Goal: Task Accomplishment & Management: Manage account settings

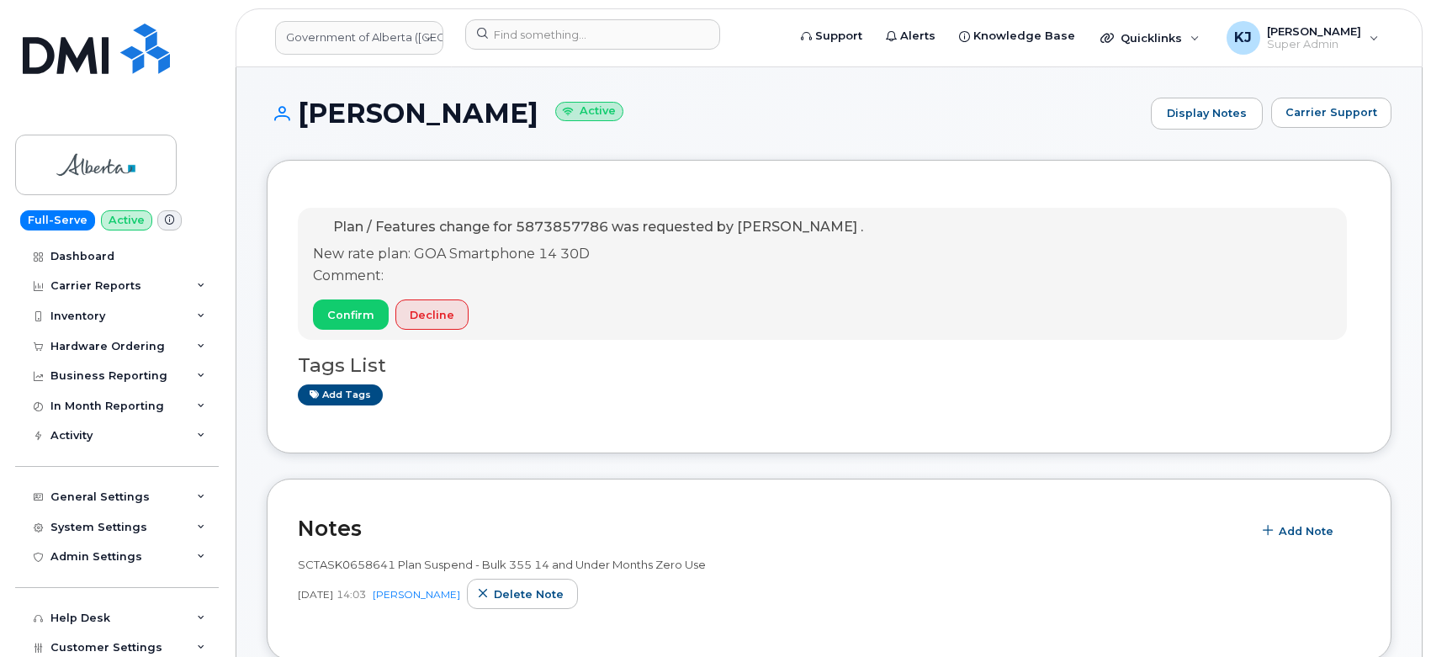
scroll to position [467, 0]
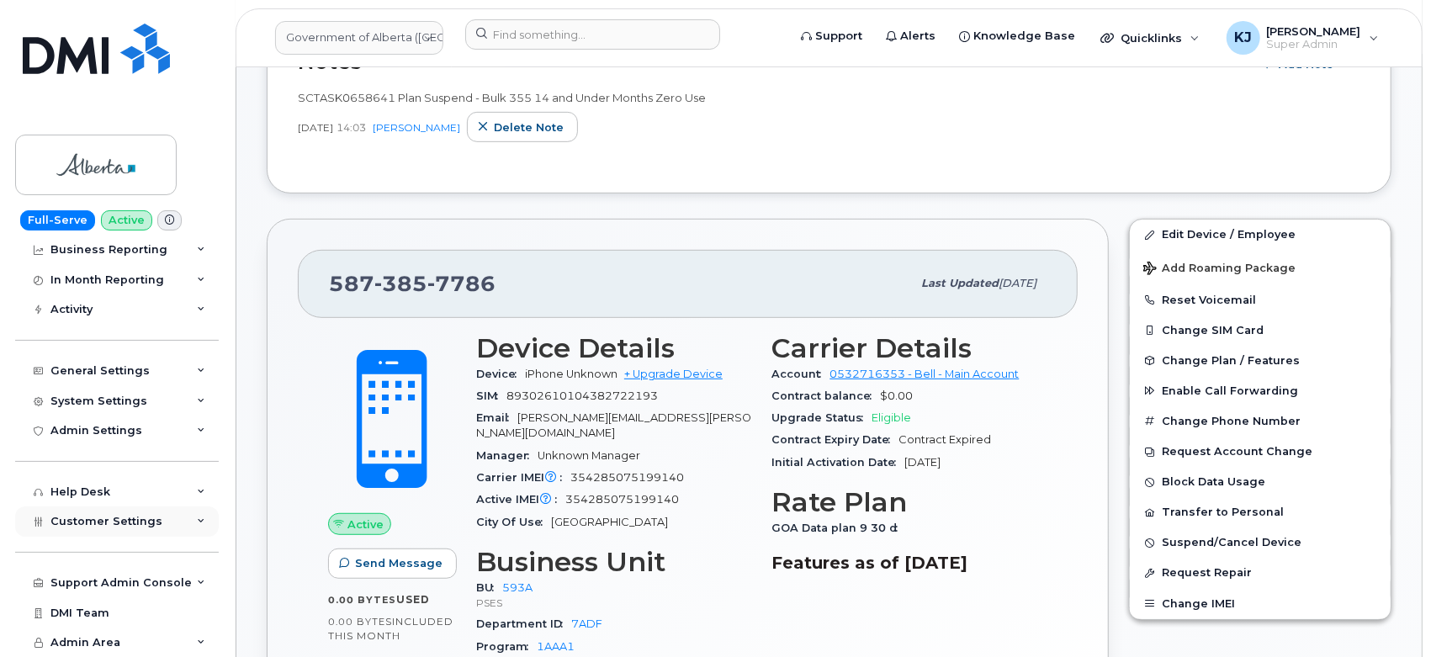
click at [105, 517] on span "Customer Settings" at bounding box center [106, 521] width 112 height 13
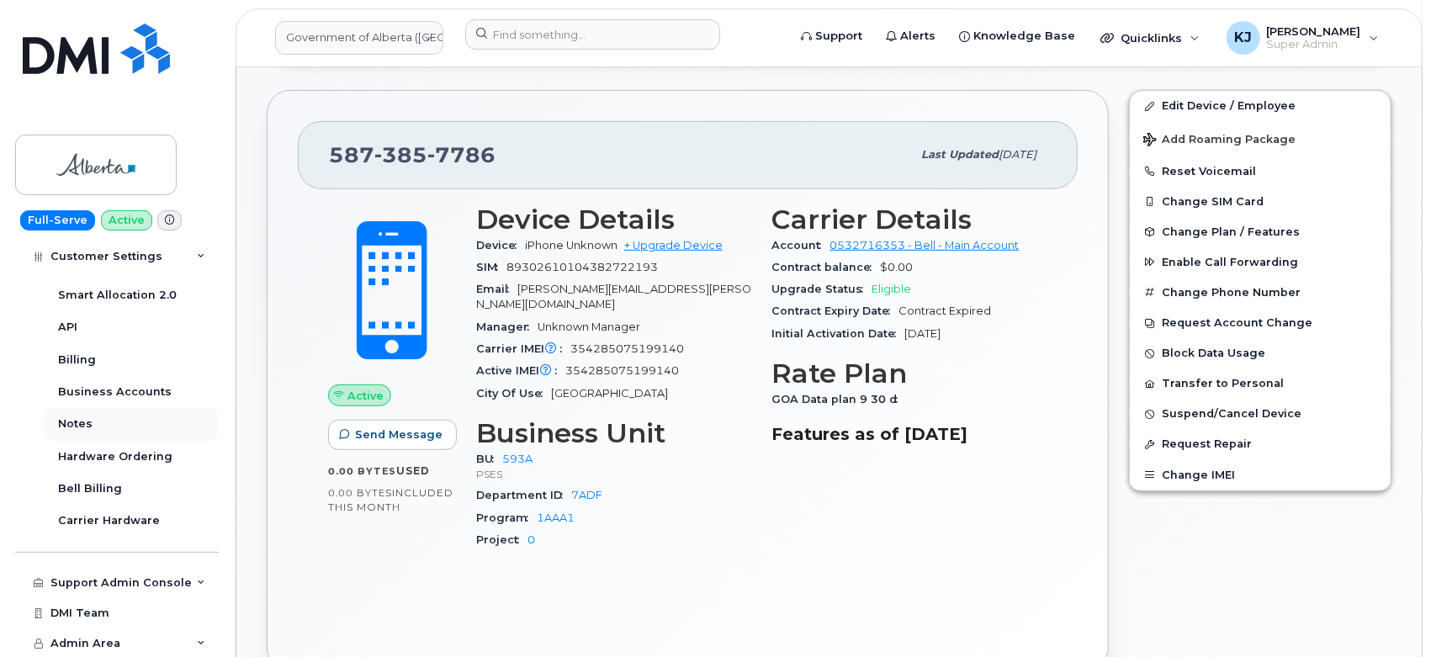
scroll to position [841, 0]
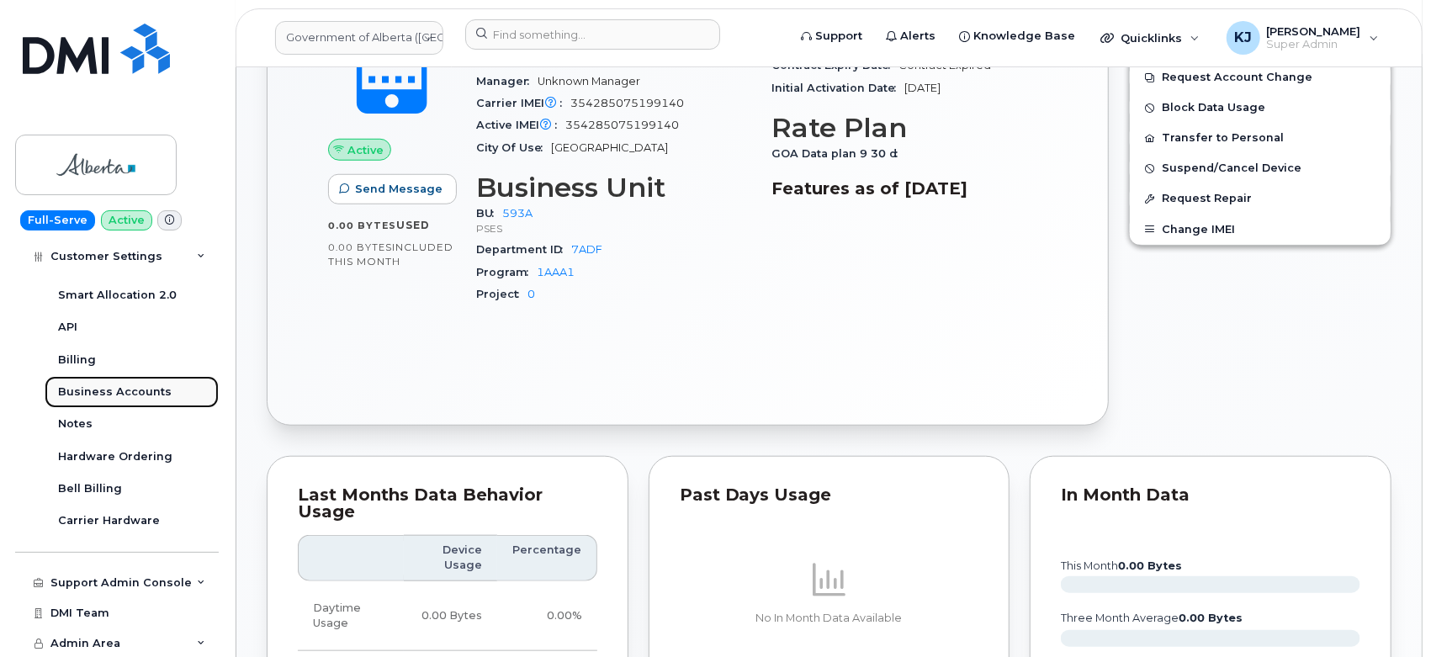
click at [134, 395] on div "Business Accounts" at bounding box center [115, 391] width 114 height 15
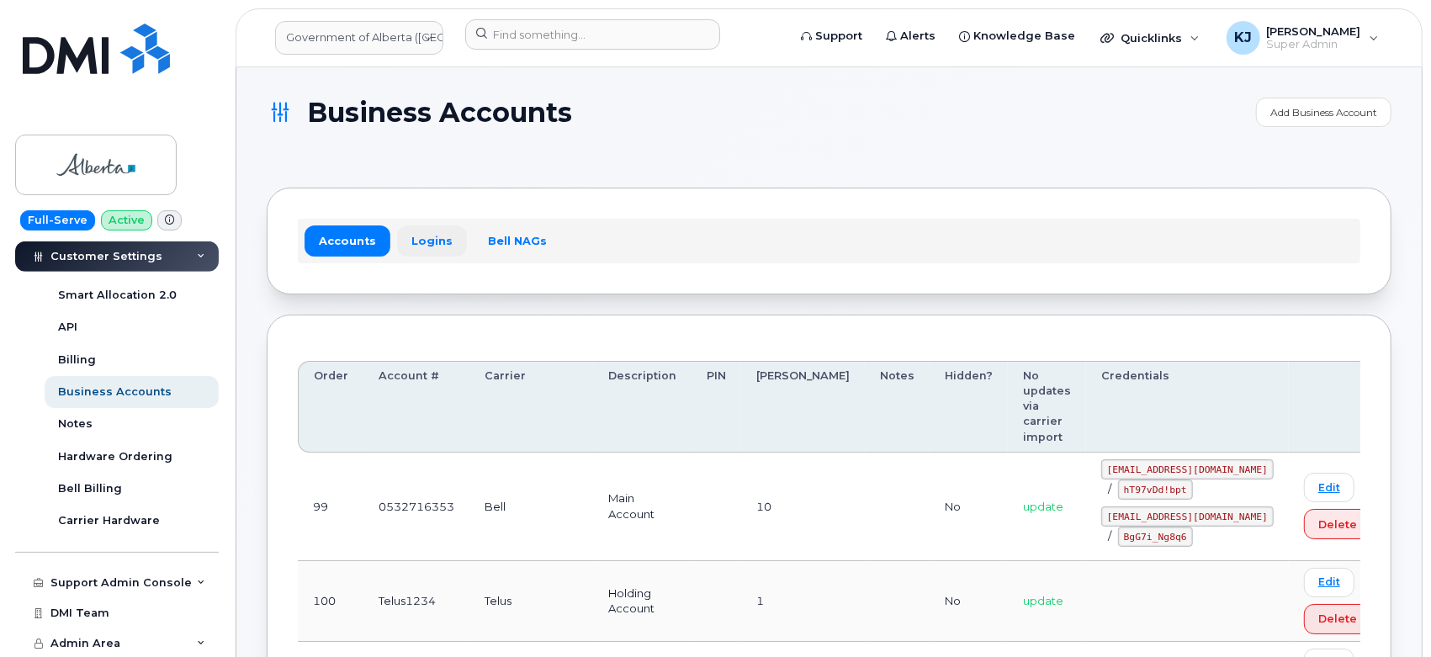
click at [419, 251] on link "Logins" at bounding box center [432, 240] width 70 height 30
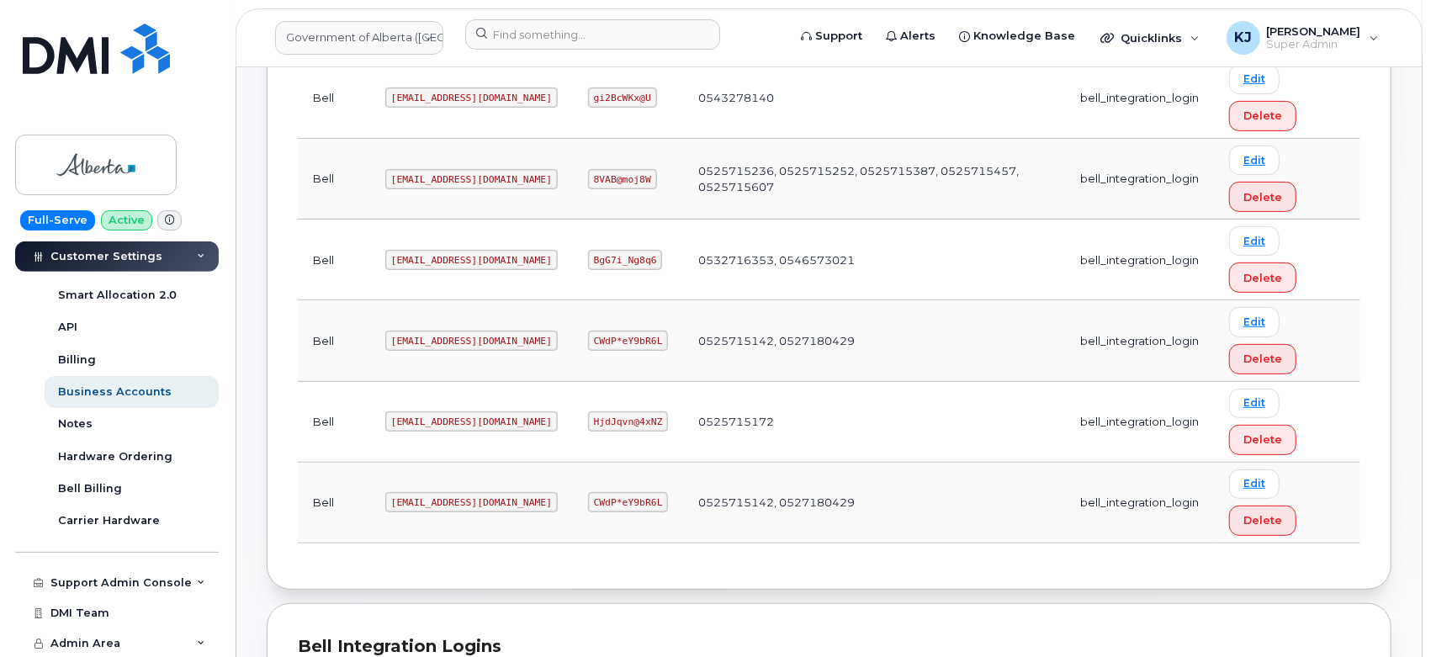
scroll to position [187, 0]
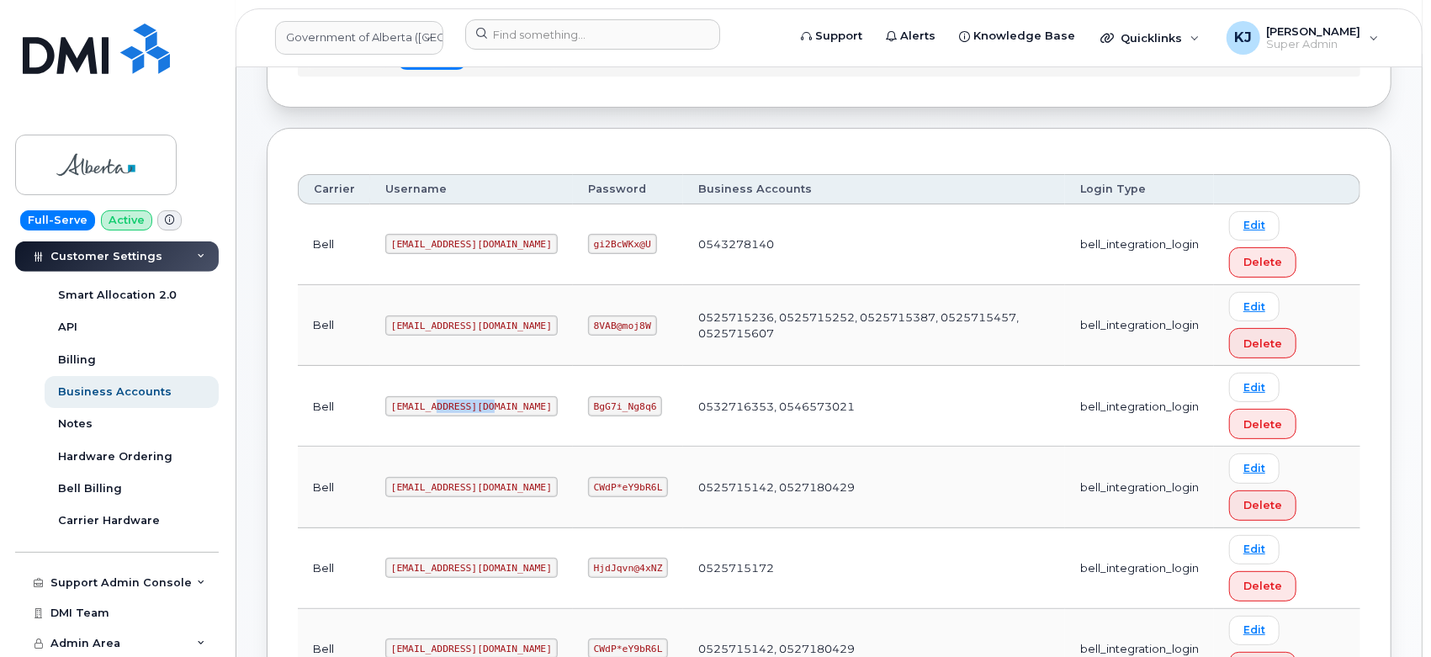
drag, startPoint x: 484, startPoint y: 405, endPoint x: 436, endPoint y: 405, distance: 47.1
click at [427, 402] on code "goa482E2@myserve.ca" at bounding box center [471, 406] width 172 height 20
drag, startPoint x: 485, startPoint y: 402, endPoint x: 376, endPoint y: 400, distance: 109.3
click at [376, 400] on td "goa482E2@myserve.ca" at bounding box center [471, 406] width 203 height 81
copy code "goa482E2@myserve.ca"
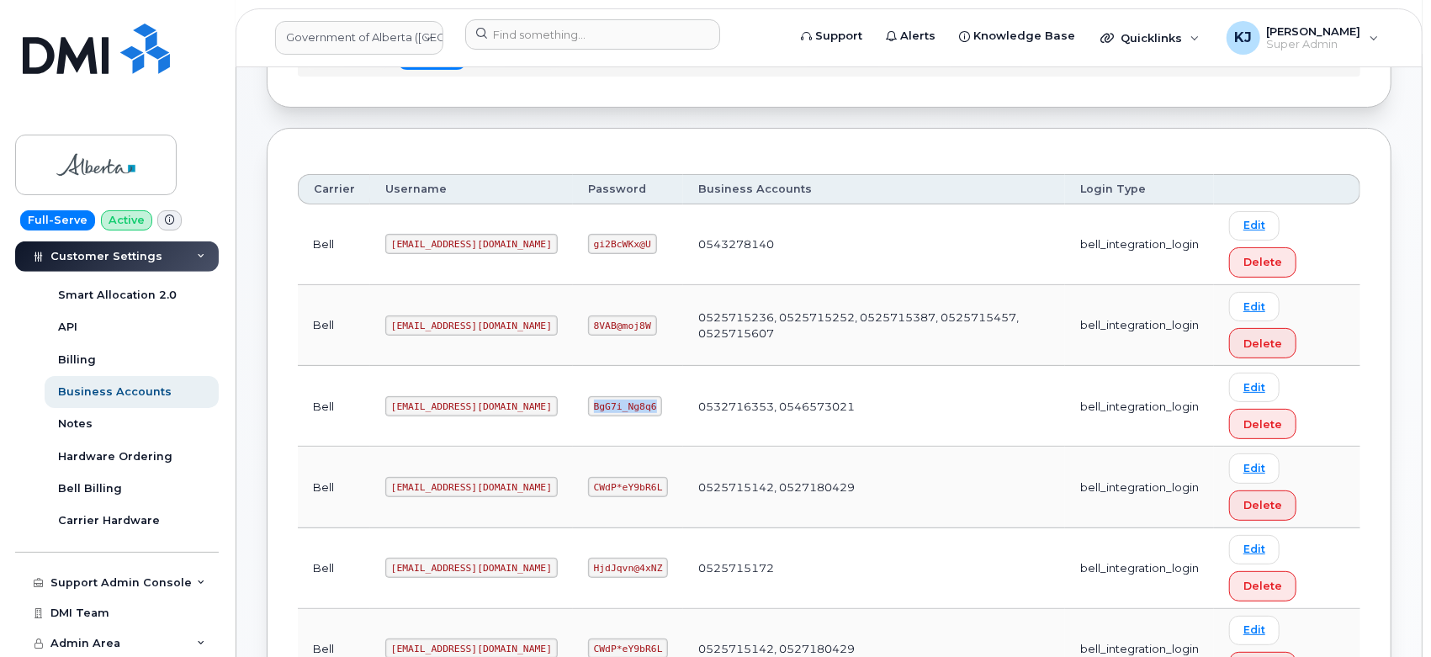
drag, startPoint x: 539, startPoint y: 405, endPoint x: 602, endPoint y: 411, distance: 63.4
click at [602, 411] on code "BgG7i_Ng8q6" at bounding box center [625, 406] width 75 height 20
copy code "BgG7i_Ng8q6"
click at [167, 82] on link at bounding box center [95, 72] width 161 height 96
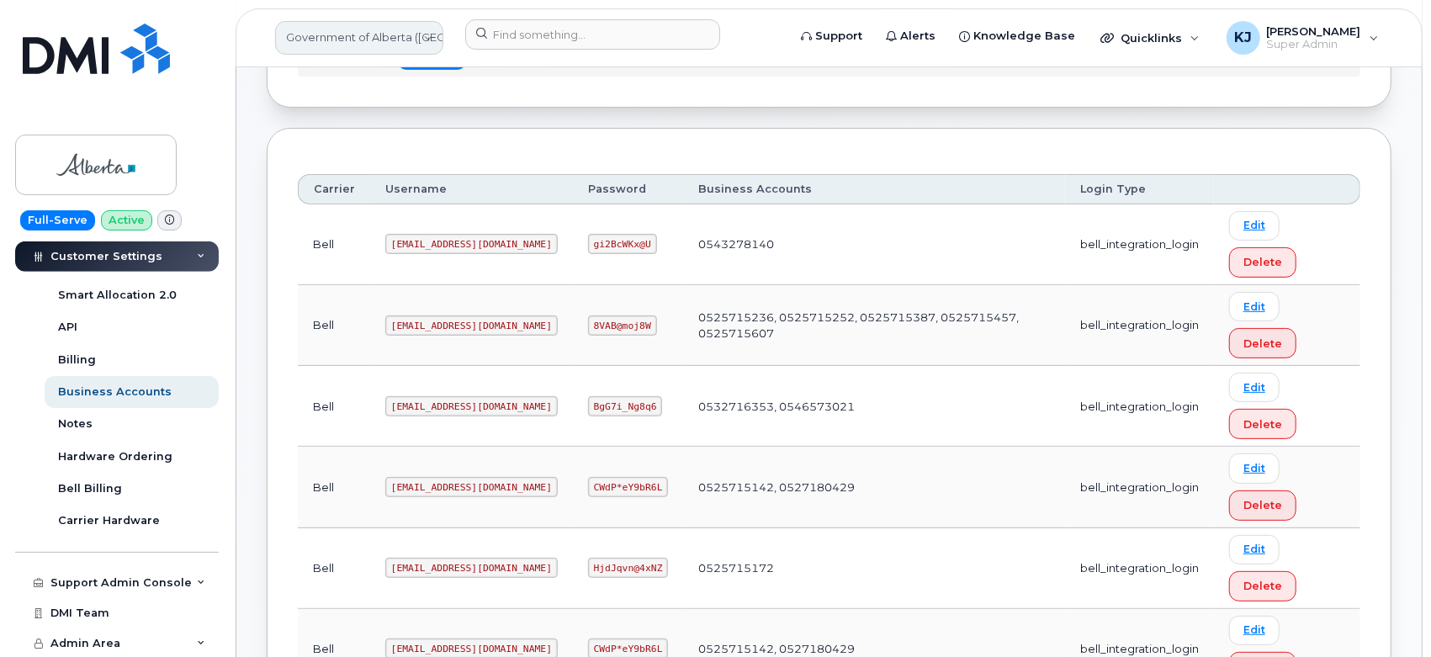
click at [321, 33] on link "Government of Alberta ([GEOGRAPHIC_DATA])" at bounding box center [359, 38] width 168 height 34
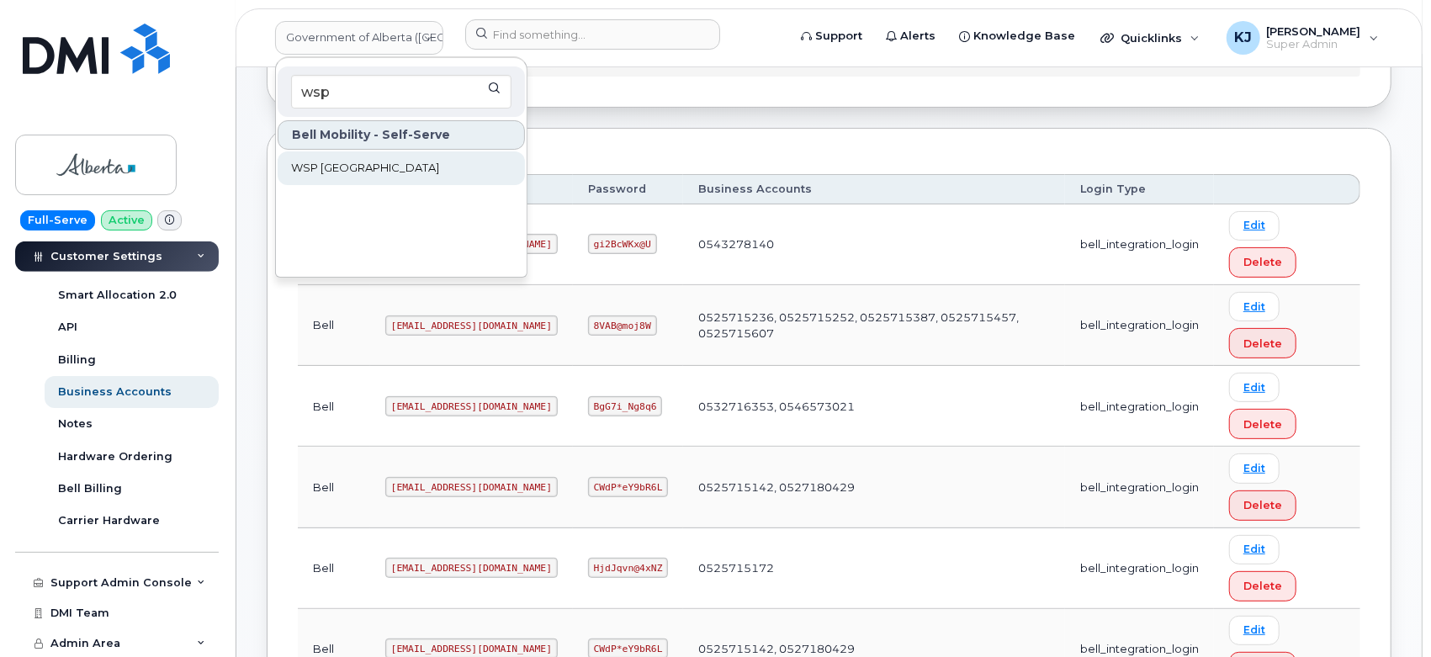
type input "wsp"
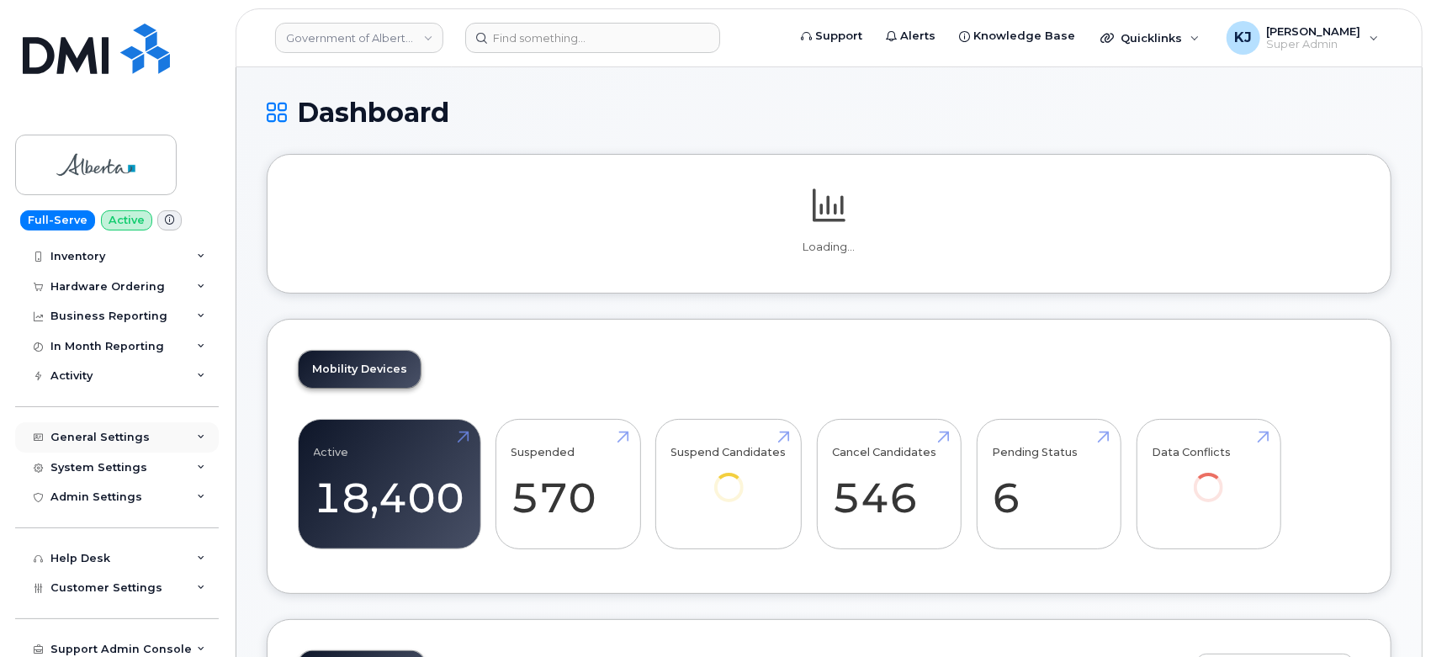
scroll to position [126, 0]
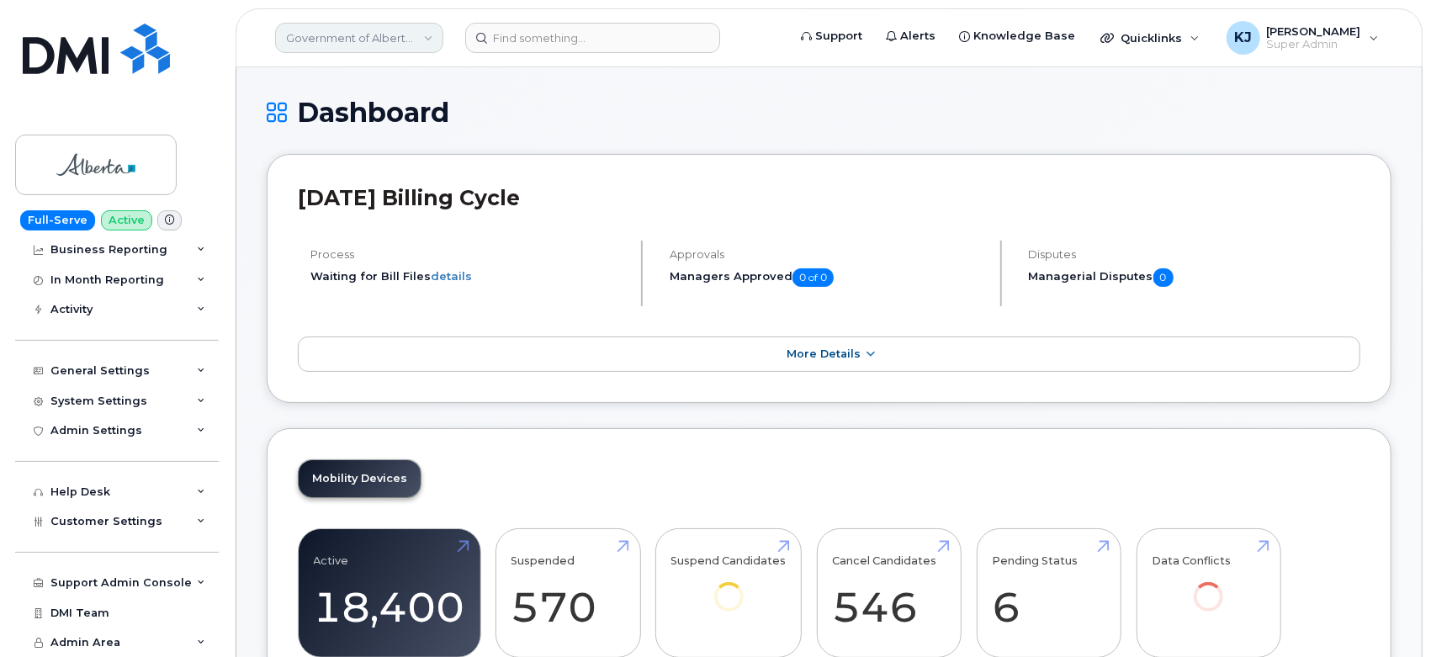
click at [341, 40] on link "Government of Alberta (GOA)" at bounding box center [359, 38] width 168 height 30
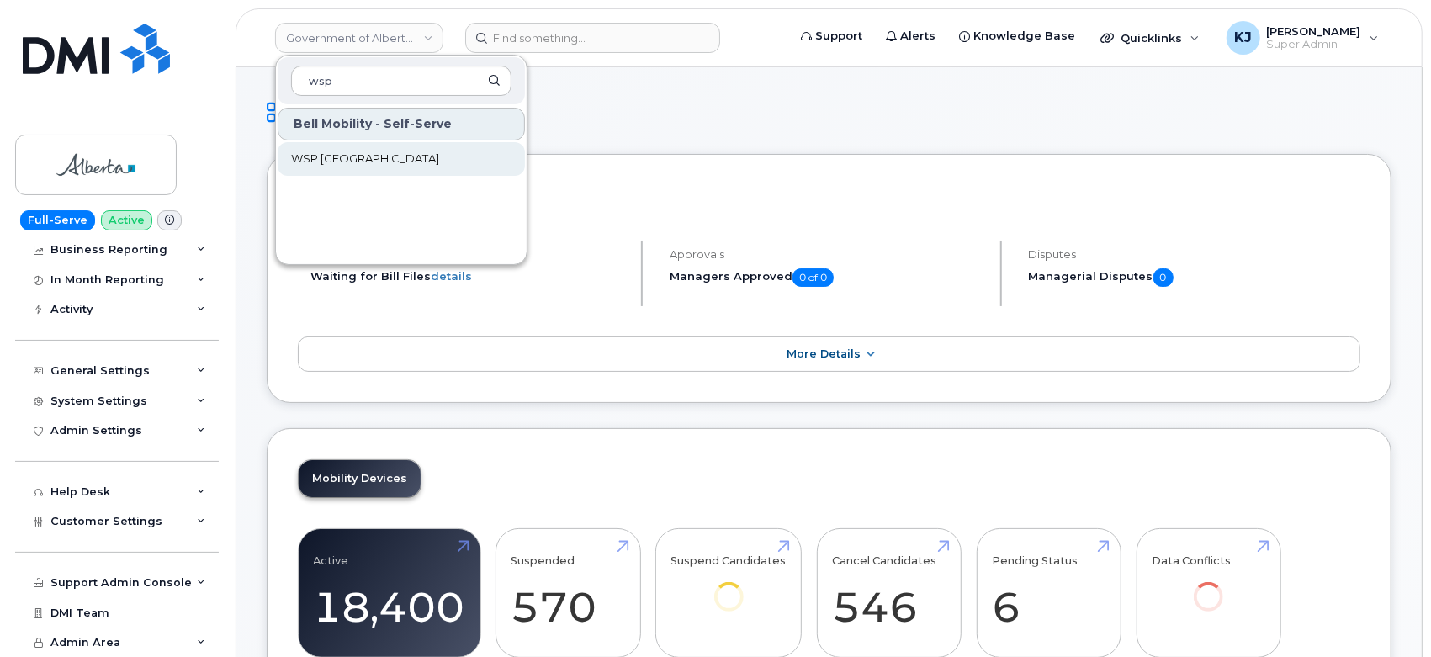
type input "wsp"
click at [347, 157] on span "WSP Canada" at bounding box center [365, 159] width 148 height 17
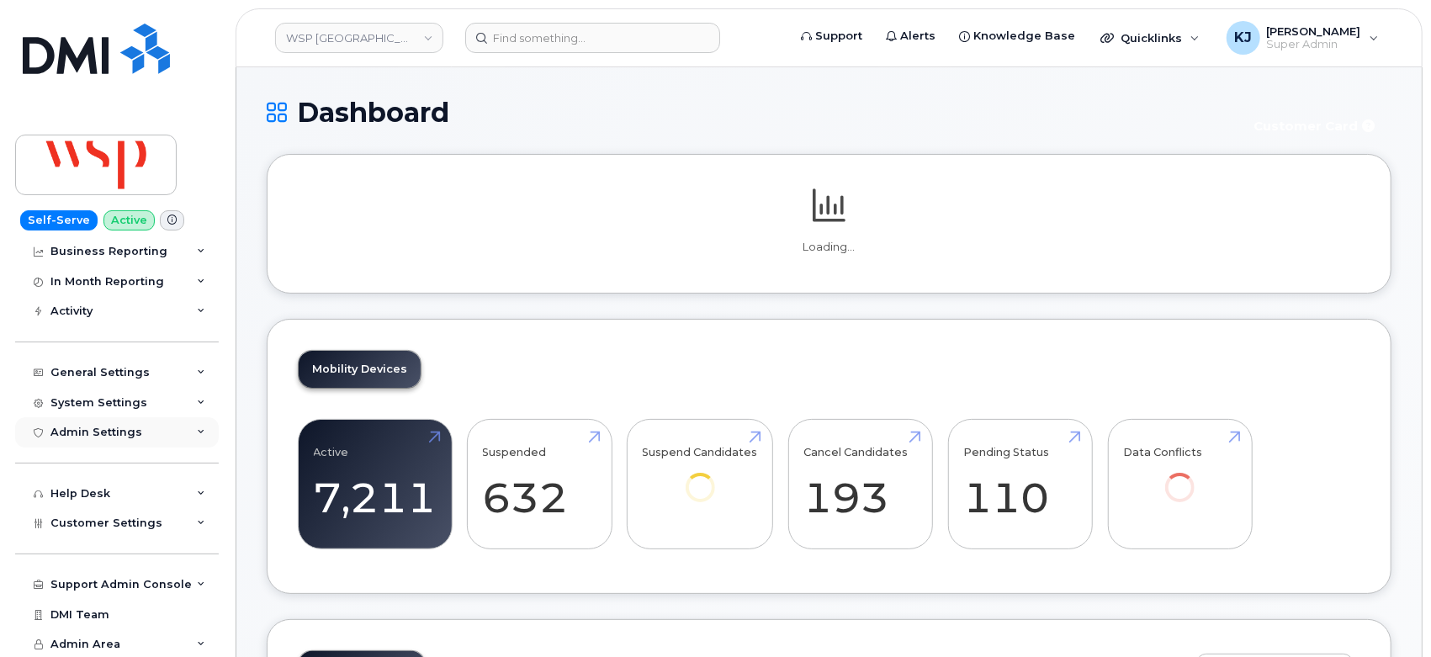
scroll to position [126, 0]
click at [135, 533] on div "Customer Settings" at bounding box center [117, 521] width 204 height 30
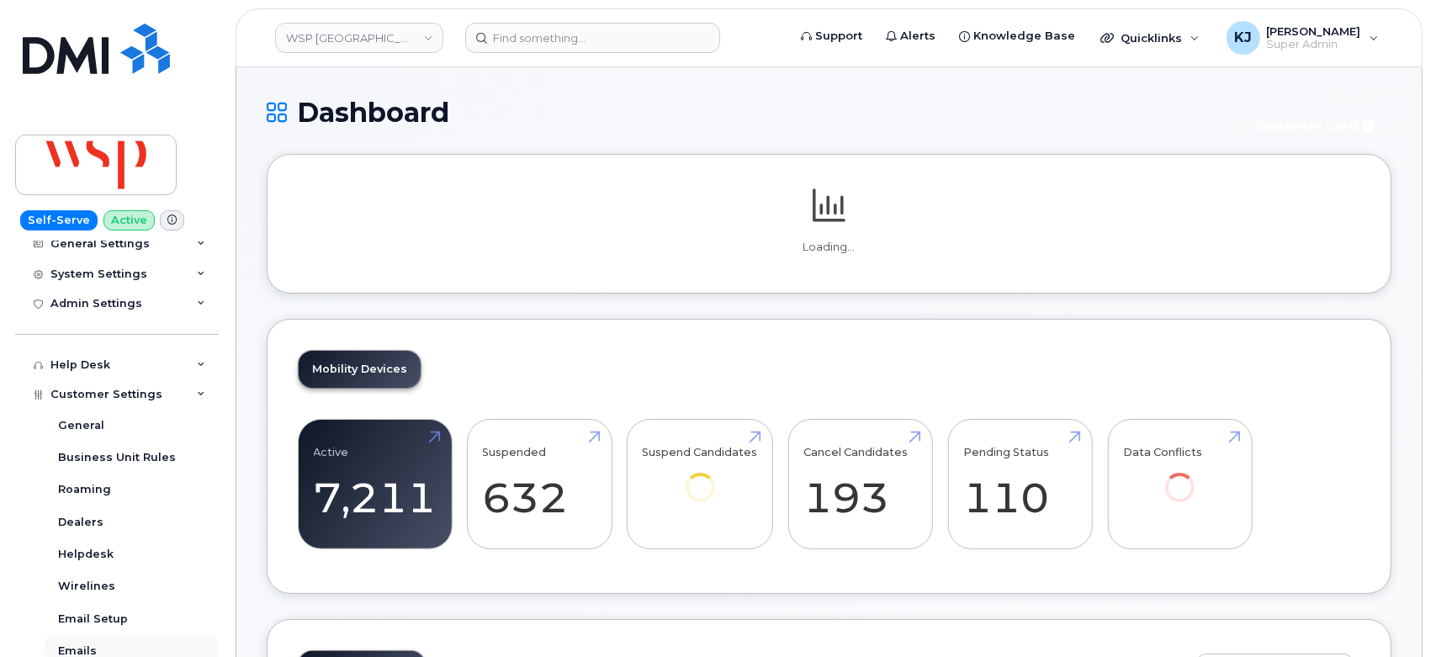
scroll to position [406, 0]
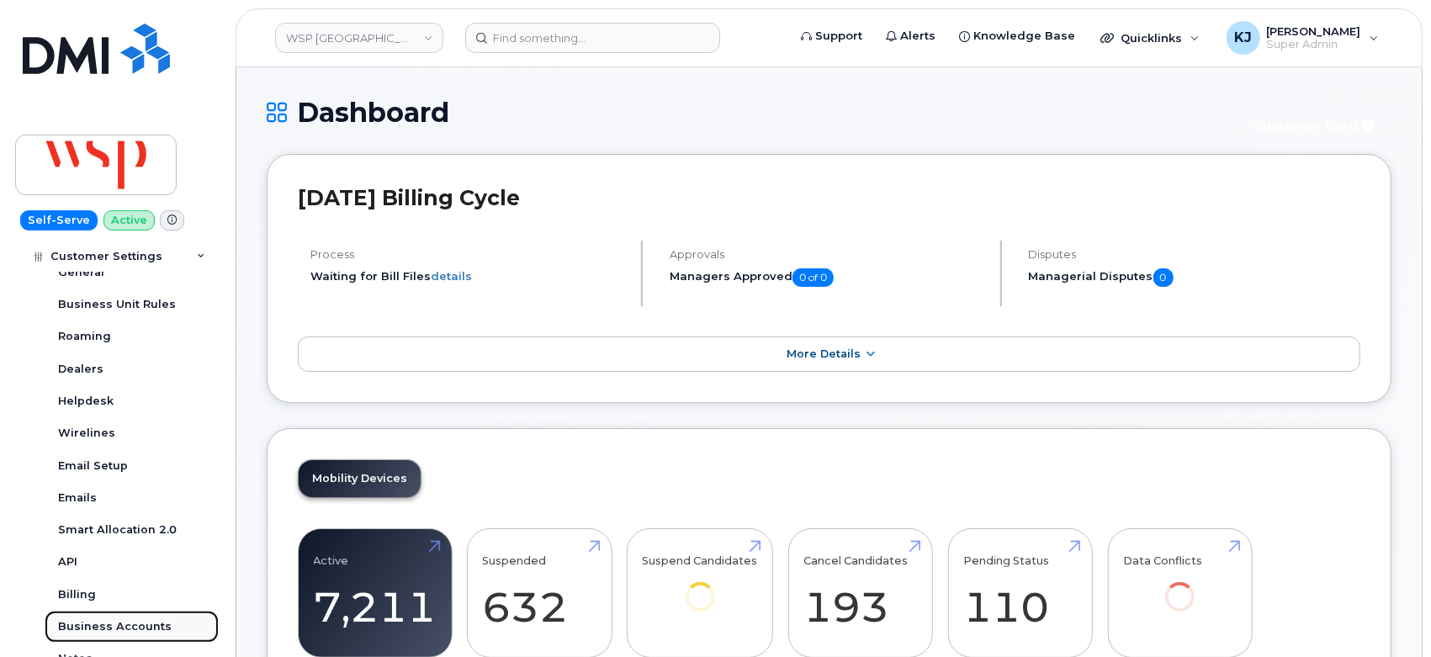
click at [130, 628] on div "Business Accounts" at bounding box center [115, 626] width 114 height 15
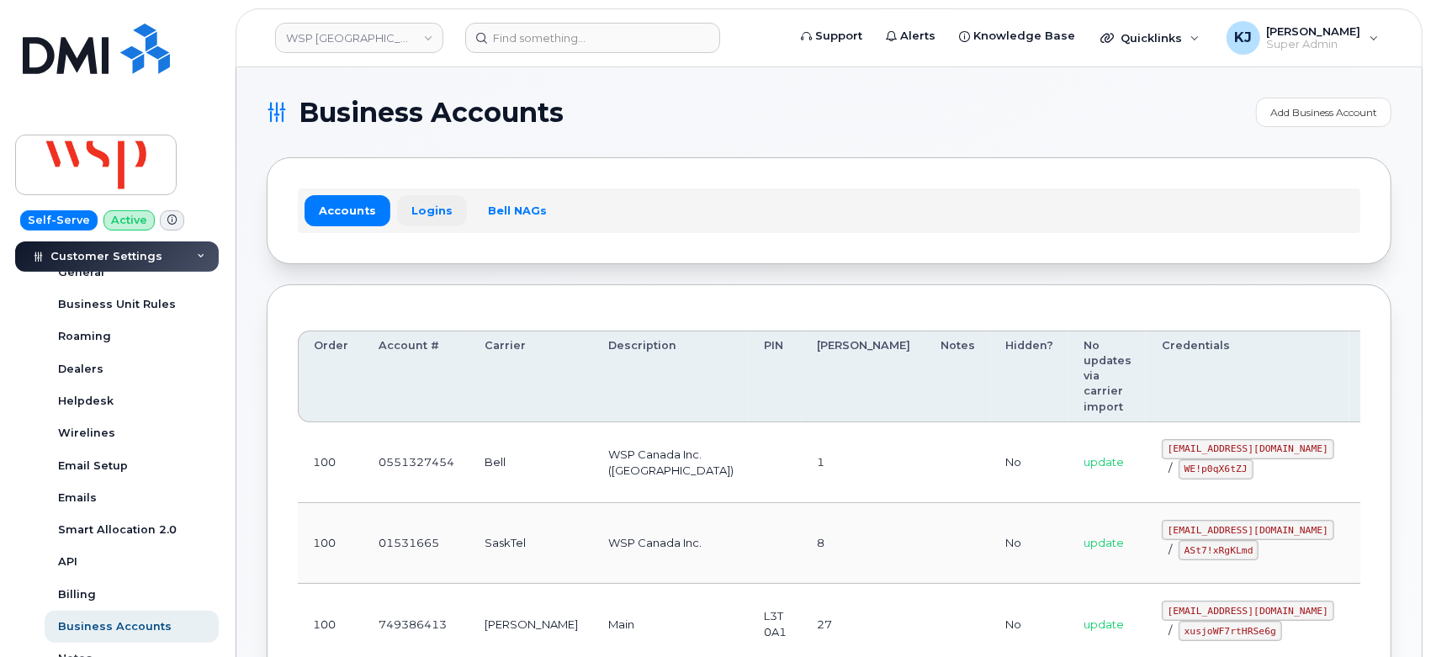
click at [416, 204] on link "Logins" at bounding box center [432, 210] width 70 height 30
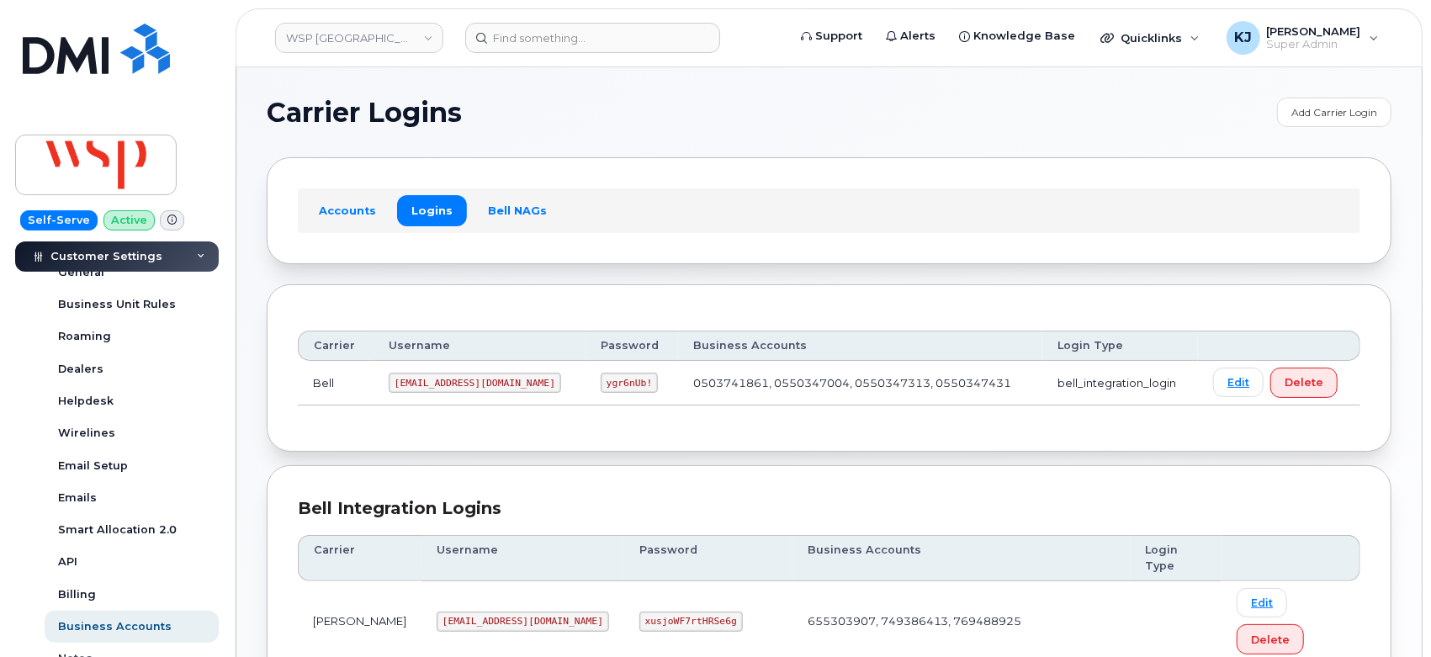
scroll to position [187, 0]
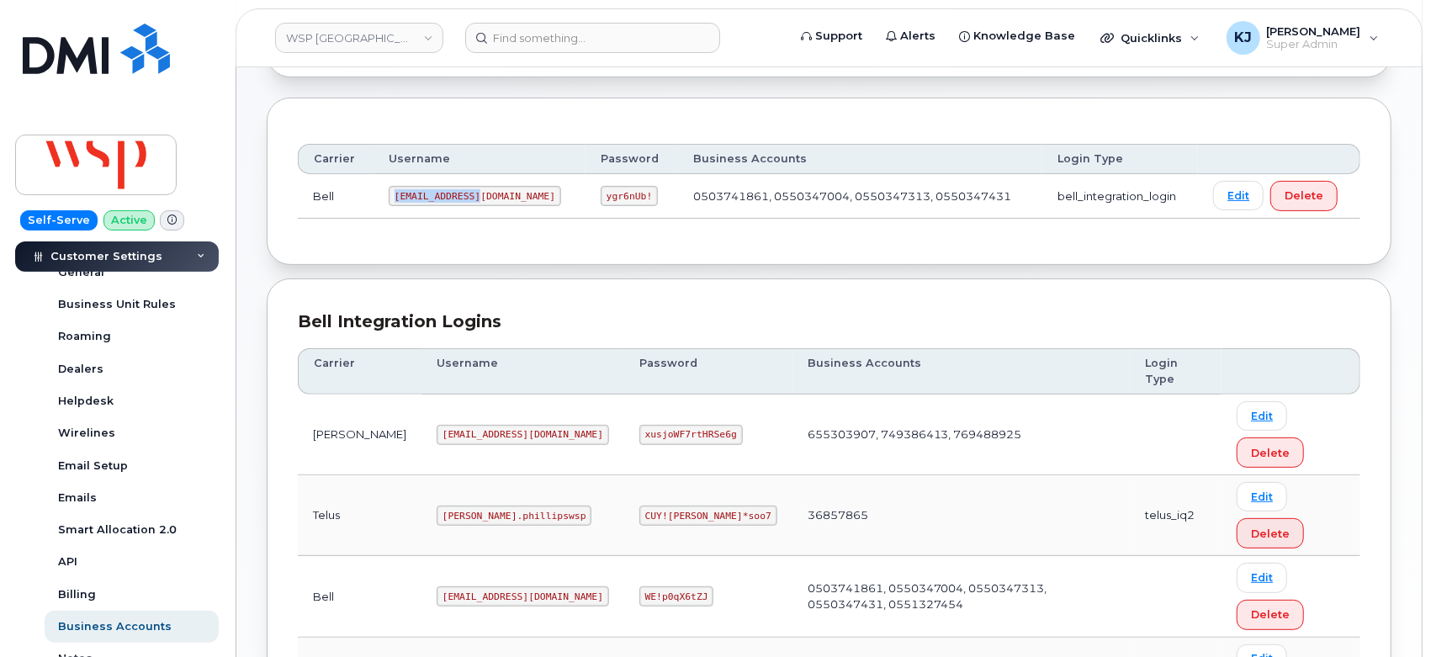
drag, startPoint x: 397, startPoint y: 194, endPoint x: 499, endPoint y: 192, distance: 101.8
click at [499, 192] on td "wsp2@myserve.ca" at bounding box center [479, 196] width 212 height 45
copy code "wsp2@myserve.ca"
drag, startPoint x: 535, startPoint y: 198, endPoint x: 599, endPoint y: 193, distance: 64.1
click at [599, 193] on td "ygr6nUb!" at bounding box center [631, 196] width 93 height 45
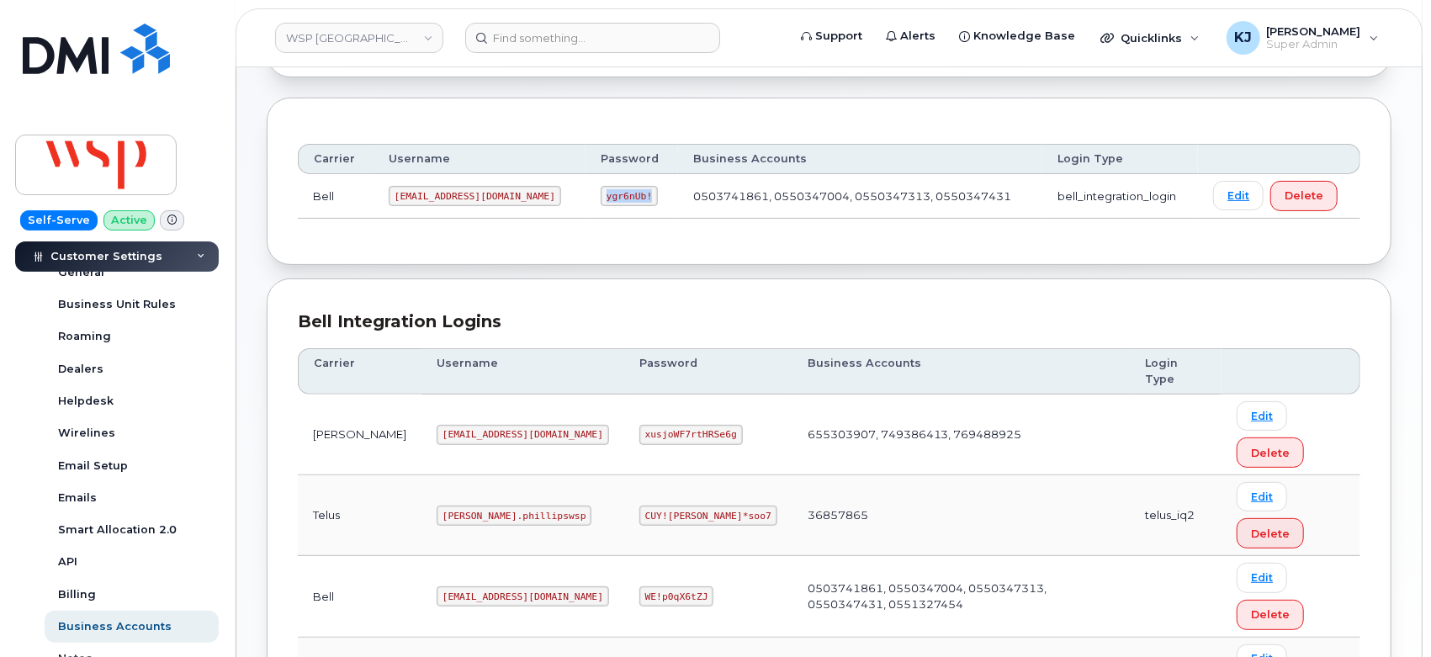
copy code "ygr6nUb!"
drag, startPoint x: 204, startPoint y: 24, endPoint x: 232, endPoint y: 19, distance: 29.2
click at [204, 24] on div "Self-Serve Active Dashboard Carrier Reports Monthly Billing Data Daily Data Poo…" at bounding box center [114, 328] width 228 height 657
click at [324, 31] on link "WSP [GEOGRAPHIC_DATA]" at bounding box center [359, 38] width 168 height 30
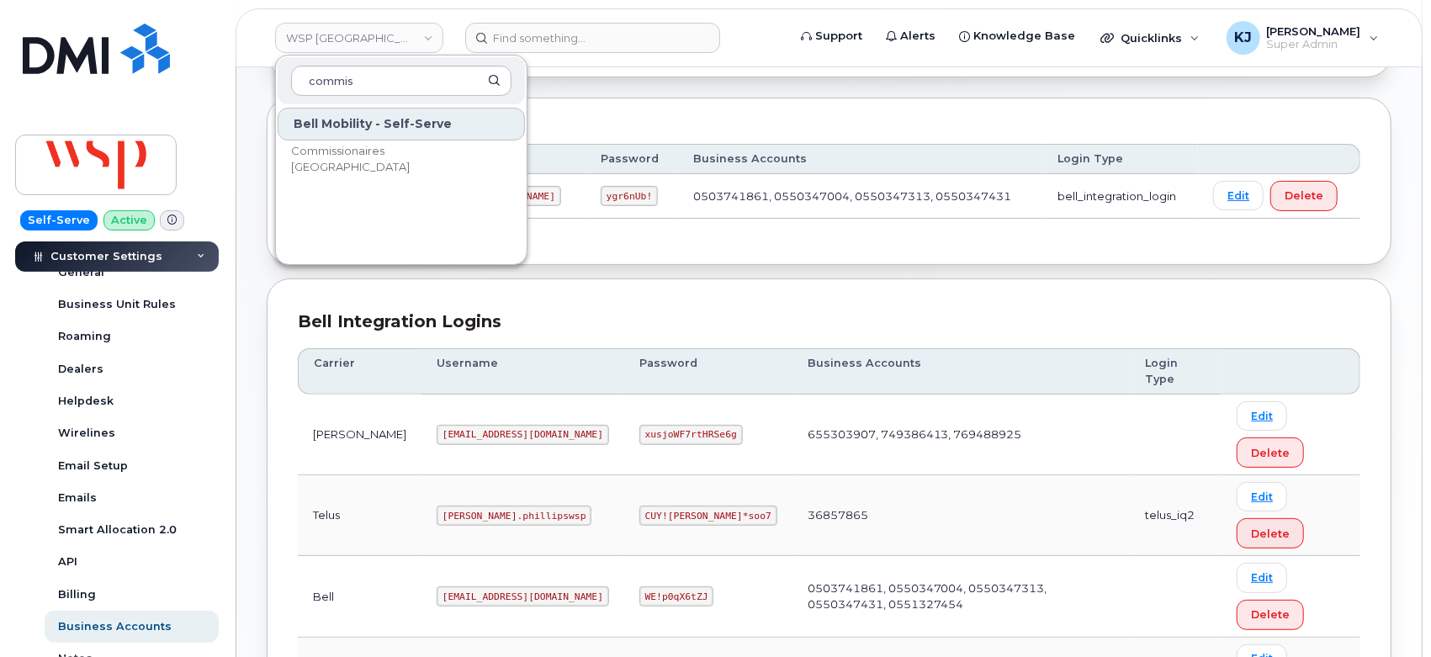
type input "commis"
click at [368, 155] on span "Commissionaires [GEOGRAPHIC_DATA]" at bounding box center [387, 159] width 193 height 33
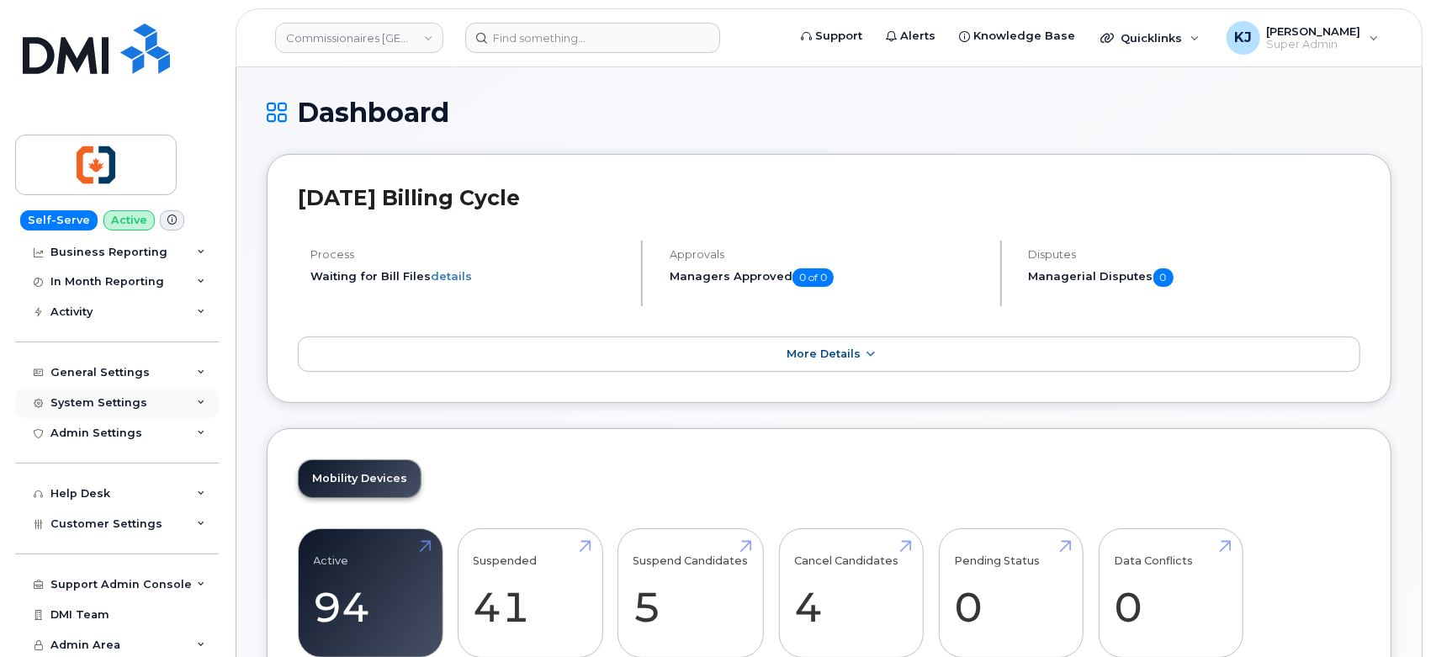
scroll to position [96, 0]
click at [114, 528] on div "Customer Settings" at bounding box center [117, 522] width 204 height 30
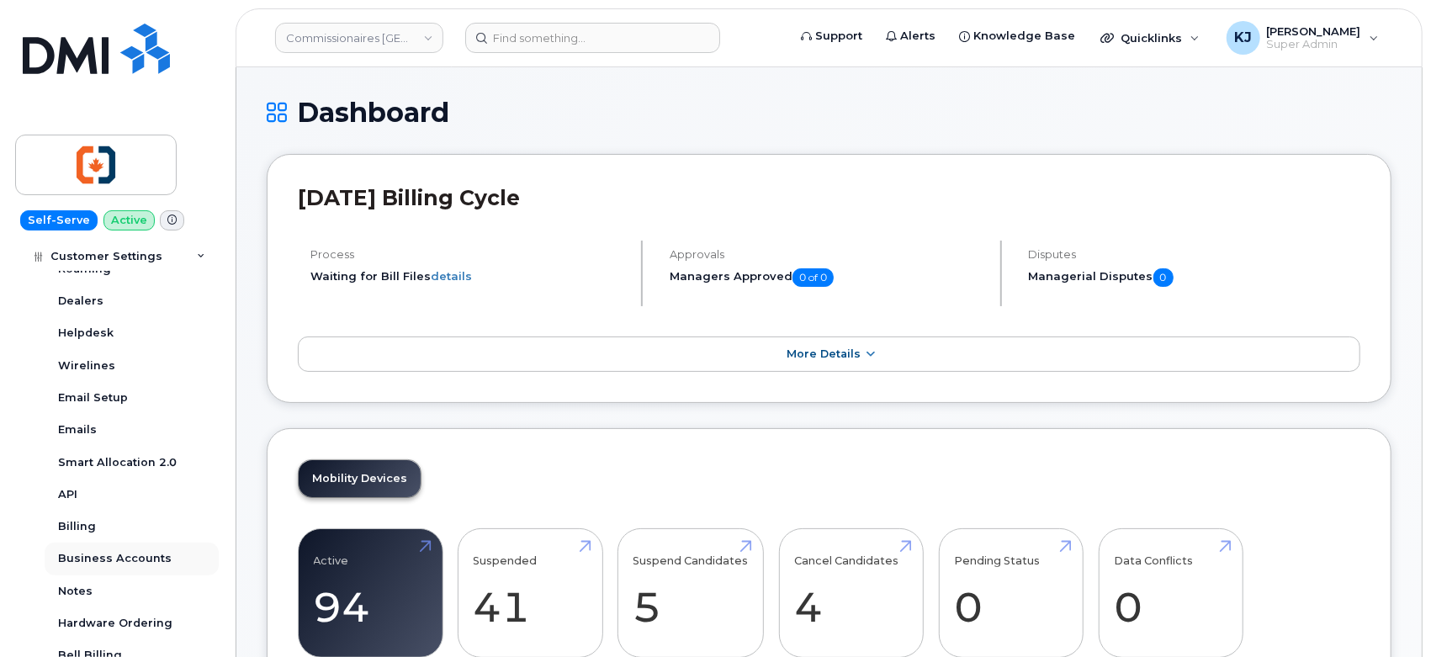
scroll to position [470, 0]
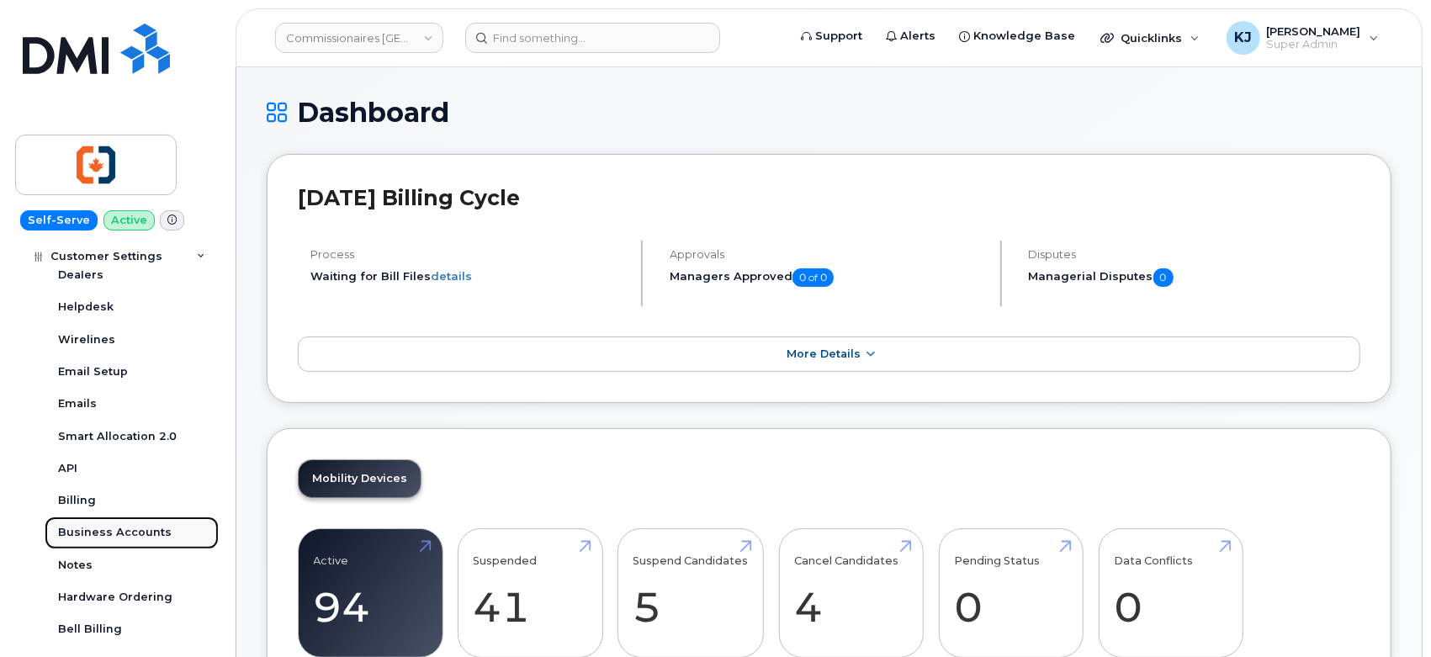
click at [113, 531] on div "Business Accounts" at bounding box center [115, 532] width 114 height 15
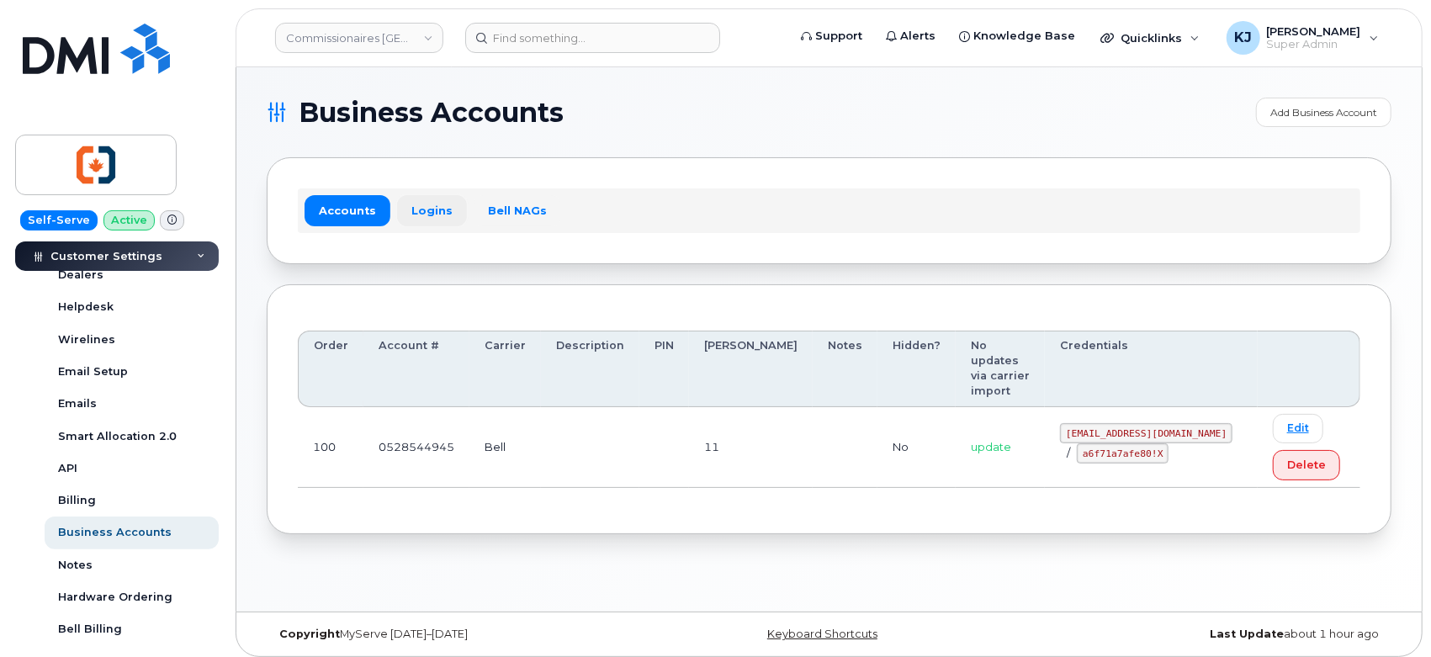
click at [406, 209] on link "Logins" at bounding box center [432, 210] width 70 height 30
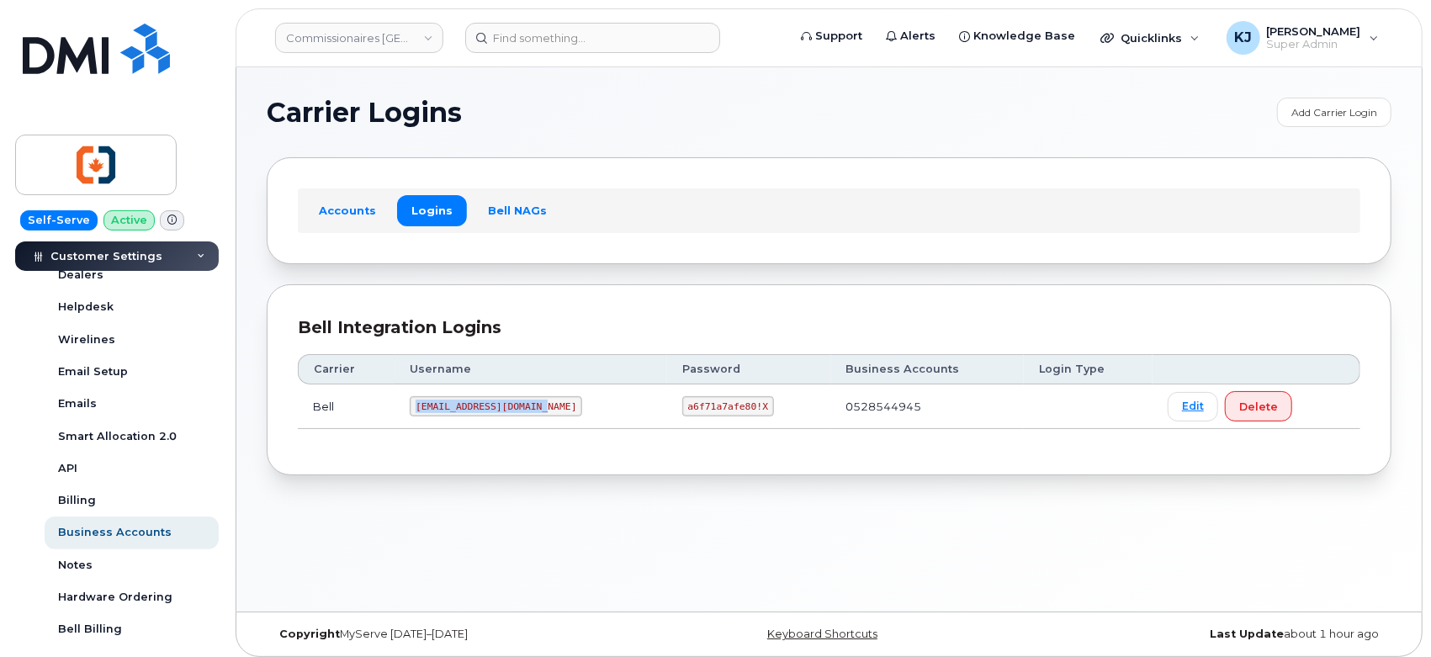
drag, startPoint x: 531, startPoint y: 407, endPoint x: 404, endPoint y: 417, distance: 127.4
click at [404, 417] on td "commvictoria@myserve.ca" at bounding box center [530, 406] width 272 height 45
copy code "commvictoria@myserve.ca"
drag, startPoint x: 654, startPoint y: 406, endPoint x: 734, endPoint y: 414, distance: 80.3
click at [734, 413] on code "a6f71a7afe80!X" at bounding box center [728, 406] width 92 height 20
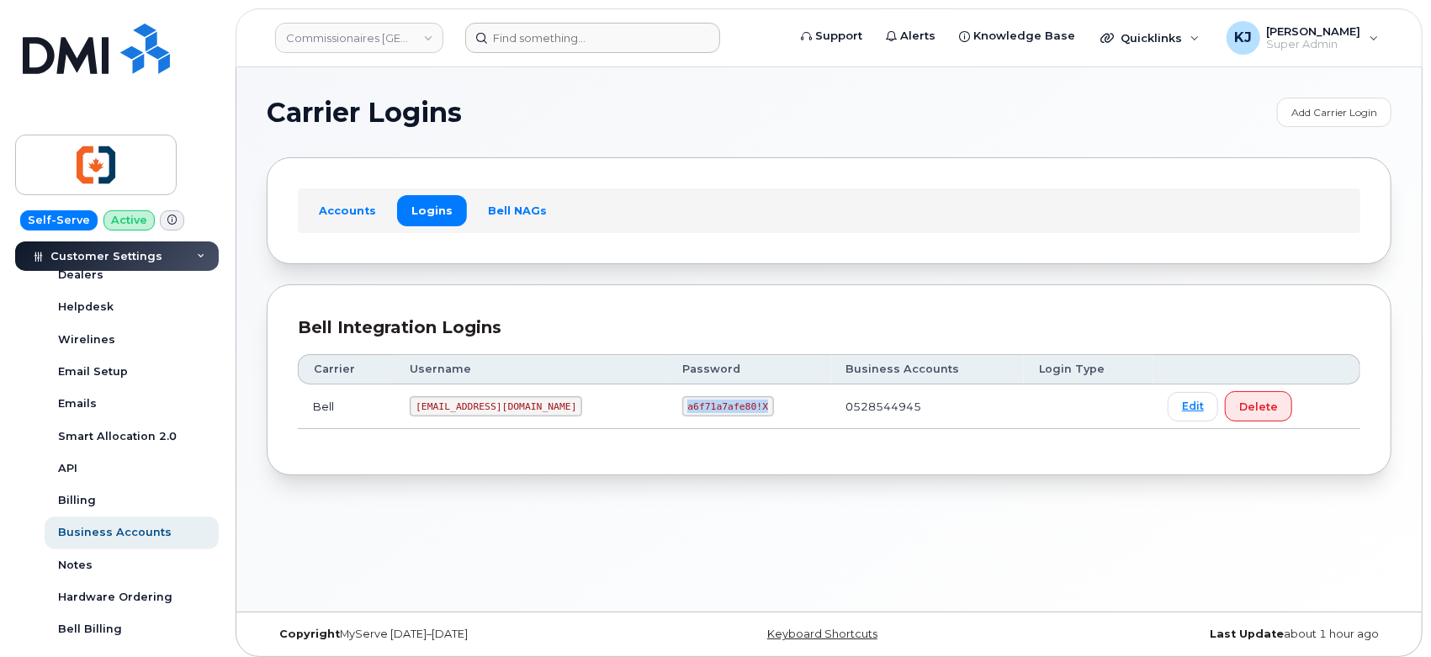
copy code "a6f71a7afe80!X"
click at [366, 39] on link "Commissionaires [GEOGRAPHIC_DATA]" at bounding box center [359, 38] width 168 height 30
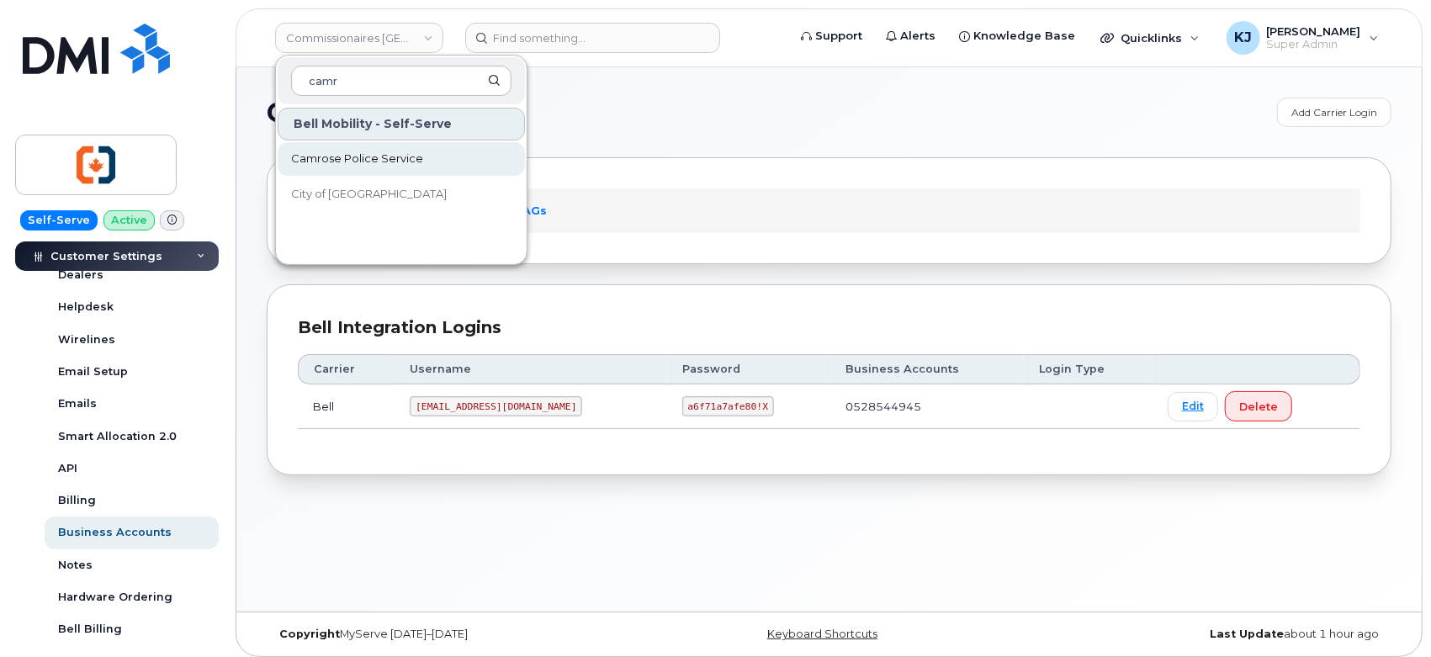
type input "camr"
click at [353, 160] on span "Camrose Police Service" at bounding box center [357, 159] width 132 height 17
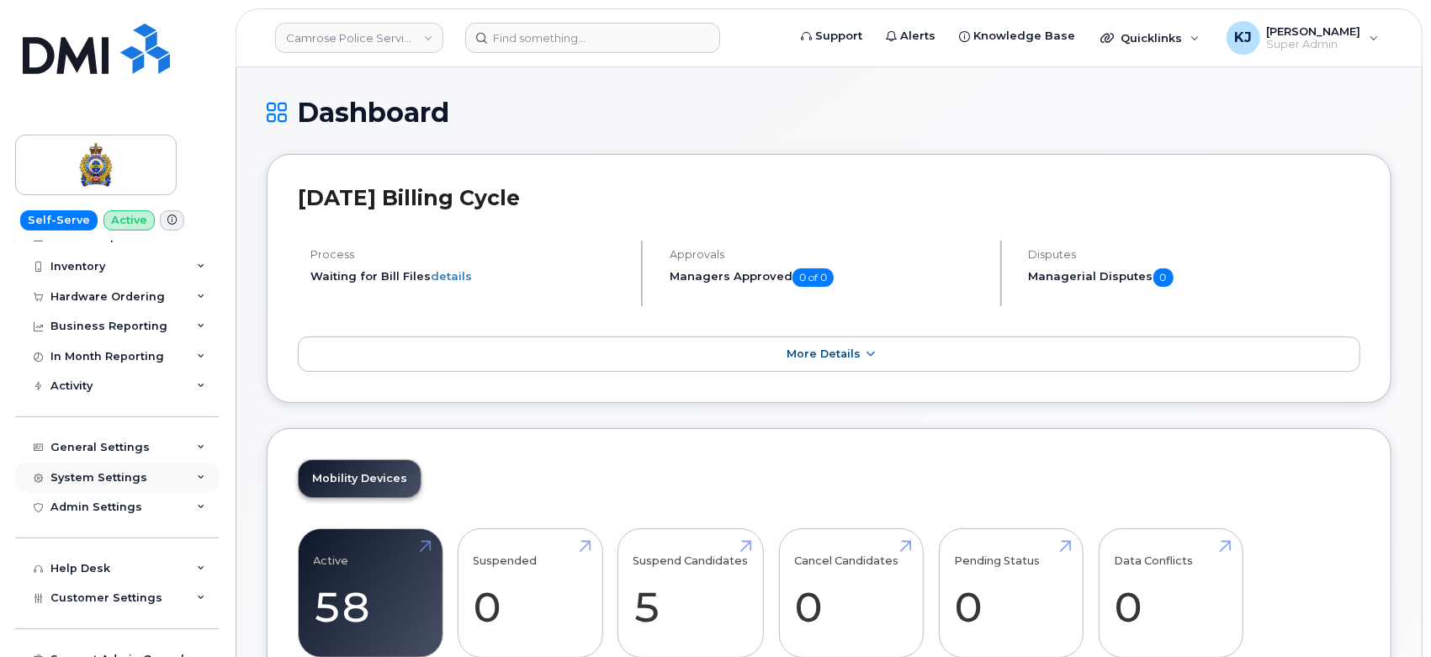
scroll to position [126, 0]
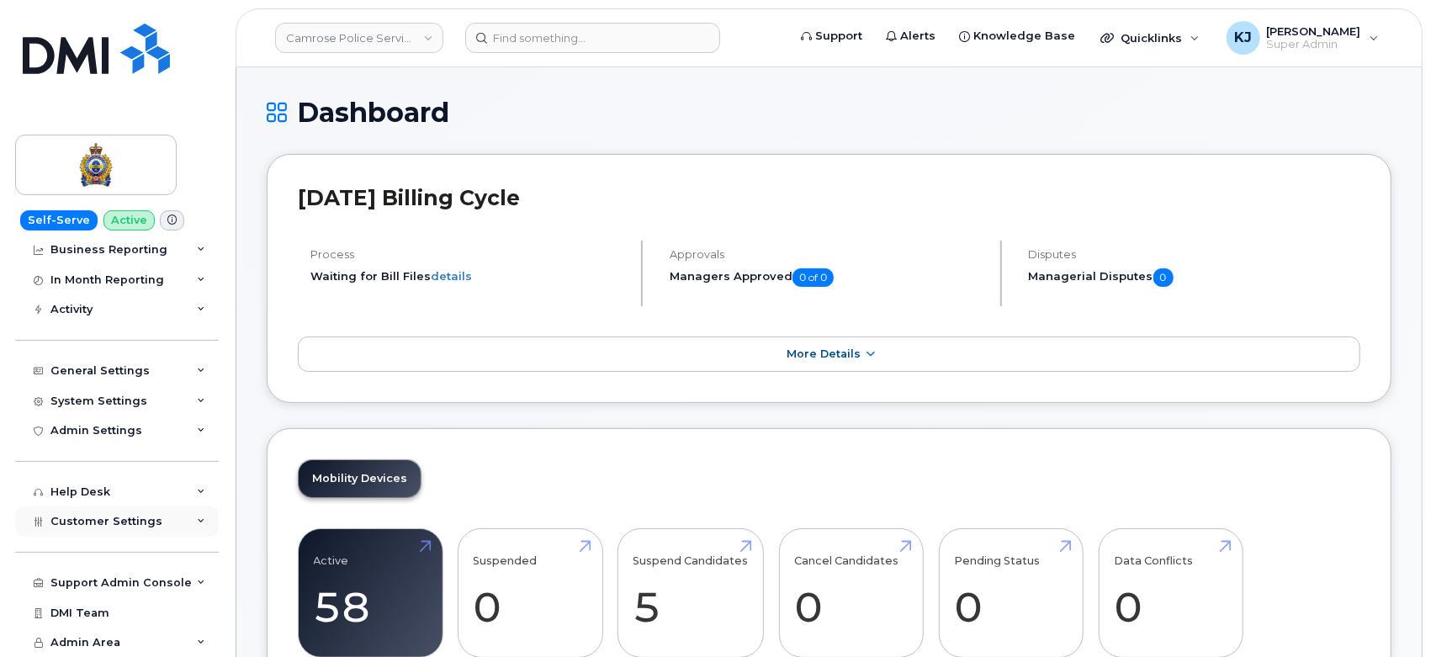
click at [167, 519] on div "Customer Settings" at bounding box center [117, 521] width 204 height 30
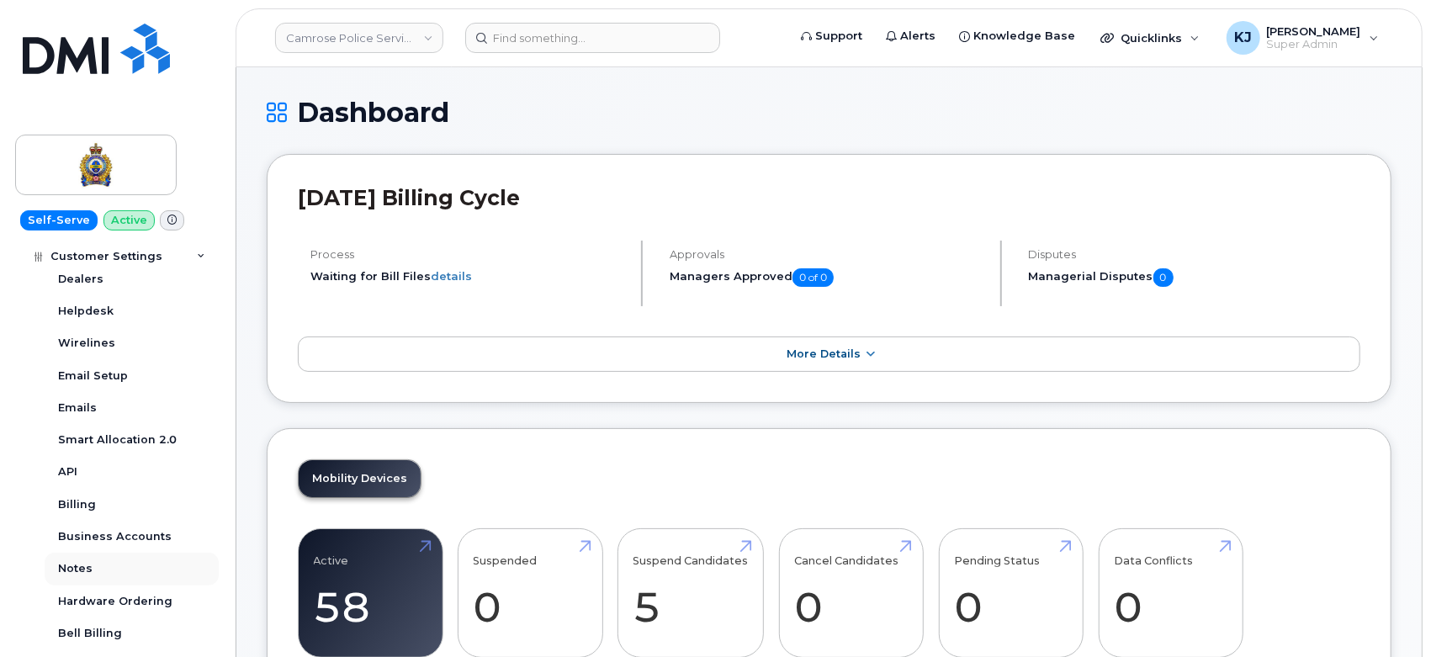
scroll to position [593, 0]
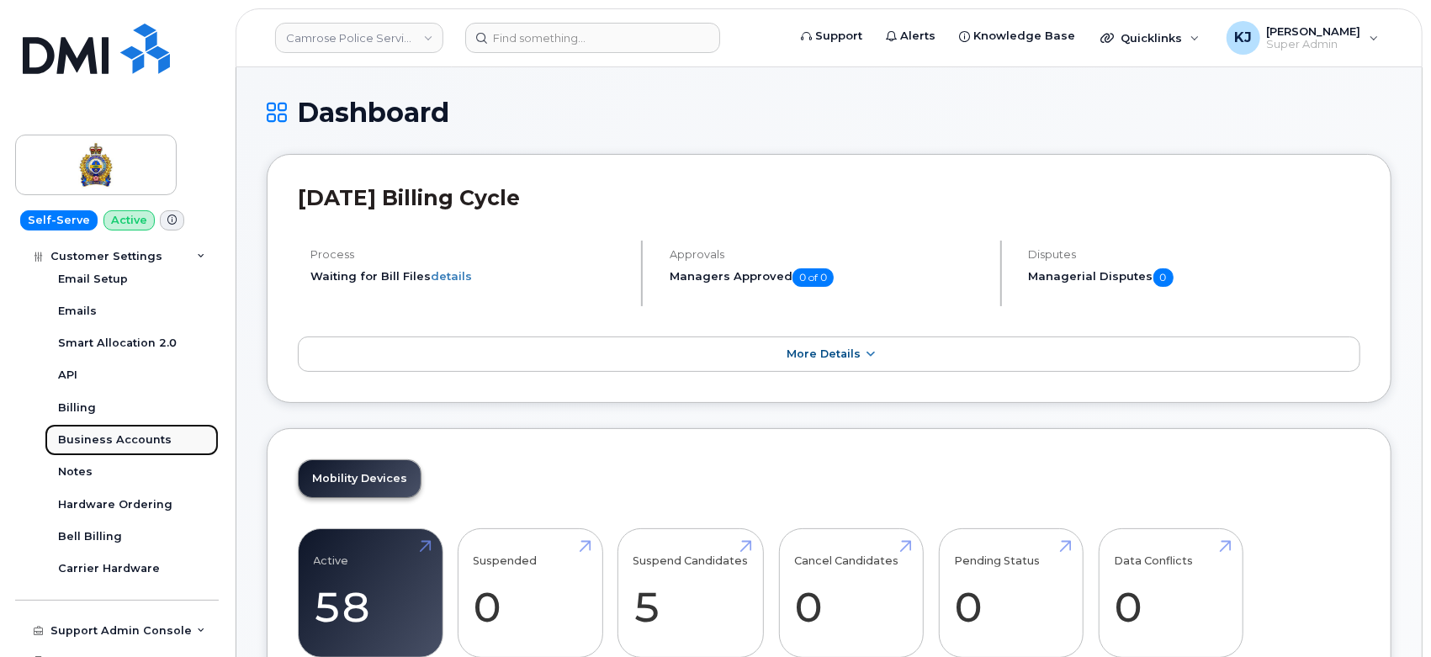
click at [134, 436] on div "Business Accounts" at bounding box center [115, 439] width 114 height 15
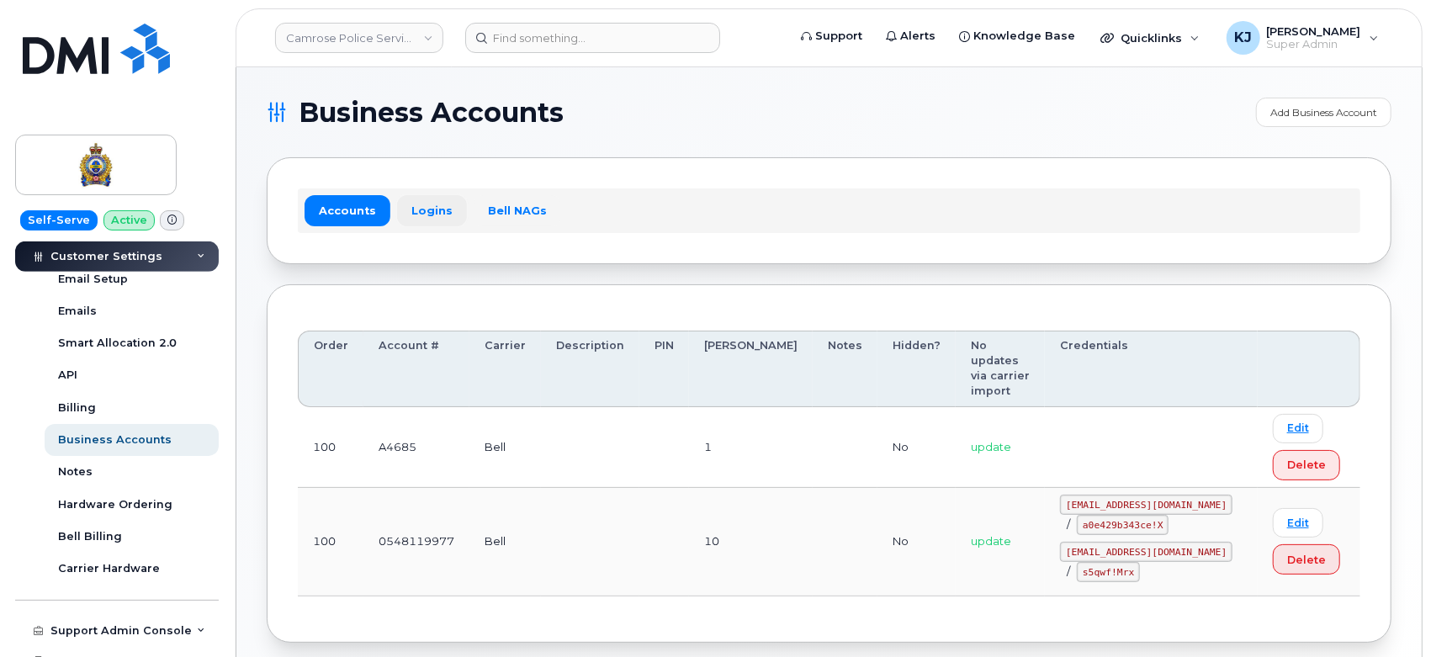
click at [426, 208] on link "Logins" at bounding box center [432, 210] width 70 height 30
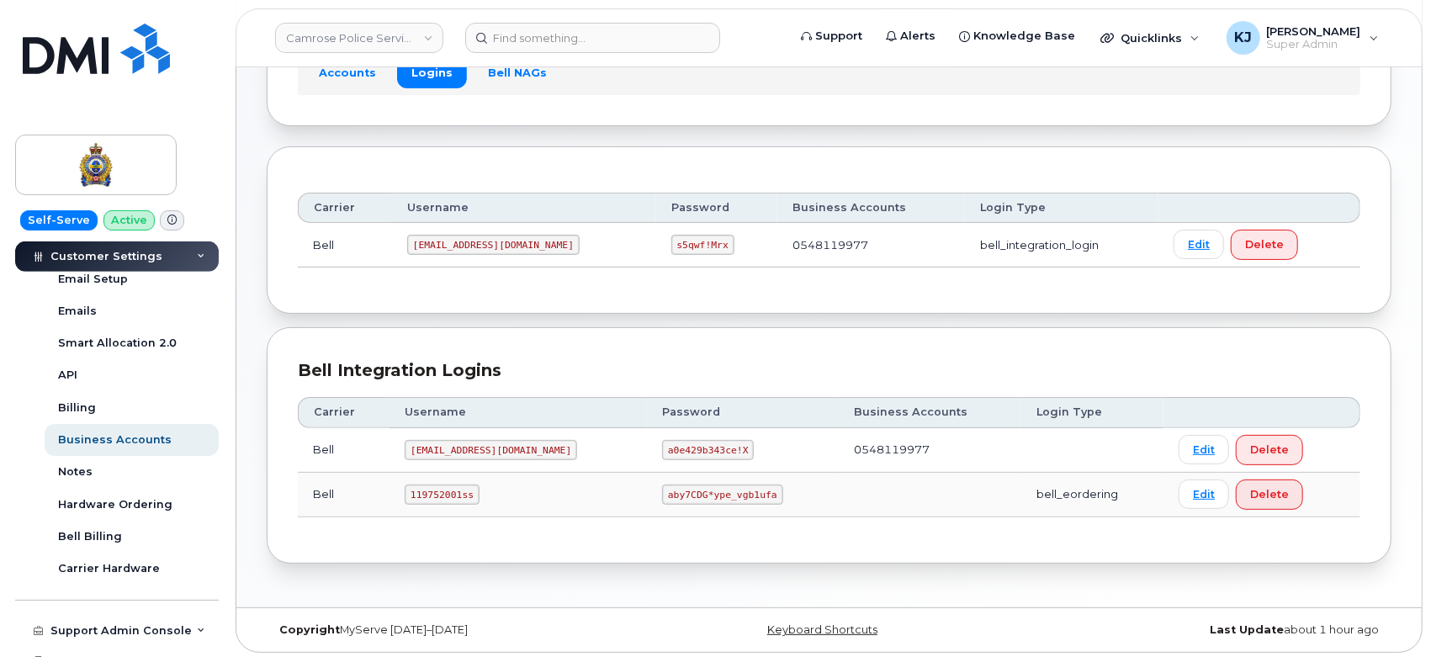
scroll to position [140, 0]
drag, startPoint x: 414, startPoint y: 489, endPoint x: 482, endPoint y: 503, distance: 69.6
click at [482, 503] on td "119752001ss" at bounding box center [517, 493] width 257 height 45
copy code "119752001ss"
drag, startPoint x: 622, startPoint y: 486, endPoint x: 743, endPoint y: 496, distance: 122.4
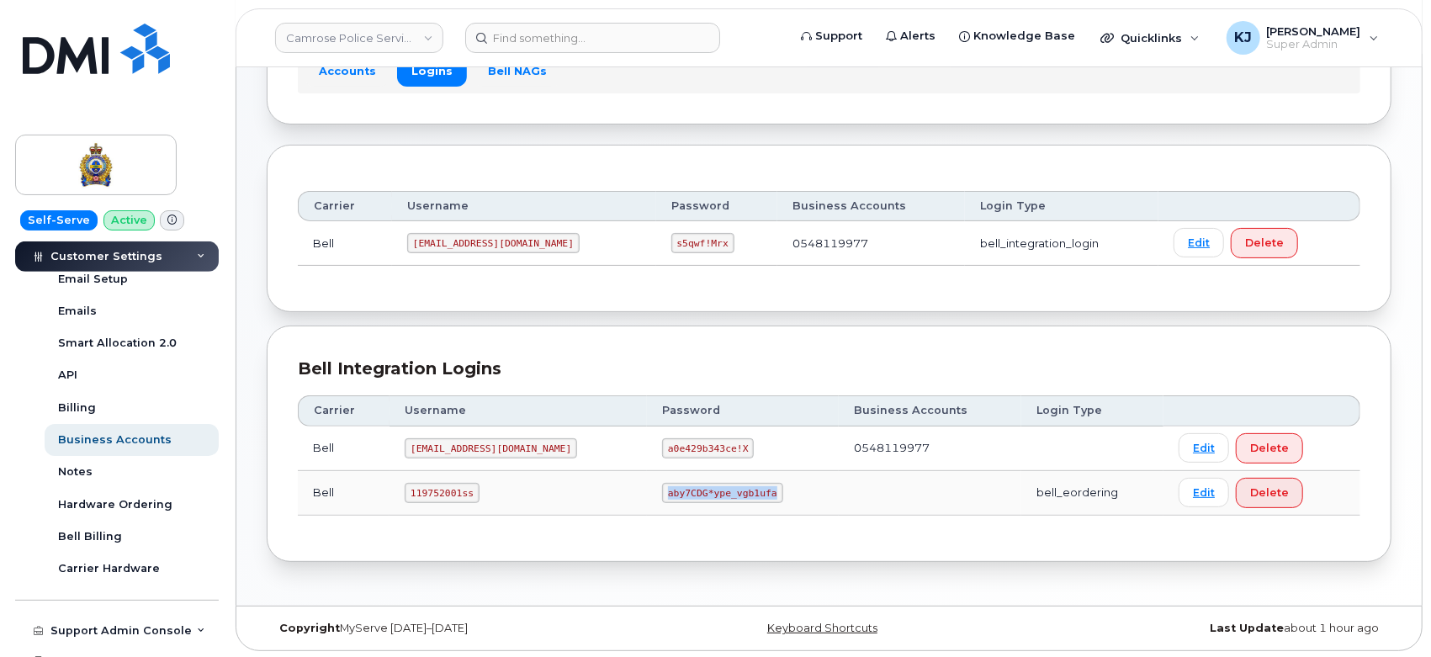
click at [743, 496] on td "aby7CDG*ype_vgb1ufa" at bounding box center [743, 493] width 192 height 45
copy code "aby7CDG*ype_vgb1ufa"
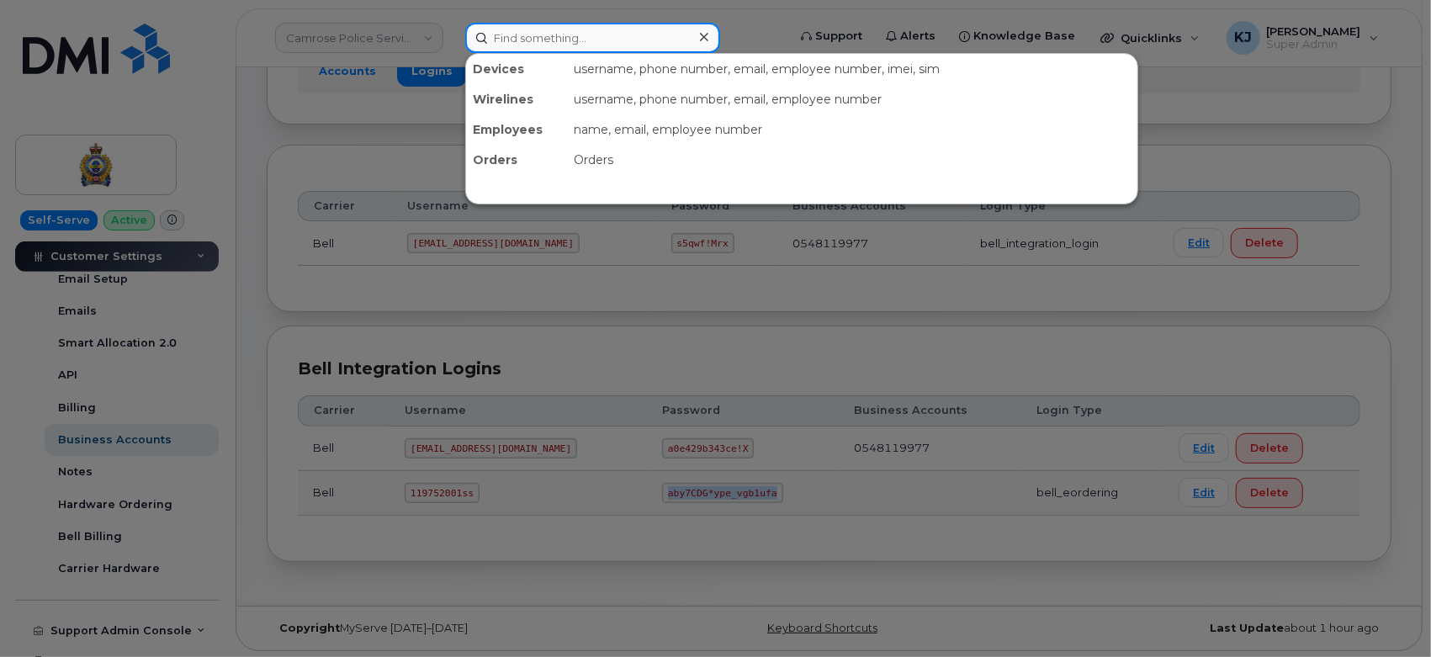
click at [622, 40] on input at bounding box center [592, 38] width 255 height 30
paste input "296282"
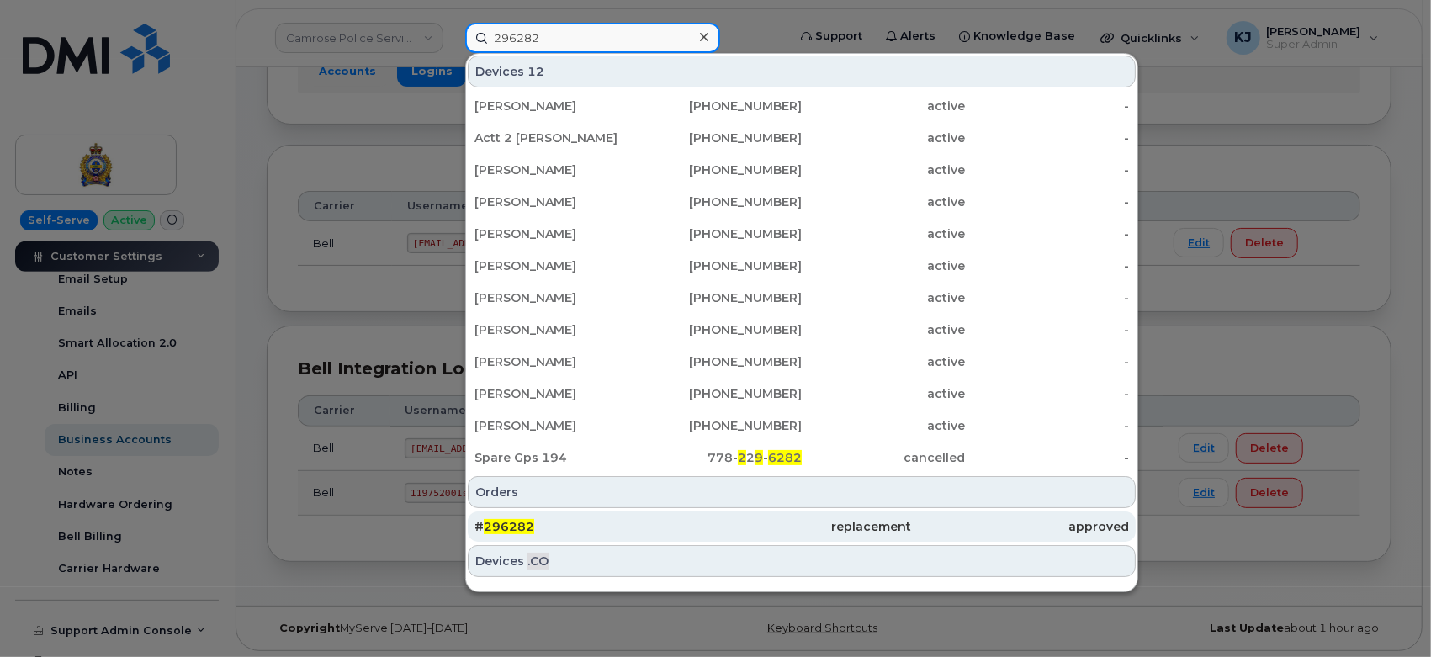
type input "296282"
click at [553, 527] on div "# 296282" at bounding box center [583, 526] width 218 height 17
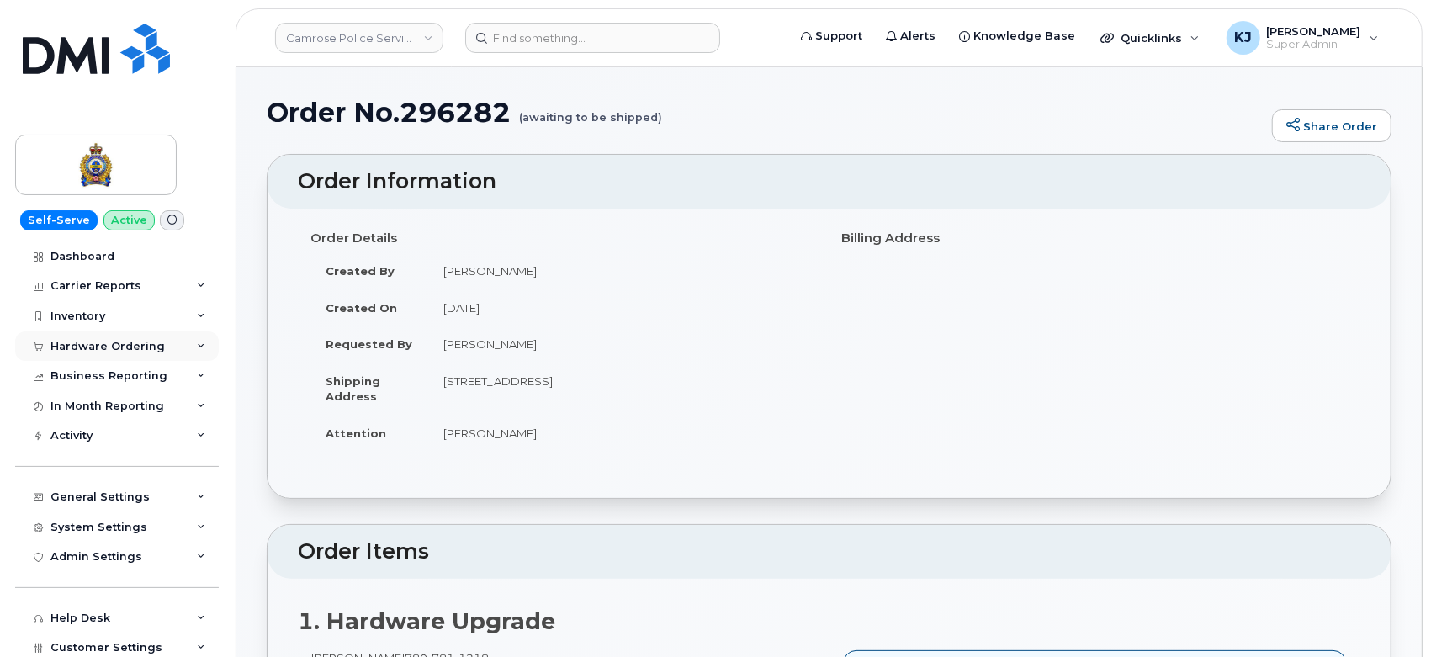
click at [156, 342] on div "Hardware Ordering" at bounding box center [107, 346] width 114 height 13
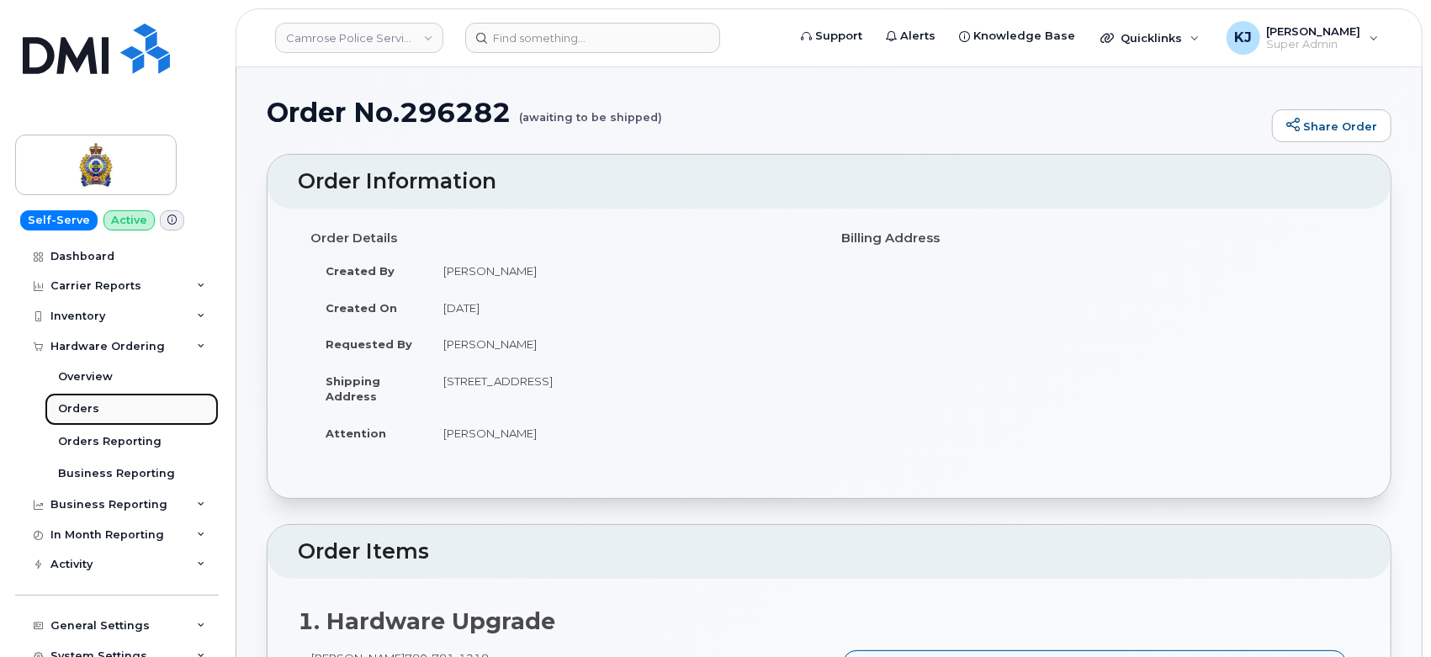
drag, startPoint x: 98, startPoint y: 400, endPoint x: 108, endPoint y: 402, distance: 10.2
click at [98, 402] on link "Orders" at bounding box center [132, 409] width 174 height 32
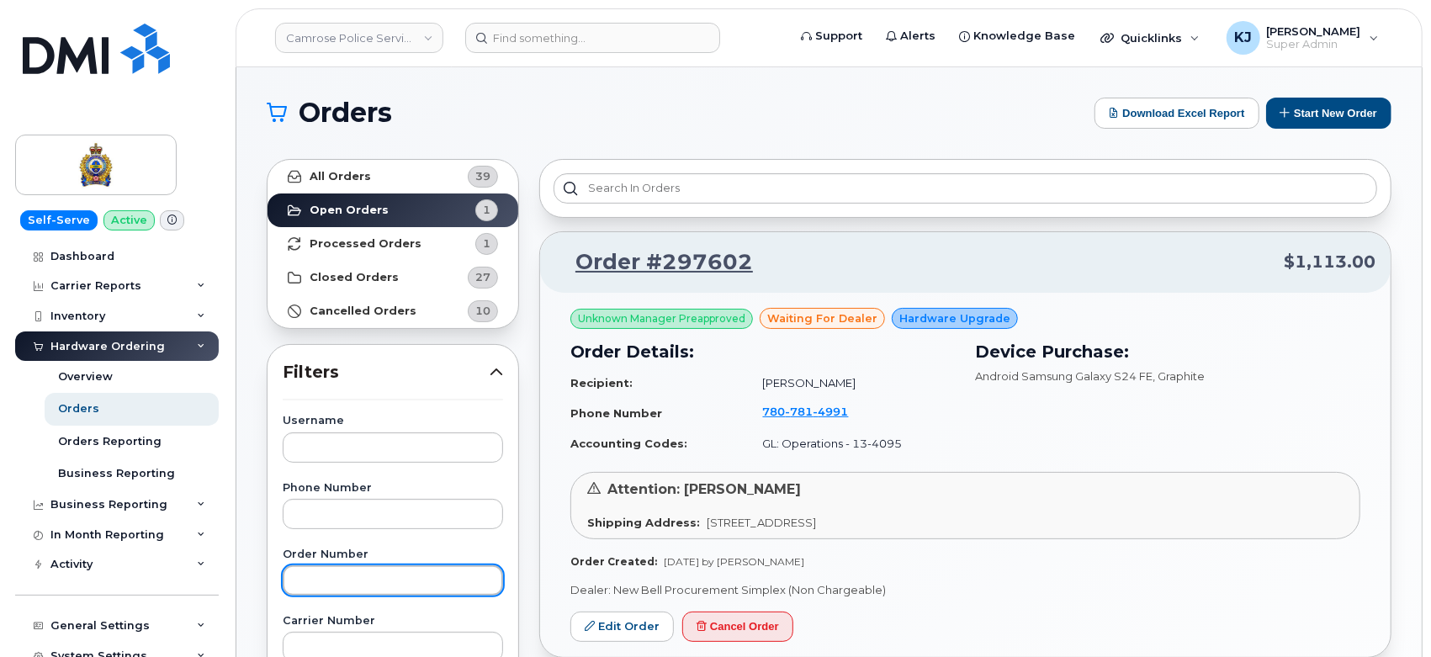
click at [321, 582] on input "text" at bounding box center [393, 580] width 220 height 30
paste input "296282"
type input "296282"
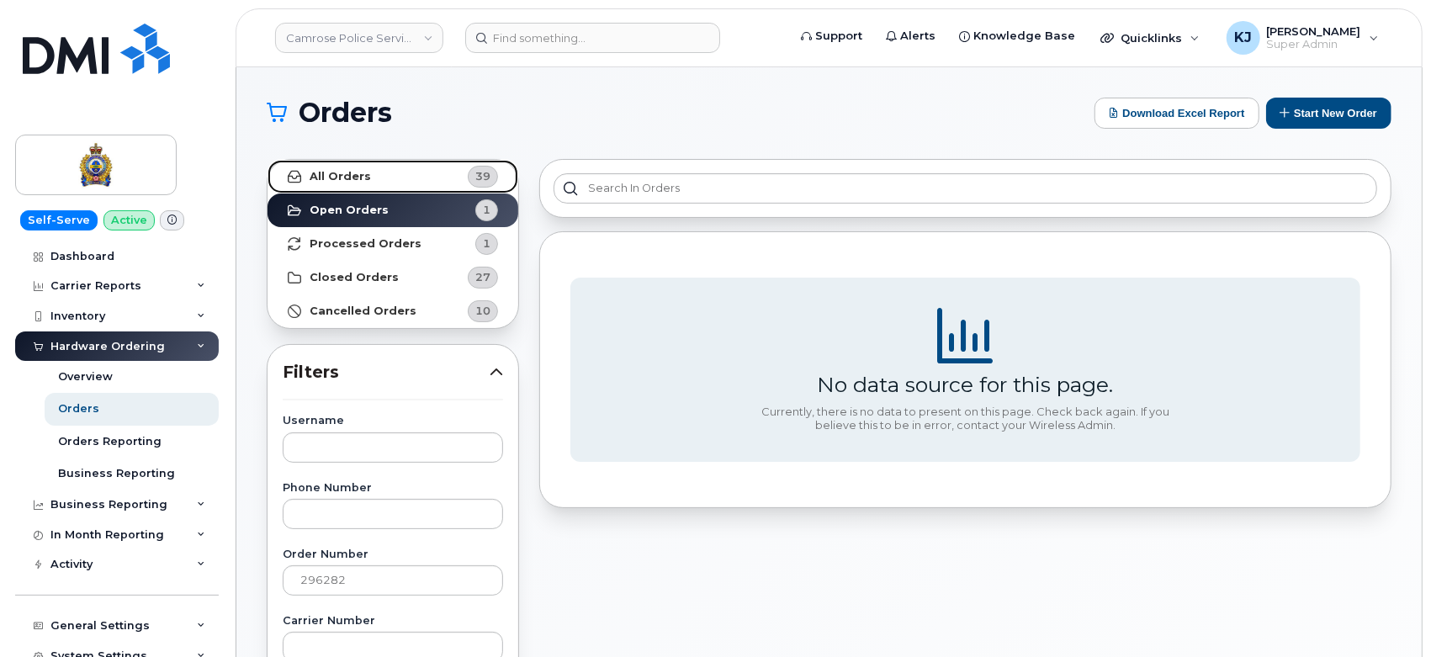
click at [405, 182] on link "All Orders 39" at bounding box center [392, 177] width 251 height 34
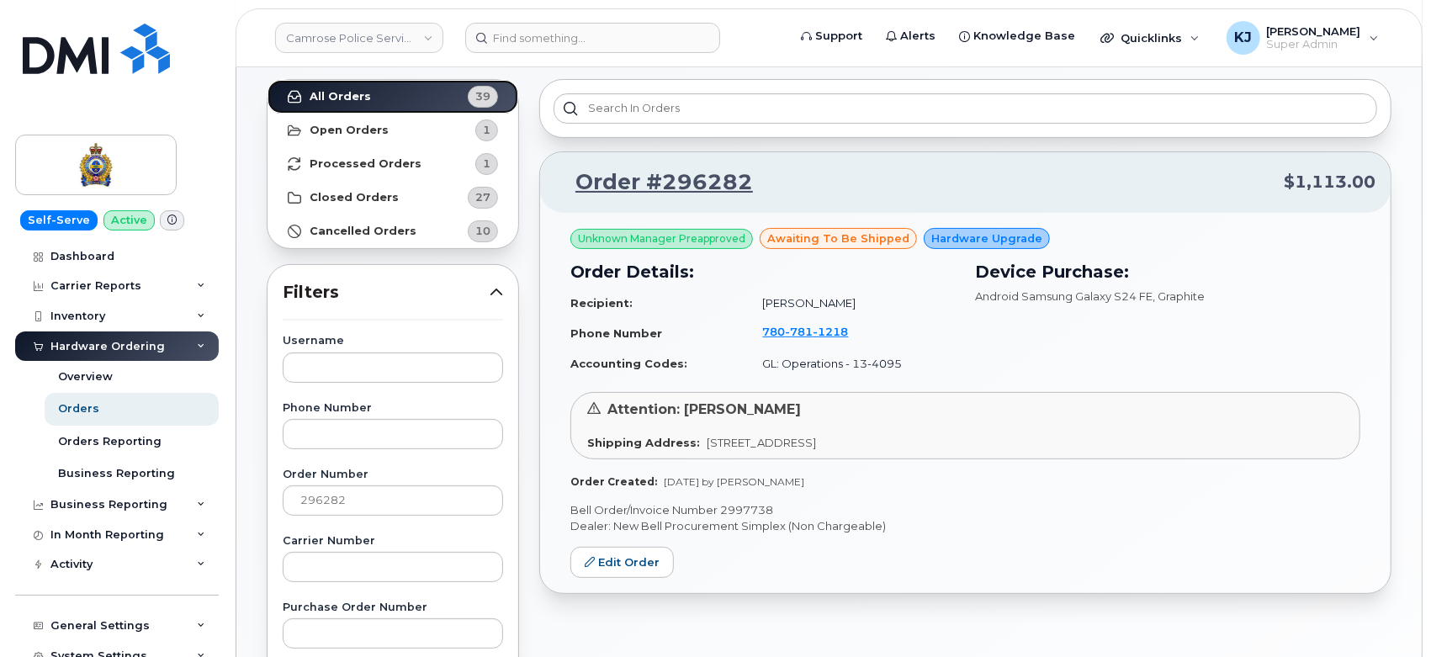
scroll to position [187, 0]
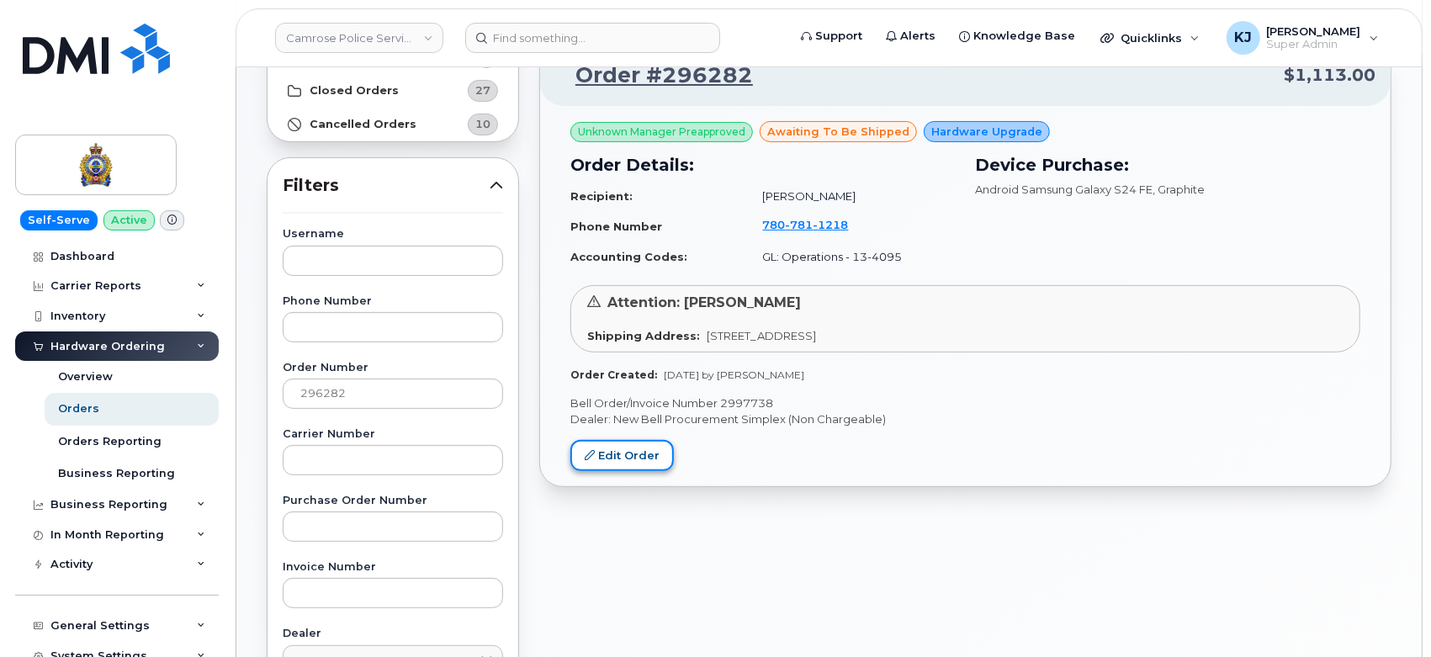
click at [636, 453] on link "Edit Order" at bounding box center [621, 455] width 103 height 31
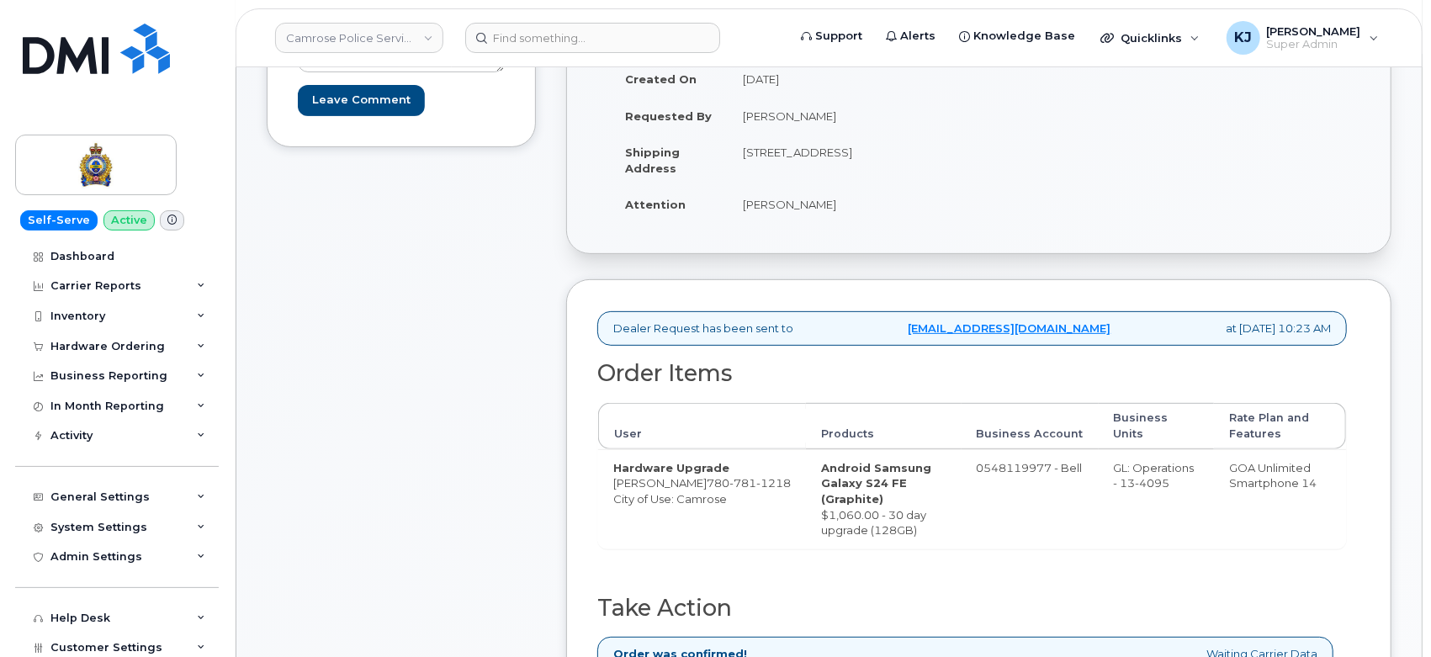
scroll to position [467, 0]
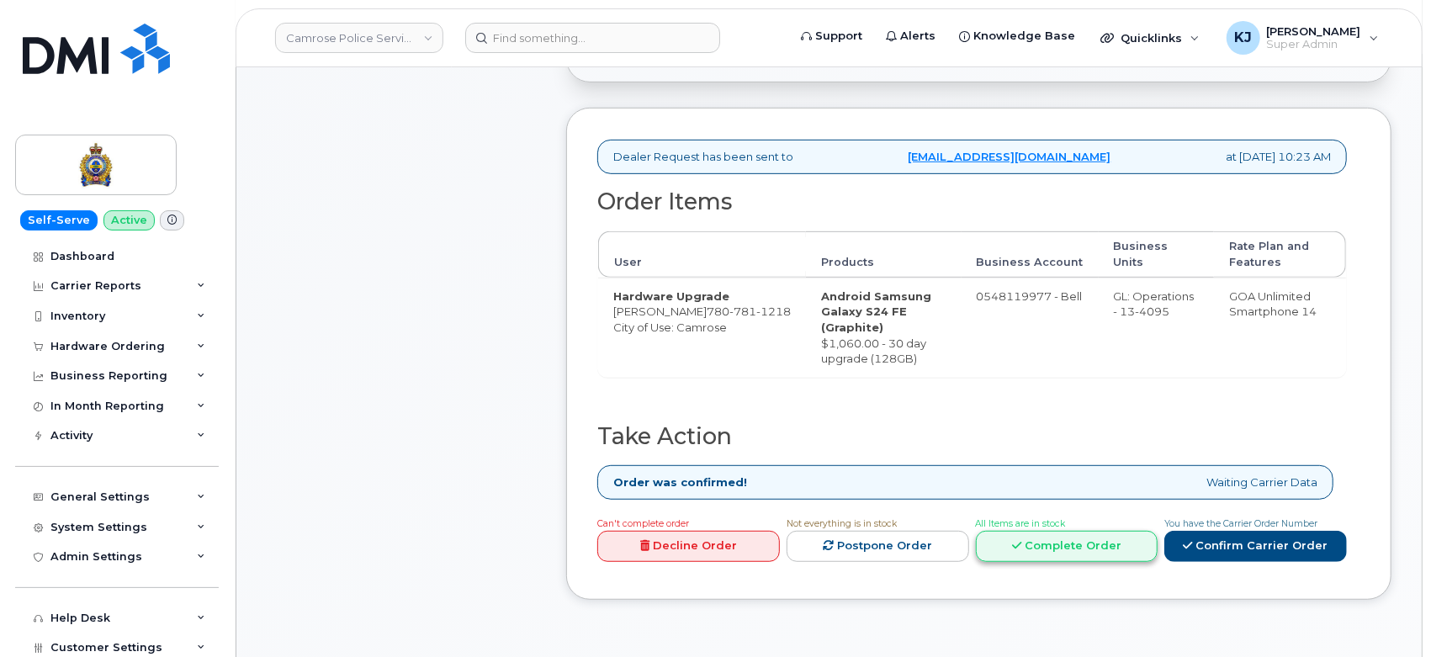
click at [1063, 531] on link "Complete Order" at bounding box center [1067, 546] width 183 height 31
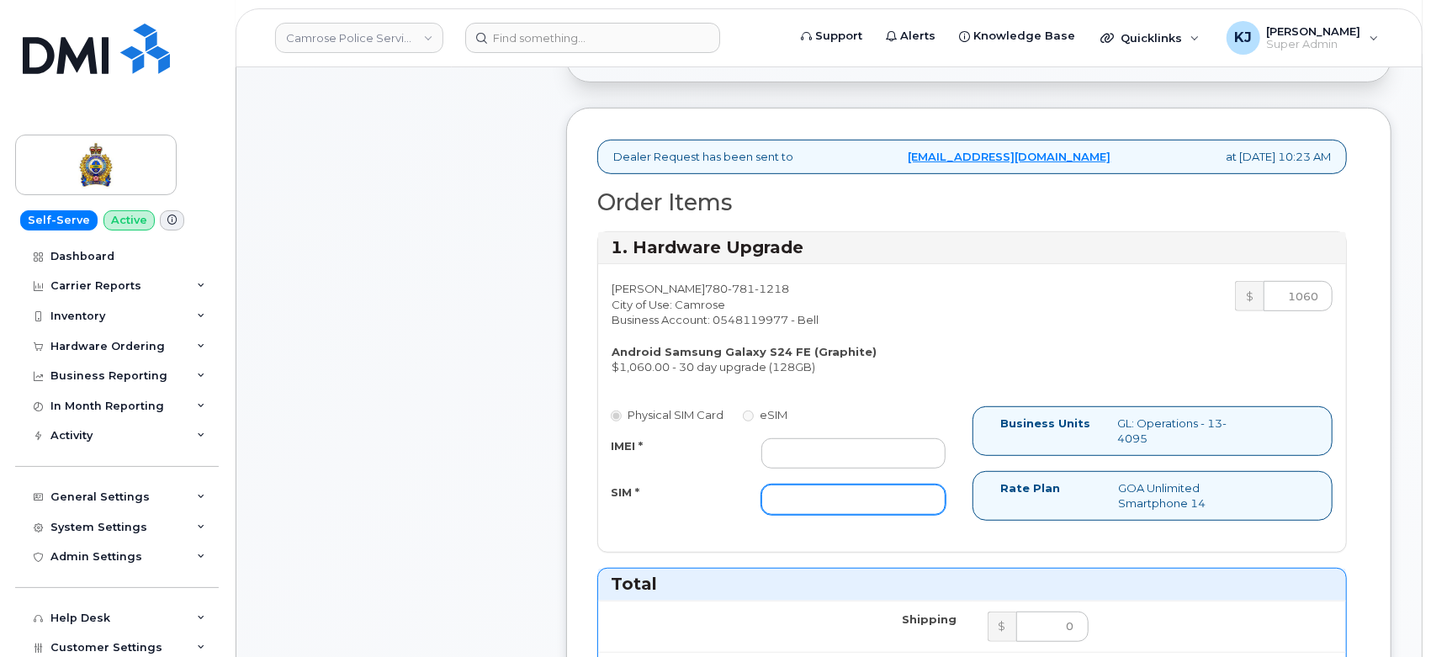
click at [826, 502] on input "SIM *" at bounding box center [853, 499] width 185 height 30
paste input "89302610207419363939"
type input "89302610207419363939"
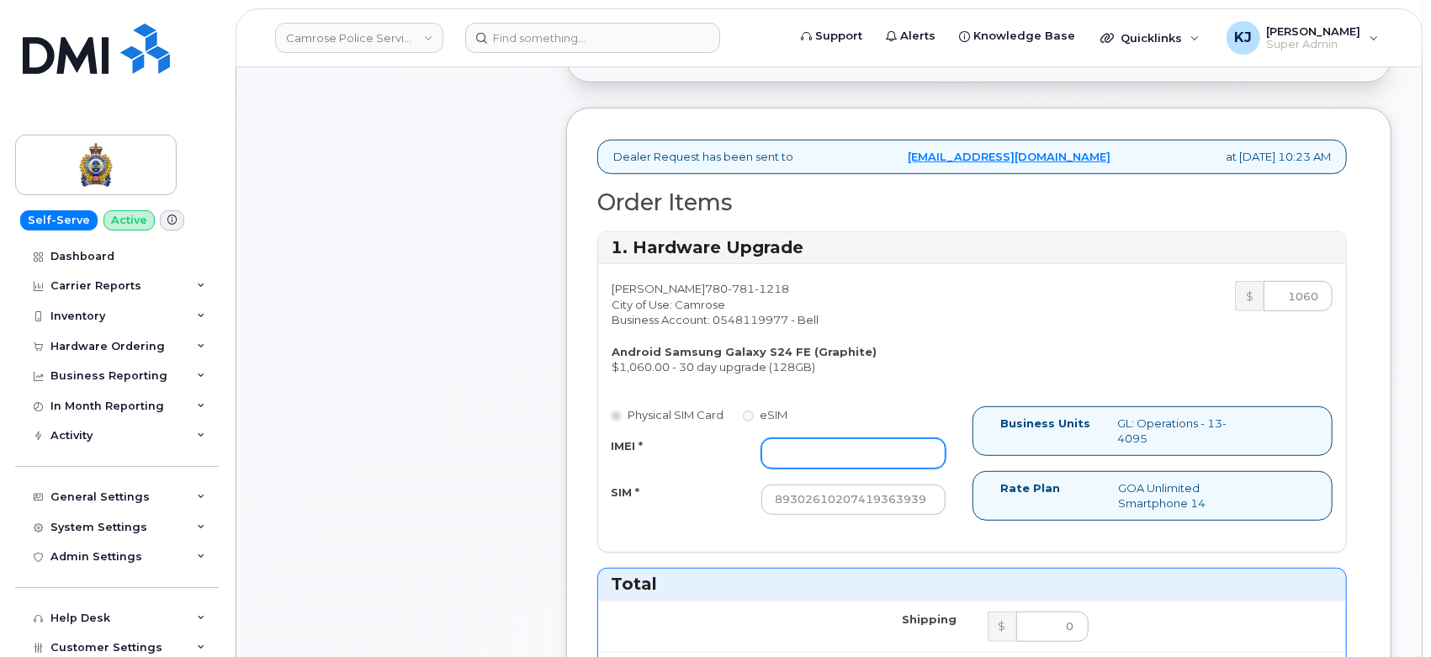
click at [848, 450] on input "IMEI *" at bounding box center [853, 453] width 185 height 30
paste input "352693795936612"
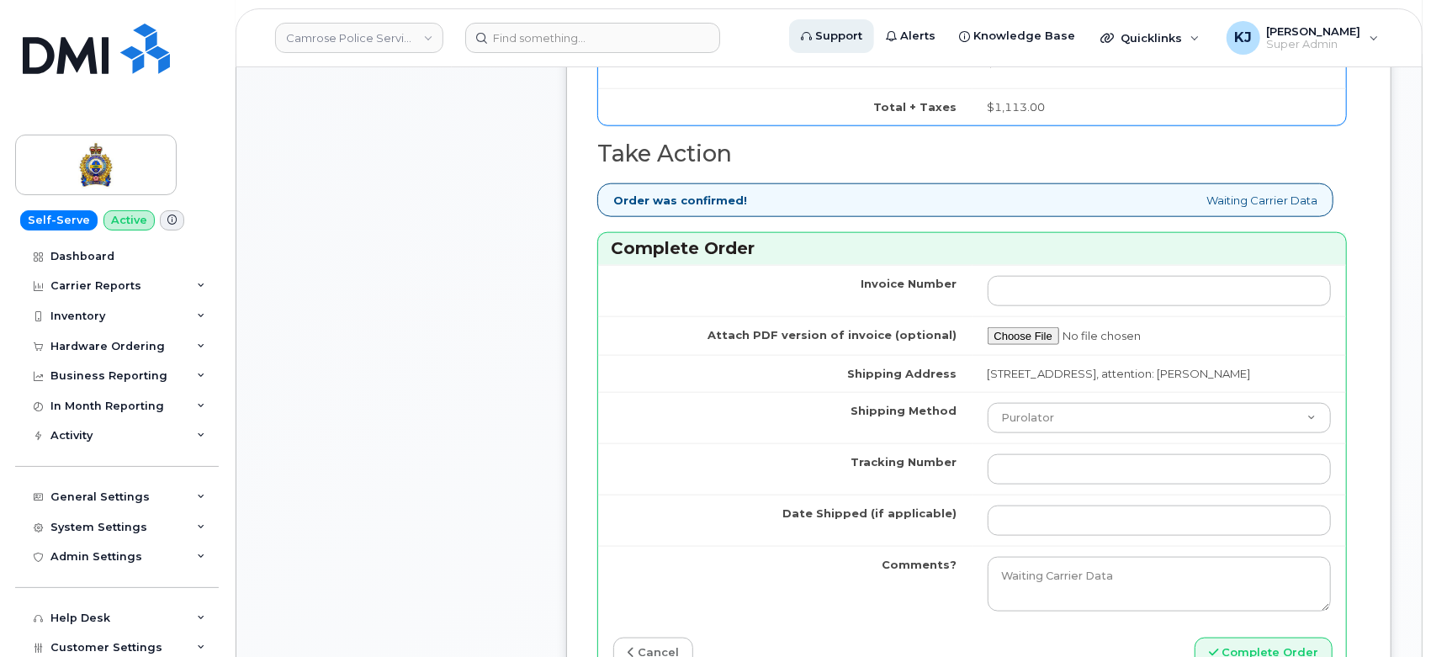
scroll to position [1308, 0]
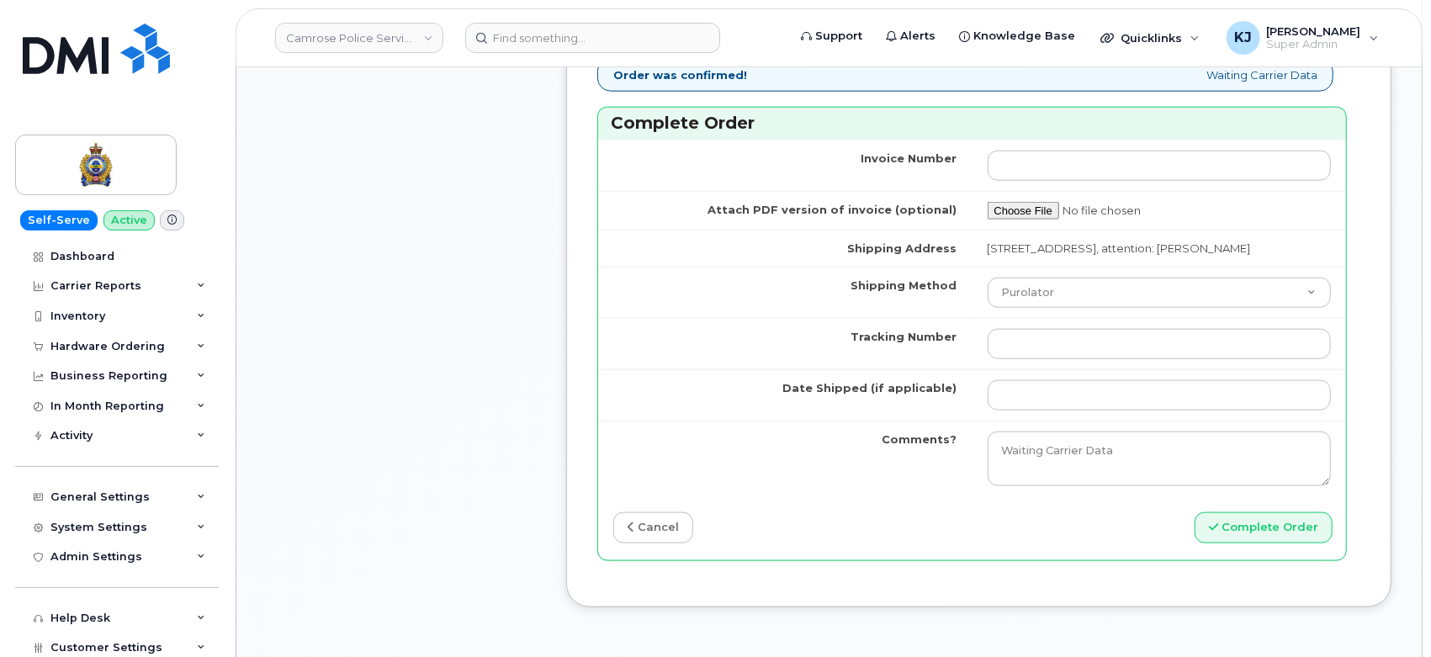
type input "352693795936612"
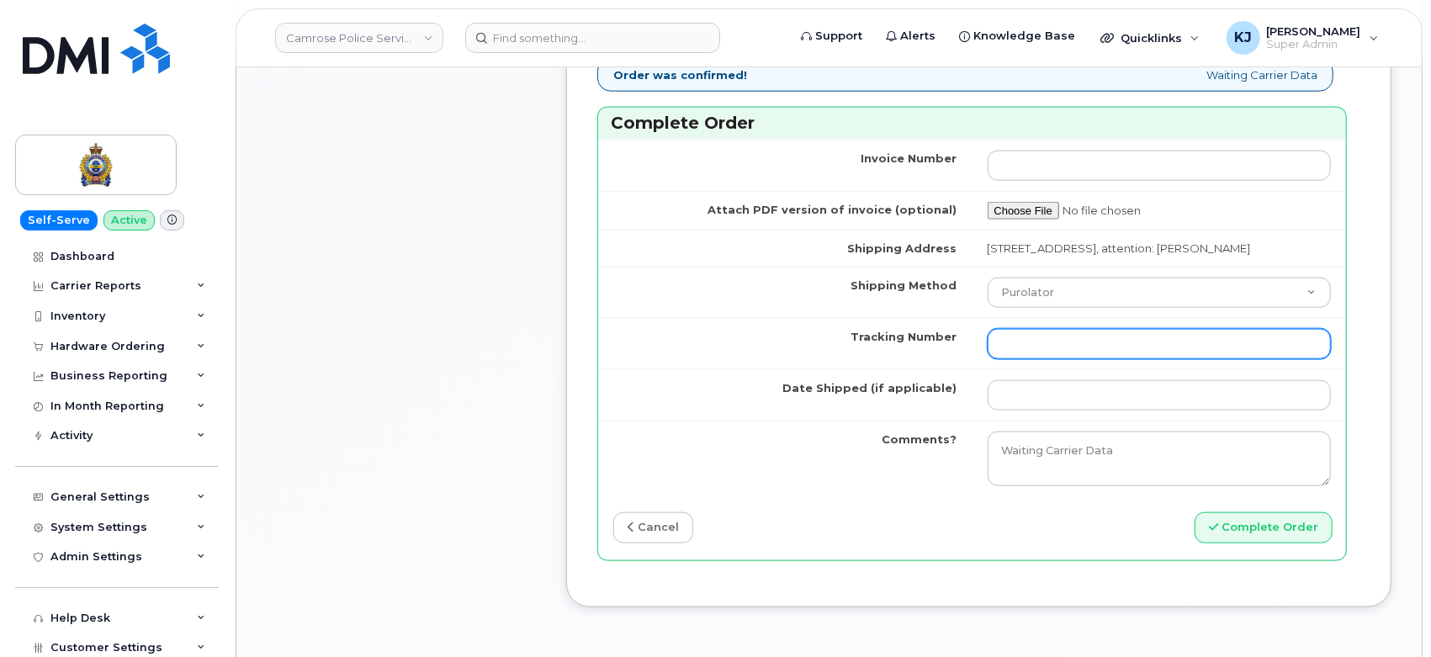
click at [1023, 359] on input "Tracking Number" at bounding box center [1159, 344] width 344 height 30
paste input "335593132566"
type input "335593132566"
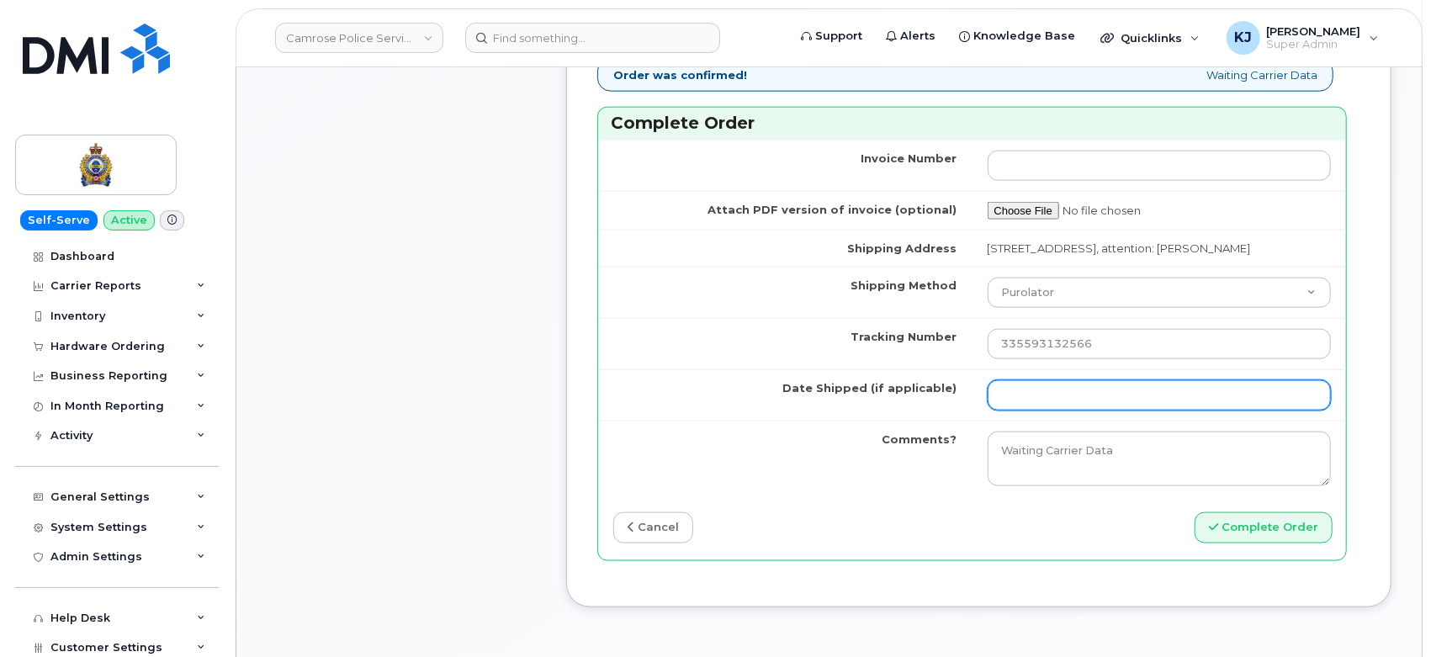
click at [1017, 400] on input "Date Shipped (if applicable)" at bounding box center [1159, 395] width 344 height 30
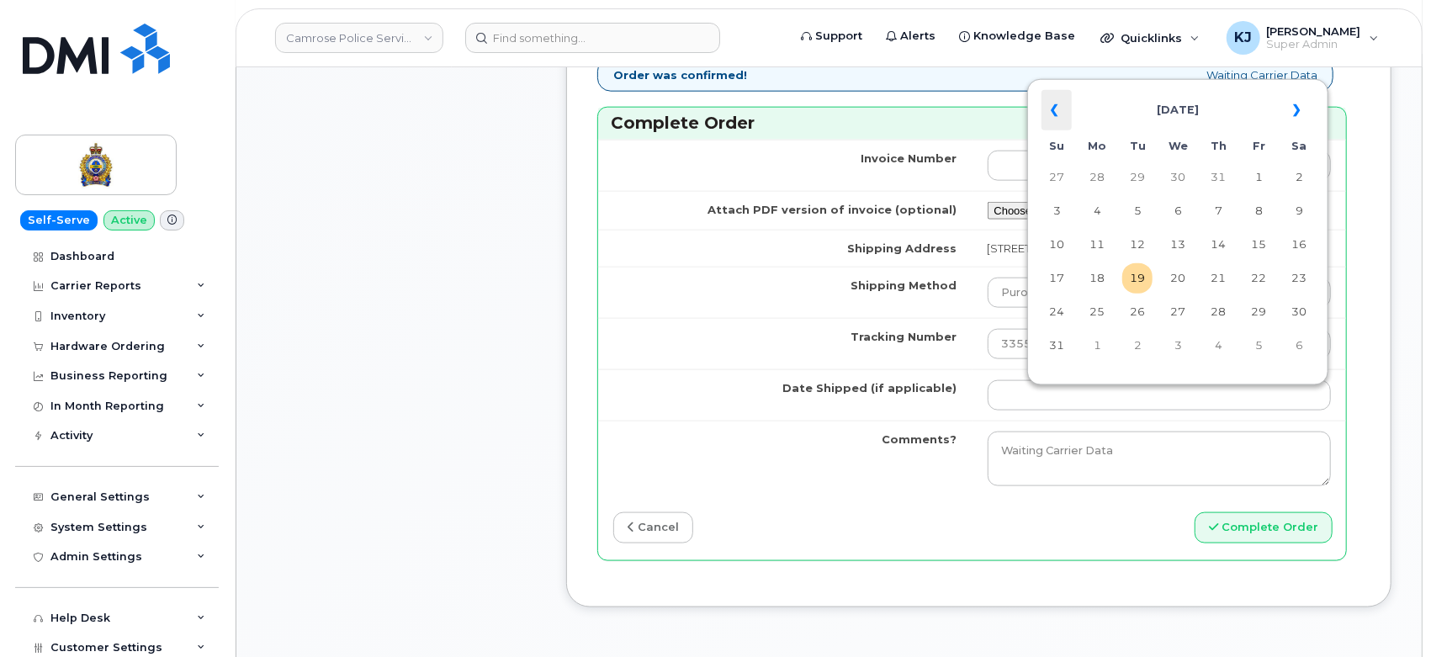
click at [1047, 112] on th "«" at bounding box center [1056, 110] width 30 height 40
click at [1178, 283] on td "23" at bounding box center [1177, 278] width 30 height 30
type input "[DATE]"
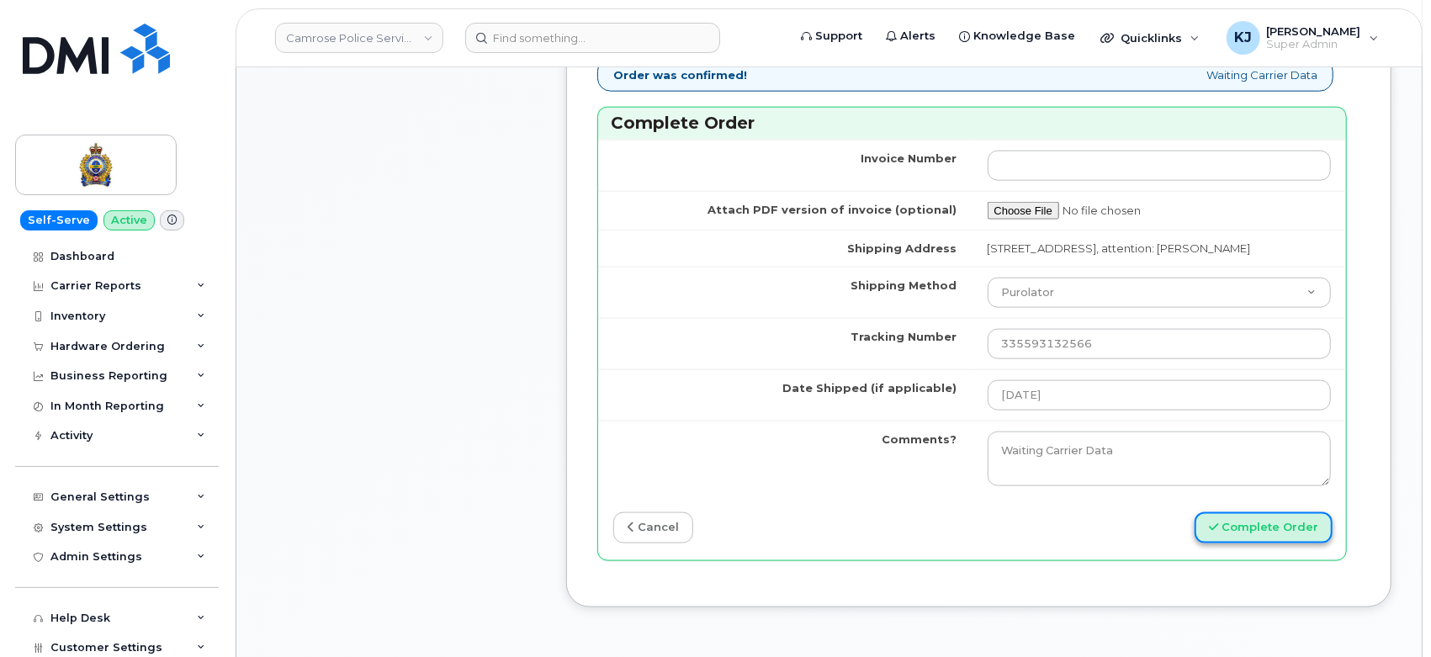
click at [1246, 537] on button "Complete Order" at bounding box center [1263, 527] width 138 height 31
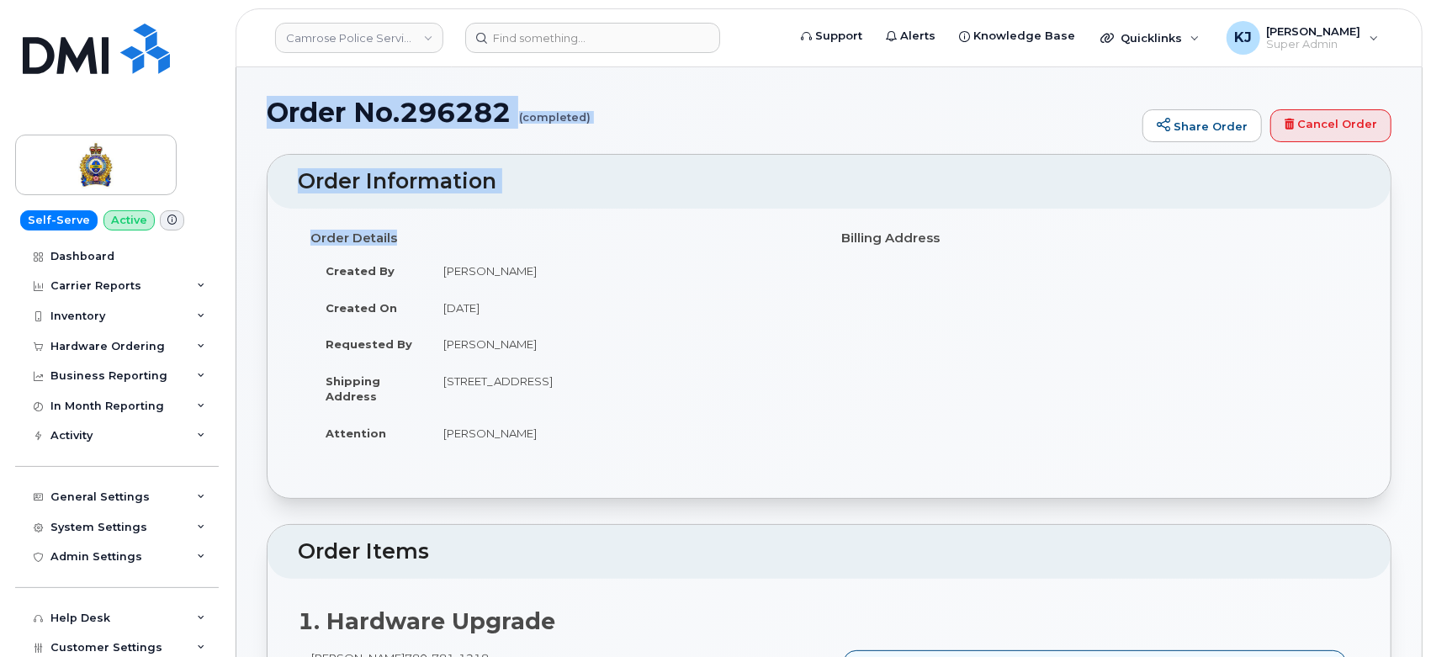
drag, startPoint x: 272, startPoint y: 113, endPoint x: 636, endPoint y: 452, distance: 496.9
copy div "Order No.296282 (completed) Share Order Cancel Order × Share This Order If you …"
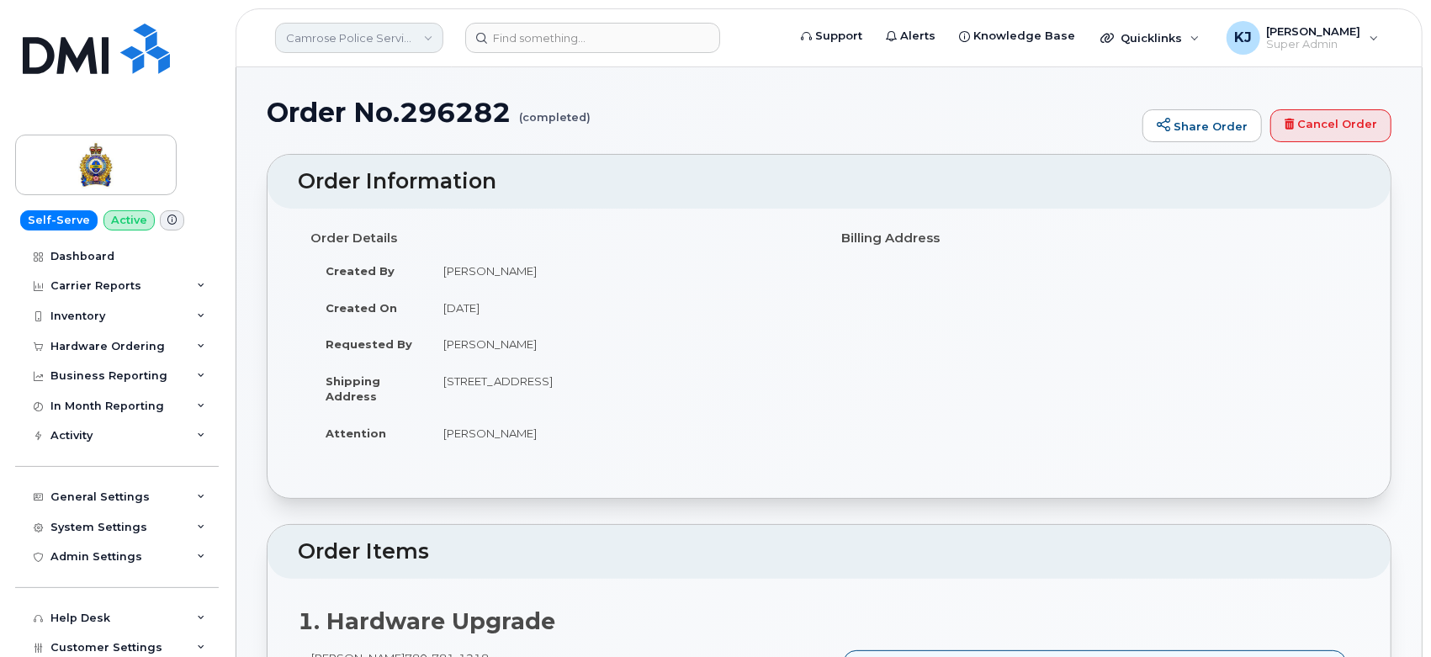
click at [401, 37] on link "Camrose Police Service" at bounding box center [359, 38] width 168 height 30
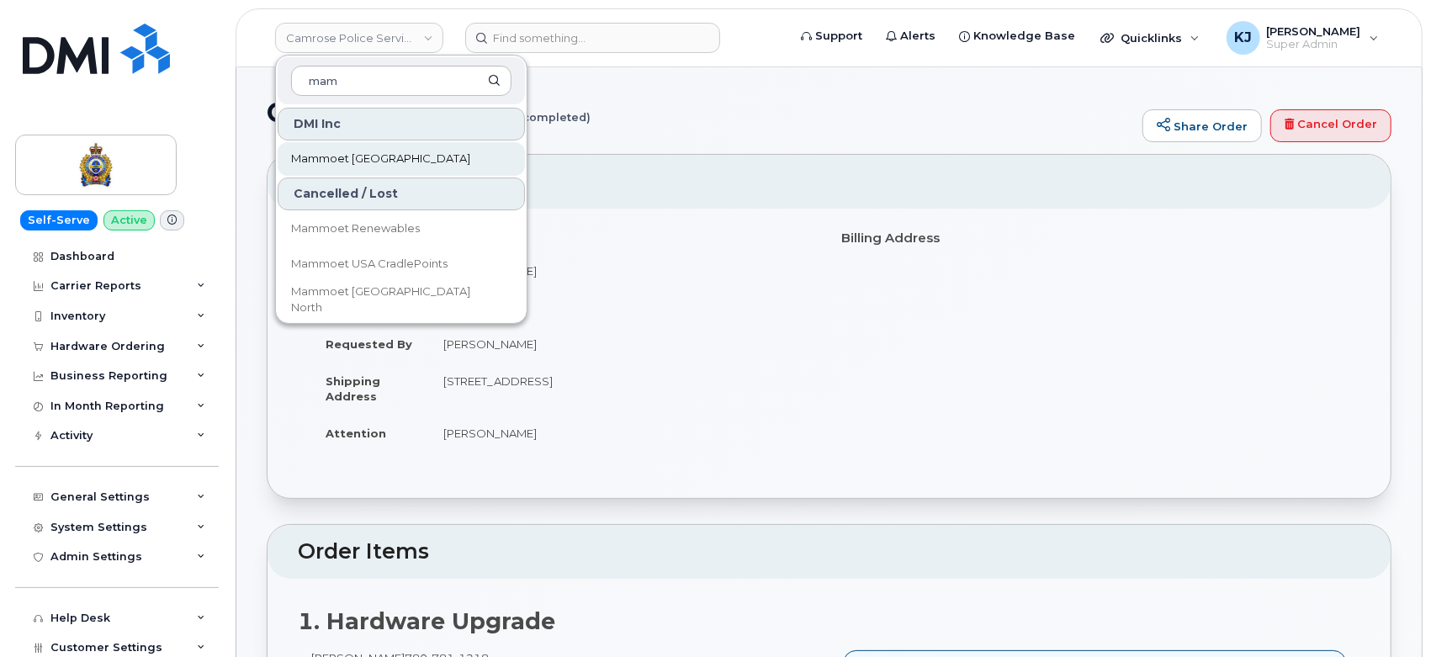
type input "mam"
click at [444, 153] on link "Mammoet [GEOGRAPHIC_DATA]" at bounding box center [401, 159] width 247 height 34
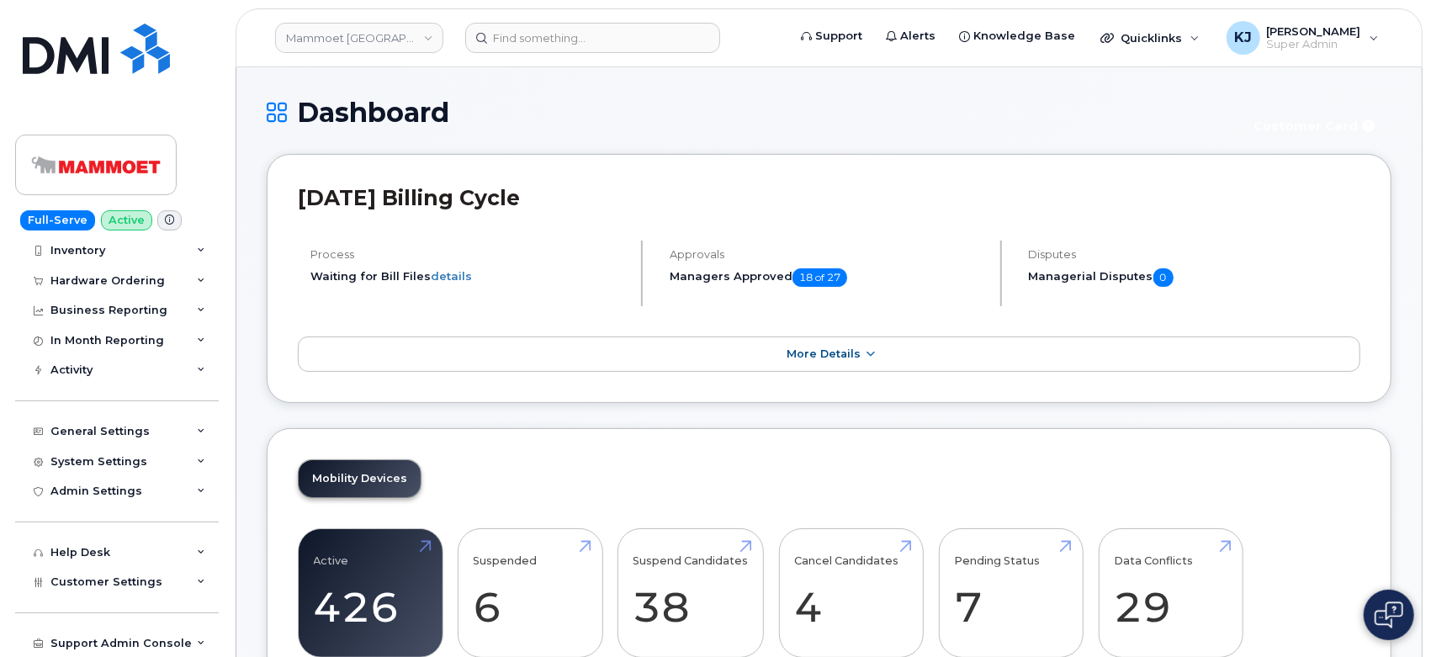
scroll to position [126, 0]
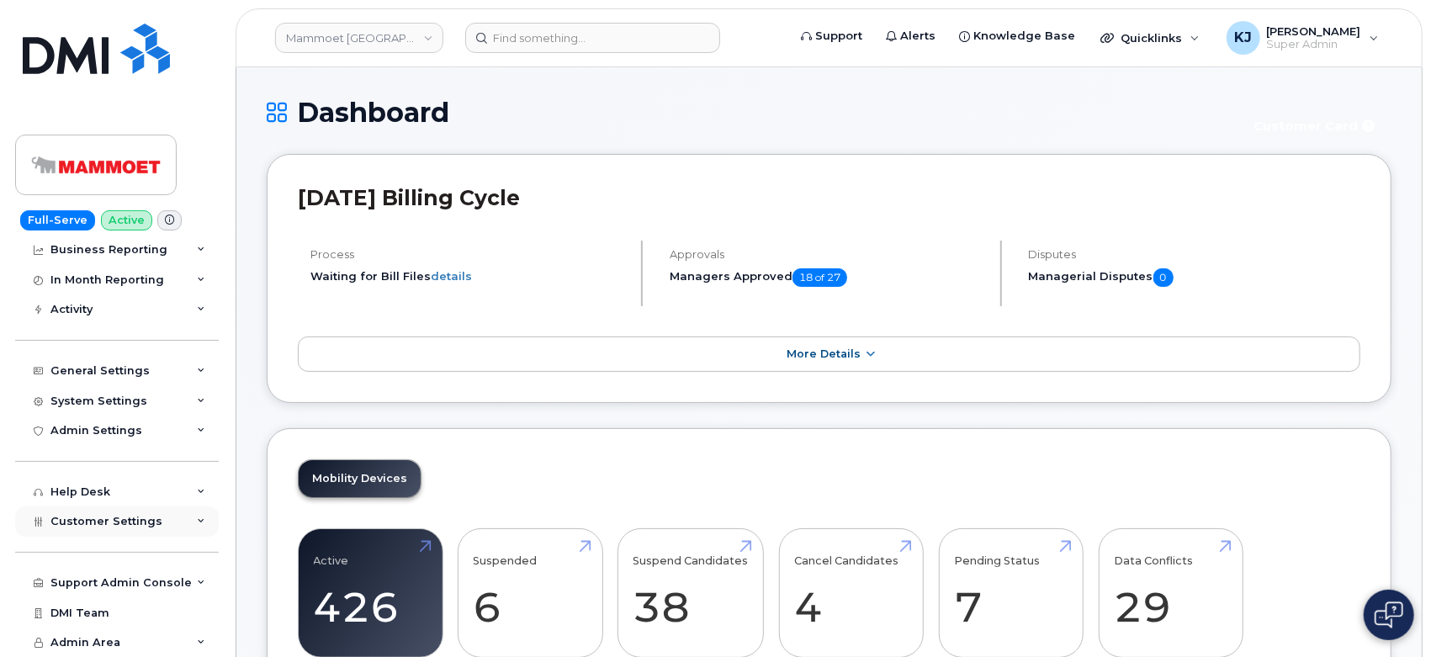
click at [144, 515] on span "Customer Settings" at bounding box center [106, 521] width 112 height 13
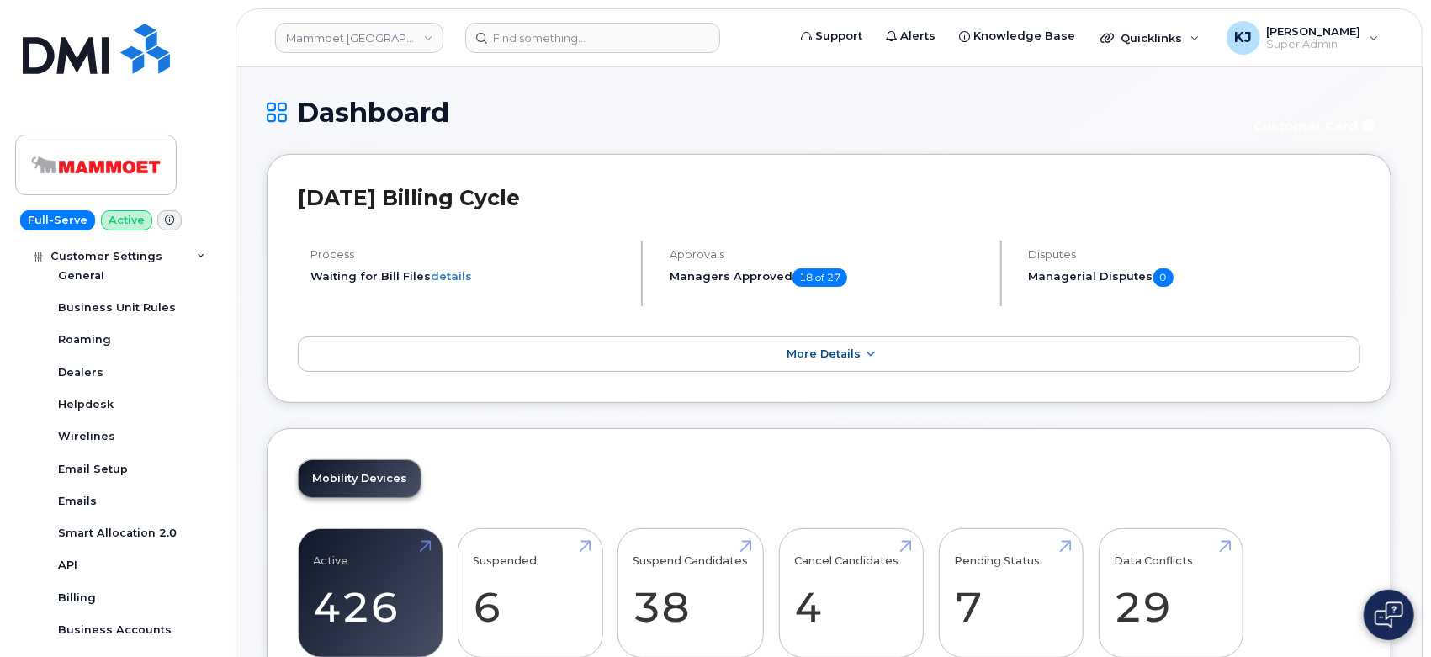
scroll to position [593, 0]
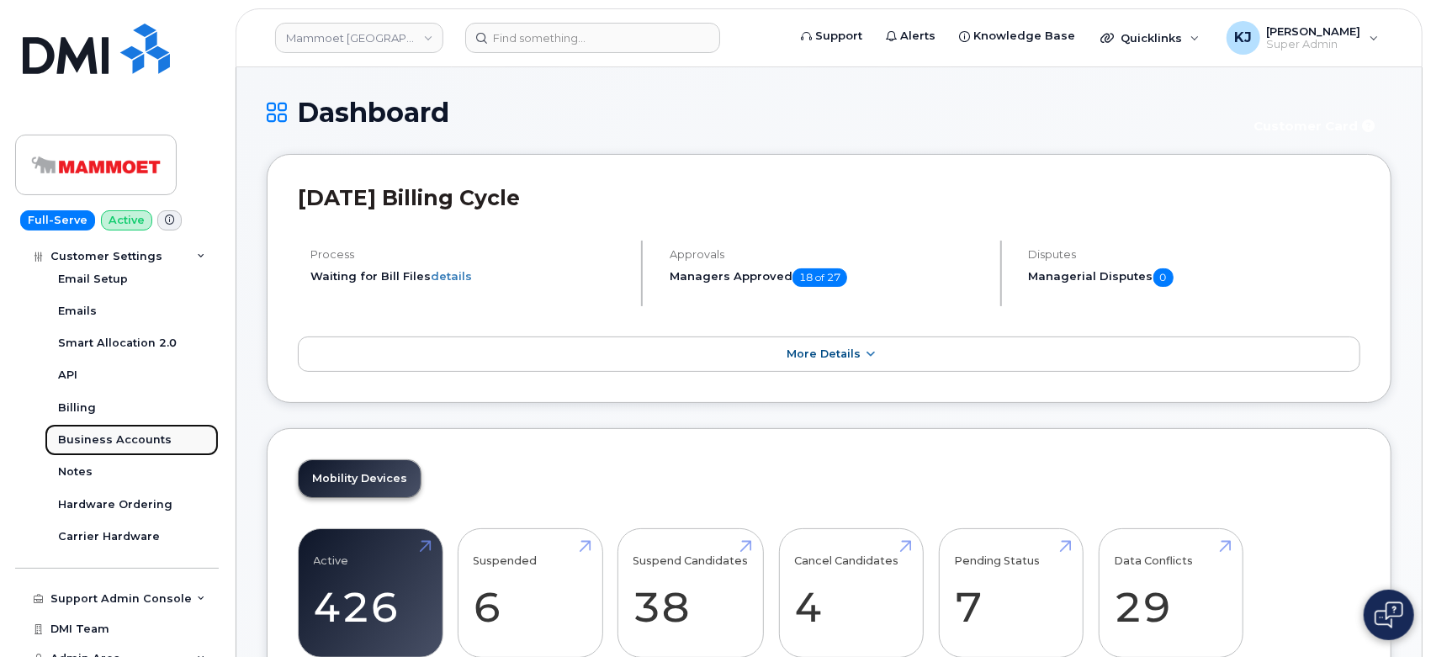
click at [121, 440] on div "Business Accounts" at bounding box center [115, 439] width 114 height 15
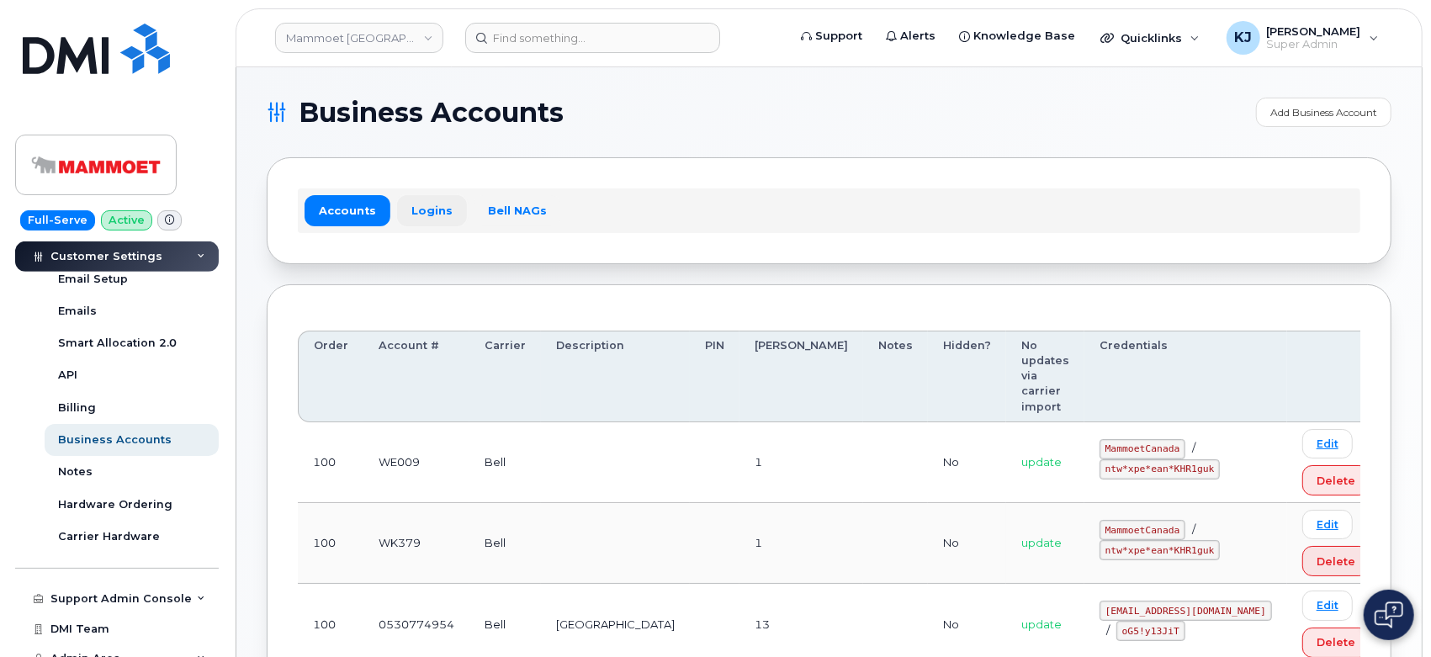
click at [421, 207] on link "Logins" at bounding box center [432, 210] width 70 height 30
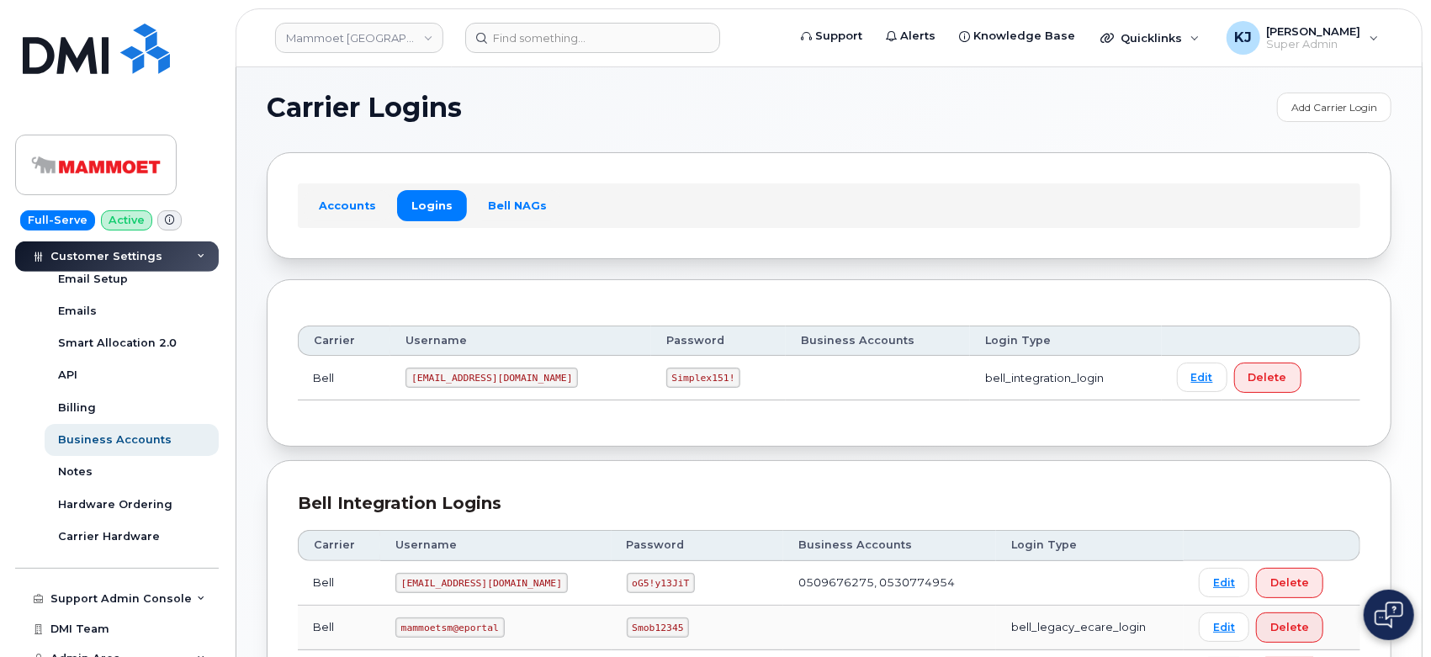
scroll to position [184, 0]
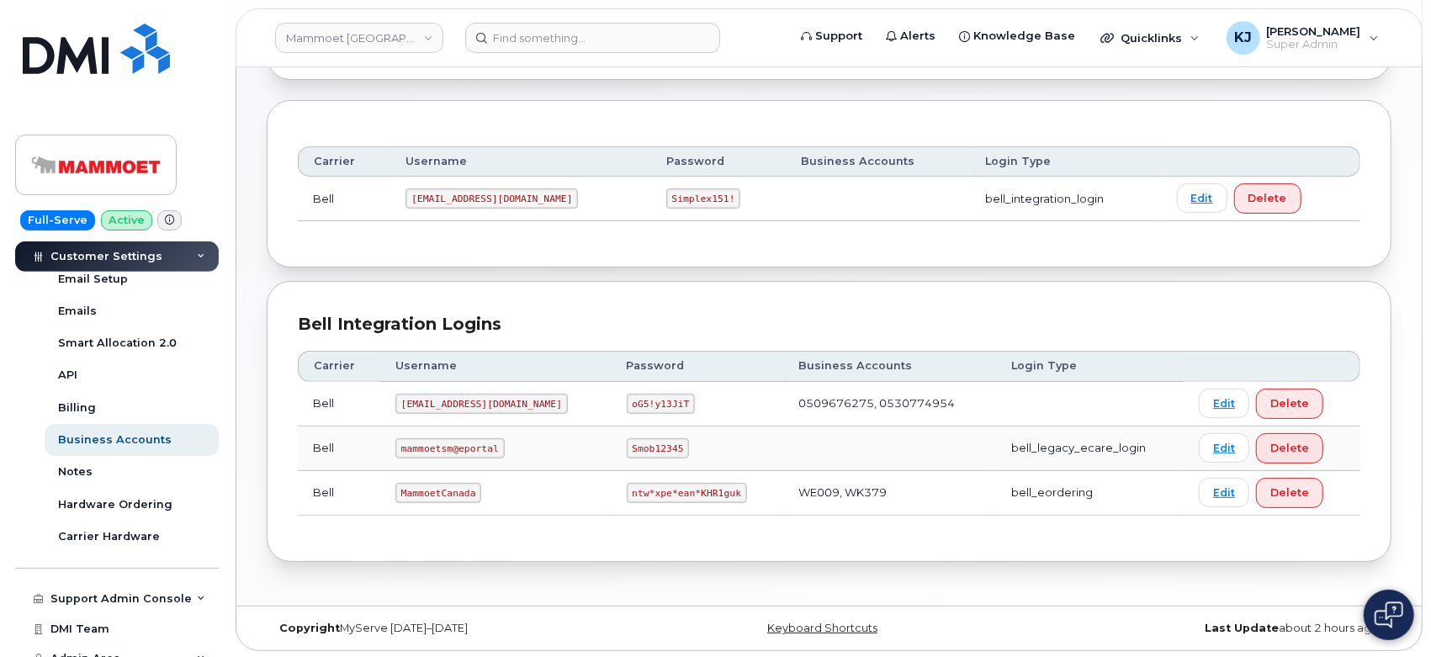
drag, startPoint x: 578, startPoint y: 571, endPoint x: 428, endPoint y: 521, distance: 158.0
click at [428, 521] on div "Carrier Username Password Business Accounts Login Type Bell Mammoet@smplx.co oG…" at bounding box center [829, 433] width 1062 height 194
drag, startPoint x: 402, startPoint y: 489, endPoint x: 474, endPoint y: 494, distance: 72.5
click at [474, 494] on code "MammoetCanada" at bounding box center [438, 493] width 86 height 20
copy code "MammoetCanada"
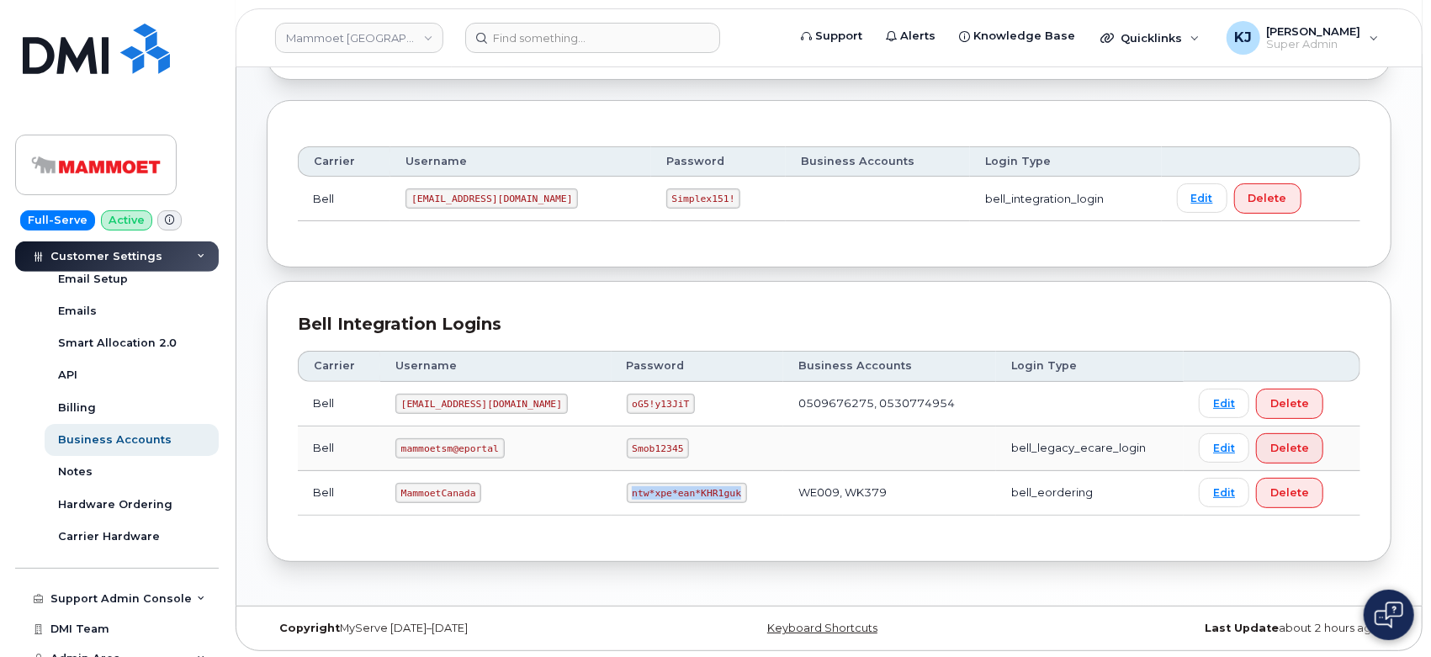
drag, startPoint x: 570, startPoint y: 492, endPoint x: 670, endPoint y: 488, distance: 100.2
click at [670, 488] on code "ntw*xpe*ean*KHR1guk" at bounding box center [687, 493] width 120 height 20
copy code "ntw*xpe*ean*KHR1guk"
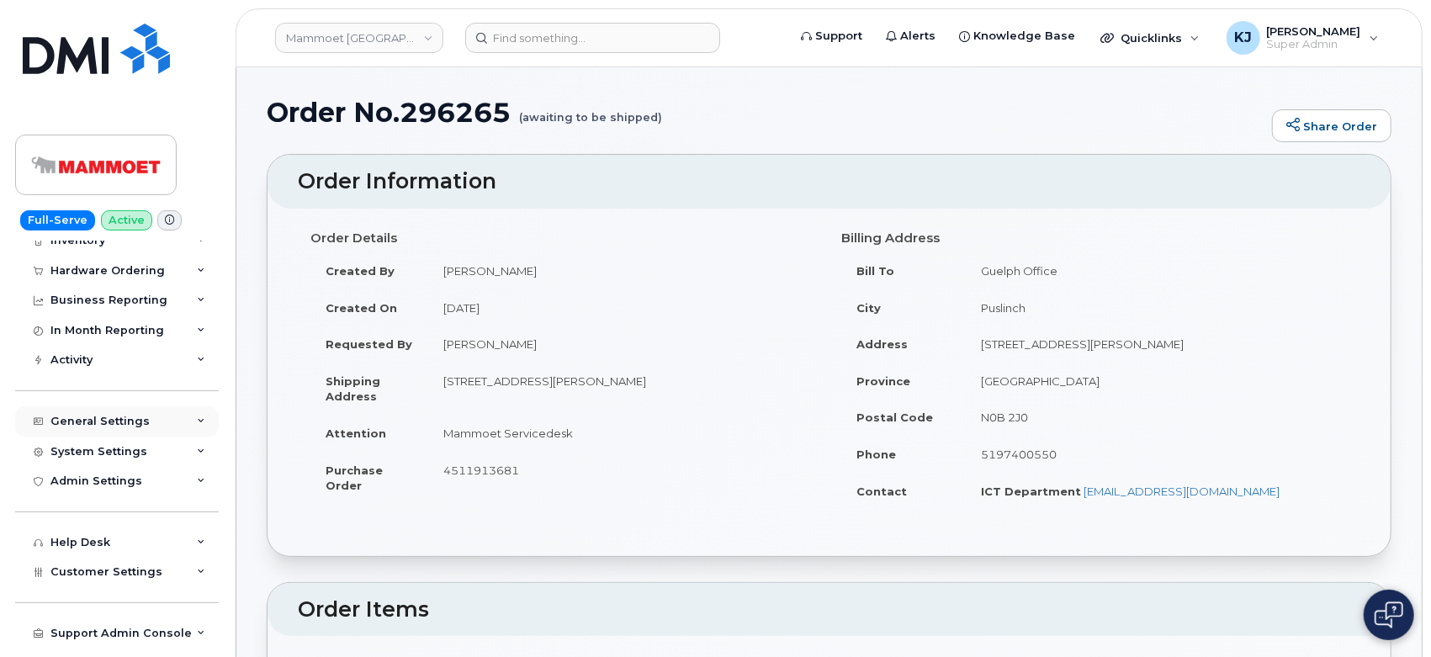
scroll to position [93, 0]
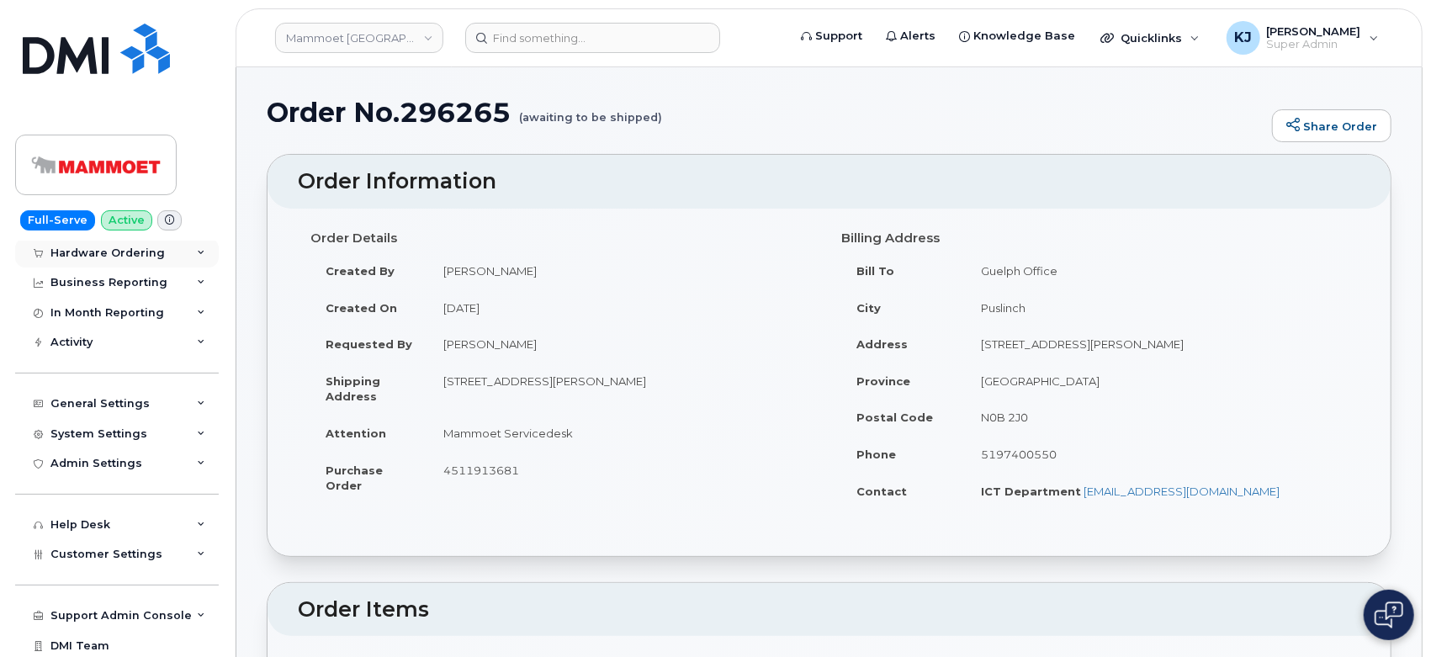
click at [135, 254] on div "Hardware Ordering" at bounding box center [107, 252] width 114 height 13
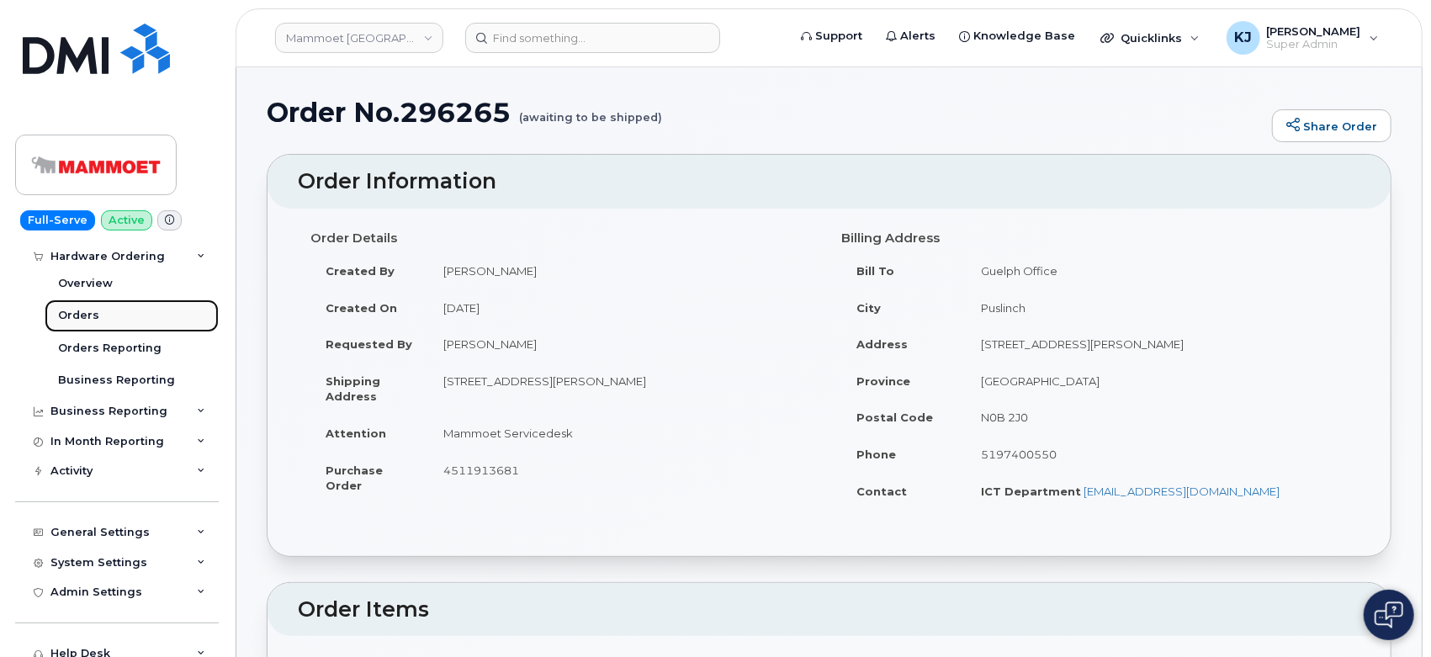
click at [91, 318] on div "Orders" at bounding box center [78, 315] width 41 height 15
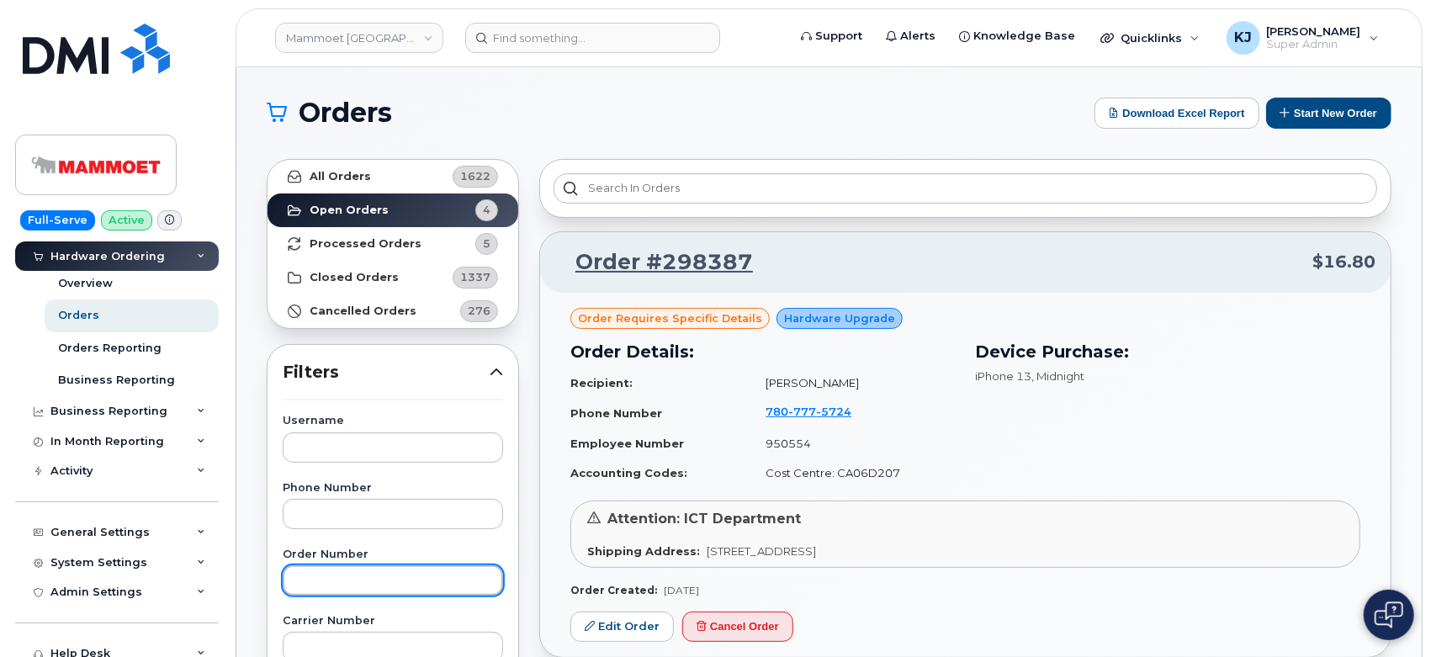
click at [325, 568] on input "text" at bounding box center [393, 580] width 220 height 30
paste input "296265"
type input "296265"
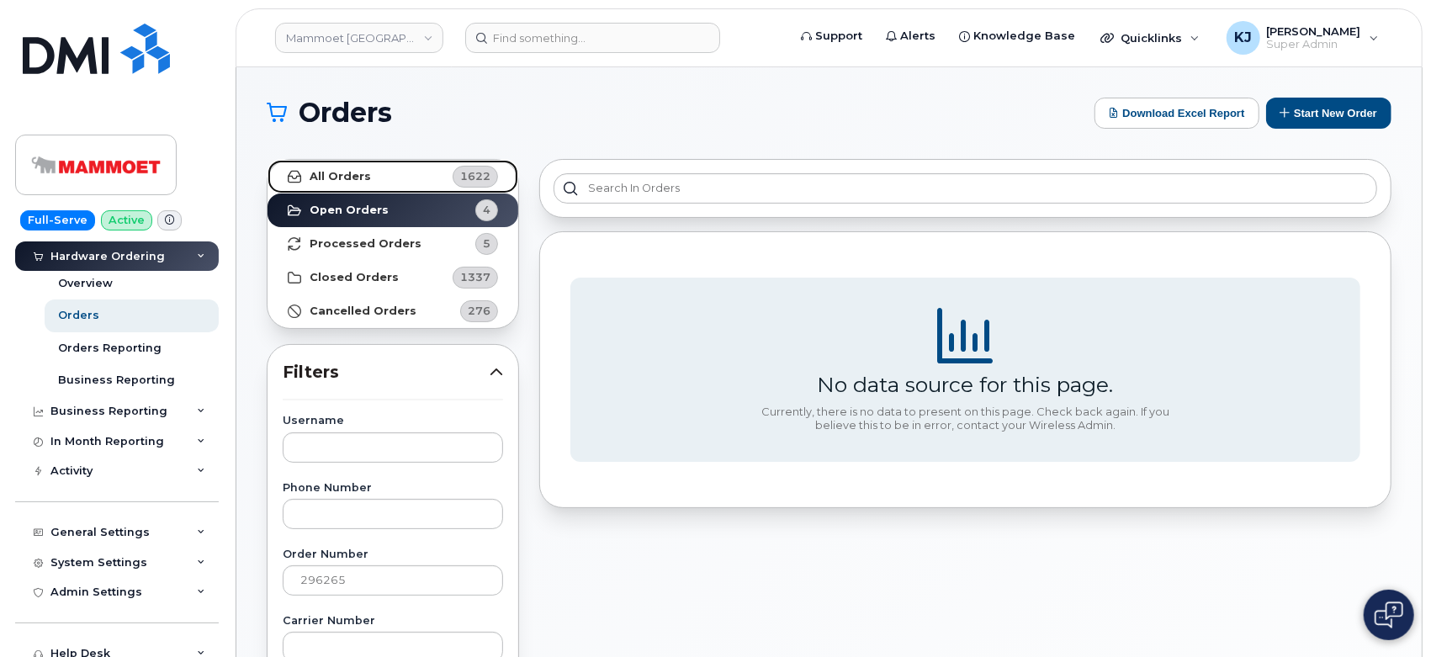
click at [431, 180] on link "All Orders 1622" at bounding box center [392, 177] width 251 height 34
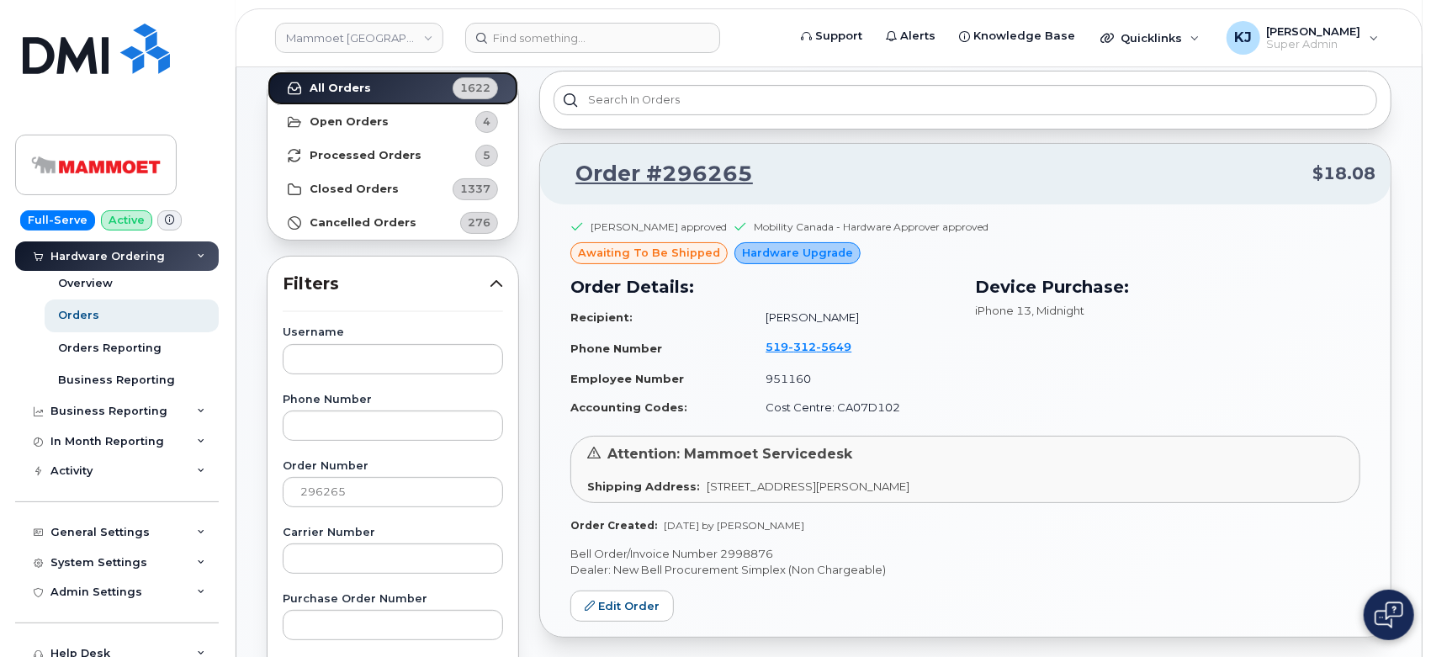
scroll to position [187, 0]
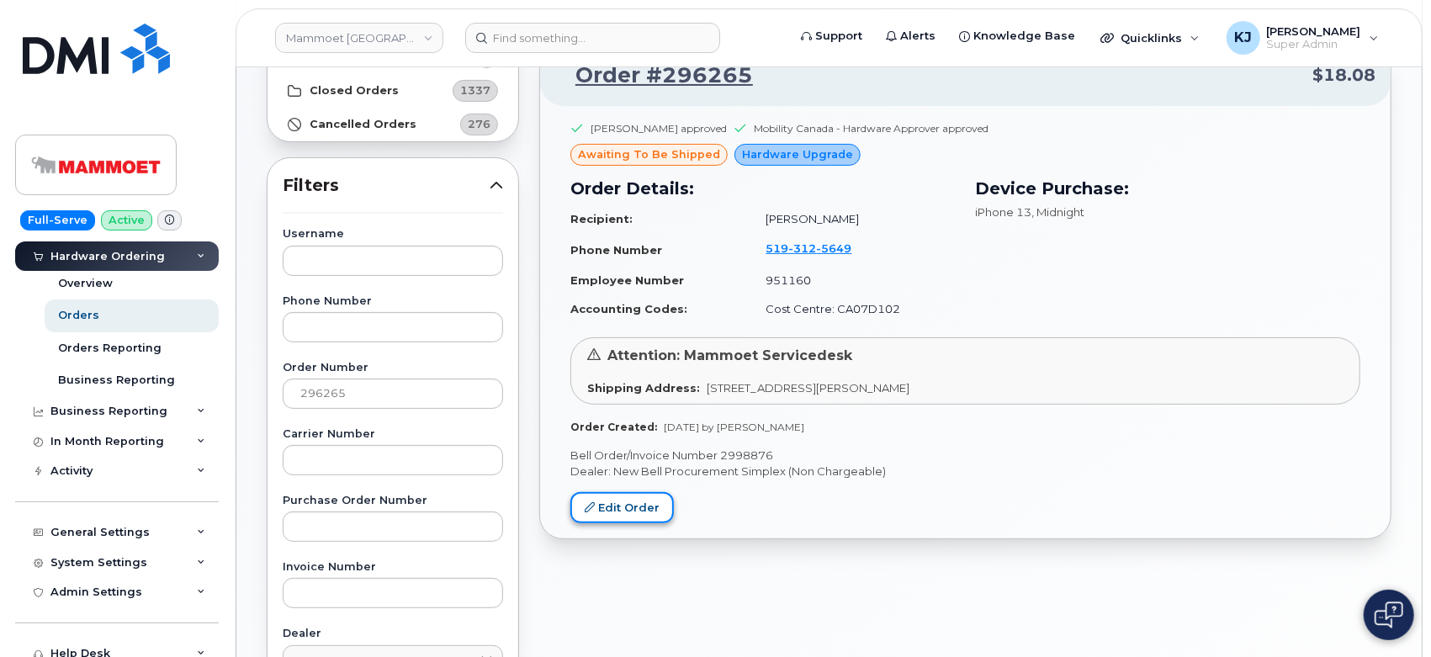
click at [627, 505] on link "Edit Order" at bounding box center [621, 507] width 103 height 31
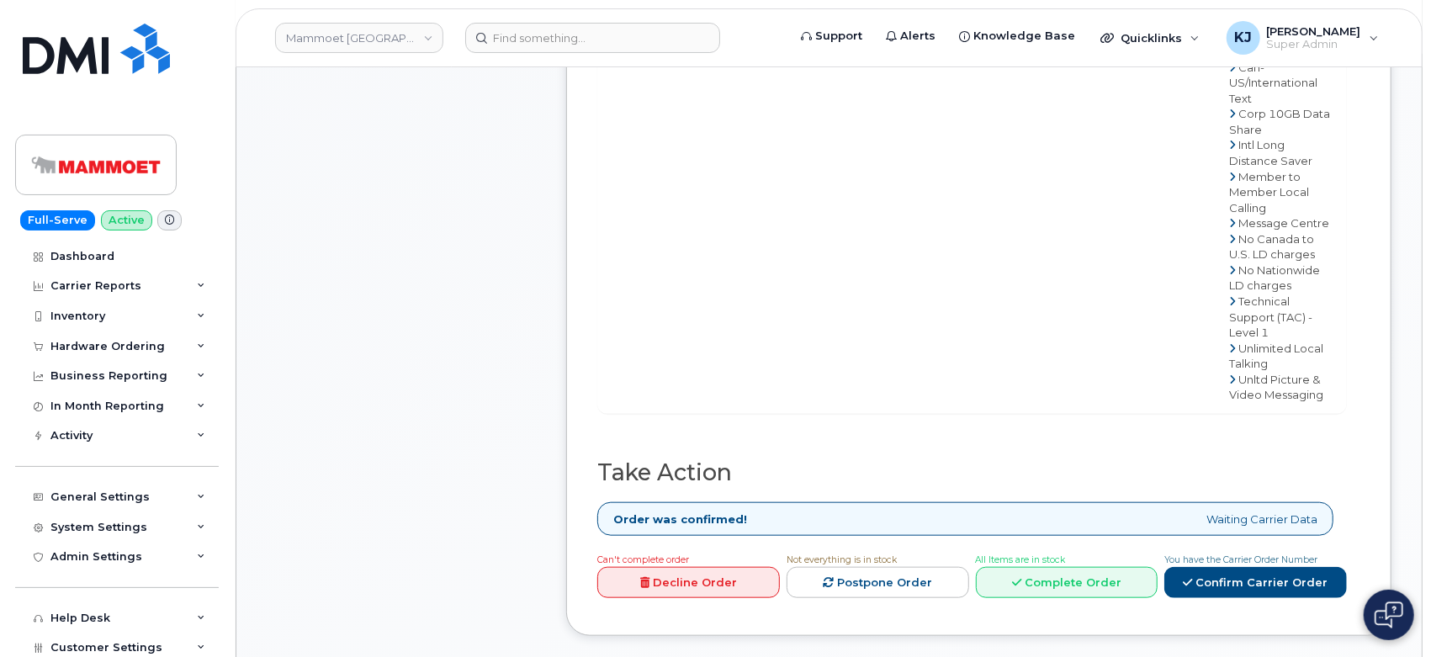
scroll to position [1121, 0]
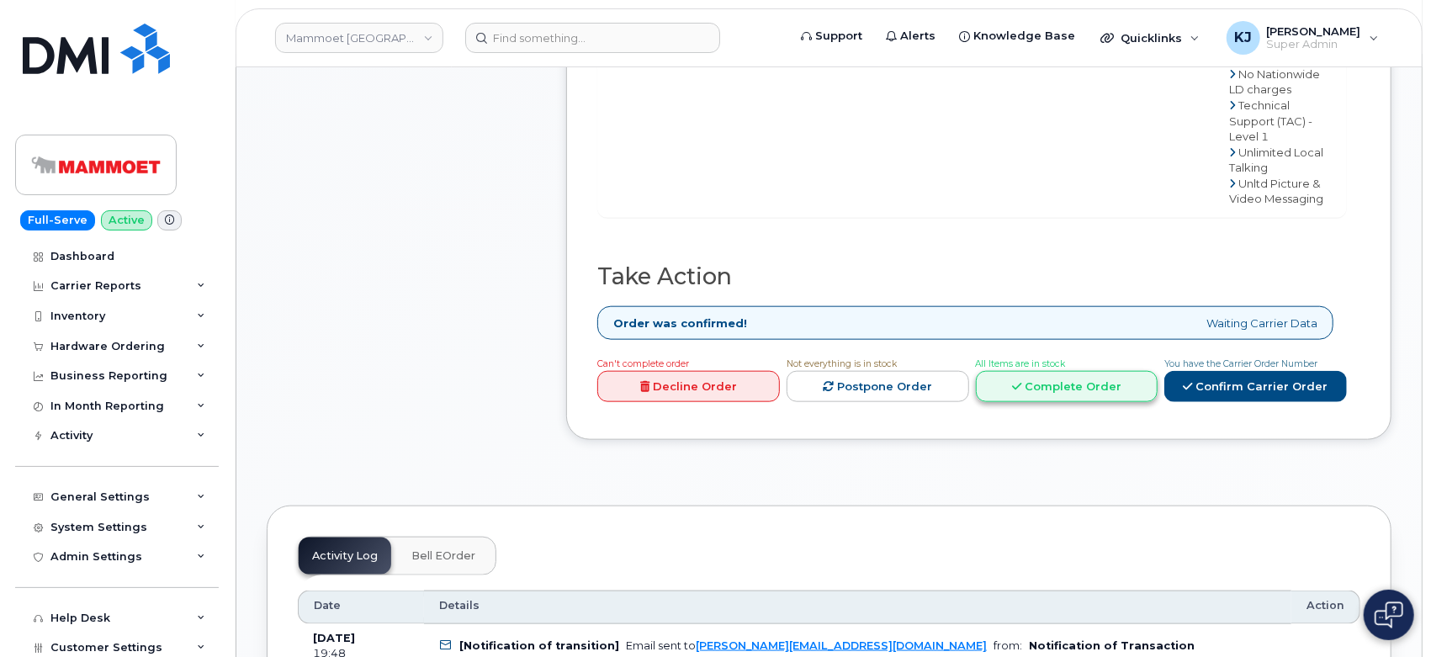
click at [1089, 371] on link "Complete Order" at bounding box center [1067, 386] width 183 height 31
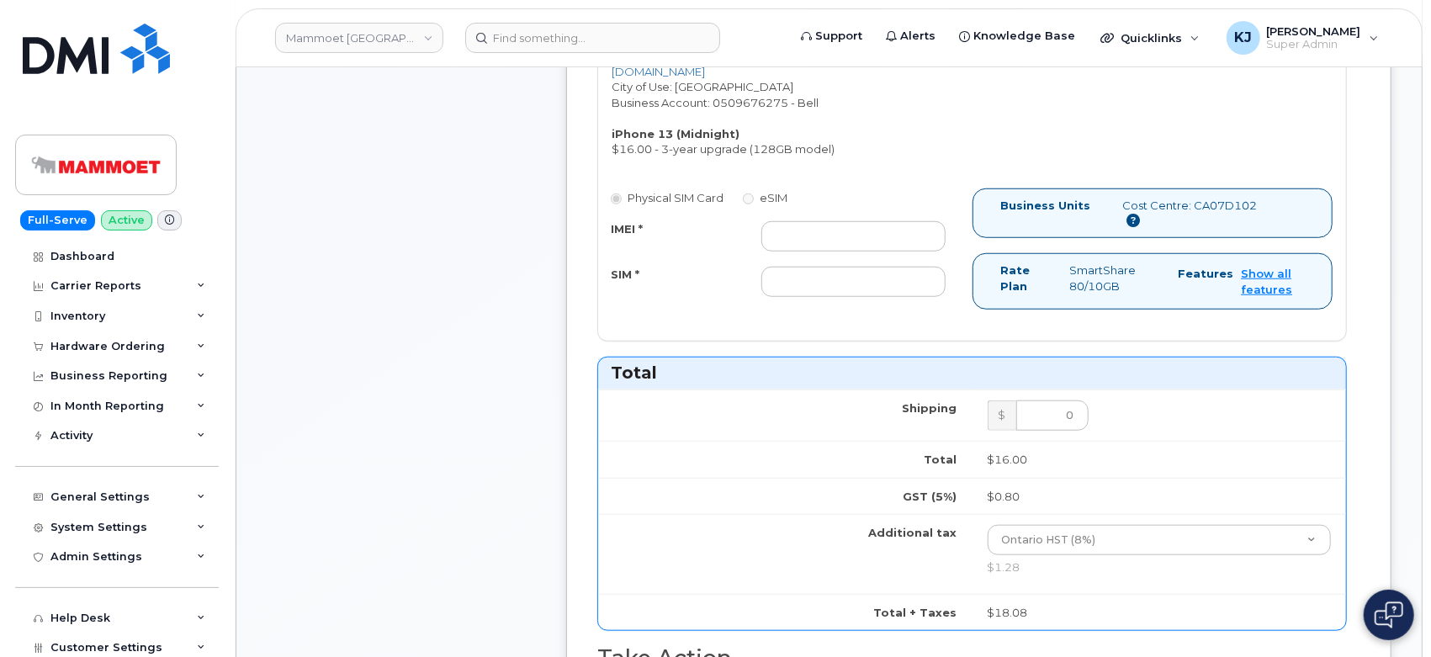
scroll to position [653, 0]
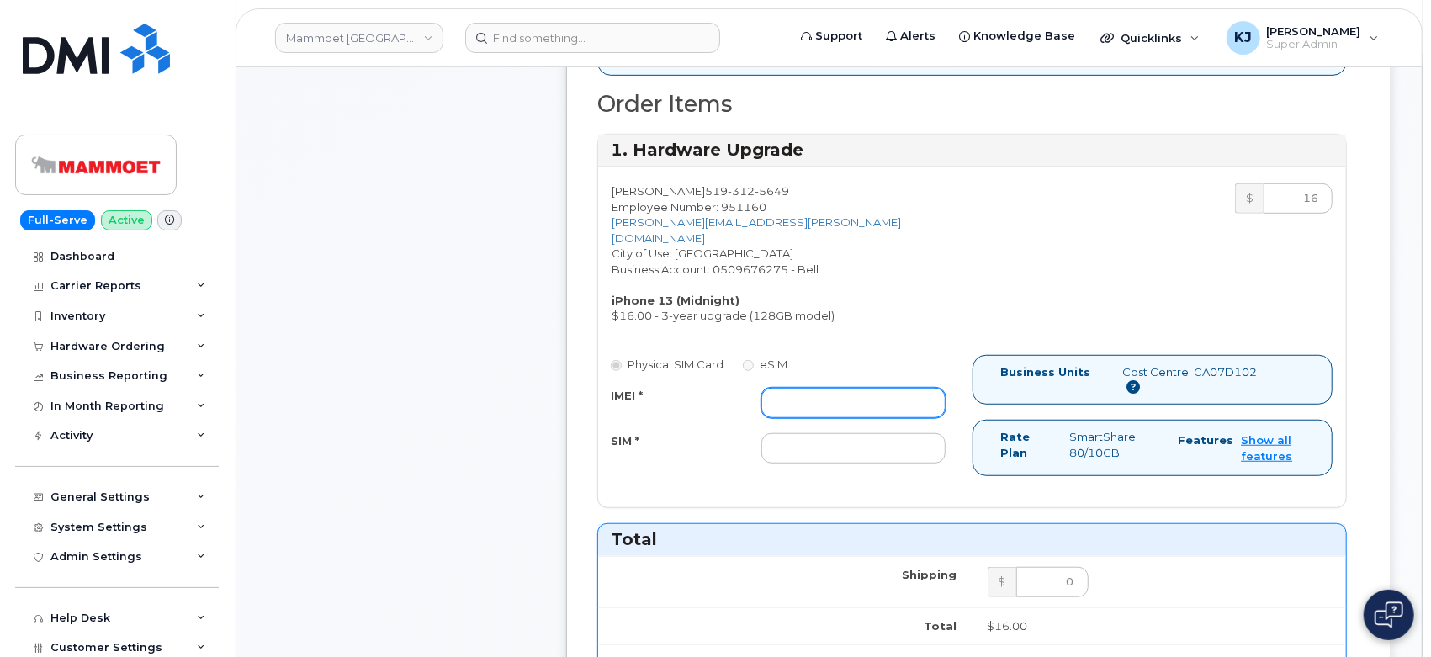
drag, startPoint x: 814, startPoint y: 384, endPoint x: 802, endPoint y: 357, distance: 30.5
click at [814, 388] on input "IMEI *" at bounding box center [853, 403] width 185 height 30
paste input "358719246718327"
type input "358719246718327"
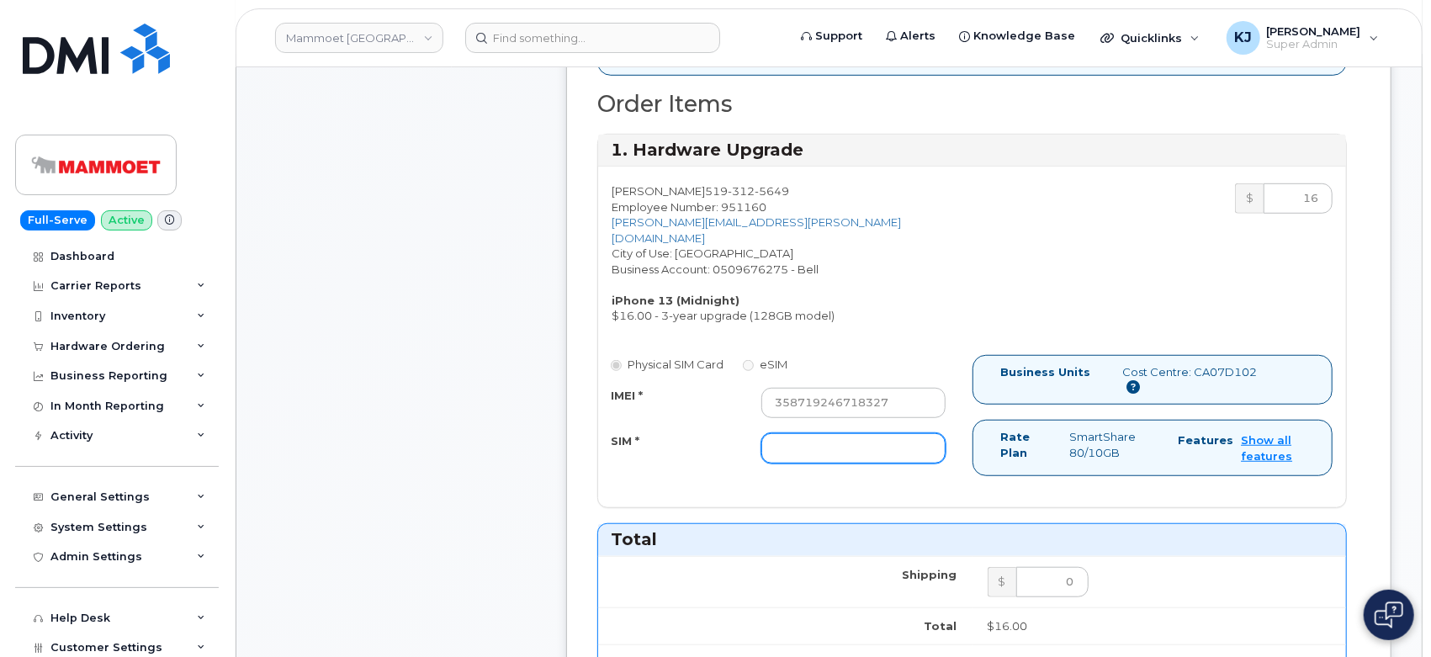
drag, startPoint x: 866, startPoint y: 438, endPoint x: 866, endPoint y: 427, distance: 10.9
click at [867, 441] on input "SIM *" at bounding box center [853, 448] width 185 height 30
paste input "89302610207733368762"
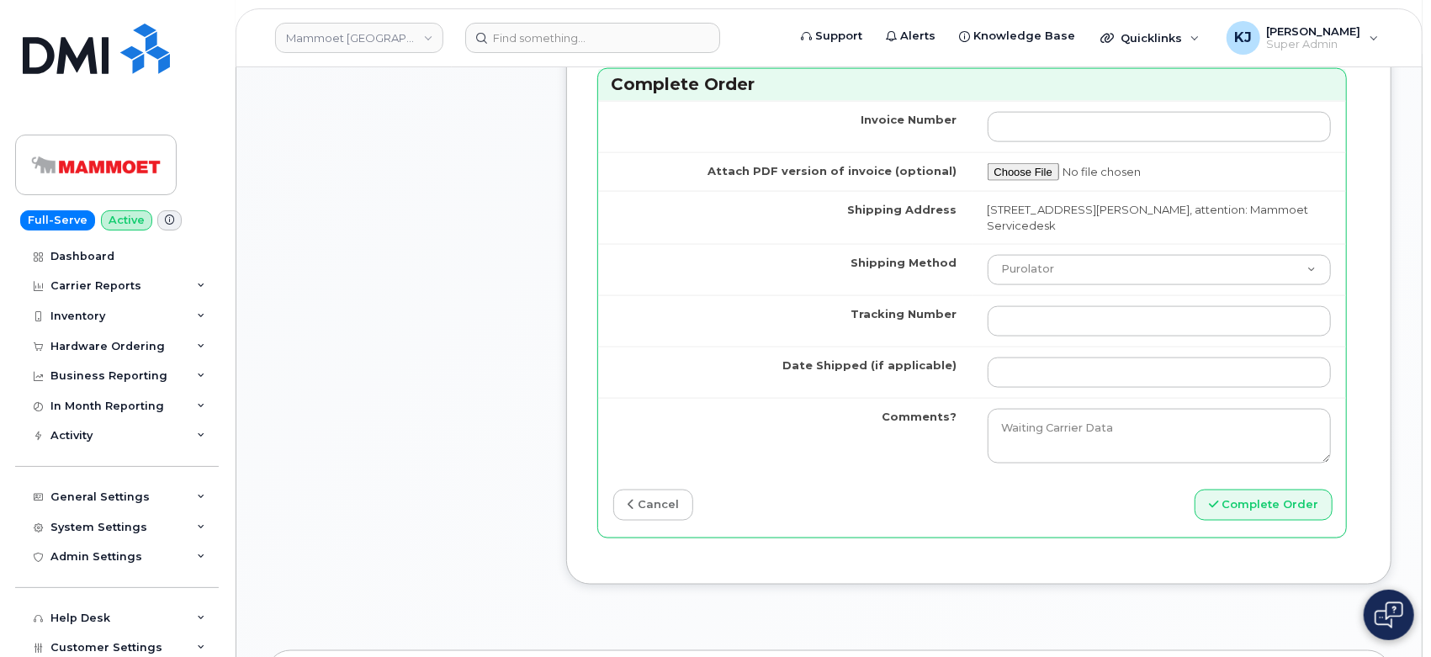
scroll to position [1495, 0]
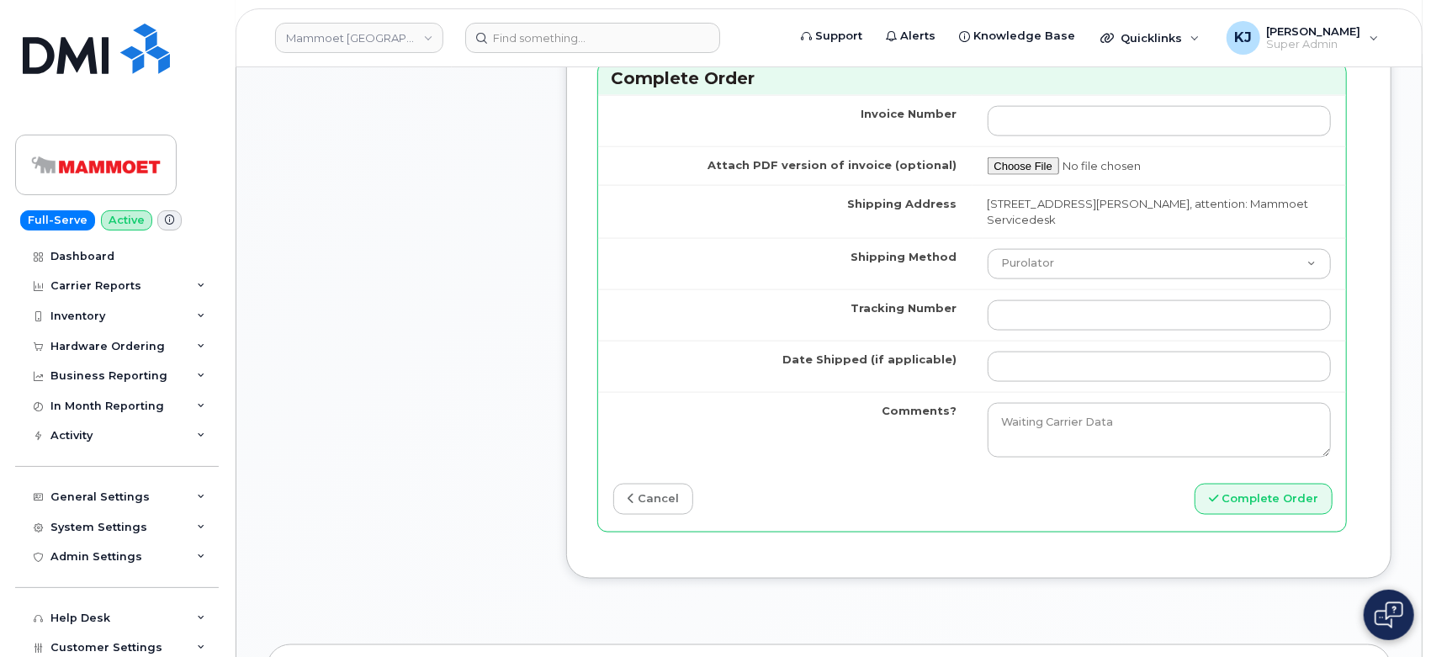
type input "89302610207733368762"
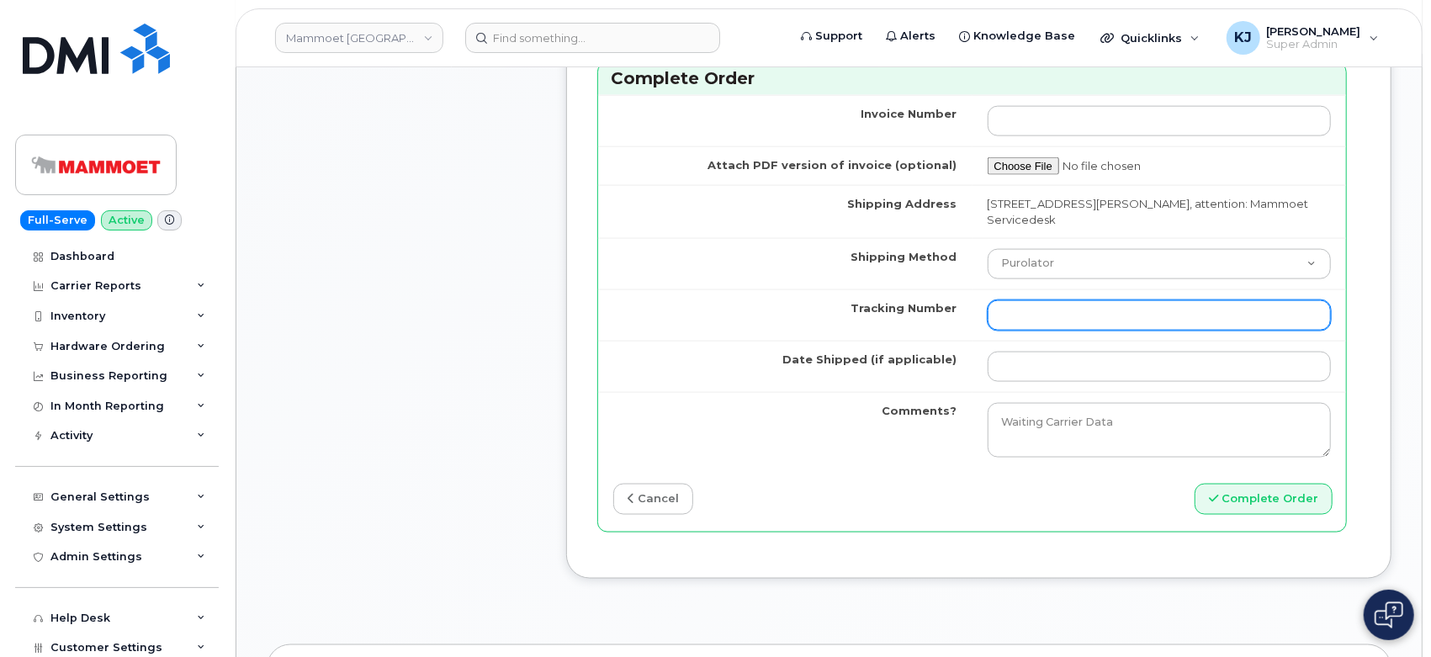
click at [1063, 300] on input "Tracking Number" at bounding box center [1159, 315] width 344 height 30
paste input "466379489138"
drag, startPoint x: 1028, startPoint y: 295, endPoint x: 606, endPoint y: 280, distance: 421.6
click at [607, 289] on tr "Tracking Number 466379489138" at bounding box center [972, 314] width 748 height 51
type input "466379489138"
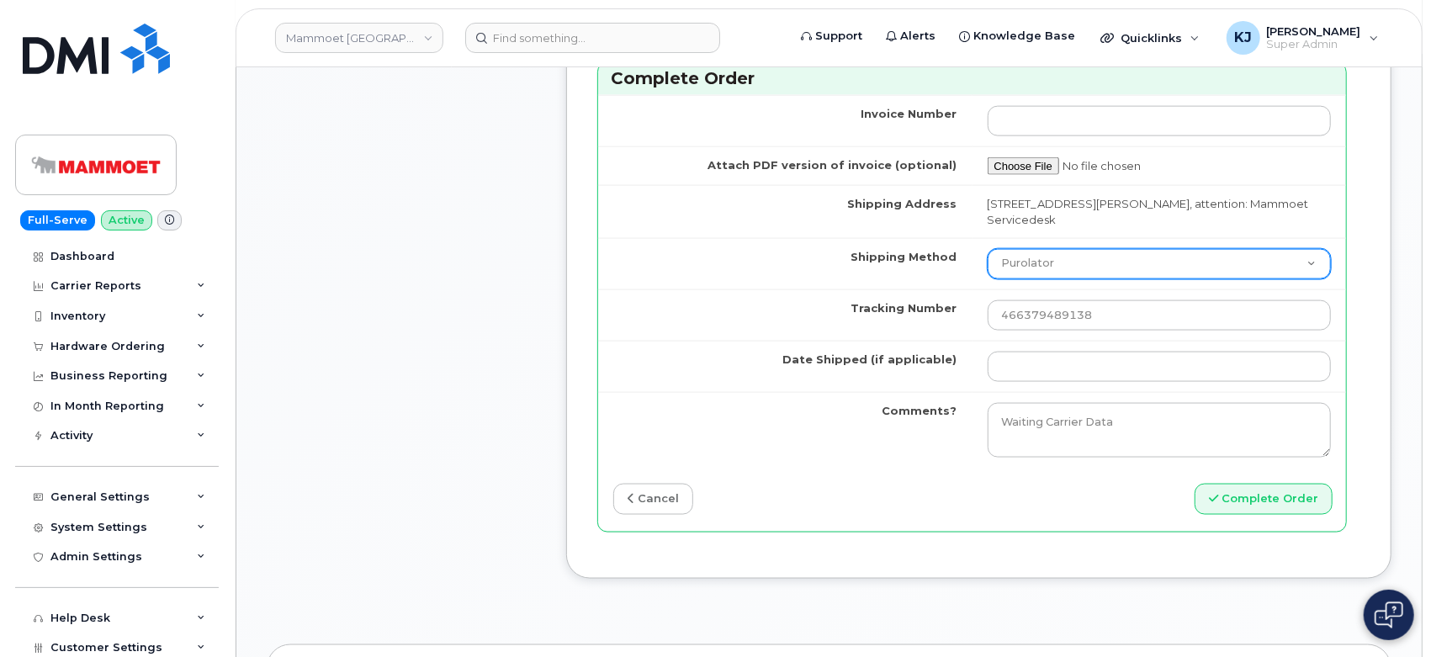
click at [1063, 249] on select "Purolator UPS FedEx Canada Post Courier Other Drop Off Pick Up" at bounding box center [1159, 264] width 344 height 30
select select "FedEx"
click at [987, 249] on select "Purolator UPS FedEx Canada Post Courier Other Drop Off Pick Up" at bounding box center [1159, 264] width 344 height 30
click at [1054, 368] on td at bounding box center [1159, 366] width 374 height 51
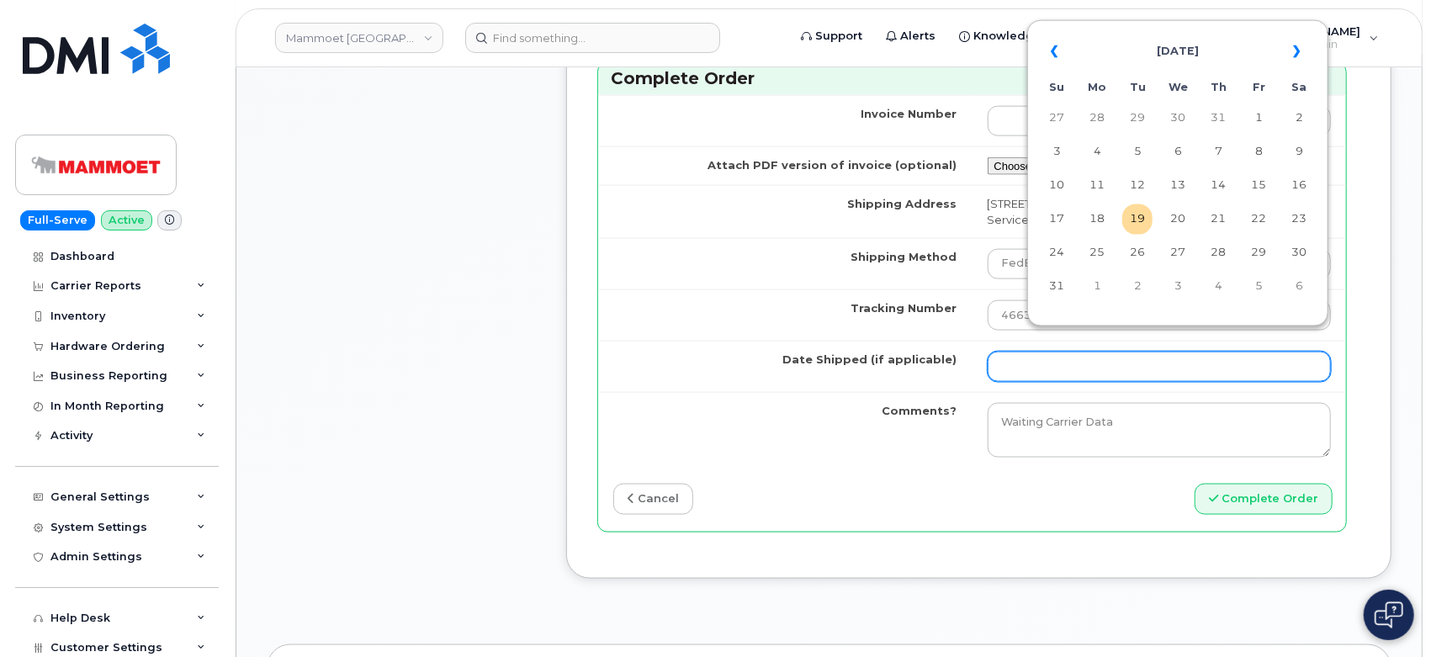
click at [1054, 353] on input "Date Shipped (if applicable)" at bounding box center [1159, 367] width 344 height 30
click at [1050, 53] on th "«" at bounding box center [1056, 51] width 30 height 40
click at [1249, 219] on td "25" at bounding box center [1258, 219] width 30 height 30
type input "2025-07-25"
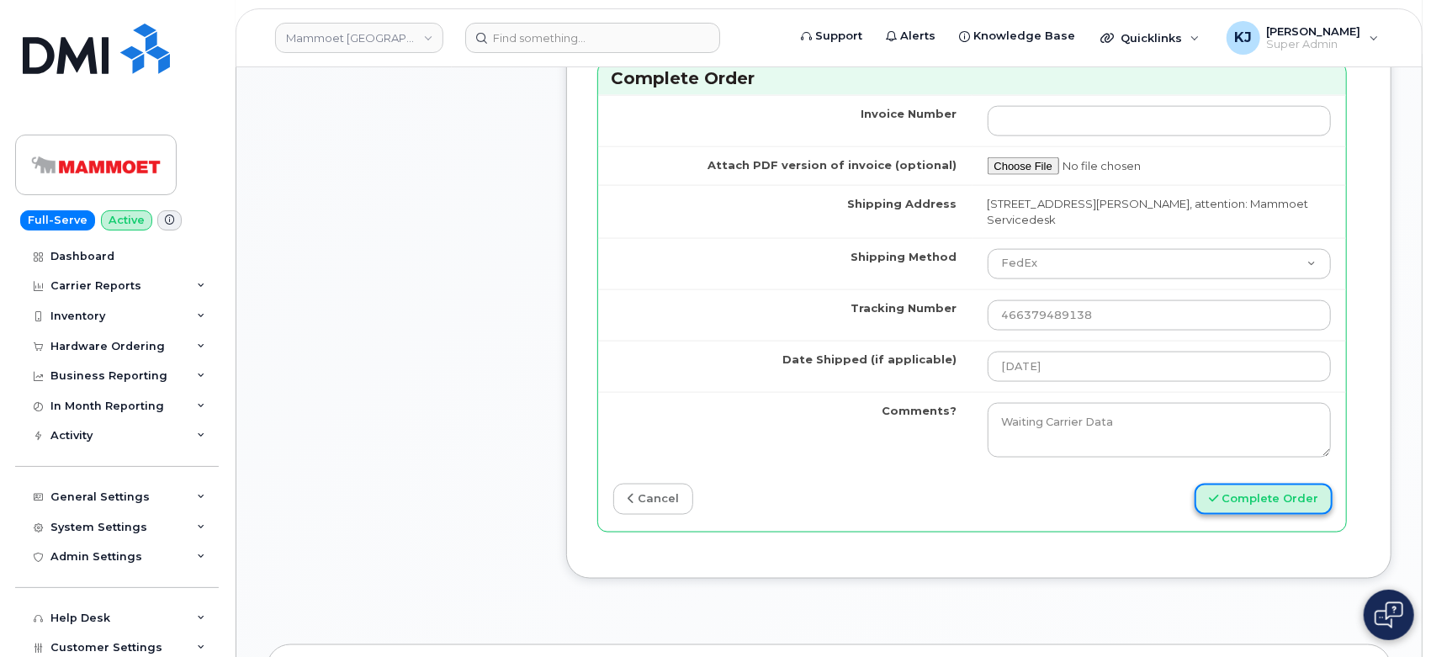
click at [1268, 484] on button "Complete Order" at bounding box center [1263, 499] width 138 height 31
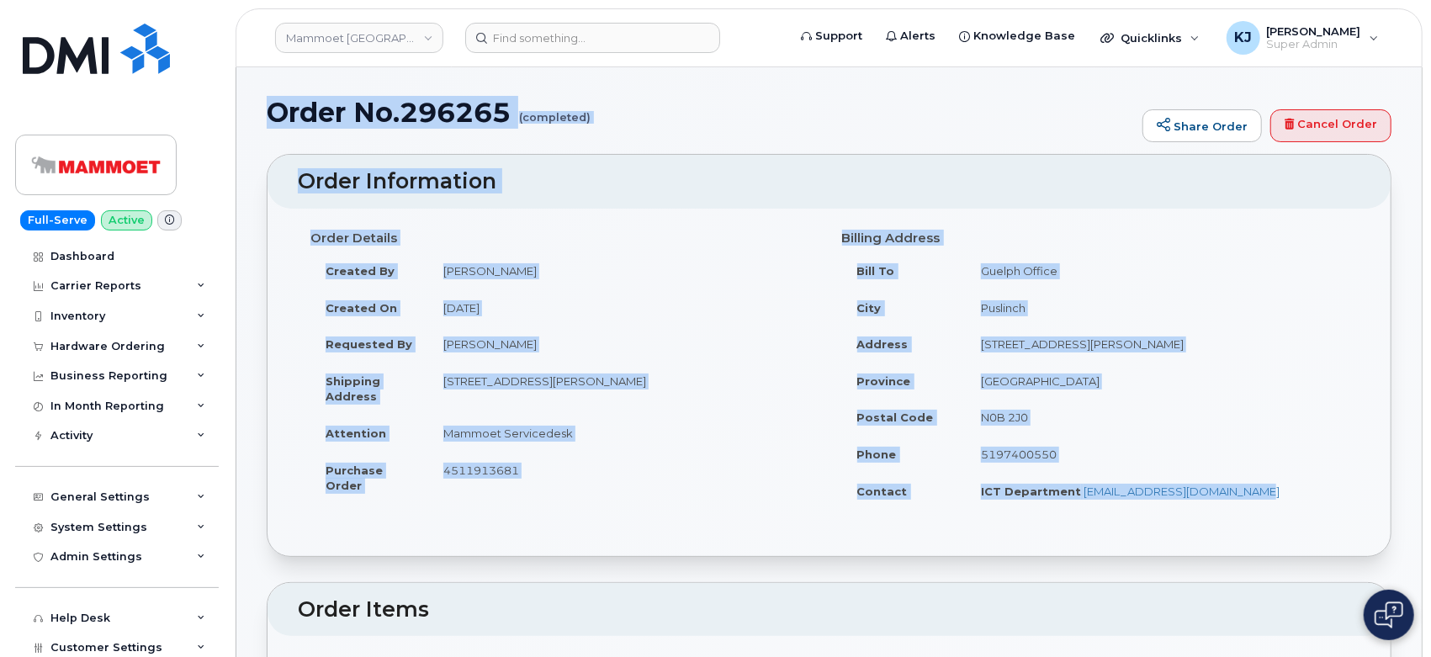
drag, startPoint x: 275, startPoint y: 118, endPoint x: 1267, endPoint y: 482, distance: 1057.1
copy div "Order No.296265 (completed) Share Order Cancel Order × Share This Order If you …"
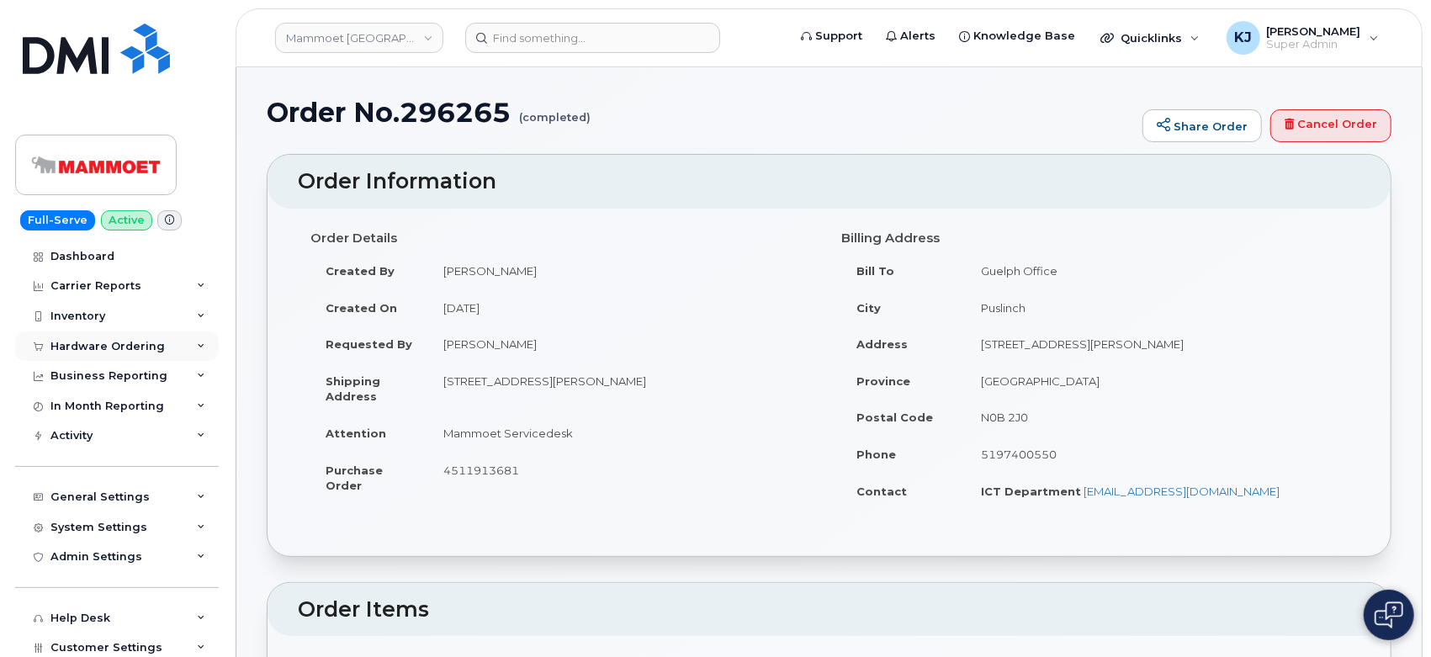
click at [122, 332] on div "Hardware Ordering" at bounding box center [117, 346] width 204 height 30
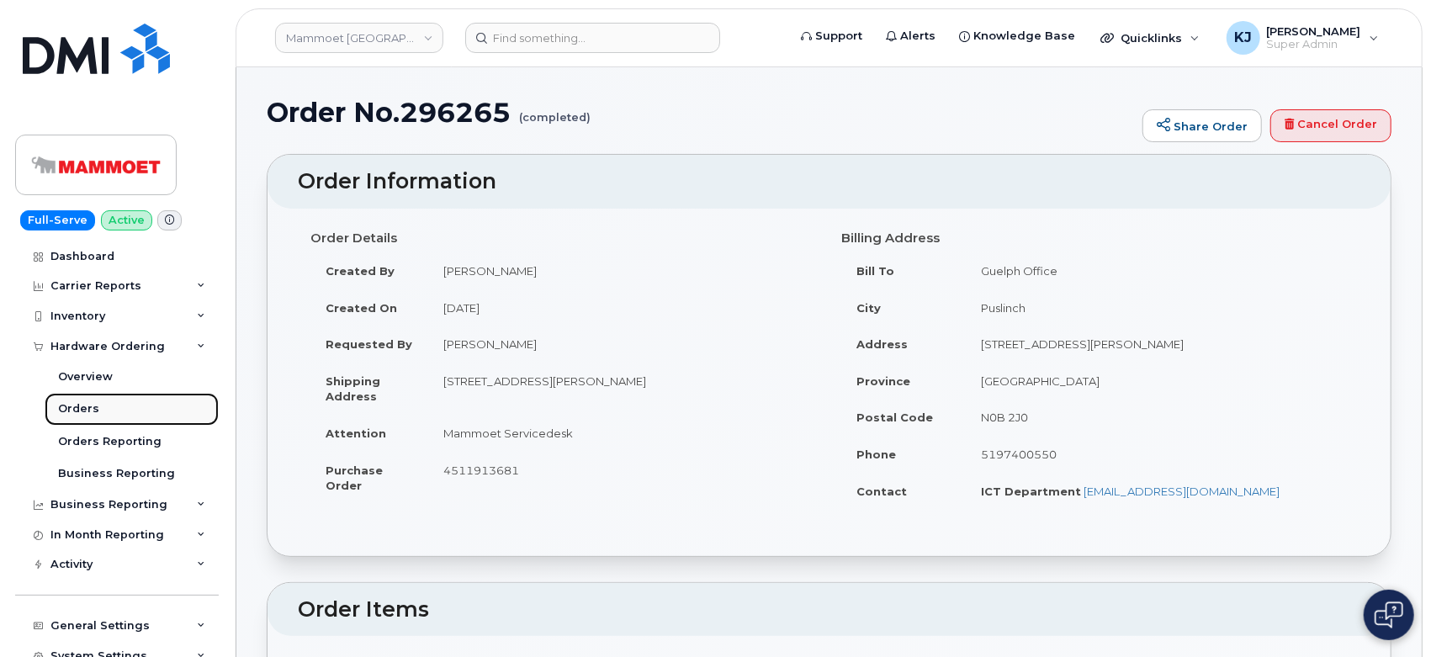
click at [78, 405] on div "Orders" at bounding box center [78, 408] width 41 height 15
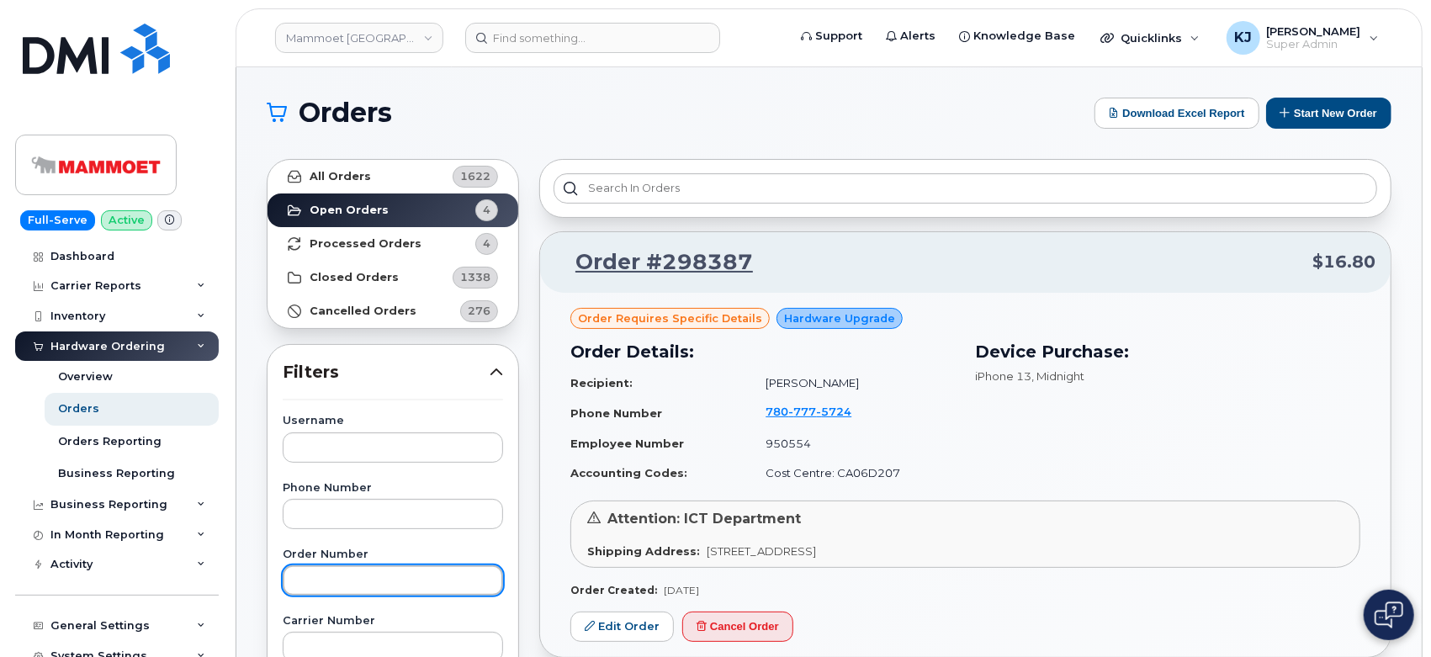
click at [350, 584] on input "text" at bounding box center [393, 580] width 220 height 30
paste input "296114"
type input "296114"
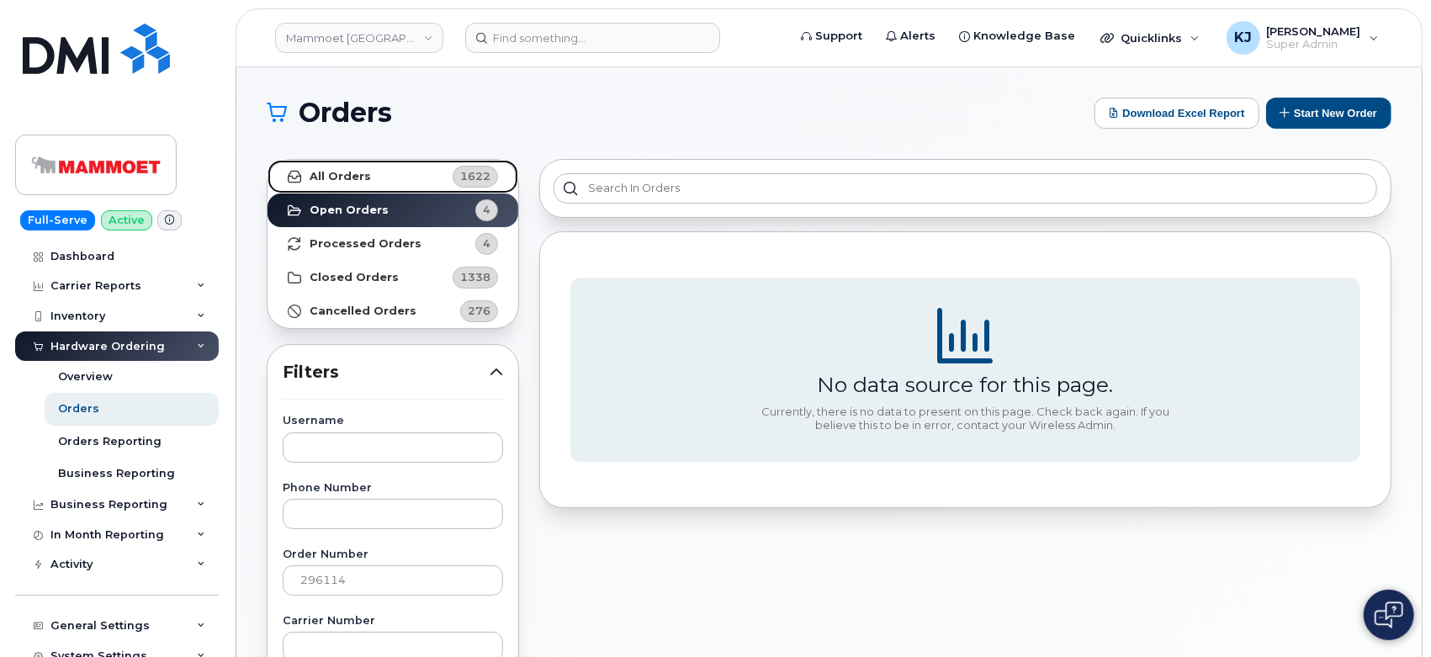
click at [342, 187] on link "All Orders 1622" at bounding box center [392, 177] width 251 height 34
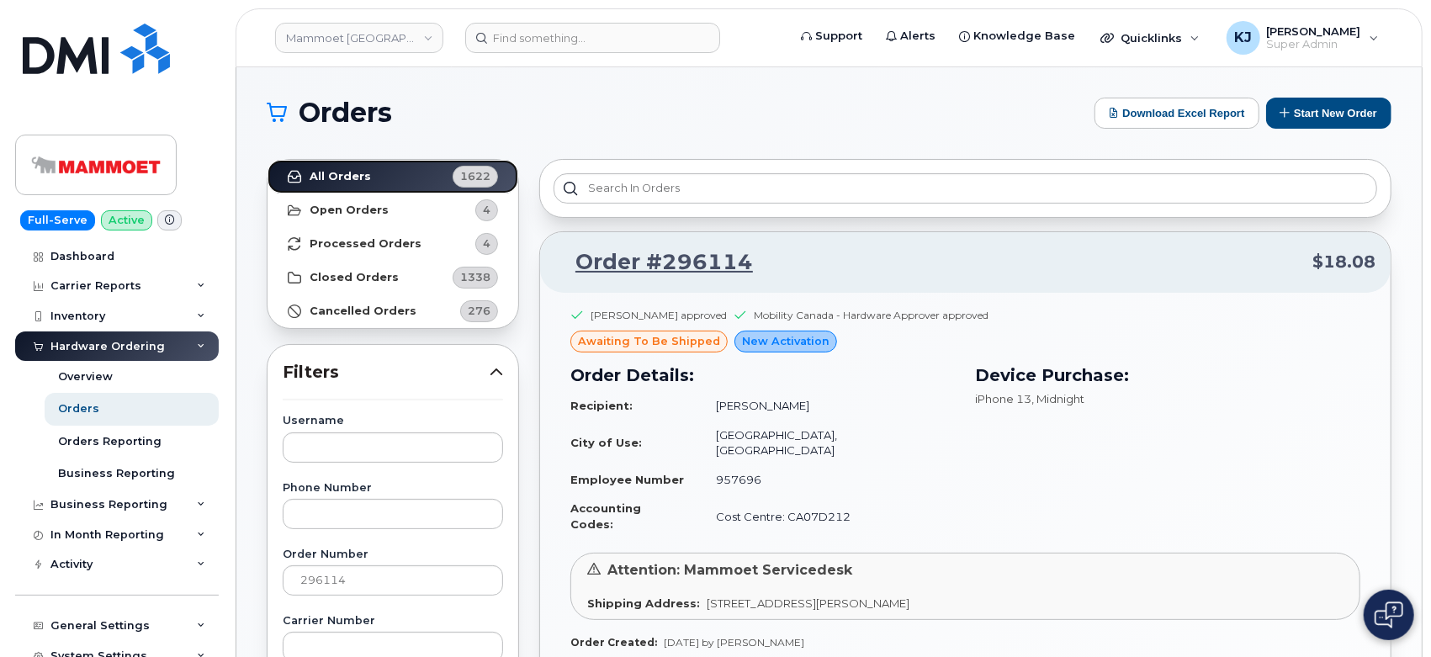
scroll to position [187, 0]
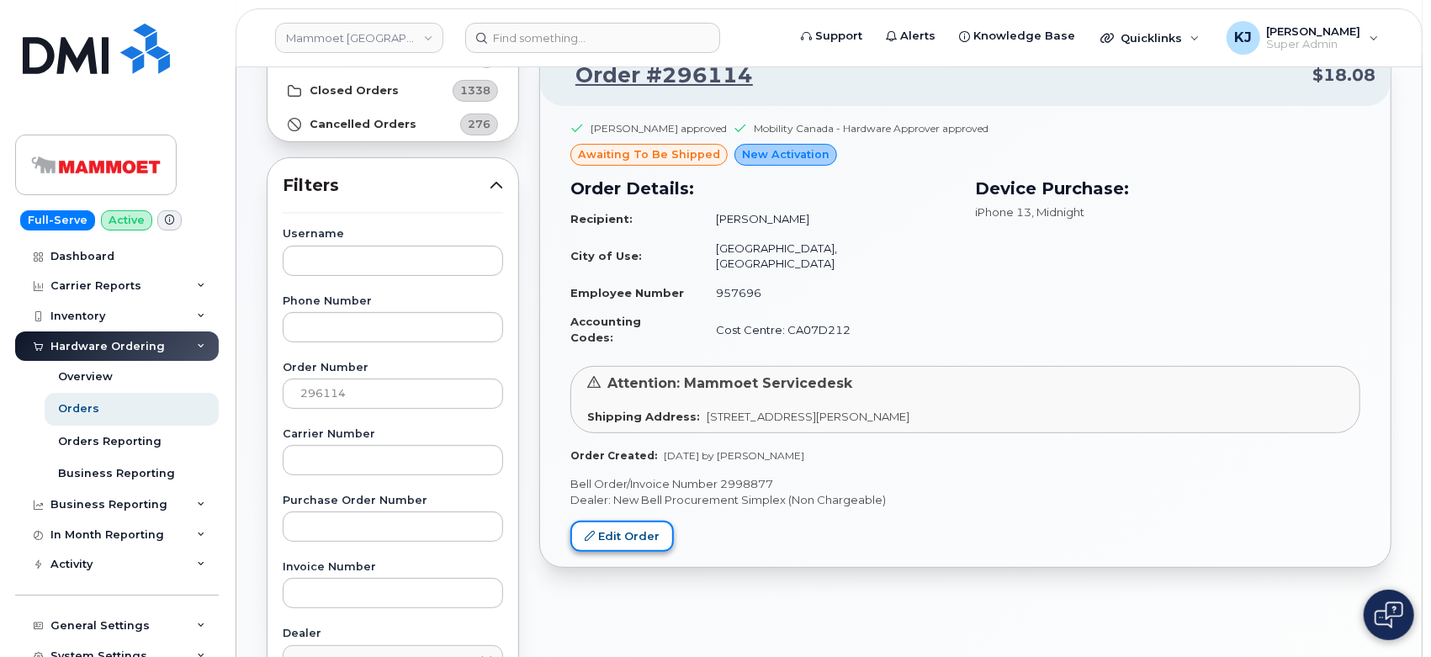
click at [632, 521] on link "Edit Order" at bounding box center [621, 536] width 103 height 31
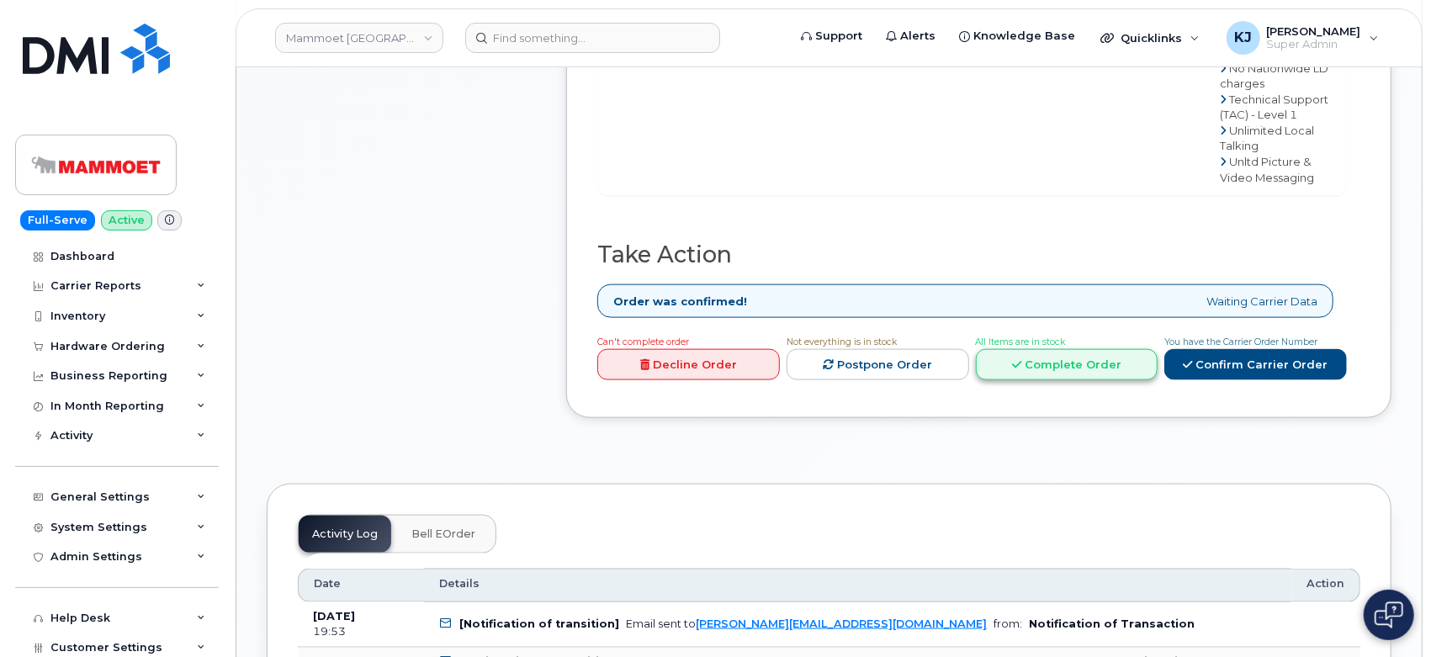
scroll to position [1401, 0]
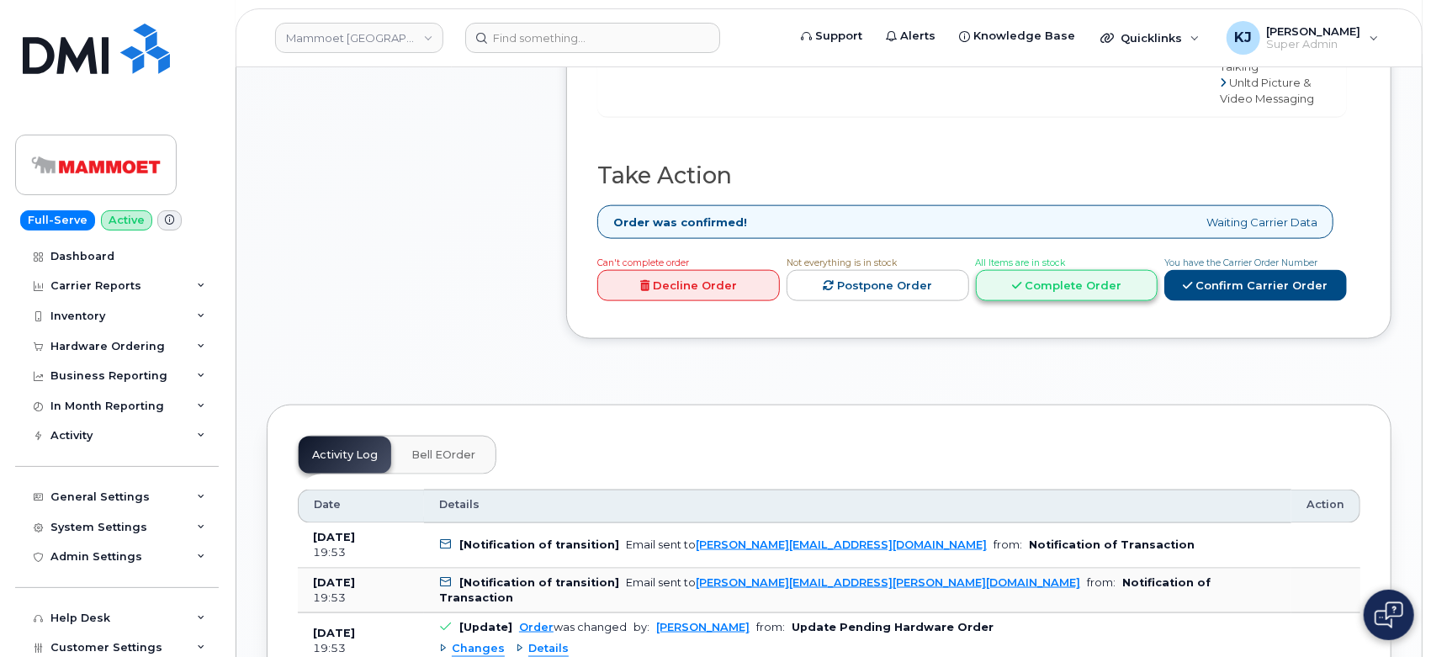
click at [1032, 274] on link "Complete Order" at bounding box center [1067, 285] width 183 height 31
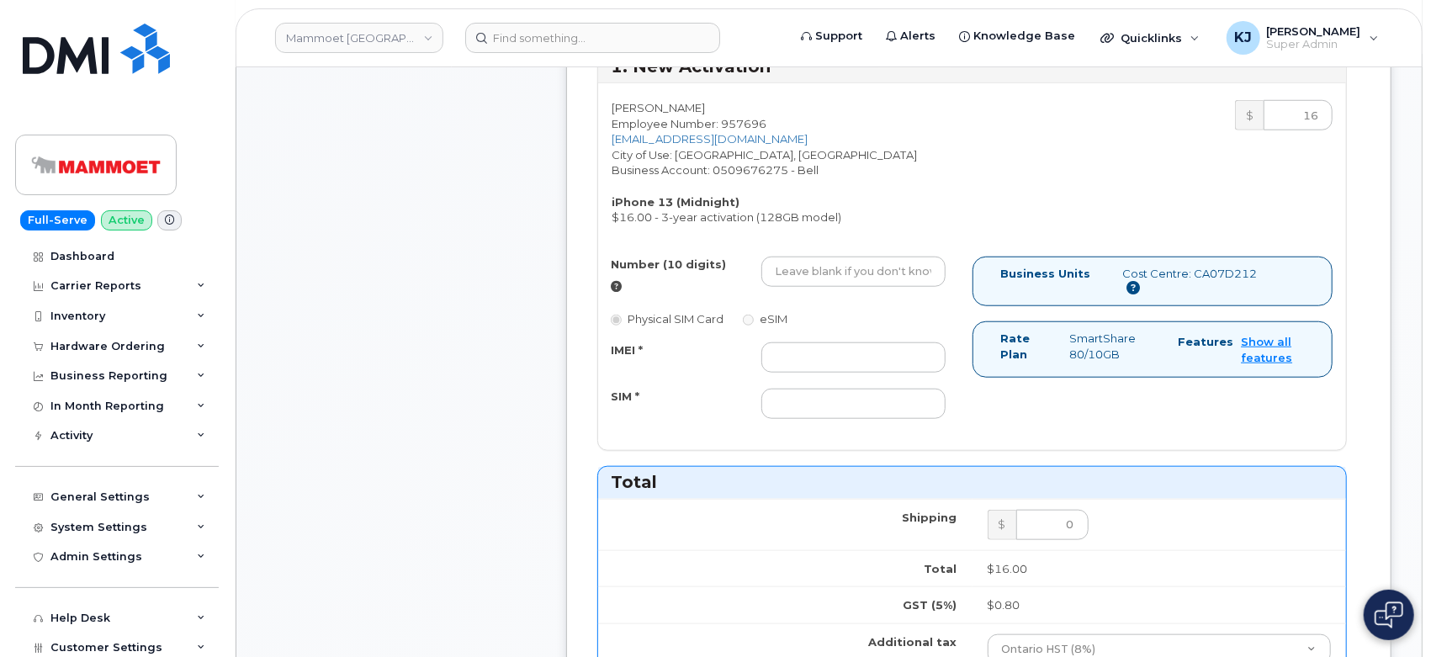
scroll to position [934, 0]
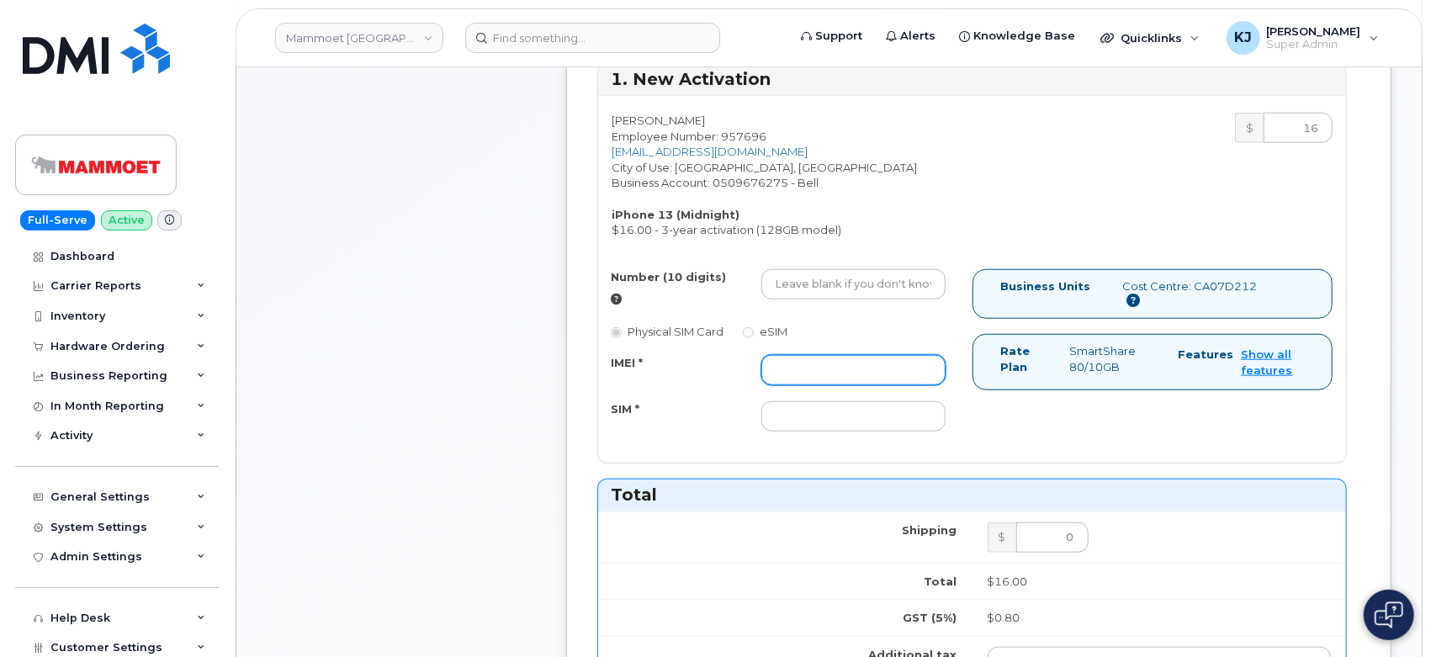
click at [813, 359] on input "IMEI *" at bounding box center [853, 370] width 185 height 30
paste input "358719247659157"
type input "358719247659157"
click at [868, 402] on input "SIM *" at bounding box center [853, 416] width 185 height 30
paste input "89302610207419364903"
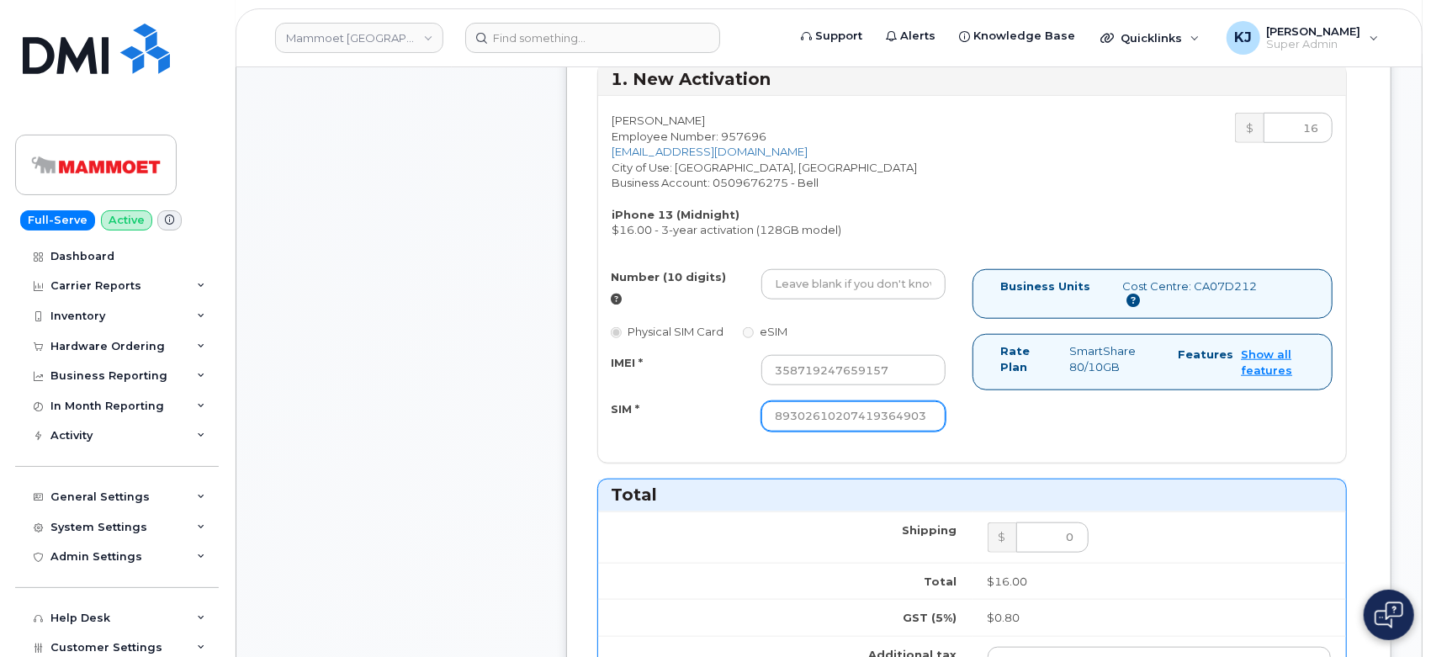
type input "89302610207419364903"
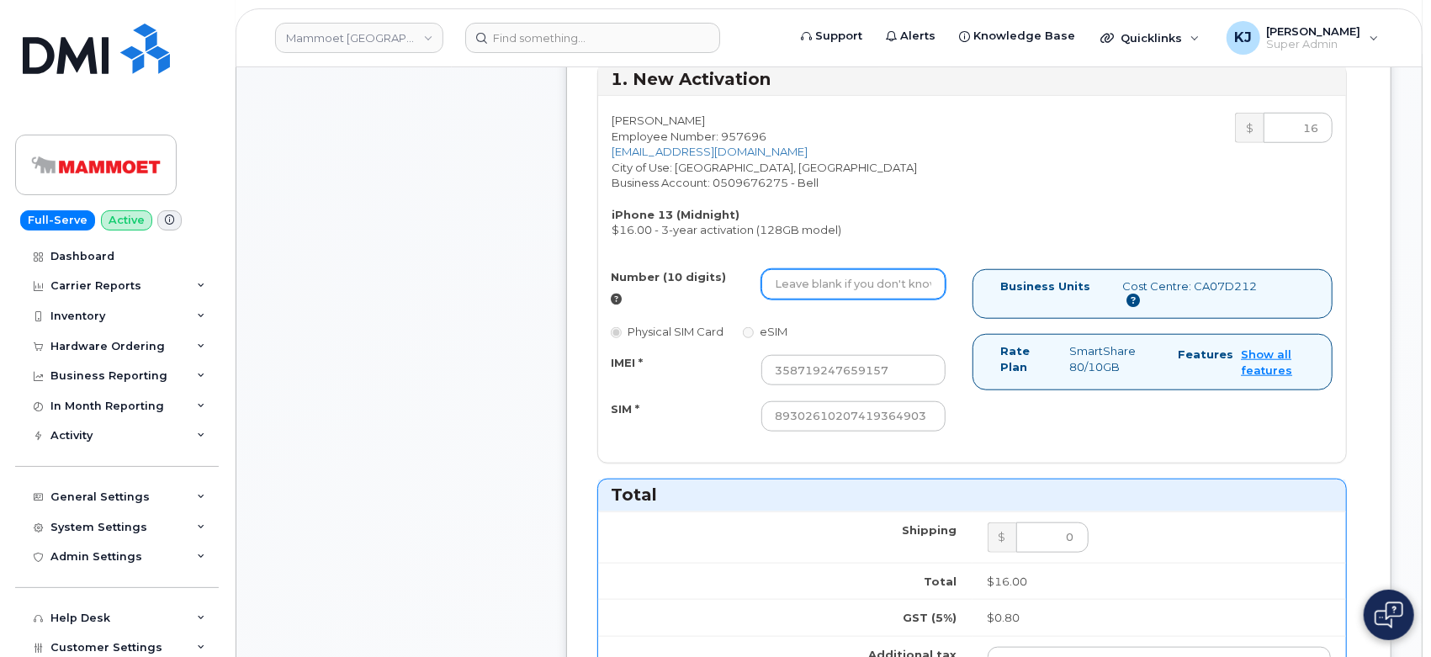
click at [833, 287] on input "Number (10 digits)" at bounding box center [853, 284] width 185 height 30
paste input "2268211472"
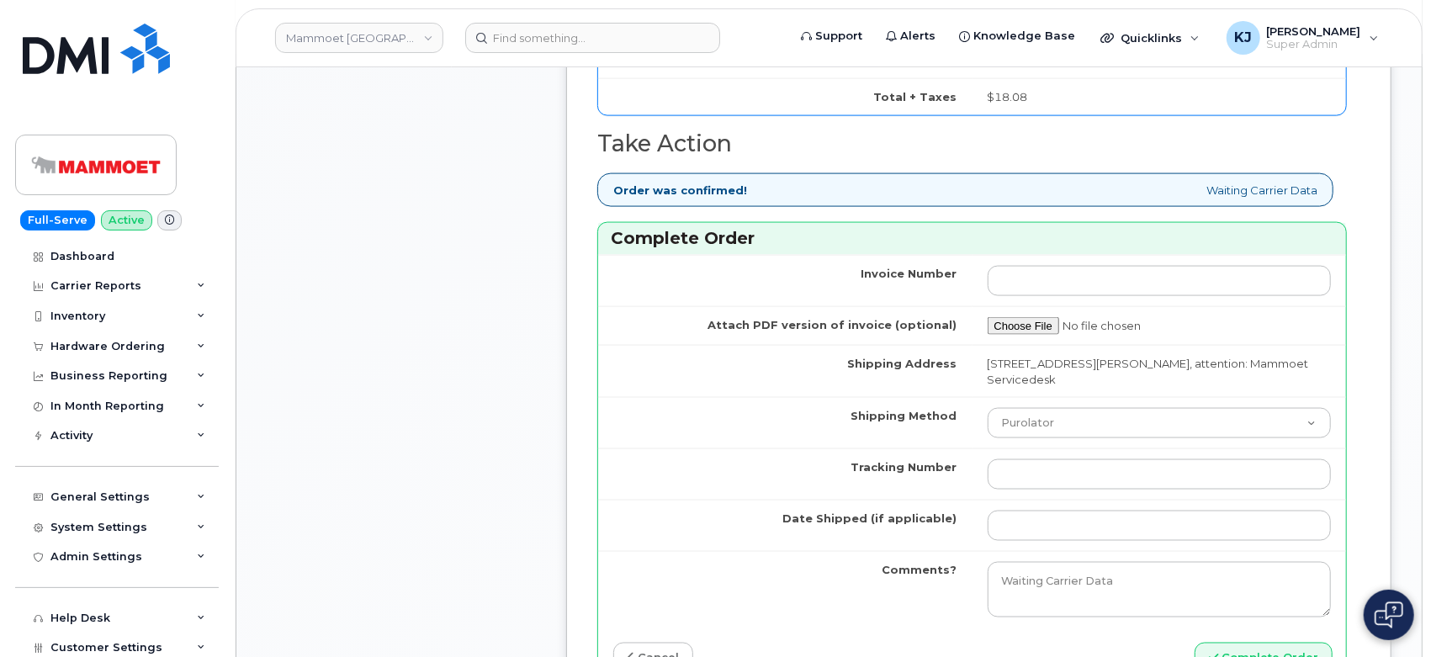
scroll to position [1682, 0]
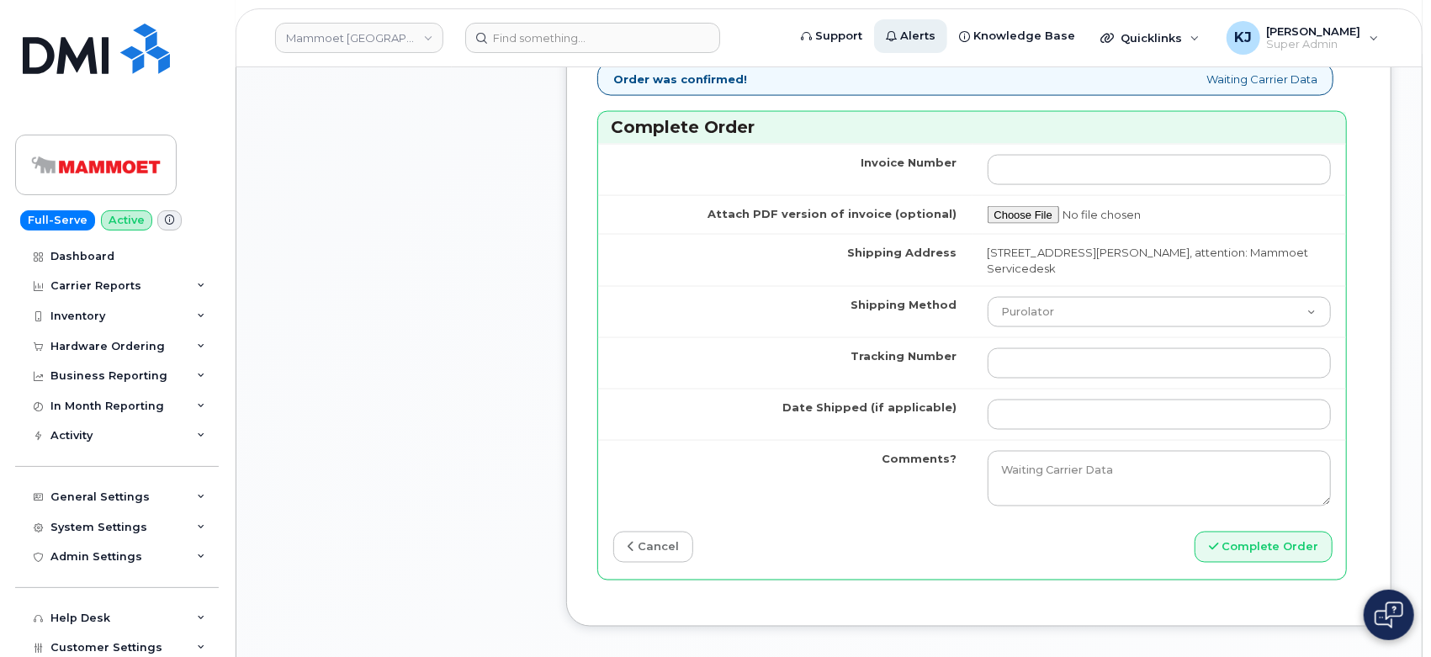
type input "2268211472"
click at [1056, 351] on input "Tracking Number" at bounding box center [1159, 363] width 344 height 30
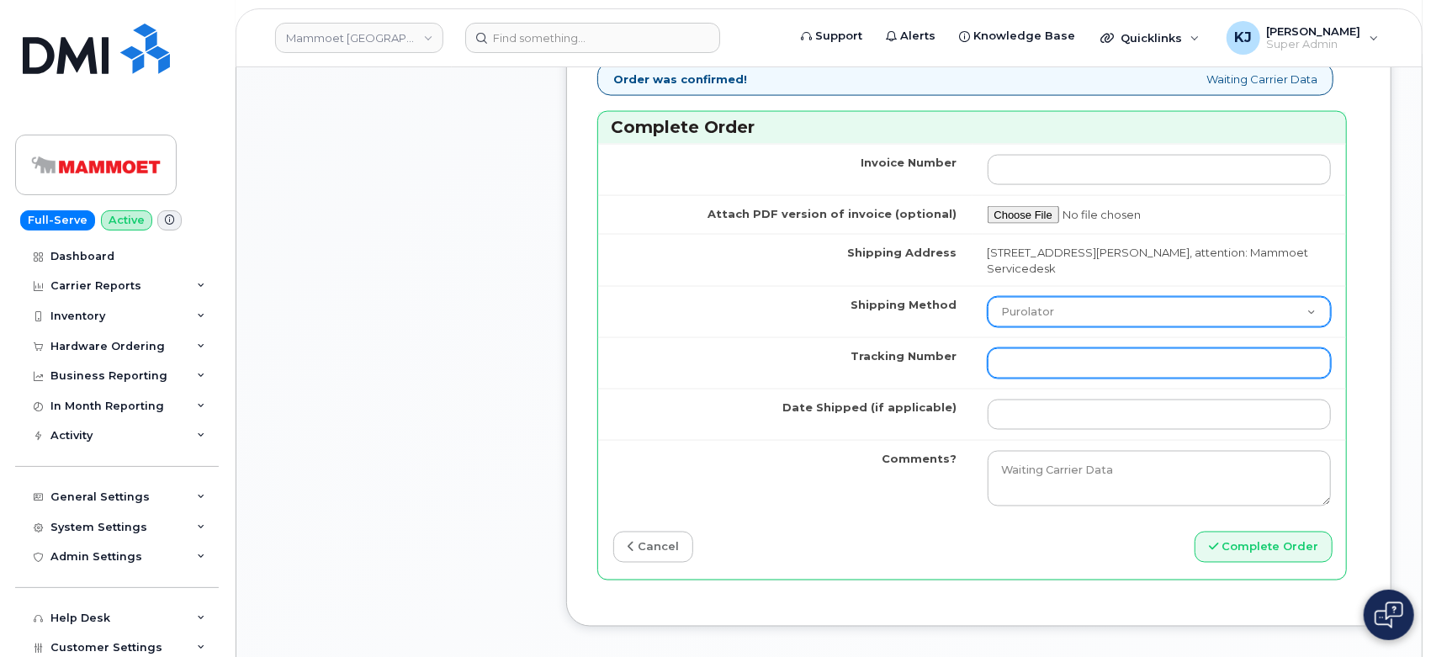
paste input "466379483806"
type input "466379483806"
click at [1056, 297] on select "Purolator UPS FedEx Canada Post Courier Other Drop Off Pick Up" at bounding box center [1159, 312] width 344 height 30
select select "FedEx"
click at [987, 297] on select "Purolator UPS FedEx Canada Post Courier Other Drop Off Pick Up" at bounding box center [1159, 312] width 344 height 30
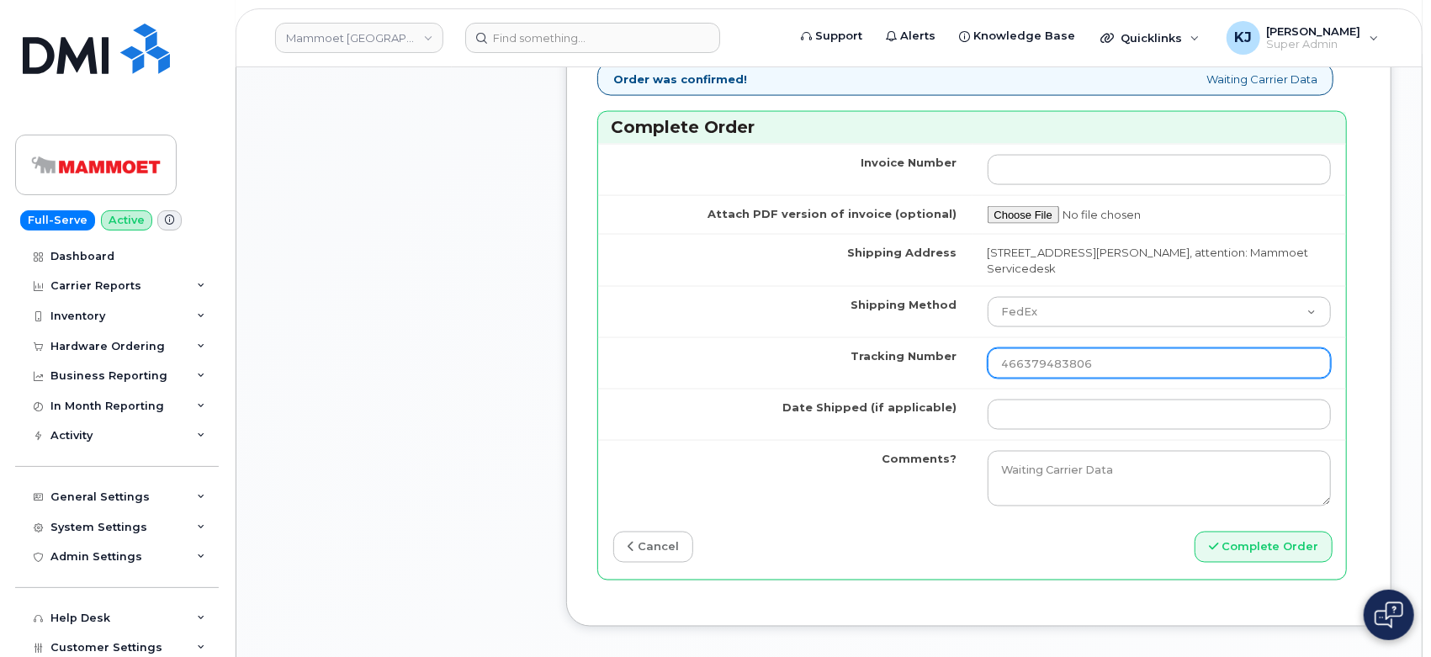
click at [1003, 349] on input "466379483806" at bounding box center [1159, 363] width 344 height 30
click at [1120, 351] on input "466379483806" at bounding box center [1159, 363] width 344 height 30
click at [1061, 389] on td at bounding box center [1159, 414] width 374 height 51
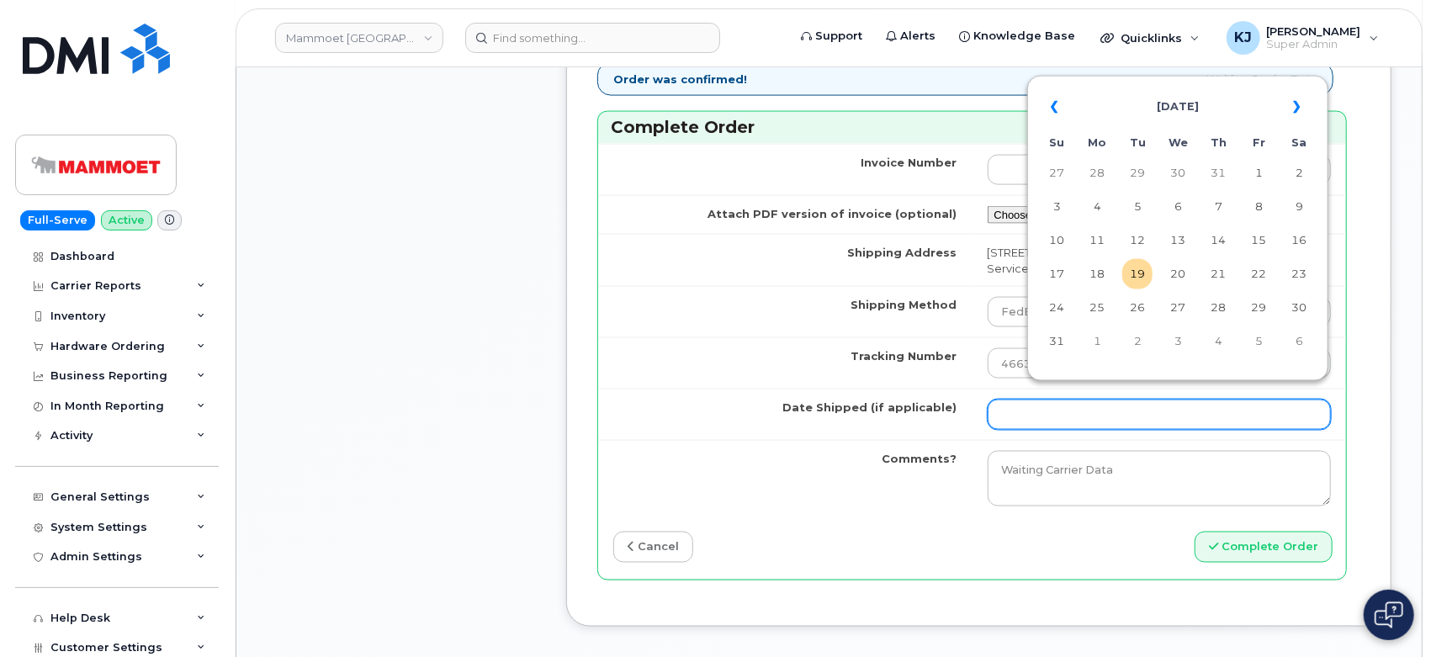
drag, startPoint x: 1061, startPoint y: 400, endPoint x: 1059, endPoint y: 361, distance: 39.6
click at [1062, 400] on input "Date Shipped (if applicable)" at bounding box center [1159, 414] width 344 height 30
click at [1055, 105] on th "«" at bounding box center [1056, 107] width 30 height 40
click at [1222, 279] on td "24" at bounding box center [1218, 274] width 30 height 30
type input "[DATE]"
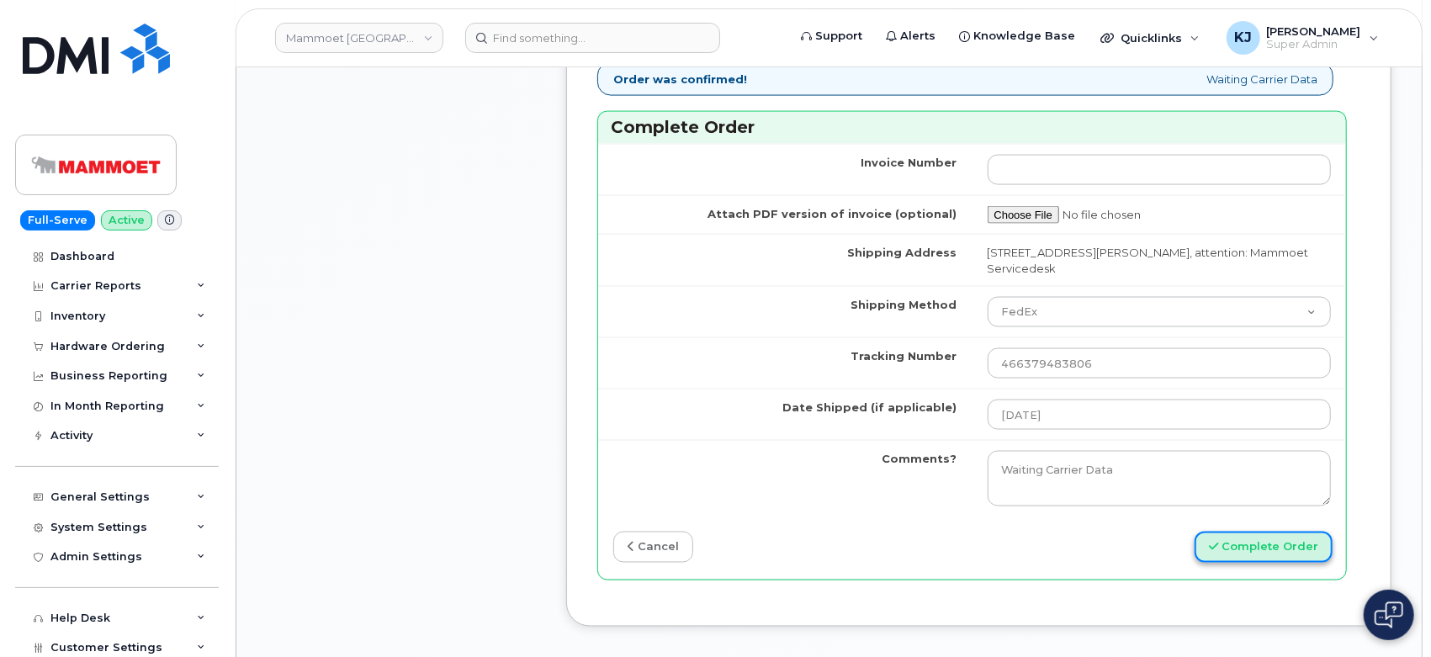
click at [1267, 542] on button "Complete Order" at bounding box center [1263, 547] width 138 height 31
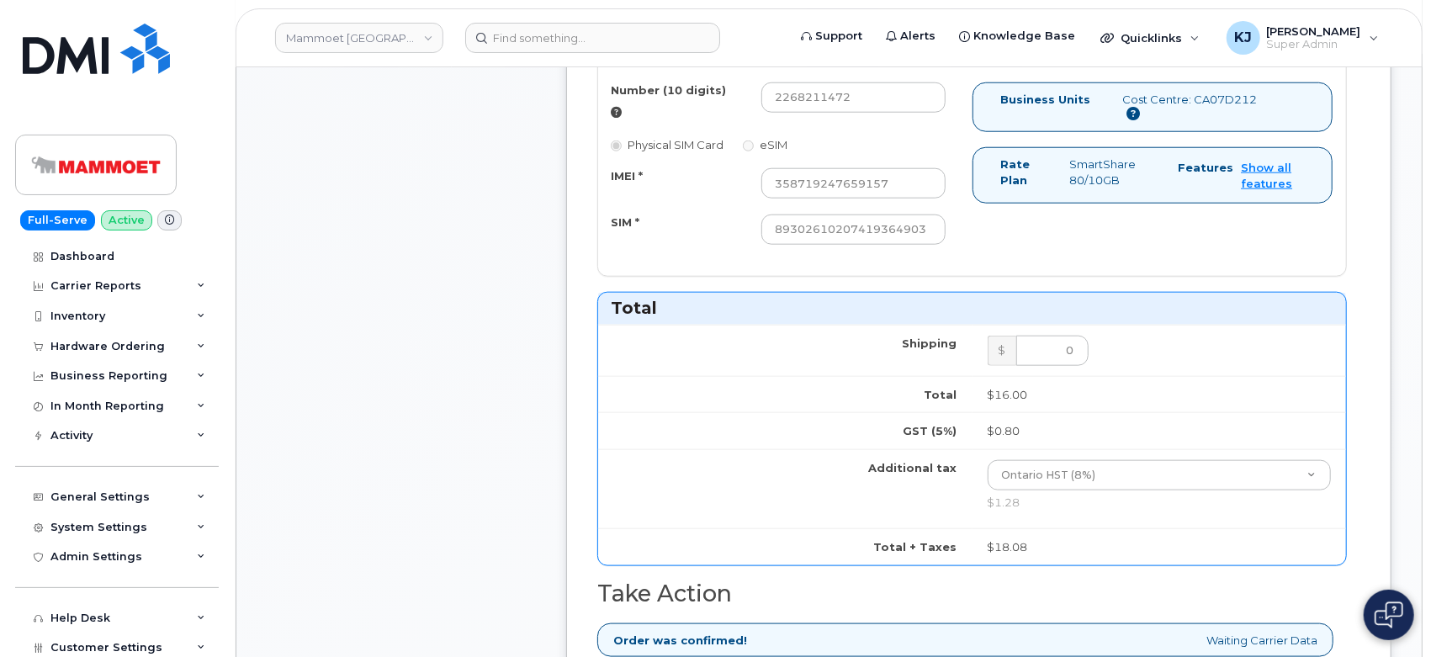
scroll to position [747, 0]
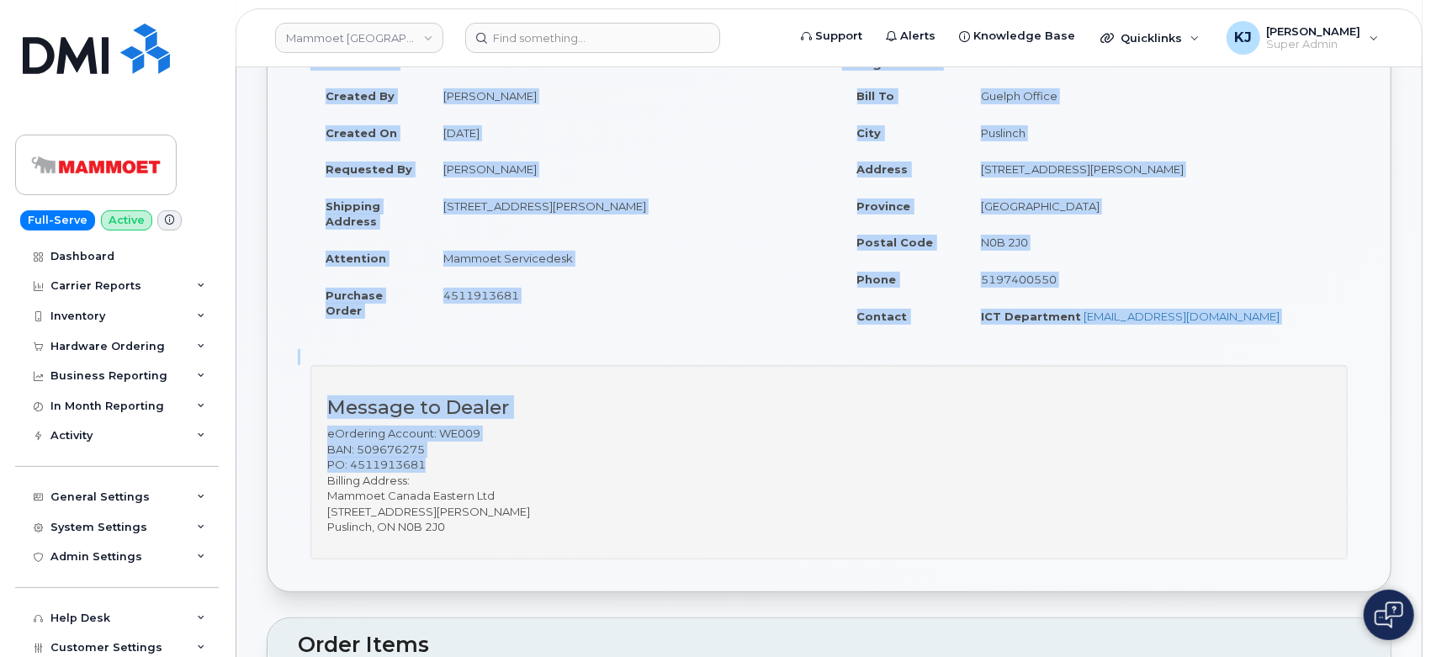
scroll to position [187, 0]
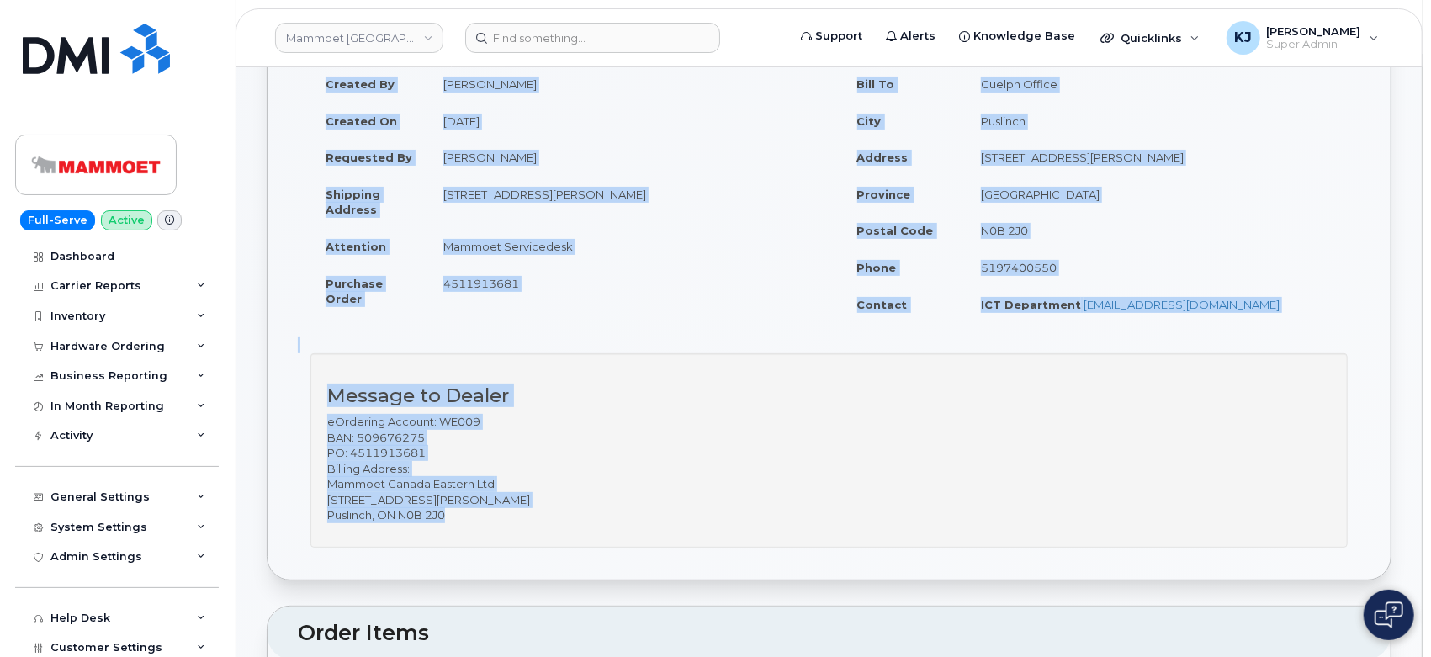
drag, startPoint x: 267, startPoint y: 104, endPoint x: 1237, endPoint y: 570, distance: 1075.8
copy div "Order No.296114 (completed) Share Order Cancel Order × Share This Order If you …"
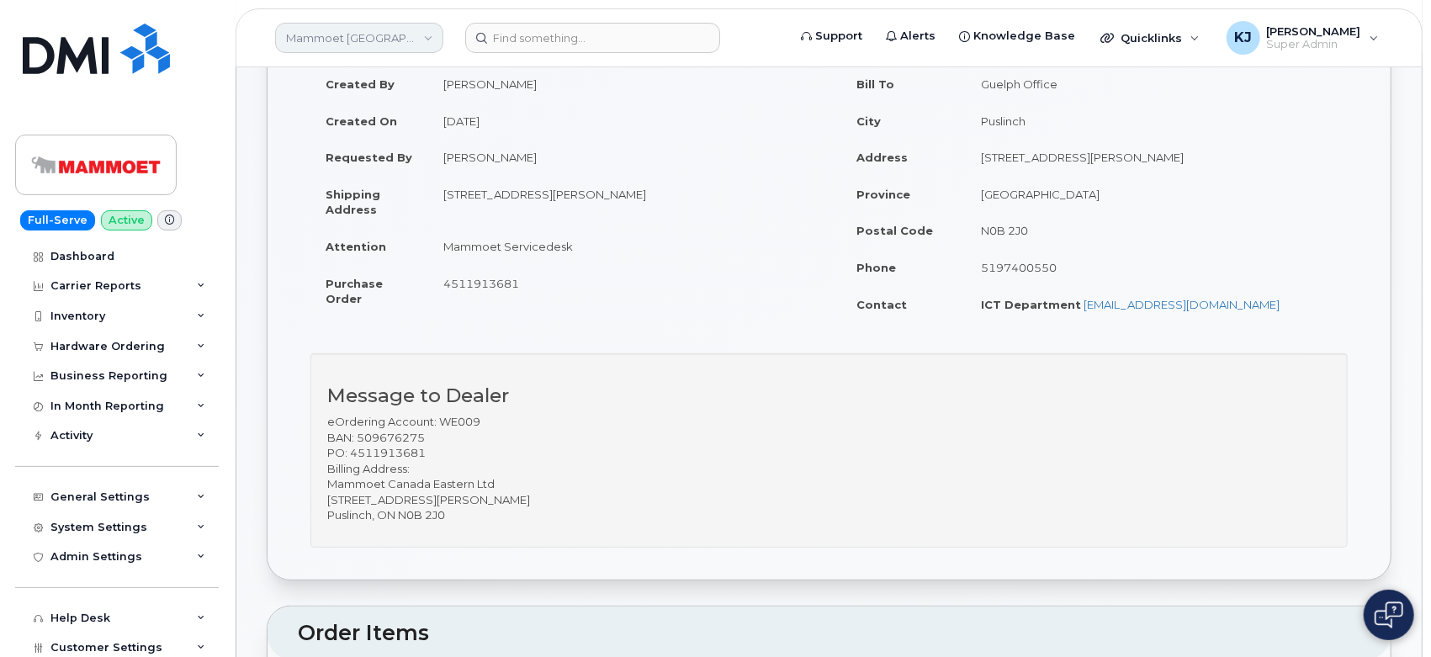
click at [384, 34] on link "Mammoet [GEOGRAPHIC_DATA]" at bounding box center [359, 38] width 168 height 30
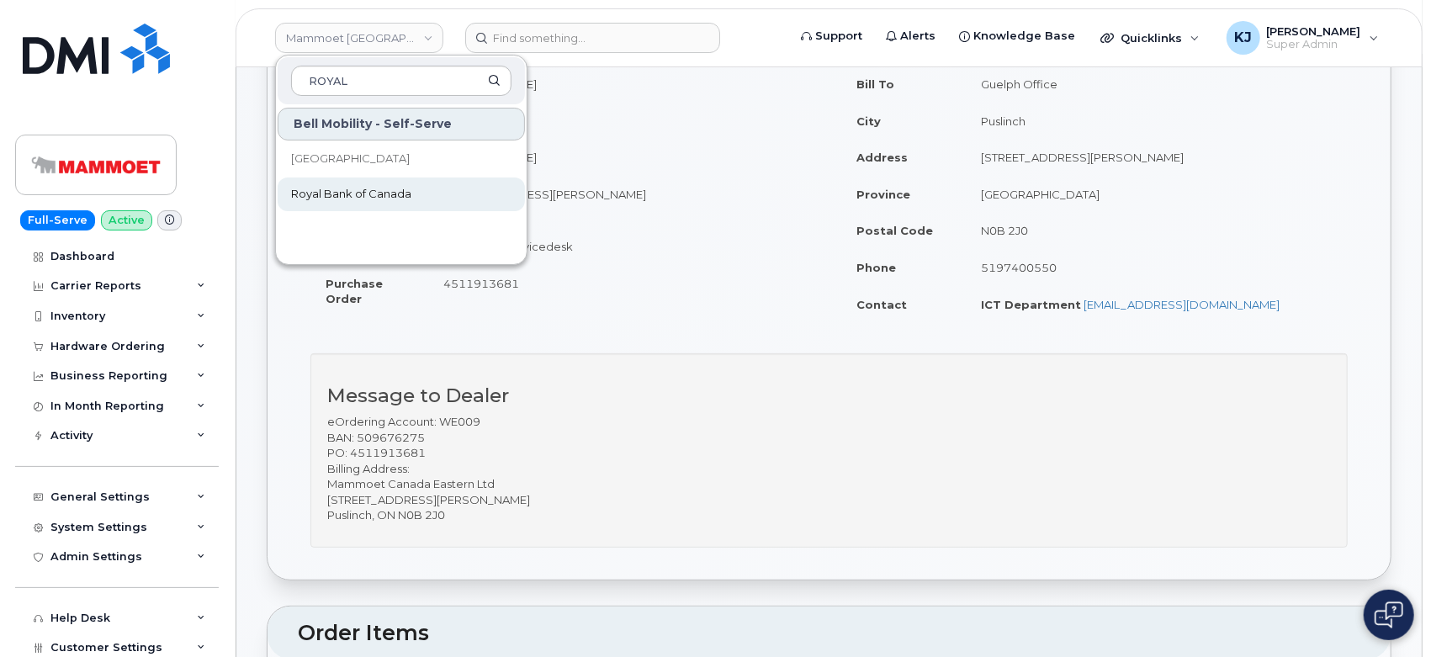
type input "ROYAL"
click at [410, 193] on link "Royal Bank of Canada" at bounding box center [401, 194] width 247 height 34
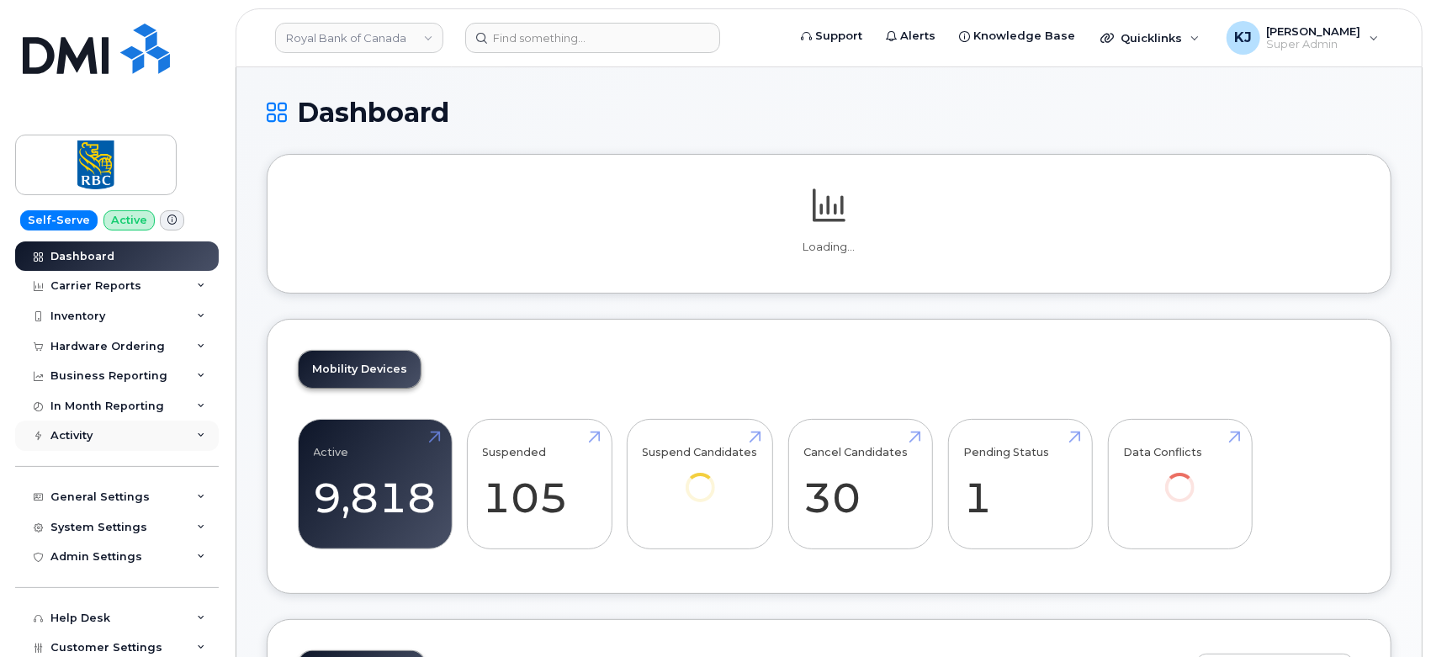
scroll to position [126, 0]
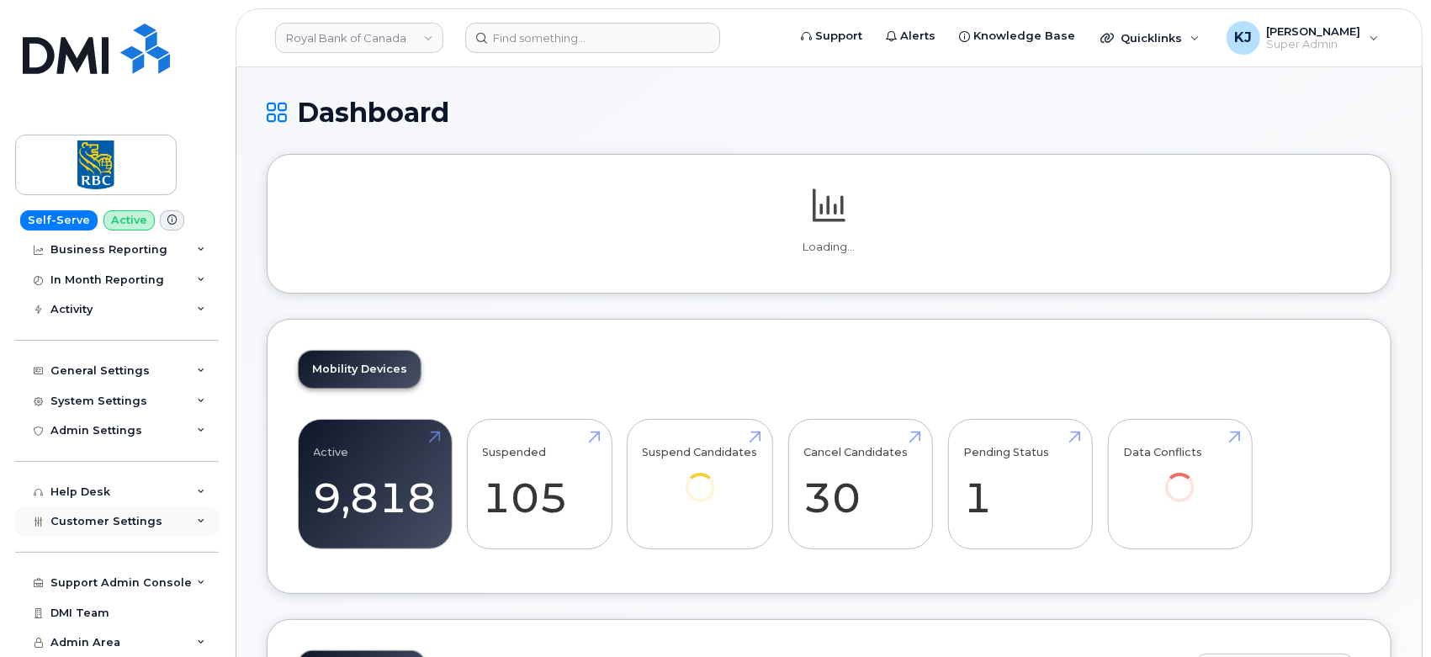
click at [127, 526] on span "Customer Settings" at bounding box center [106, 521] width 112 height 13
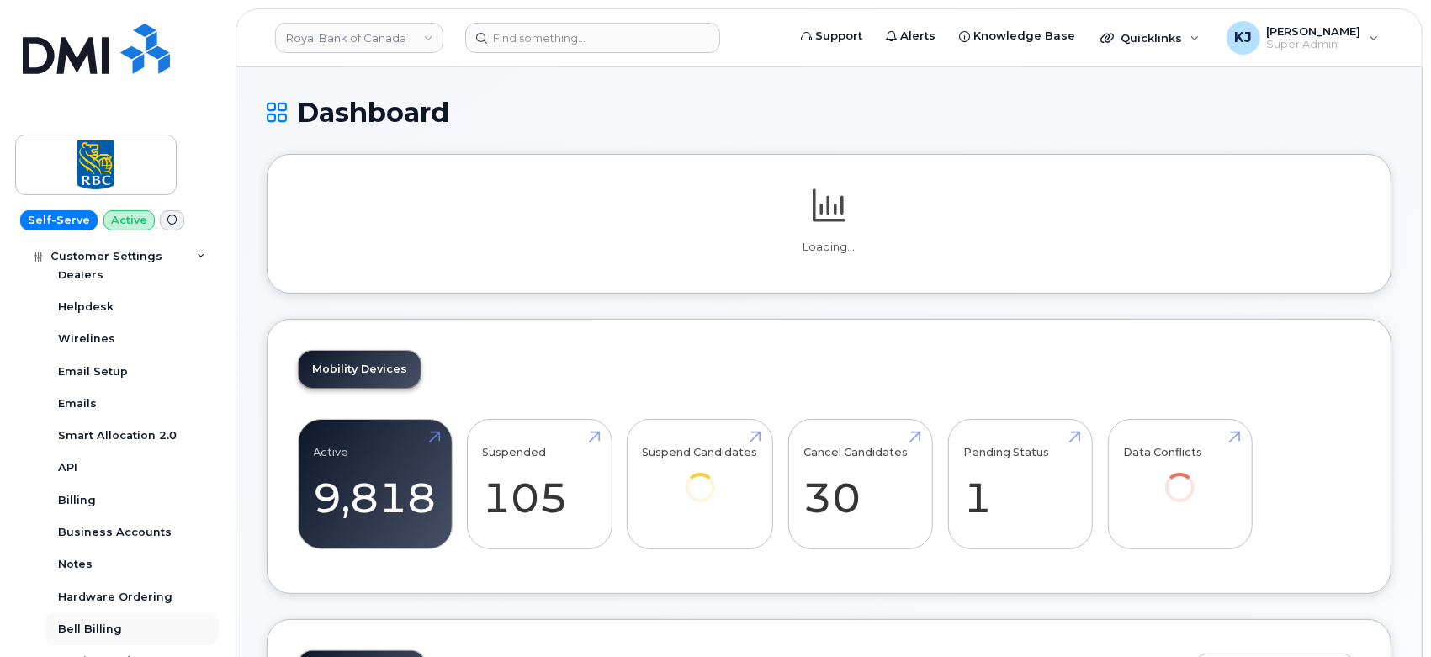
scroll to position [593, 0]
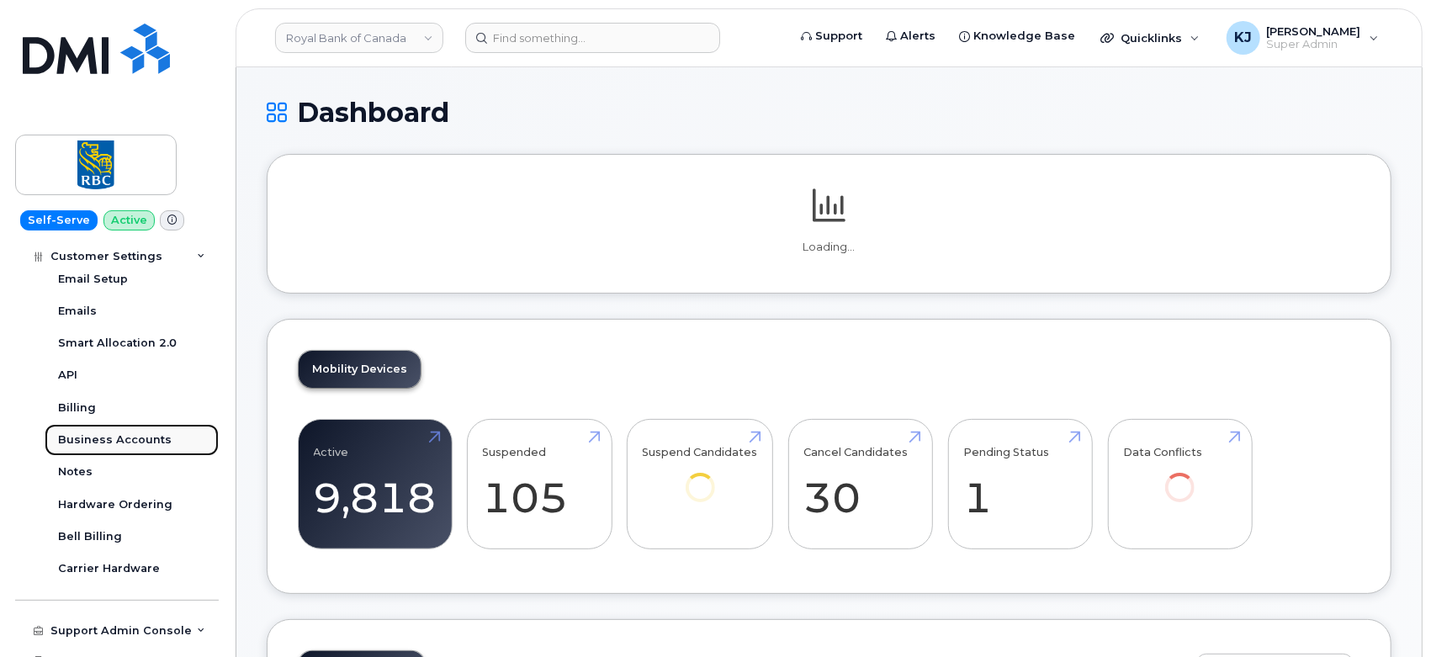
click at [114, 442] on div "Business Accounts" at bounding box center [115, 439] width 114 height 15
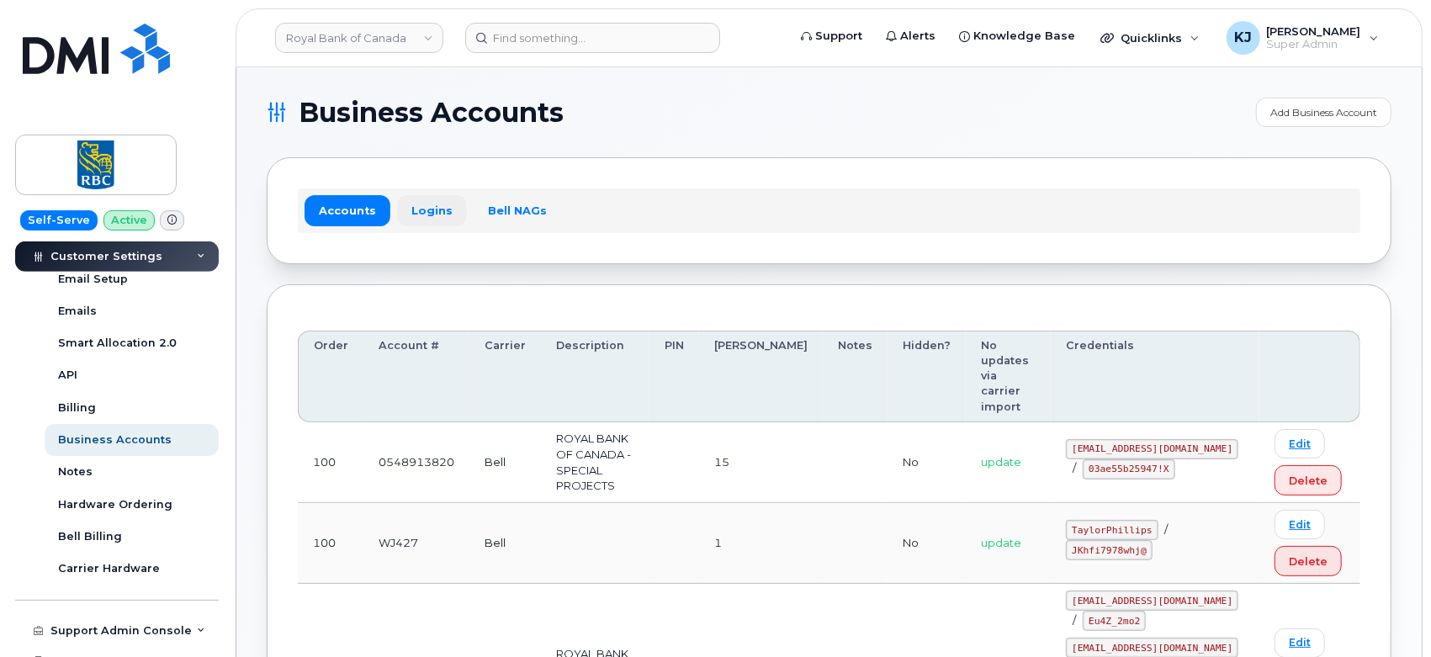
click at [441, 204] on link "Logins" at bounding box center [432, 210] width 70 height 30
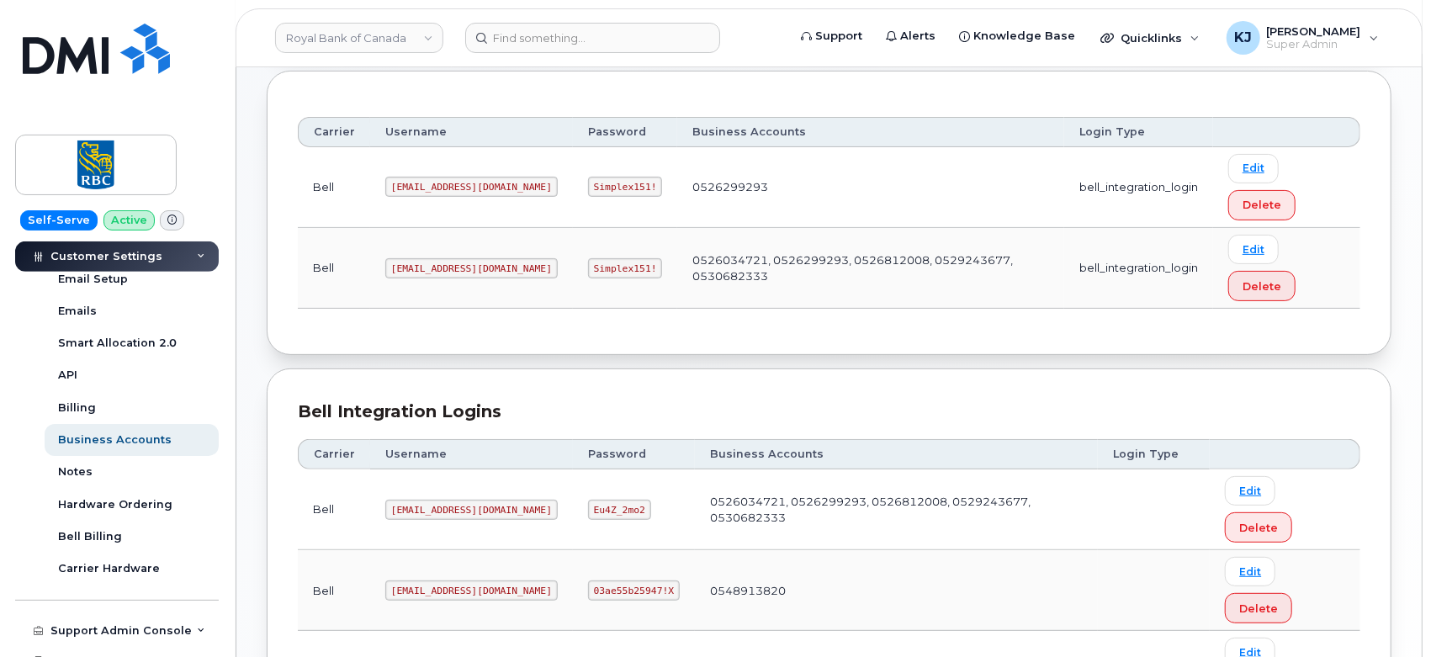
scroll to position [229, 0]
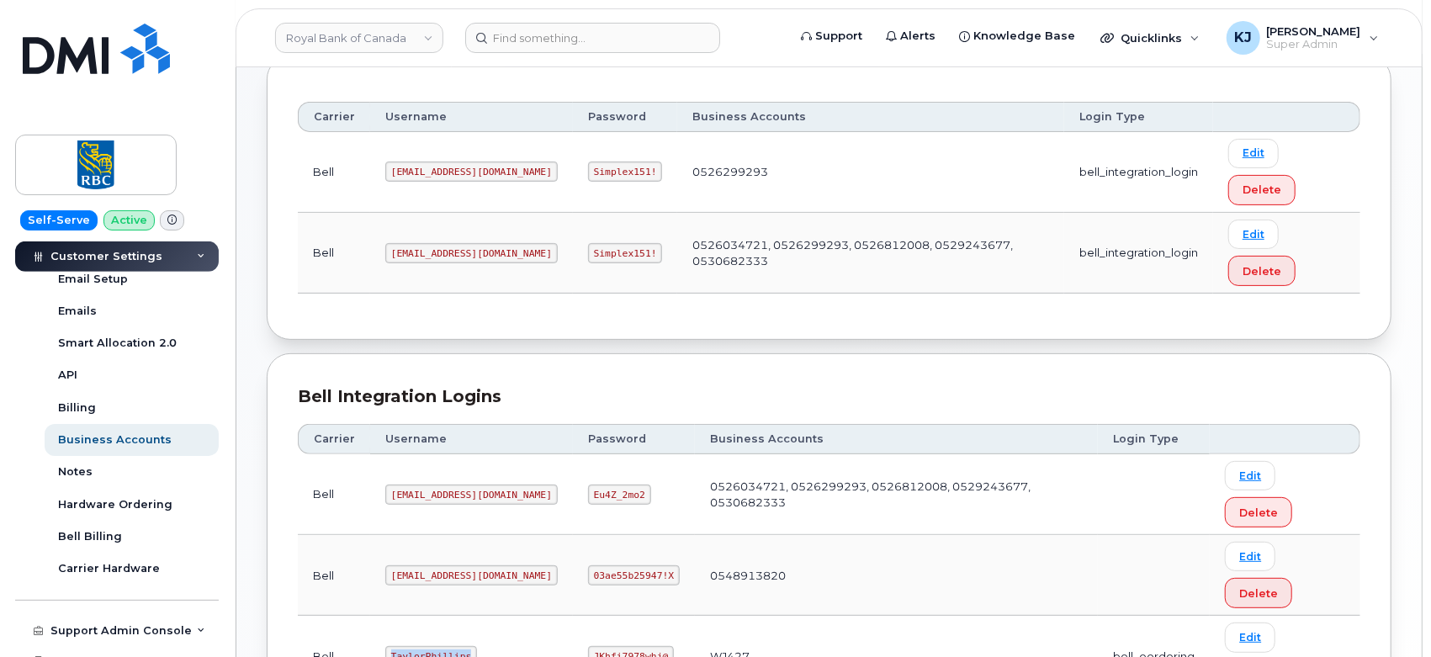
drag, startPoint x: 386, startPoint y: 489, endPoint x: 464, endPoint y: 502, distance: 79.2
click at [464, 616] on td "TaylorPhillips" at bounding box center [471, 656] width 203 height 81
copy code "TaylorPhillips"
drag, startPoint x: 547, startPoint y: 488, endPoint x: 622, endPoint y: 512, distance: 78.7
click at [622, 616] on td "JKhfi7978whj@" at bounding box center [634, 656] width 122 height 81
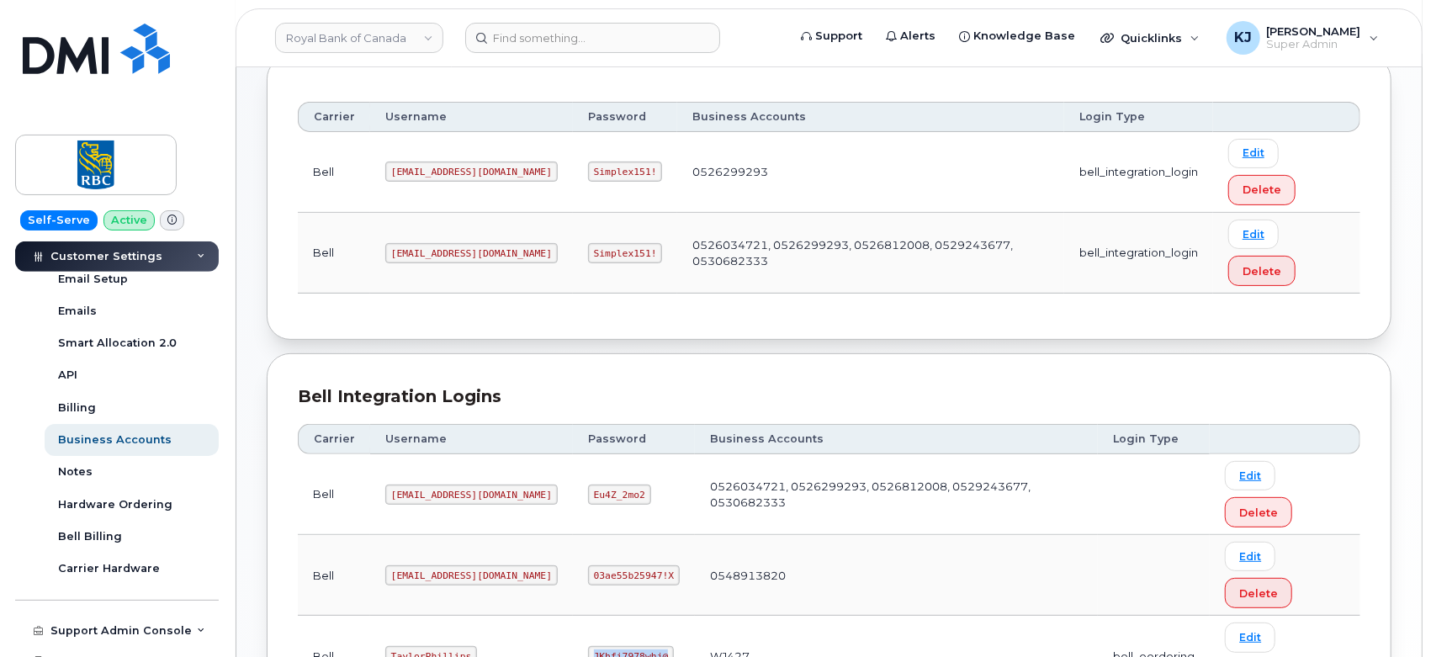
copy code "JKhfi7978whj@"
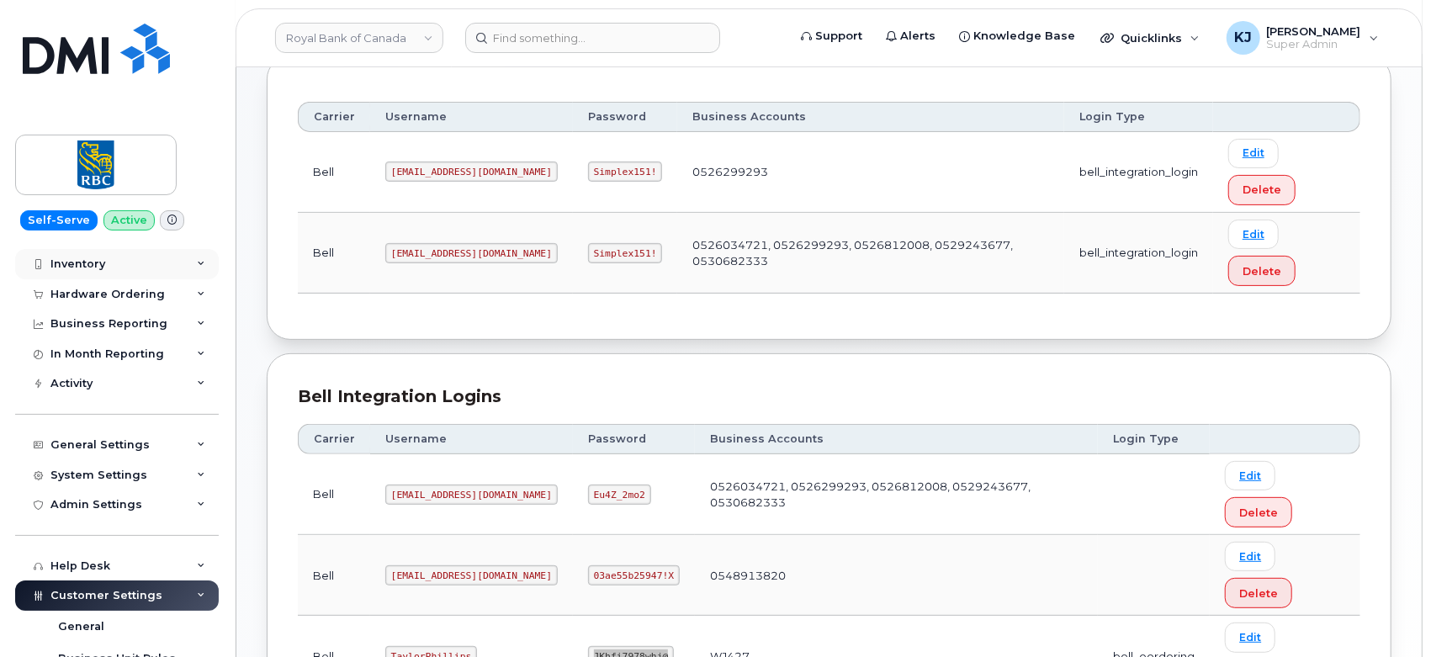
scroll to position [0, 0]
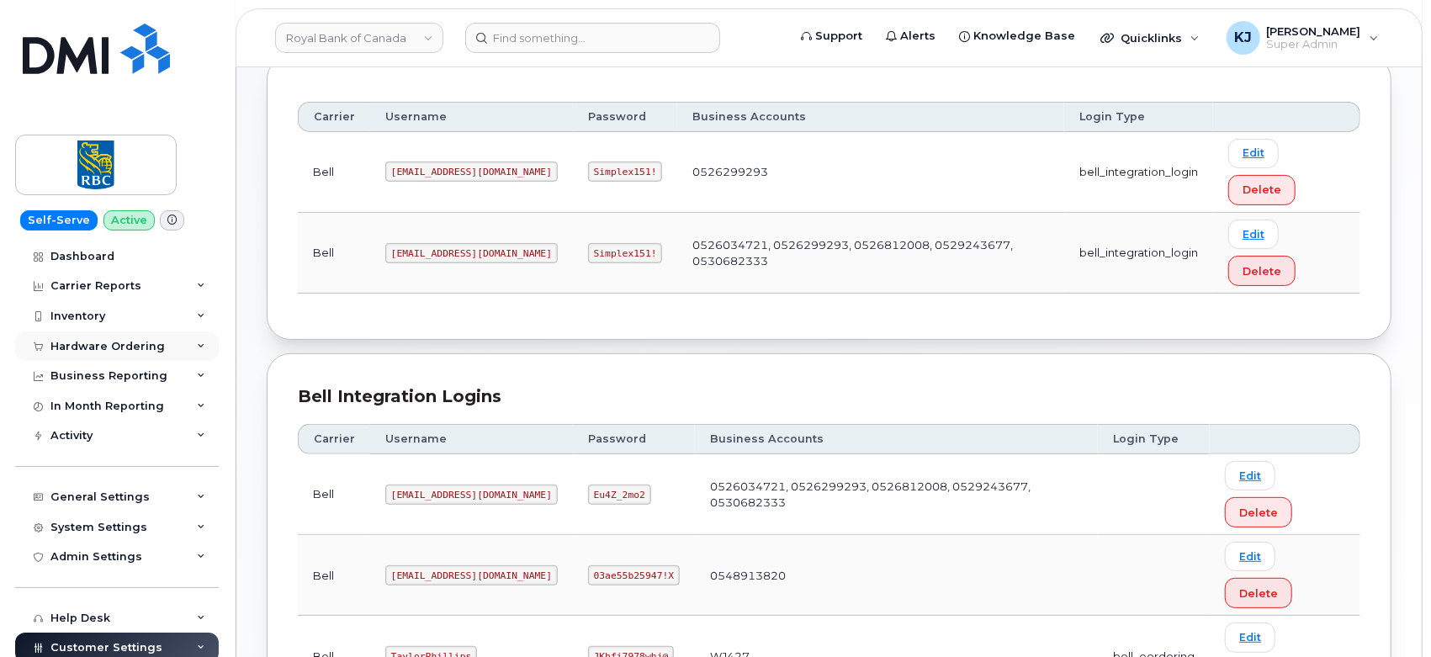
click at [127, 343] on div "Hardware Ordering" at bounding box center [107, 346] width 114 height 13
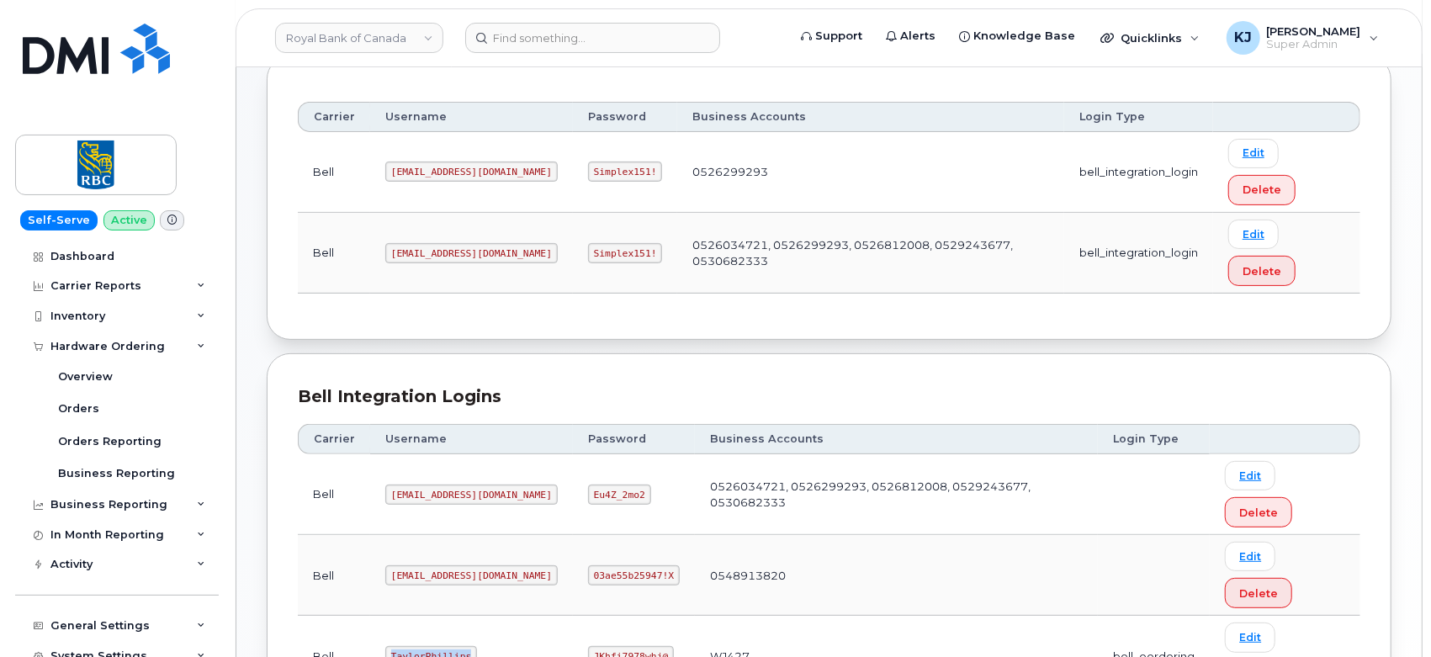
drag, startPoint x: 389, startPoint y: 493, endPoint x: 484, endPoint y: 500, distance: 95.3
click at [484, 616] on td "TaylorPhillips" at bounding box center [471, 656] width 203 height 81
copy code "TaylorPhillips"
drag, startPoint x: 430, startPoint y: 480, endPoint x: 421, endPoint y: 489, distance: 13.1
click at [421, 646] on code "TaylorPhillips" at bounding box center [431, 656] width 92 height 20
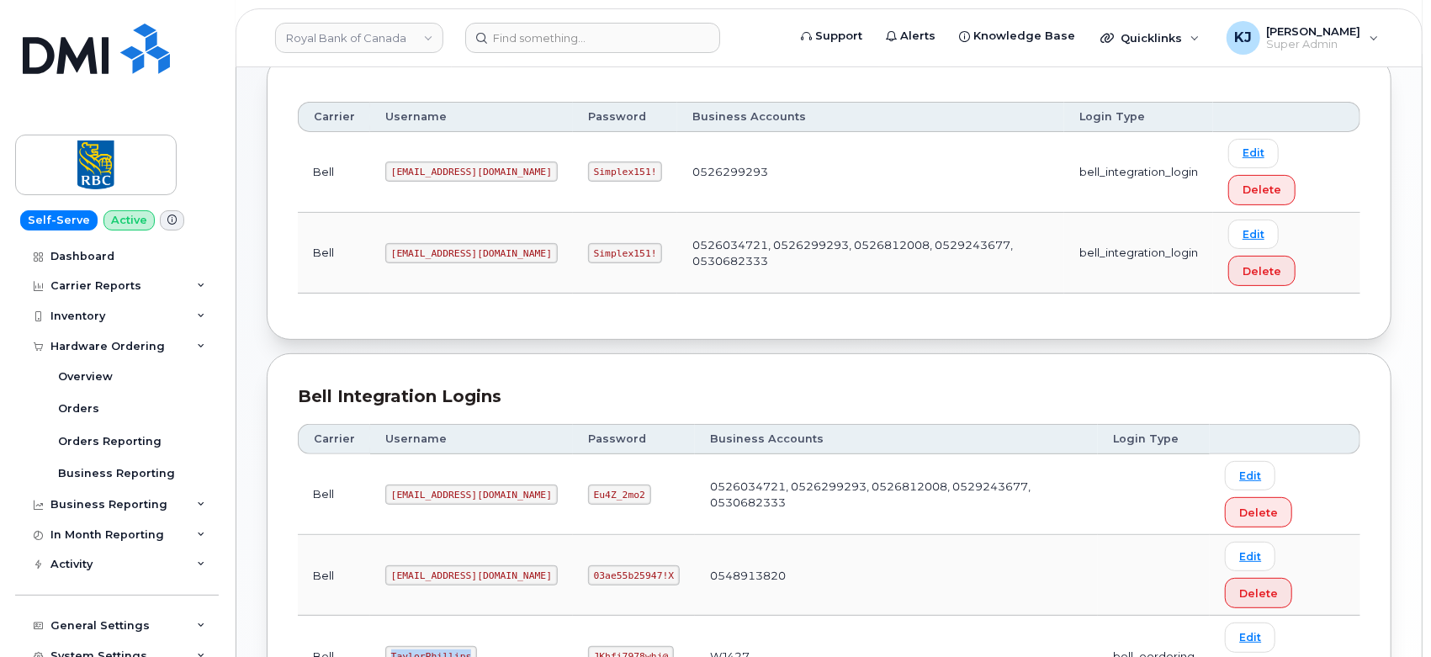
drag, startPoint x: 388, startPoint y: 489, endPoint x: 463, endPoint y: 501, distance: 75.8
click at [463, 616] on td "TaylorPhillips" at bounding box center [471, 656] width 203 height 81
copy code "TaylorPhillips"
drag, startPoint x: 546, startPoint y: 488, endPoint x: 624, endPoint y: 500, distance: 79.2
click at [624, 616] on td "JKhfi7978whj@" at bounding box center [634, 656] width 122 height 81
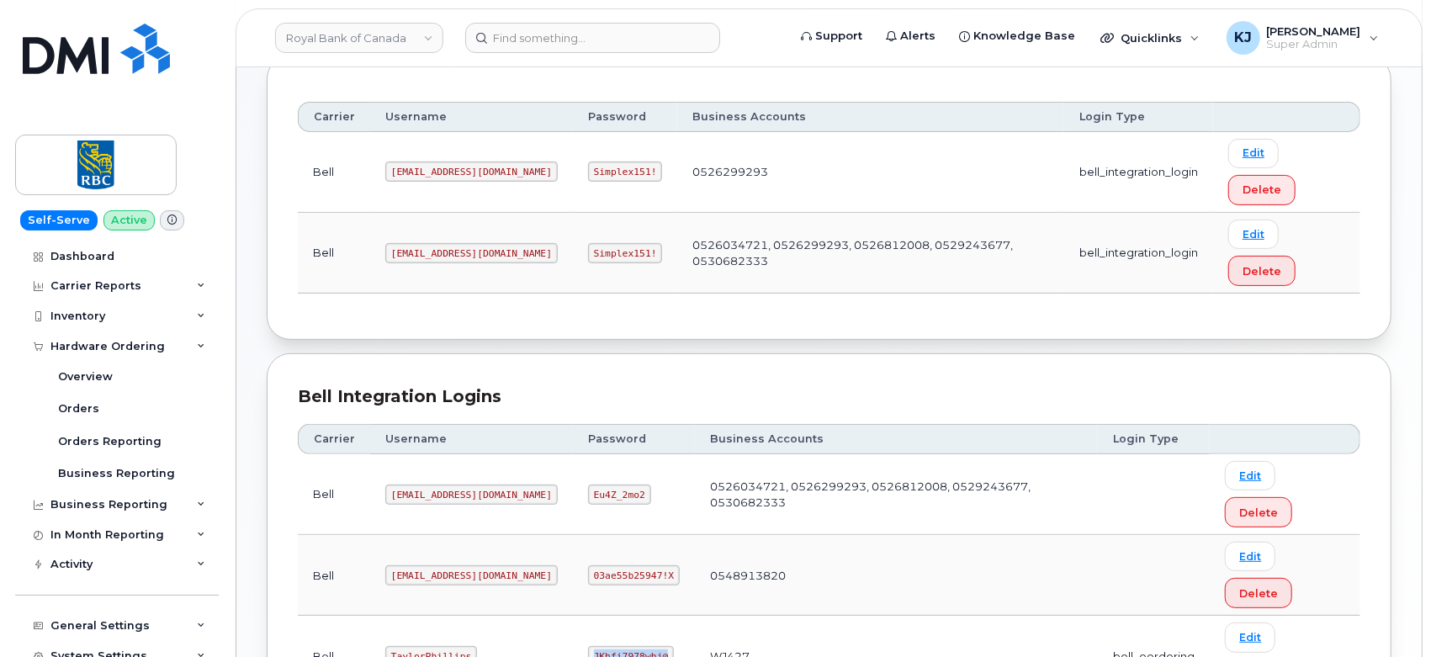
copy code "JKhfi7978whj@"
drag, startPoint x: 105, startPoint y: 406, endPoint x: 121, endPoint y: 406, distance: 16.0
click at [105, 408] on link "Orders" at bounding box center [132, 409] width 174 height 32
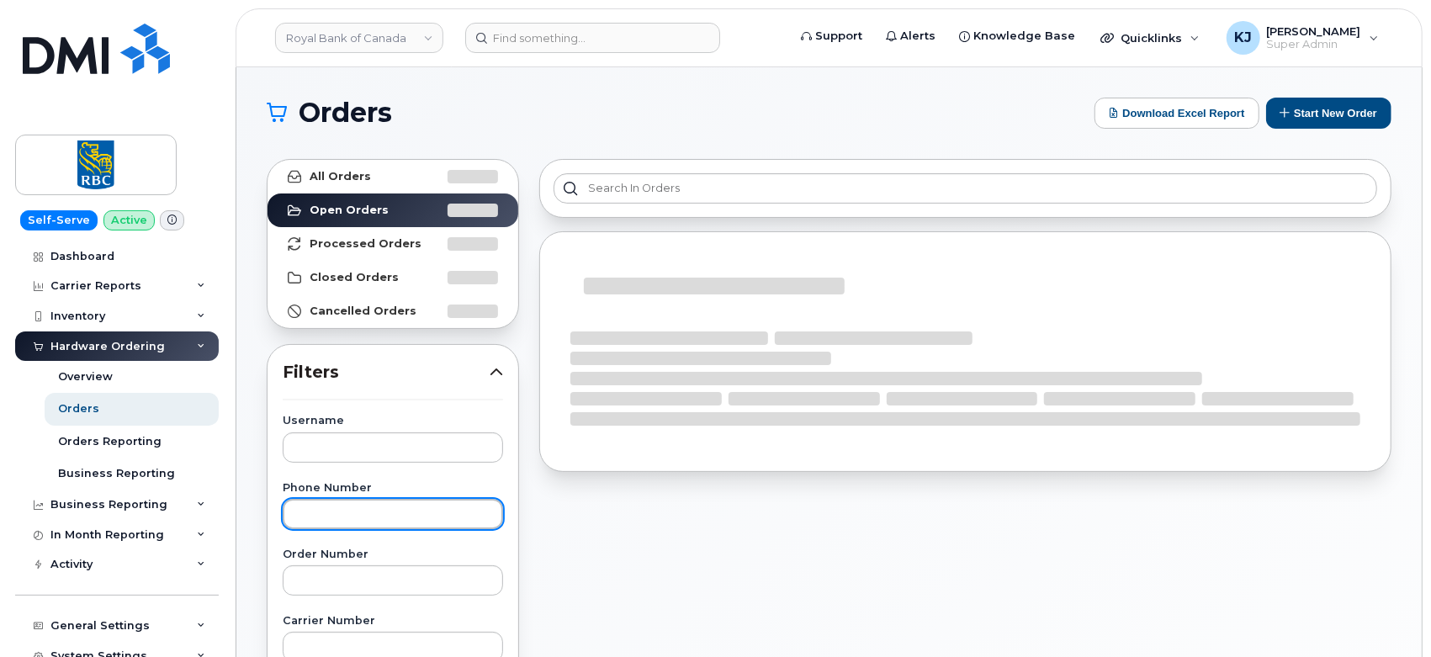
click at [354, 512] on input "text" at bounding box center [393, 514] width 220 height 30
paste input "297329"
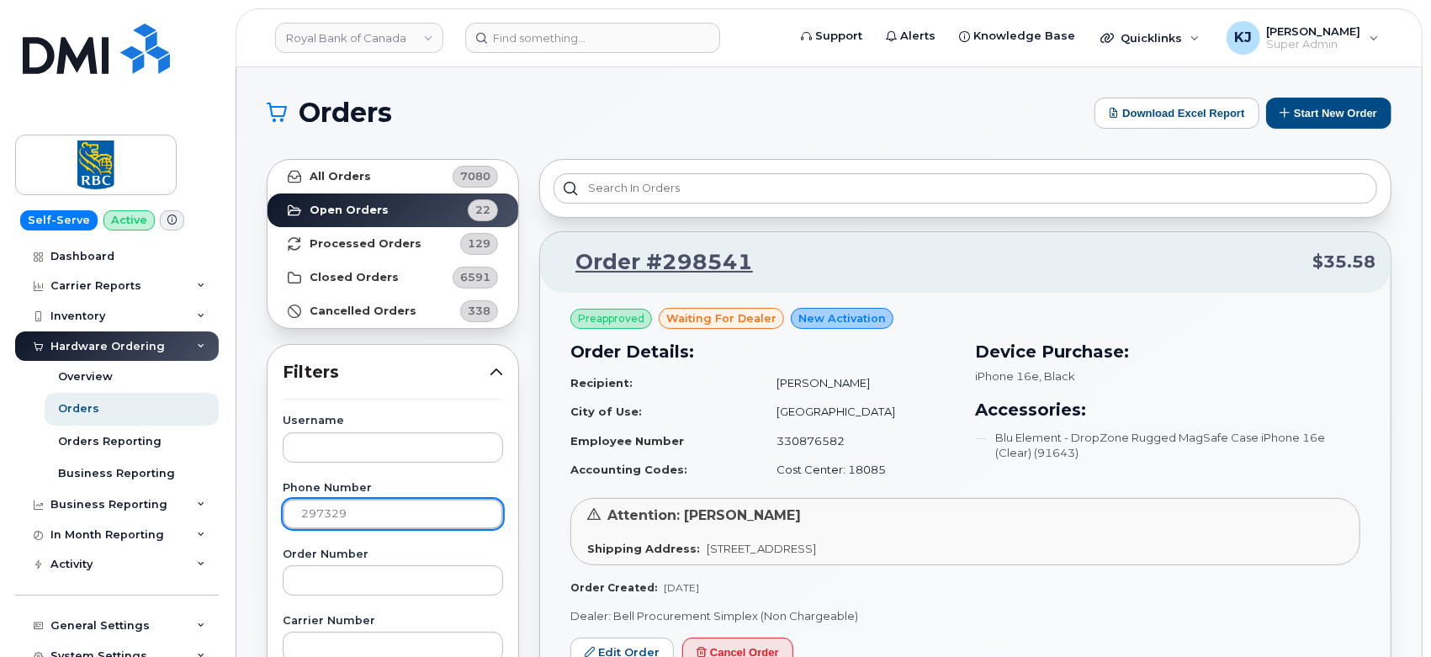
type input "297329"
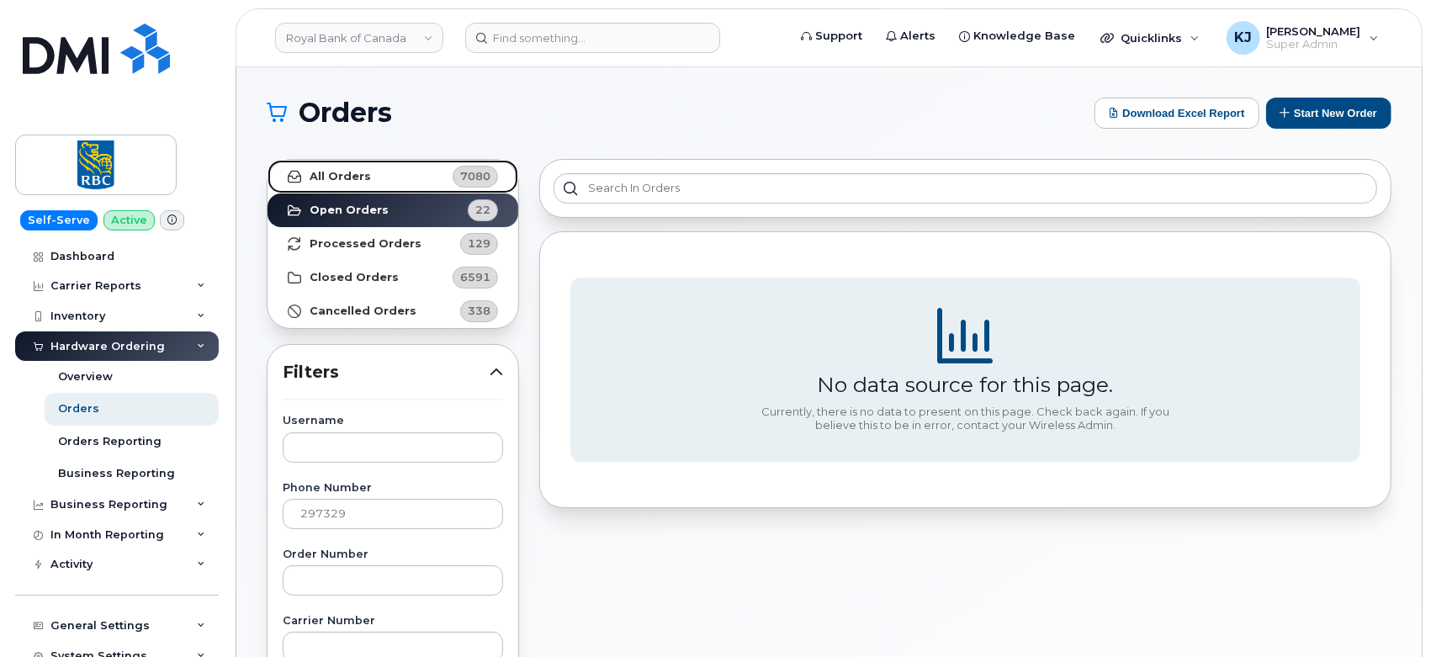
click at [397, 179] on link "All Orders 7080" at bounding box center [392, 177] width 251 height 34
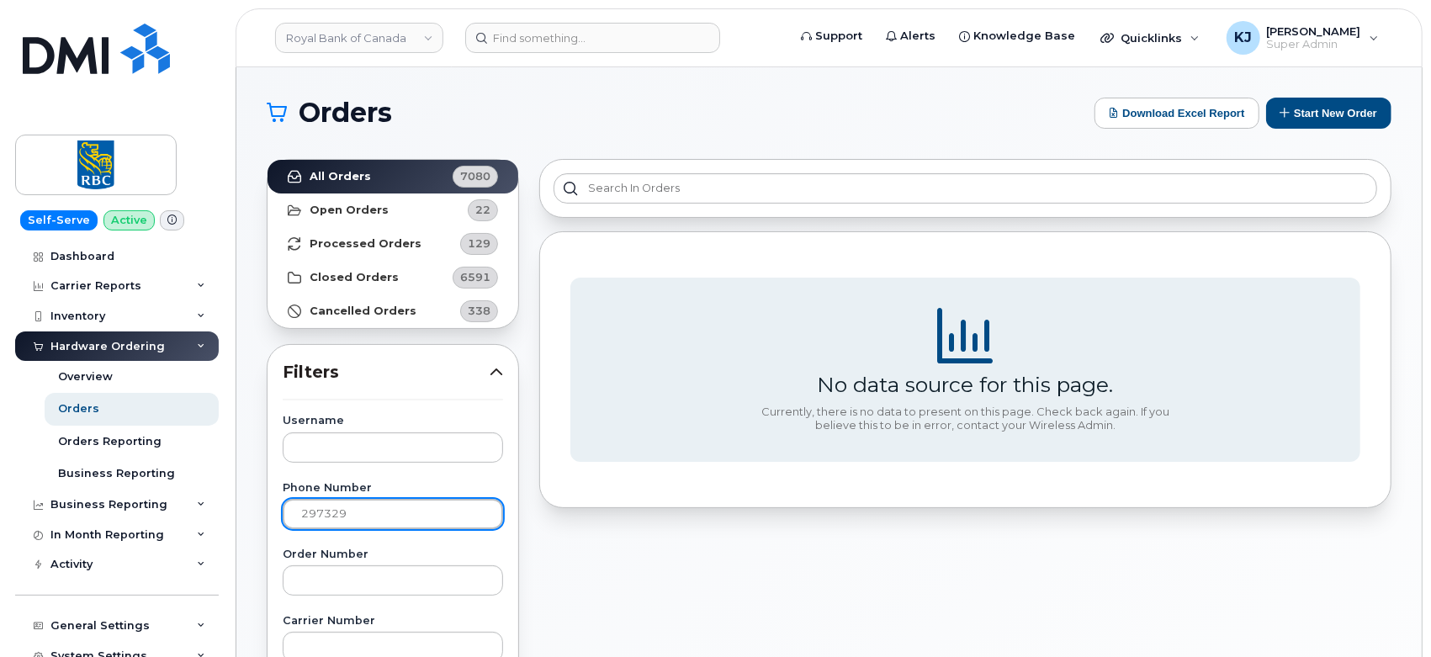
click at [302, 511] on input "297329" at bounding box center [393, 514] width 220 height 30
click at [365, 500] on input "297329" at bounding box center [393, 514] width 220 height 30
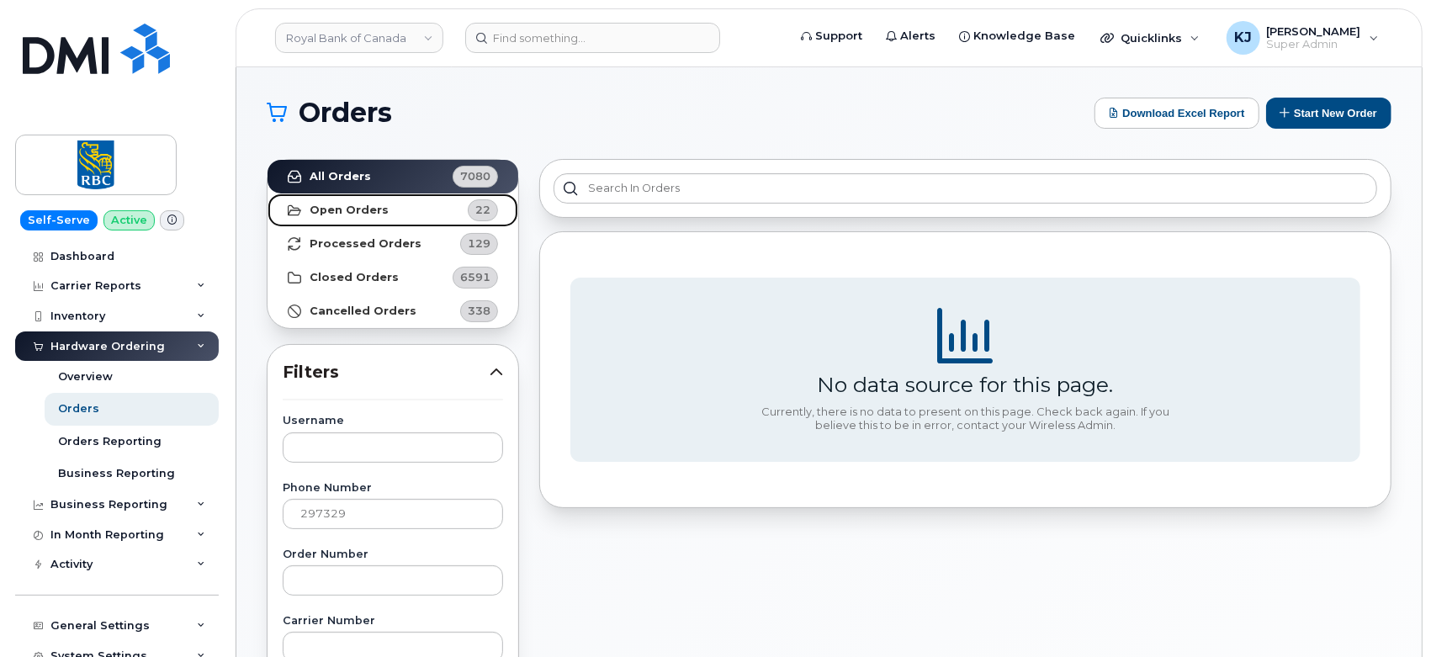
click at [393, 210] on link "Open Orders 22" at bounding box center [392, 210] width 251 height 34
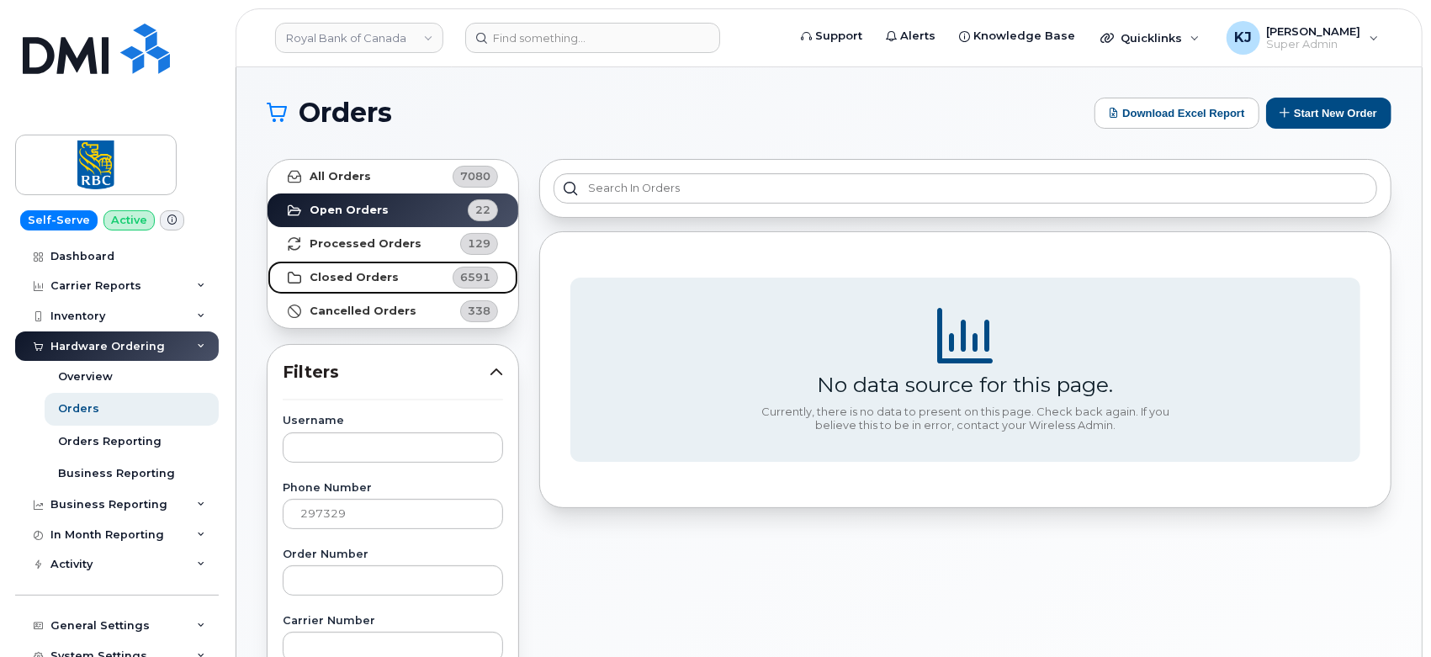
click at [394, 274] on link "Closed Orders 6591" at bounding box center [392, 278] width 251 height 34
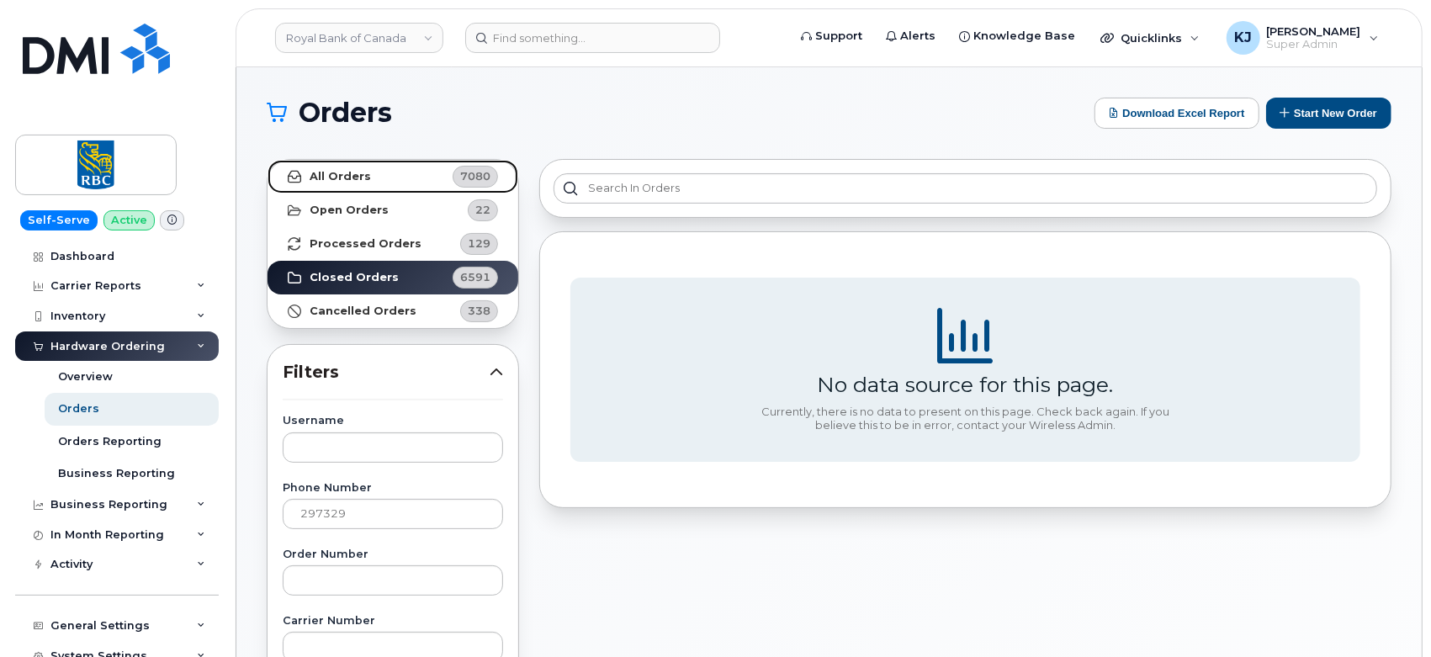
click at [395, 172] on link "All Orders 7080" at bounding box center [392, 177] width 251 height 34
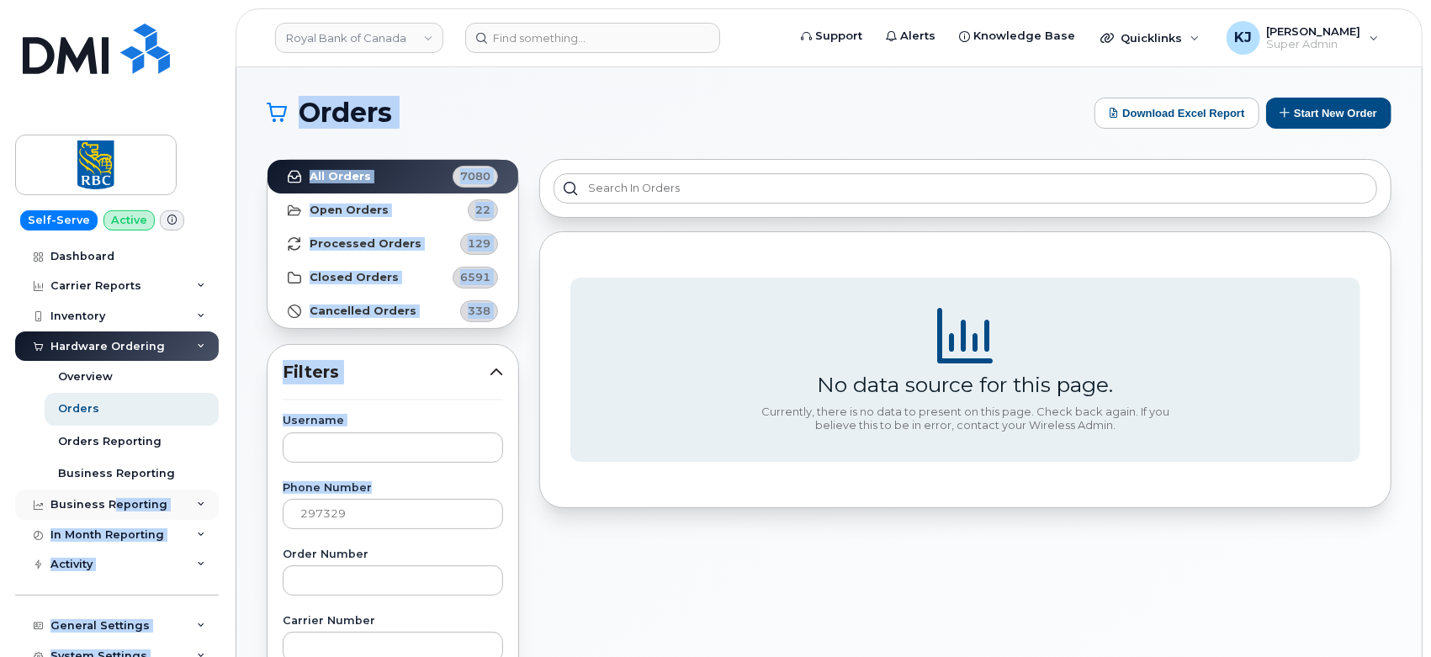
drag, startPoint x: 389, startPoint y: 494, endPoint x: 108, endPoint y: 509, distance: 280.5
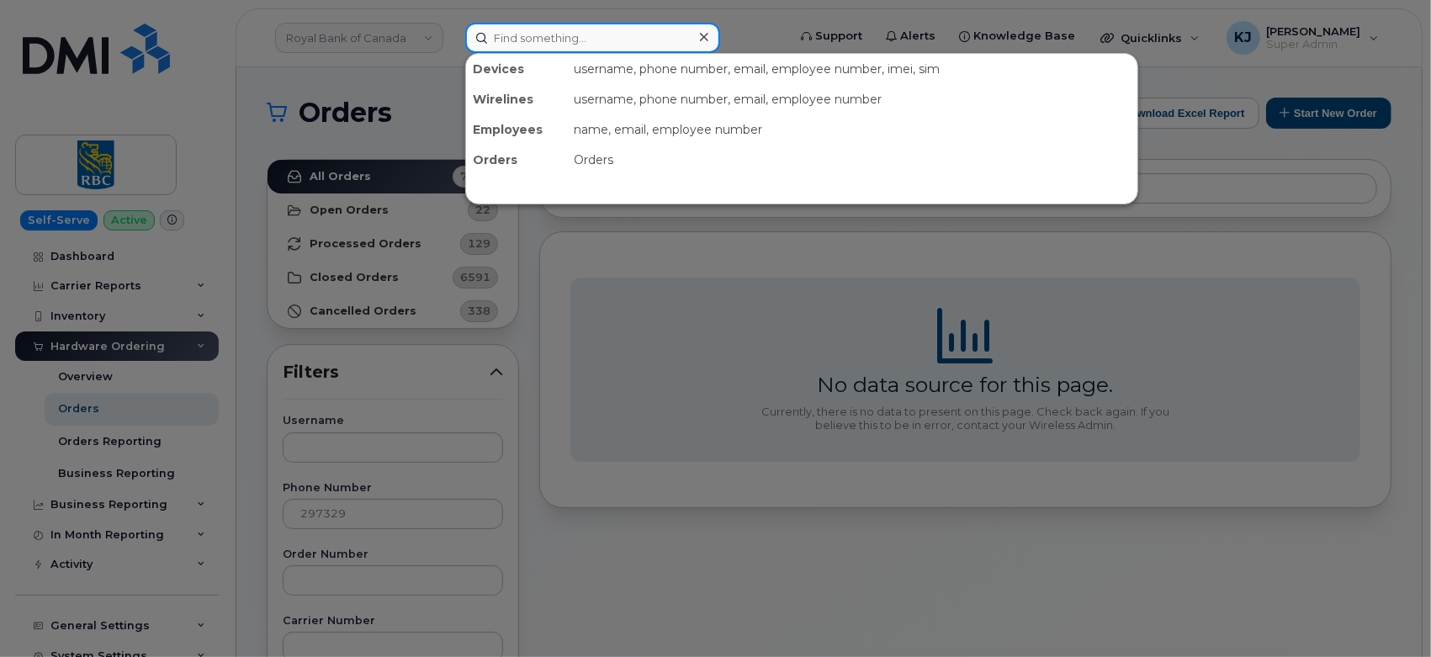
click at [567, 40] on input at bounding box center [592, 38] width 255 height 30
paste input "297329"
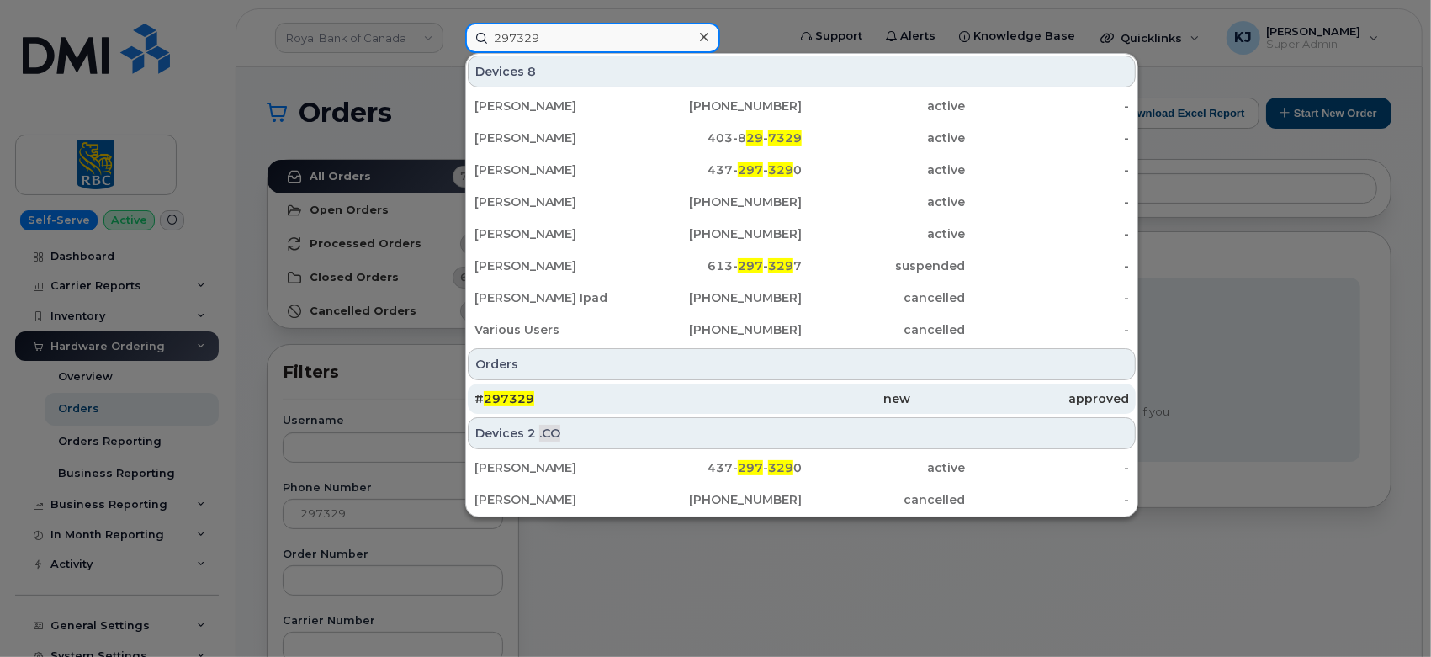
type input "297329"
click at [646, 398] on div "# 297329" at bounding box center [583, 398] width 218 height 17
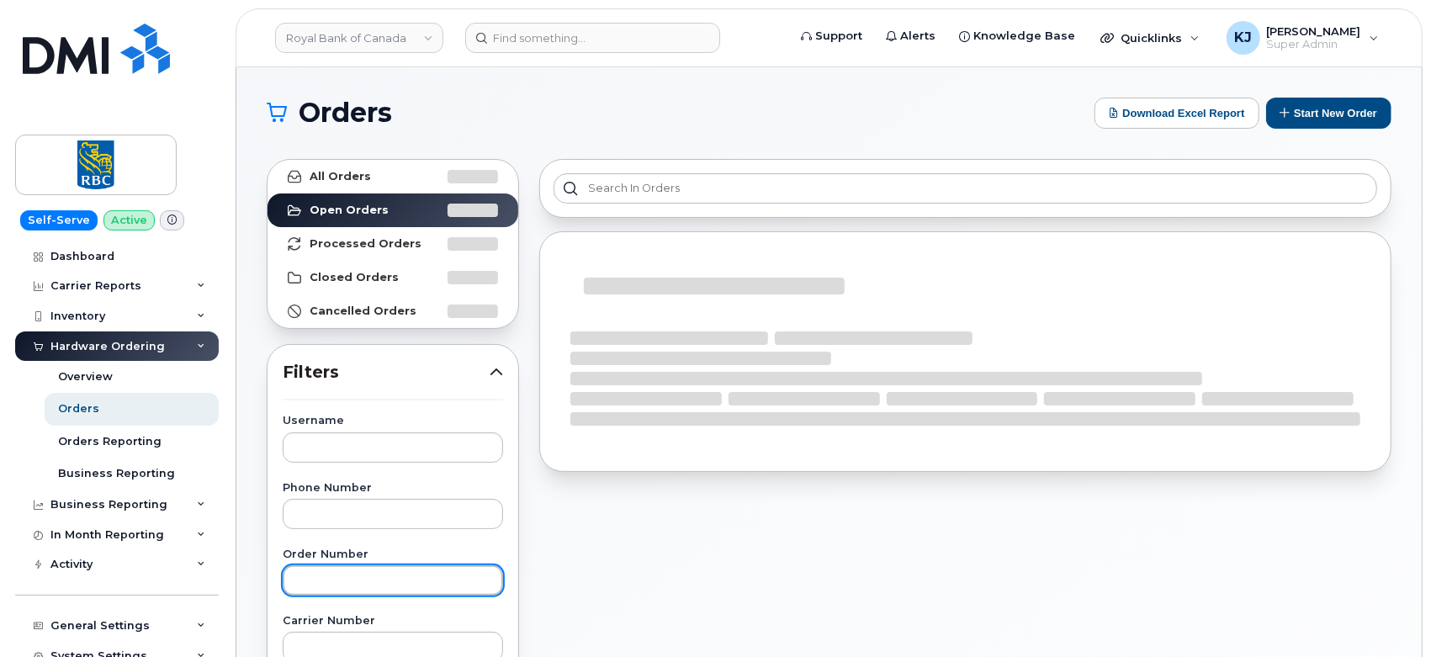
click at [342, 574] on input "text" at bounding box center [393, 580] width 220 height 30
paste input "296537"
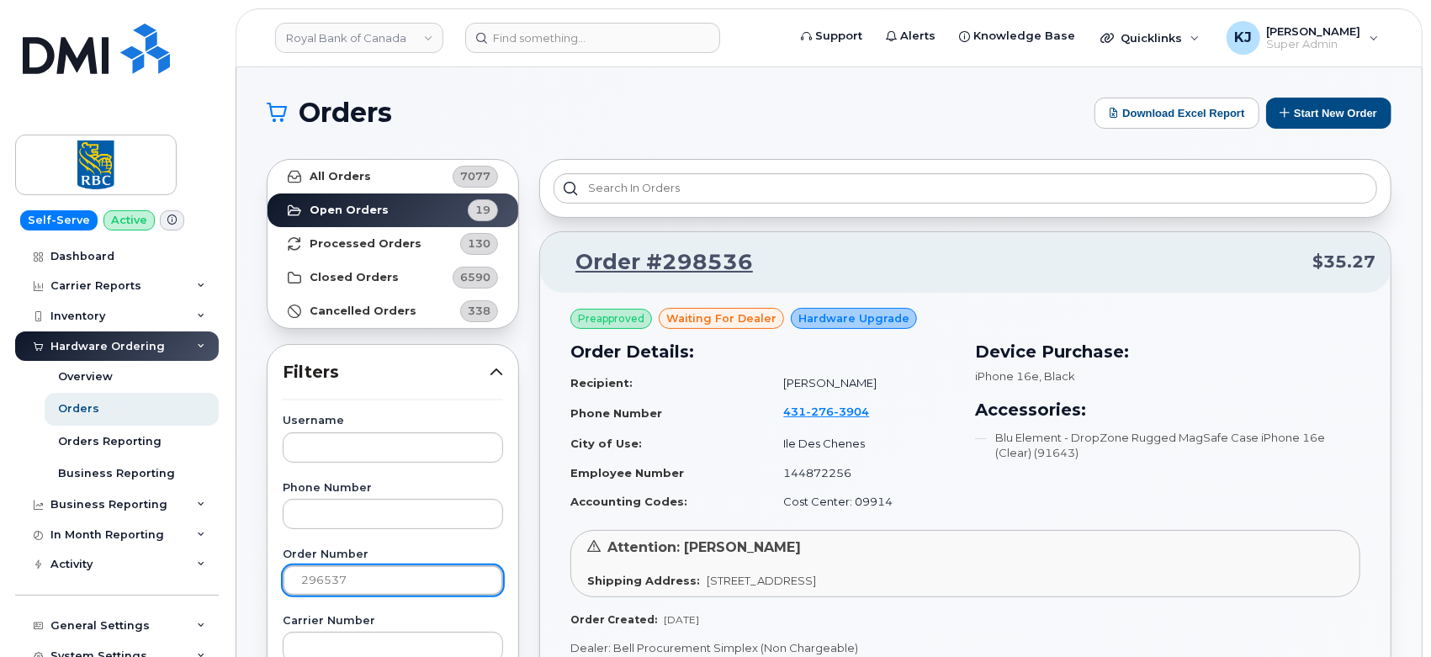
type input "296537"
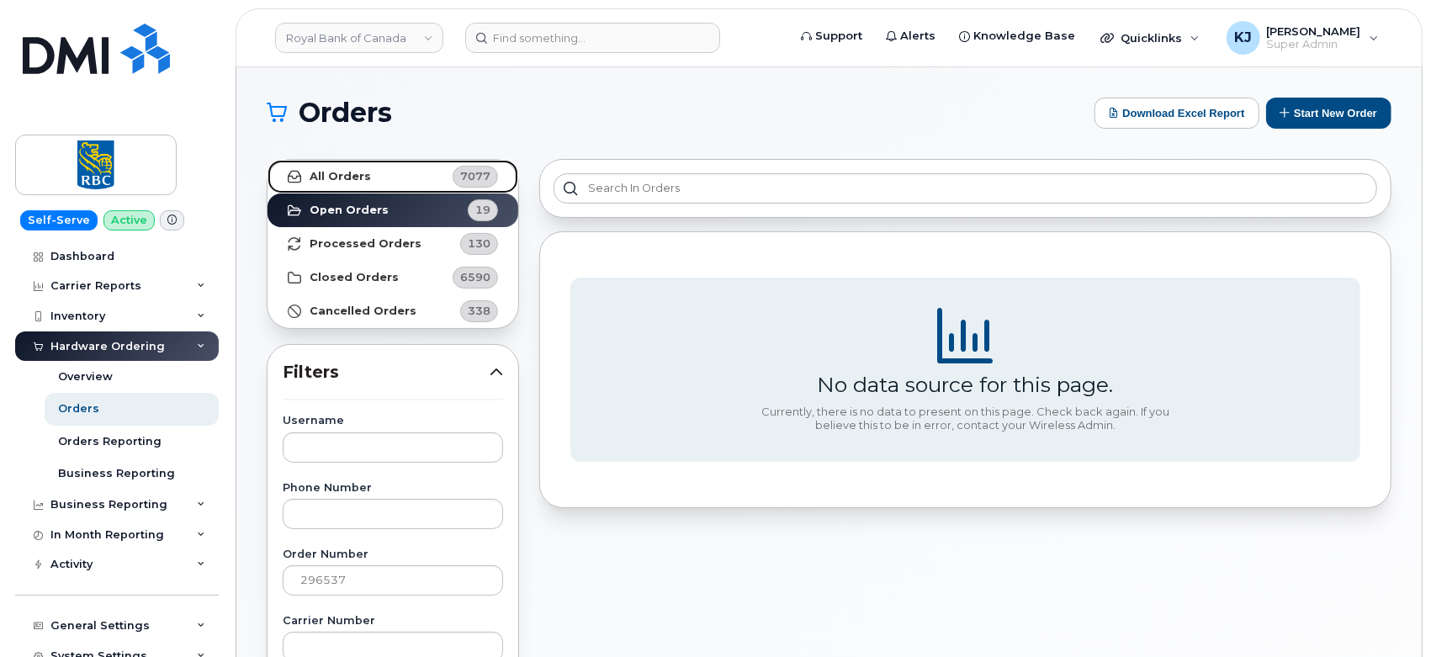
click at [395, 187] on link "All Orders 7077" at bounding box center [392, 177] width 251 height 34
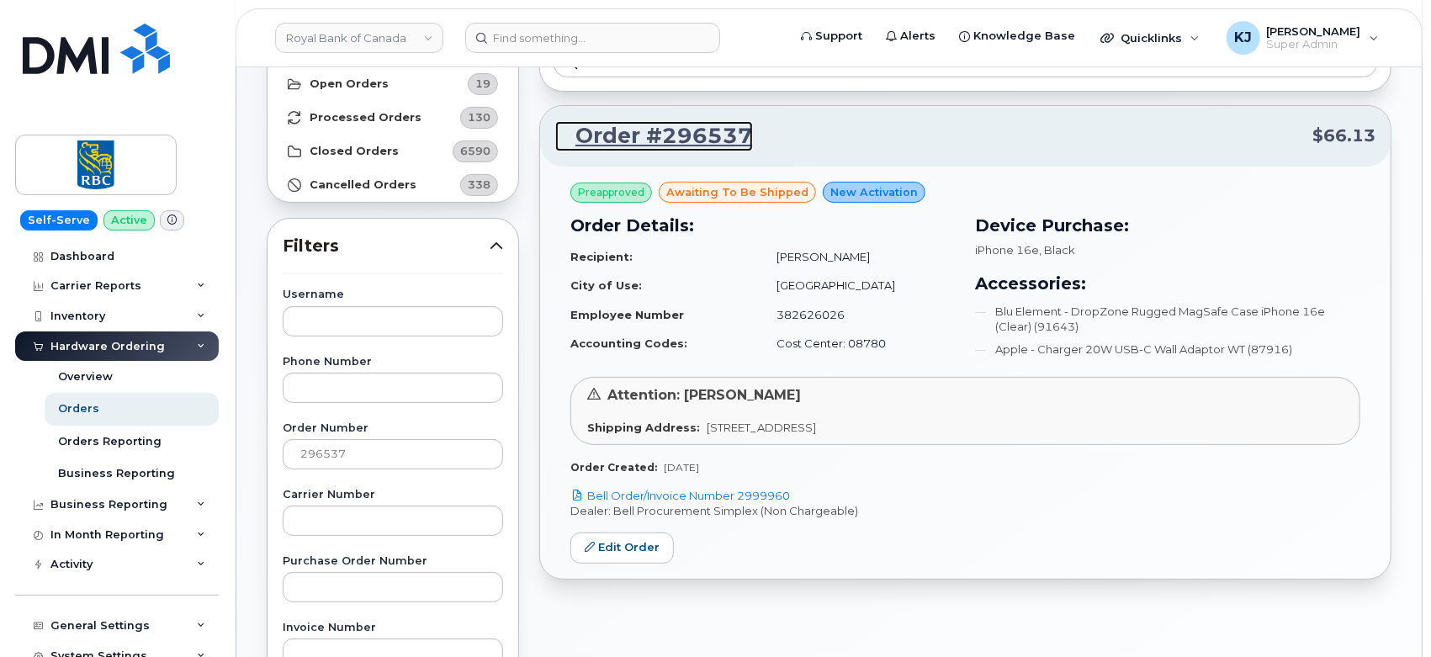
scroll to position [373, 0]
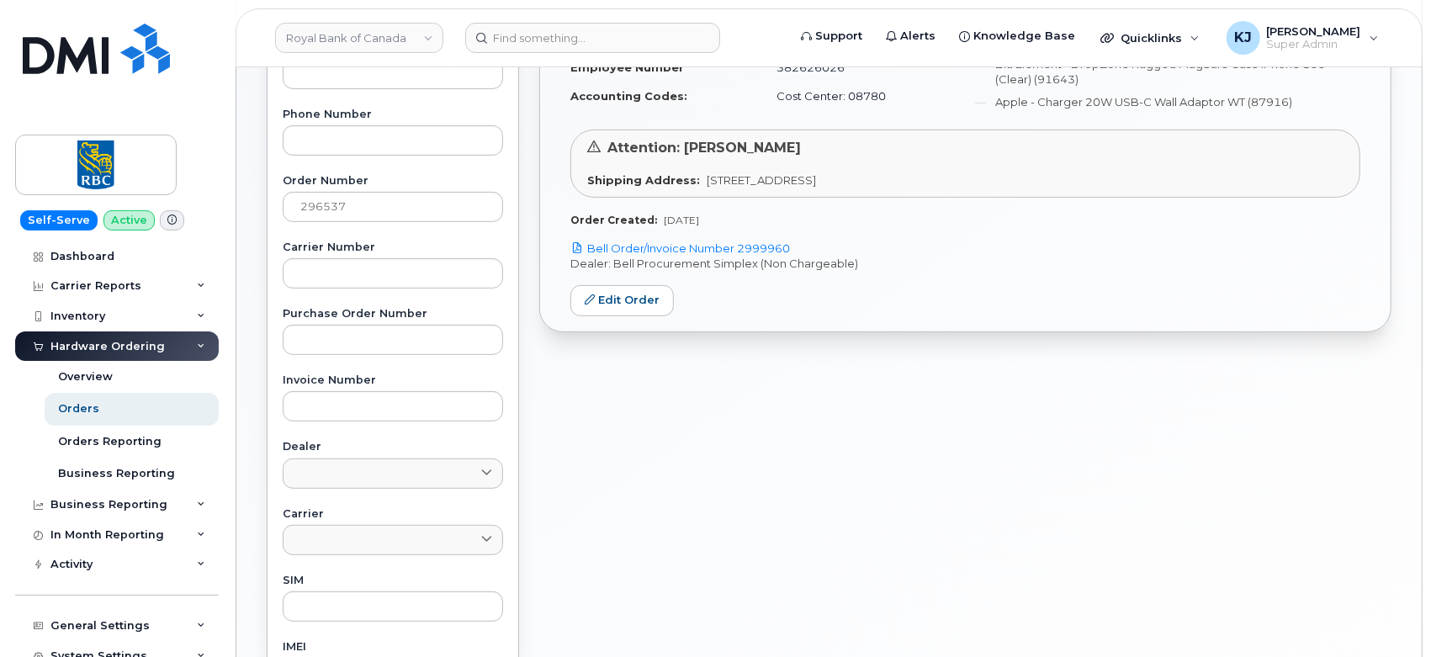
click at [627, 320] on div "Preapproved awaiting to be shipped New Activation Order Details: Recipient: [PE…" at bounding box center [965, 125] width 850 height 412
drag, startPoint x: 631, startPoint y: 304, endPoint x: 596, endPoint y: 315, distance: 36.4
click at [631, 303] on link "Edit Order" at bounding box center [621, 300] width 103 height 31
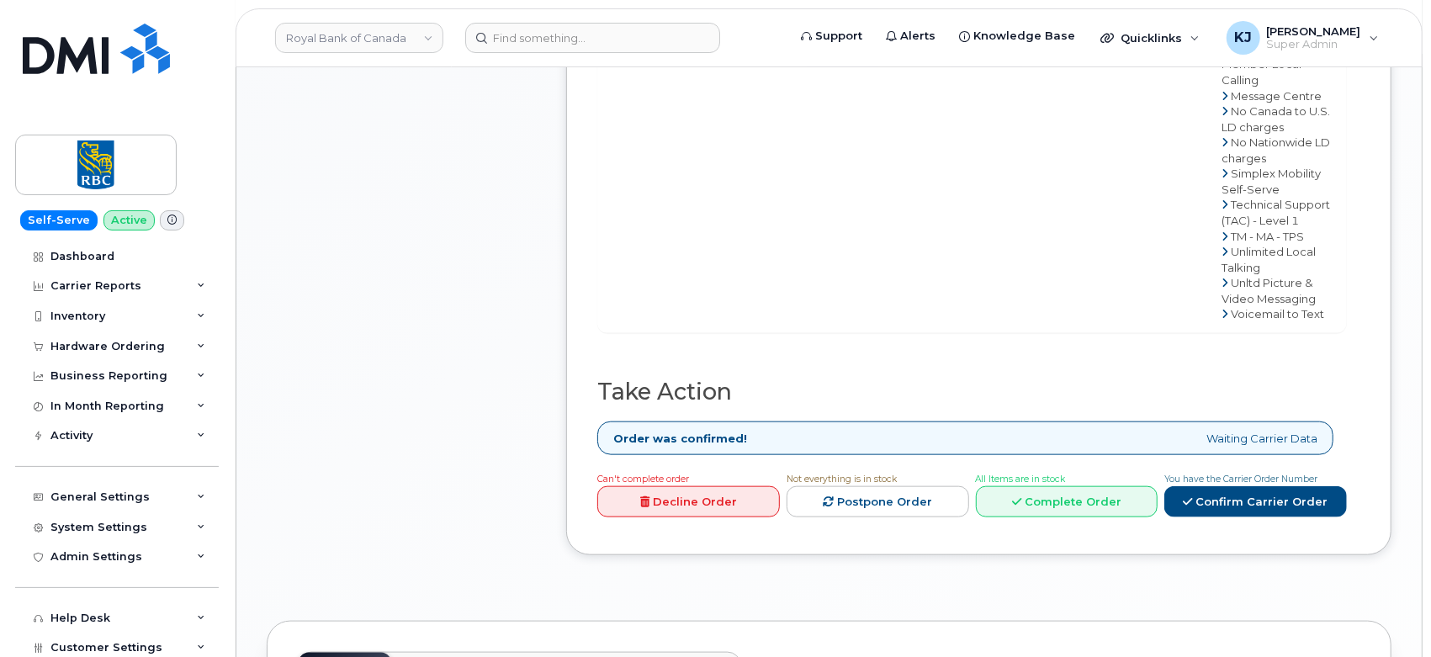
scroll to position [1308, 0]
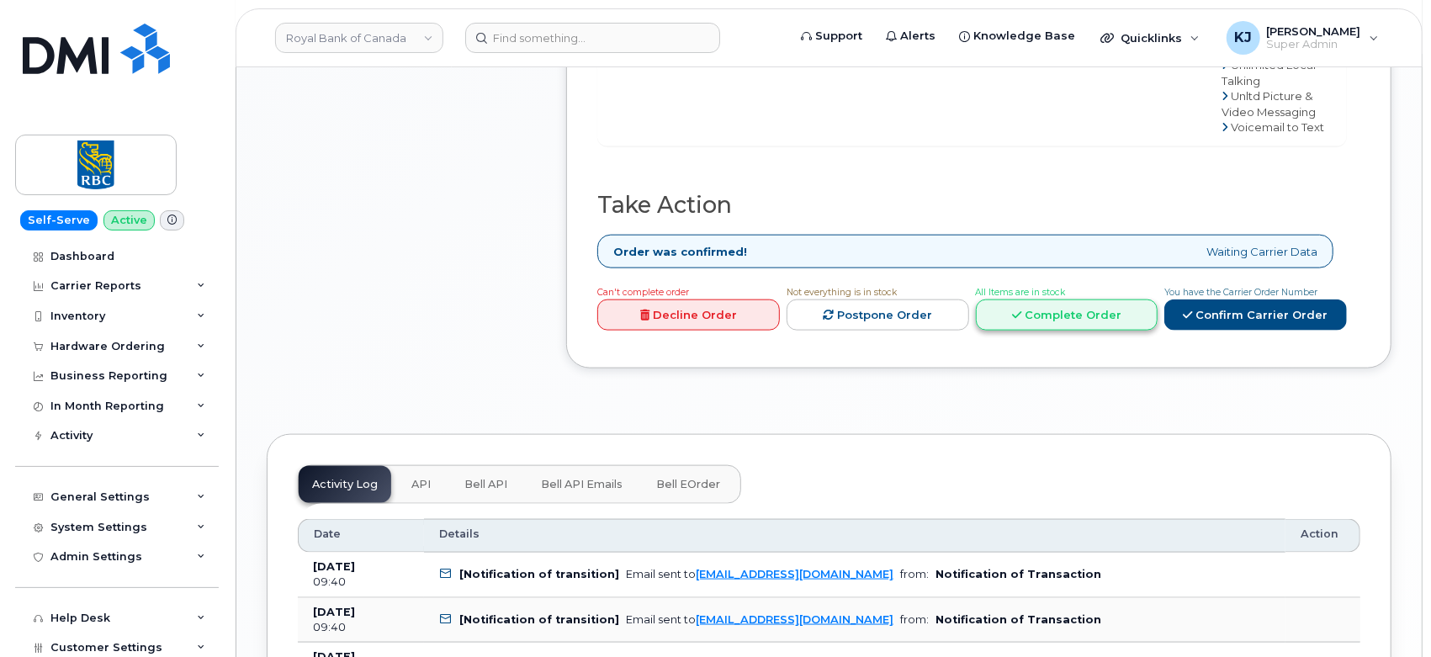
click at [1043, 313] on link "Complete Order" at bounding box center [1067, 314] width 183 height 31
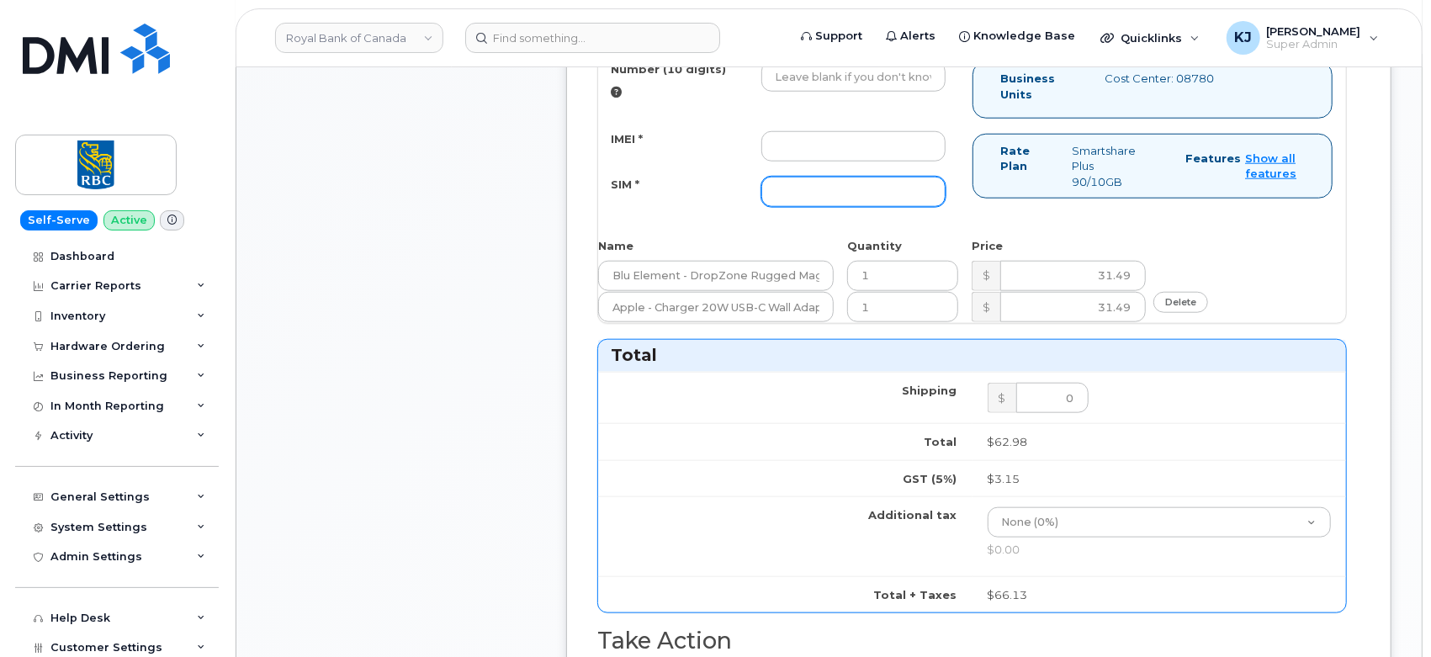
scroll to position [934, 0]
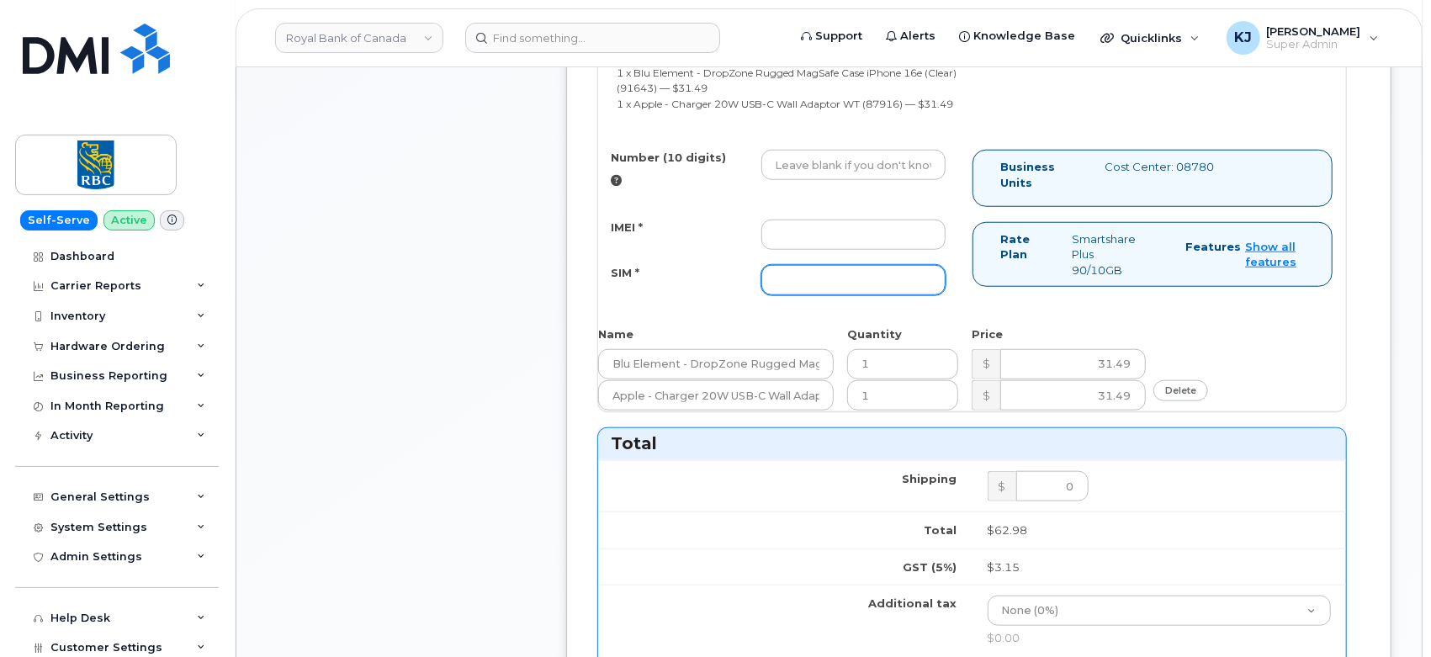
click at [820, 288] on input "SIM *" at bounding box center [853, 280] width 185 height 30
paste input "89302610206400682547"
click at [774, 283] on input "89302610206400682547" at bounding box center [853, 280] width 185 height 30
click at [934, 287] on input "89302610206400682547" at bounding box center [853, 280] width 185 height 30
type input "89302610206400682547"
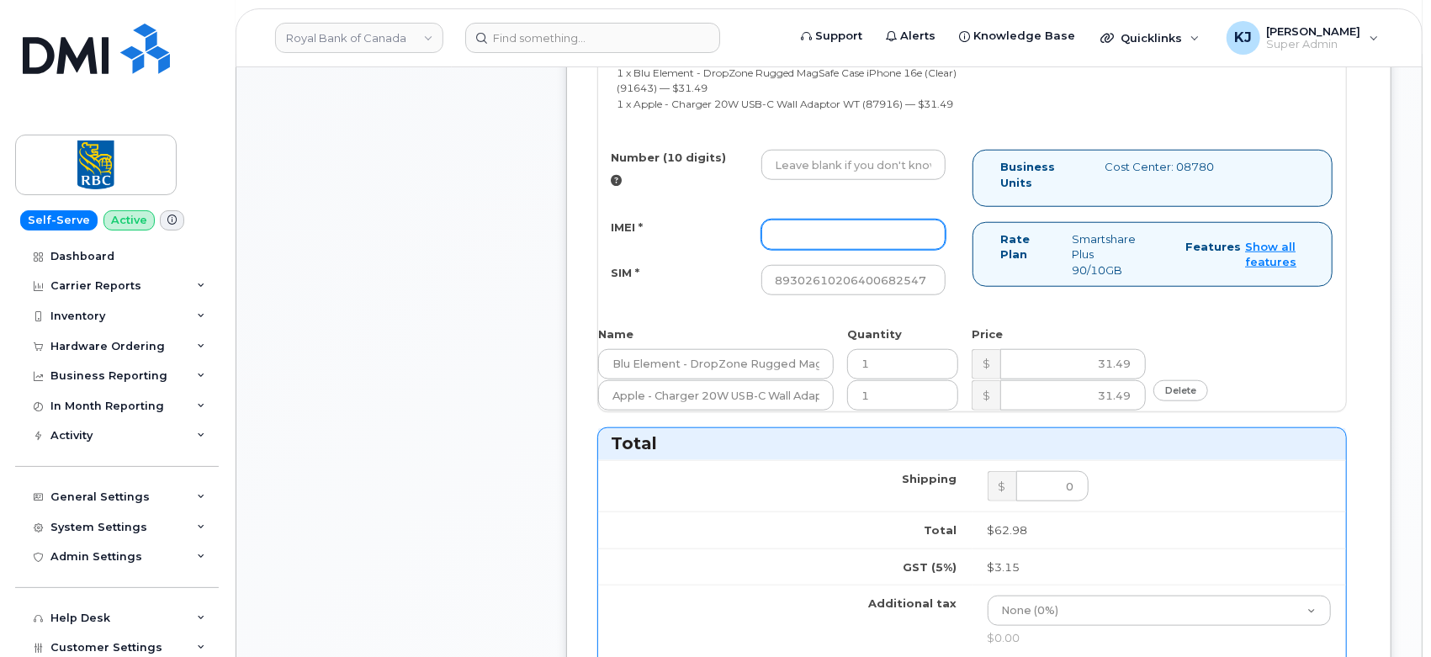
click at [823, 245] on input "IMEI *" at bounding box center [853, 235] width 185 height 30
paste input "355060640688730"
type input "355060640688730"
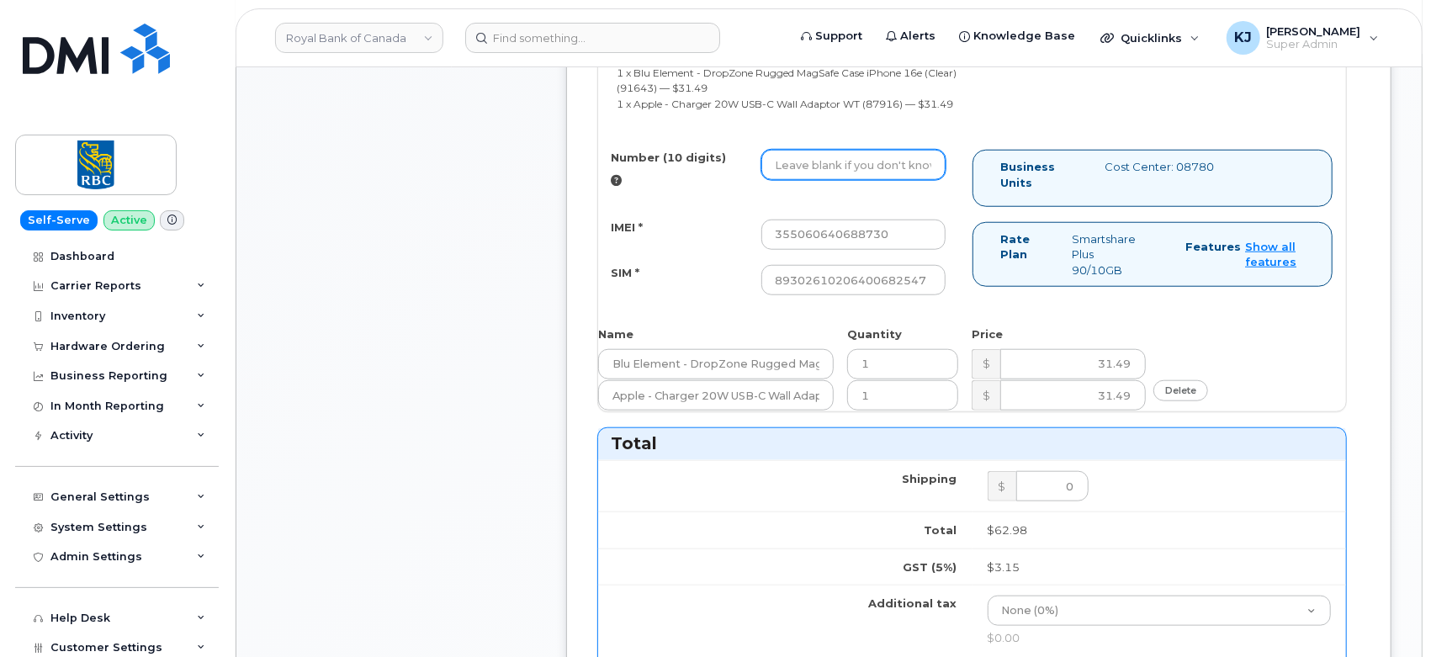
click at [849, 177] on input "Number (10 digits)" at bounding box center [853, 165] width 185 height 30
paste input "4163478476"
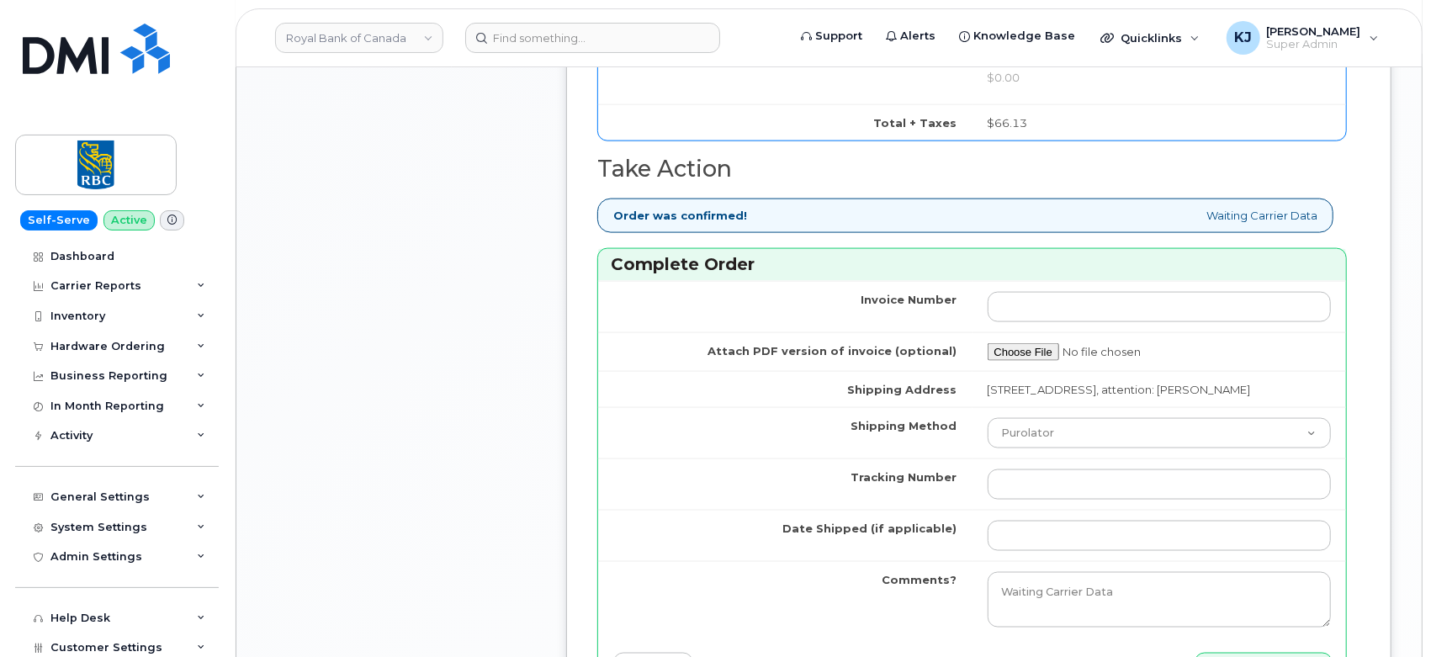
scroll to position [1588, 0]
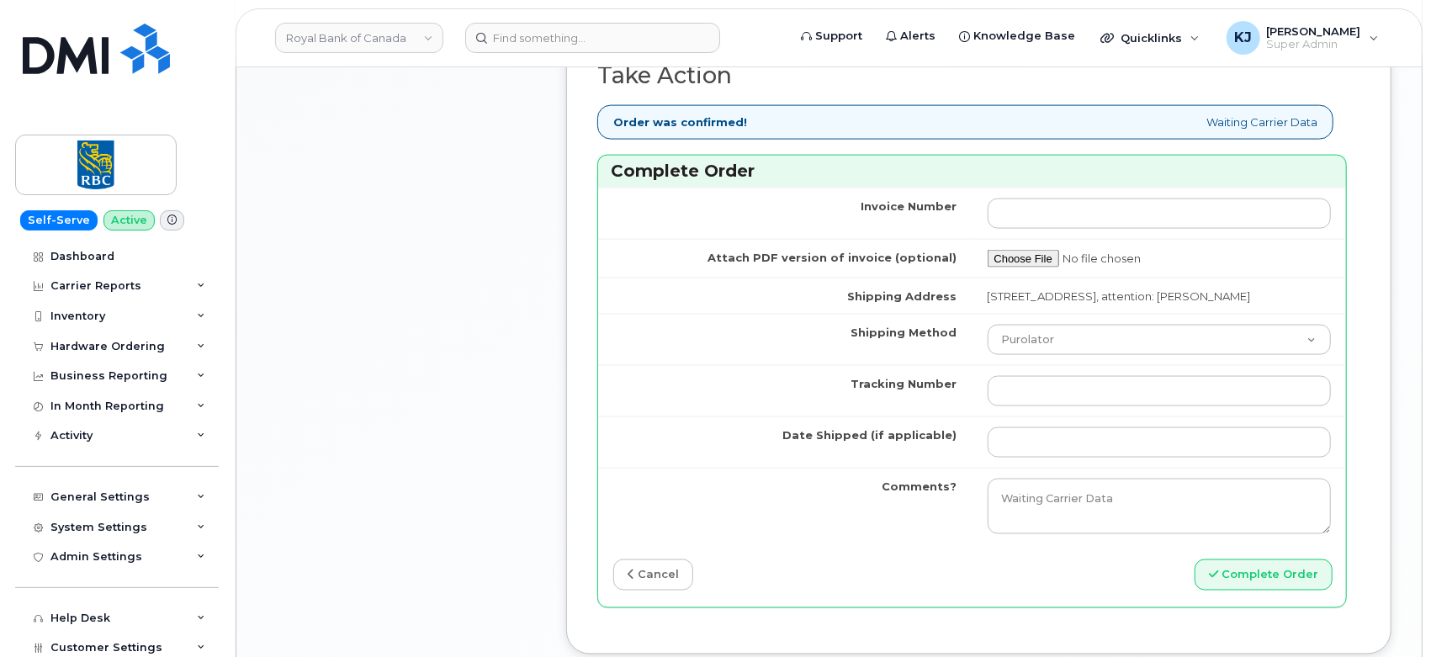
type input "4163478476"
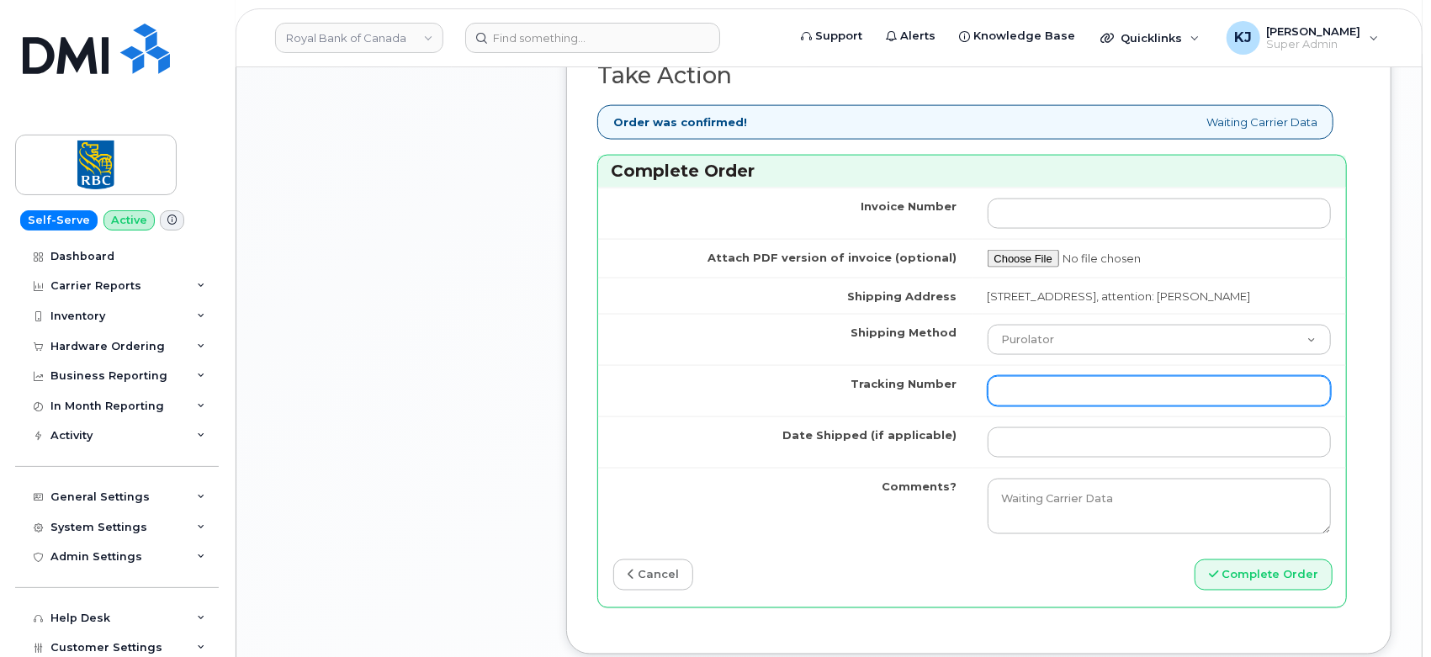
click at [1051, 403] on input "Tracking Number" at bounding box center [1159, 391] width 344 height 30
paste input "335615428158"
click at [1000, 406] on input "335615428158" at bounding box center [1159, 391] width 344 height 30
click at [1150, 406] on input "335615428158" at bounding box center [1159, 391] width 344 height 30
type input "335615428158"
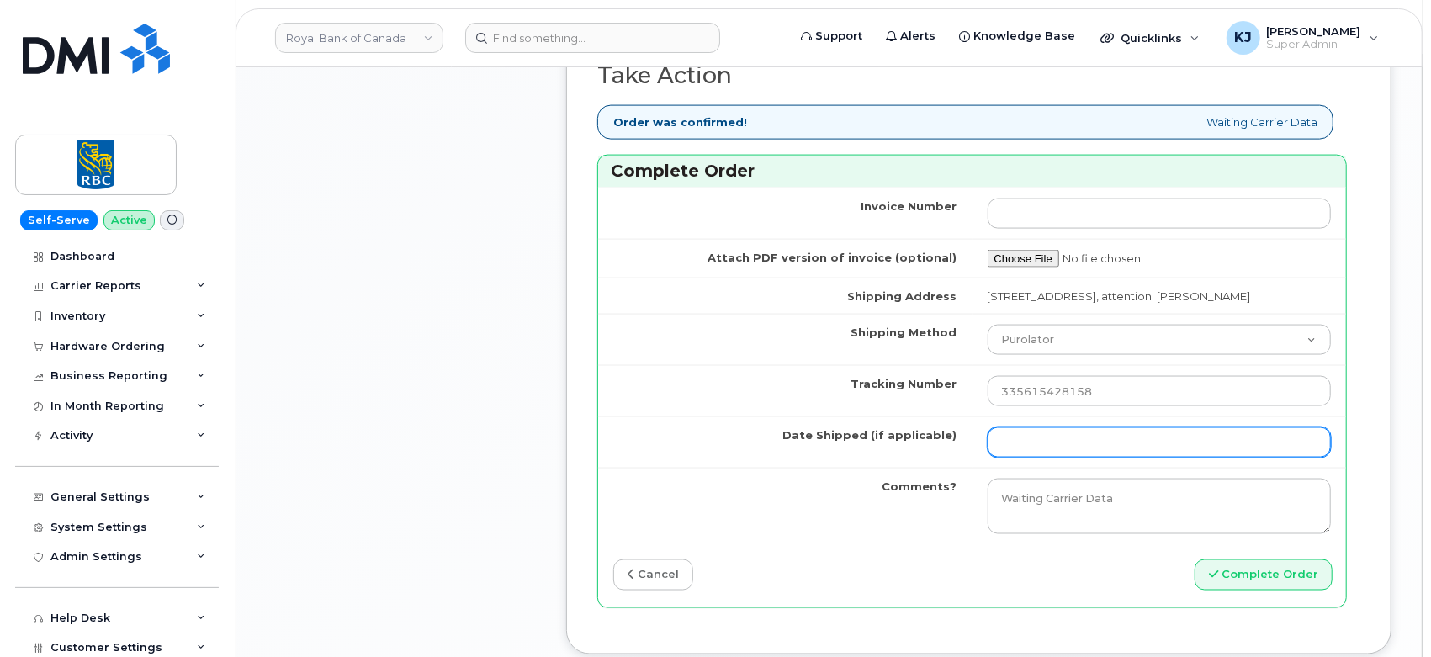
click at [1048, 458] on input "Date Shipped (if applicable)" at bounding box center [1159, 442] width 344 height 30
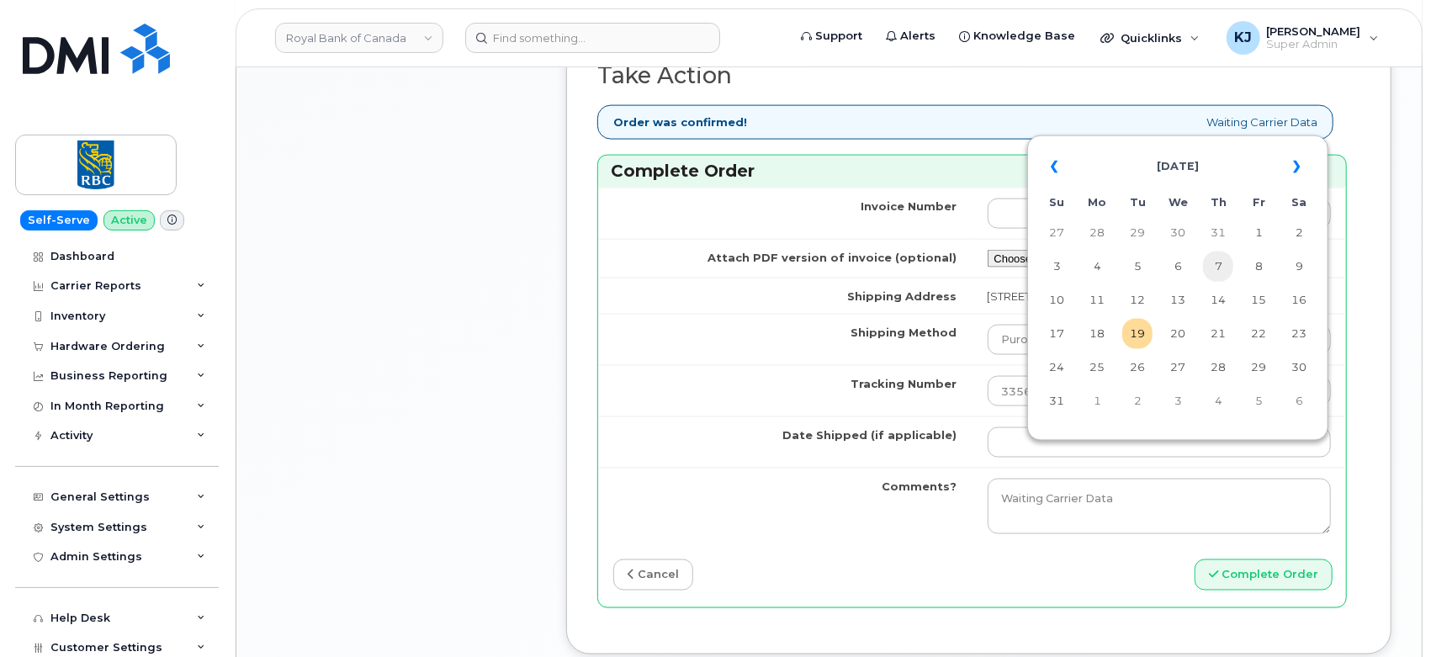
click at [1220, 265] on td "7" at bounding box center [1218, 266] width 30 height 30
type input "[DATE]"
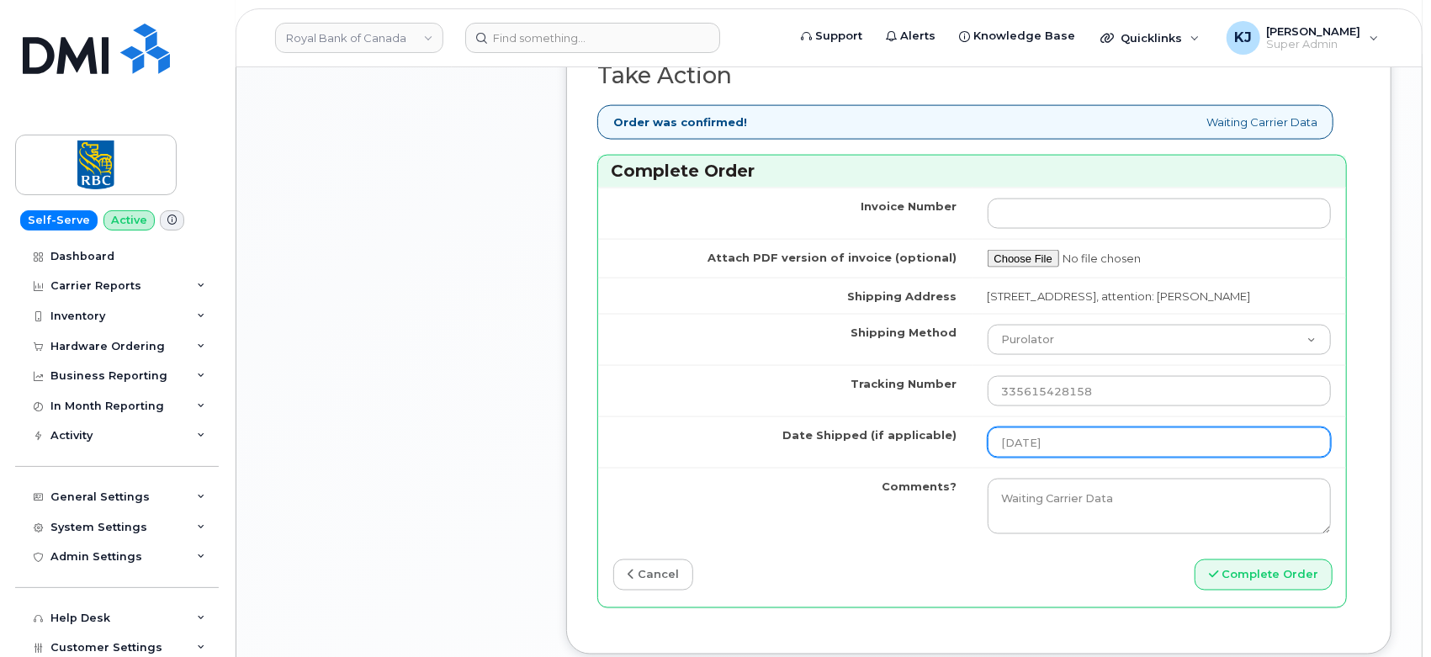
click at [1180, 458] on input "[DATE]" at bounding box center [1159, 442] width 344 height 30
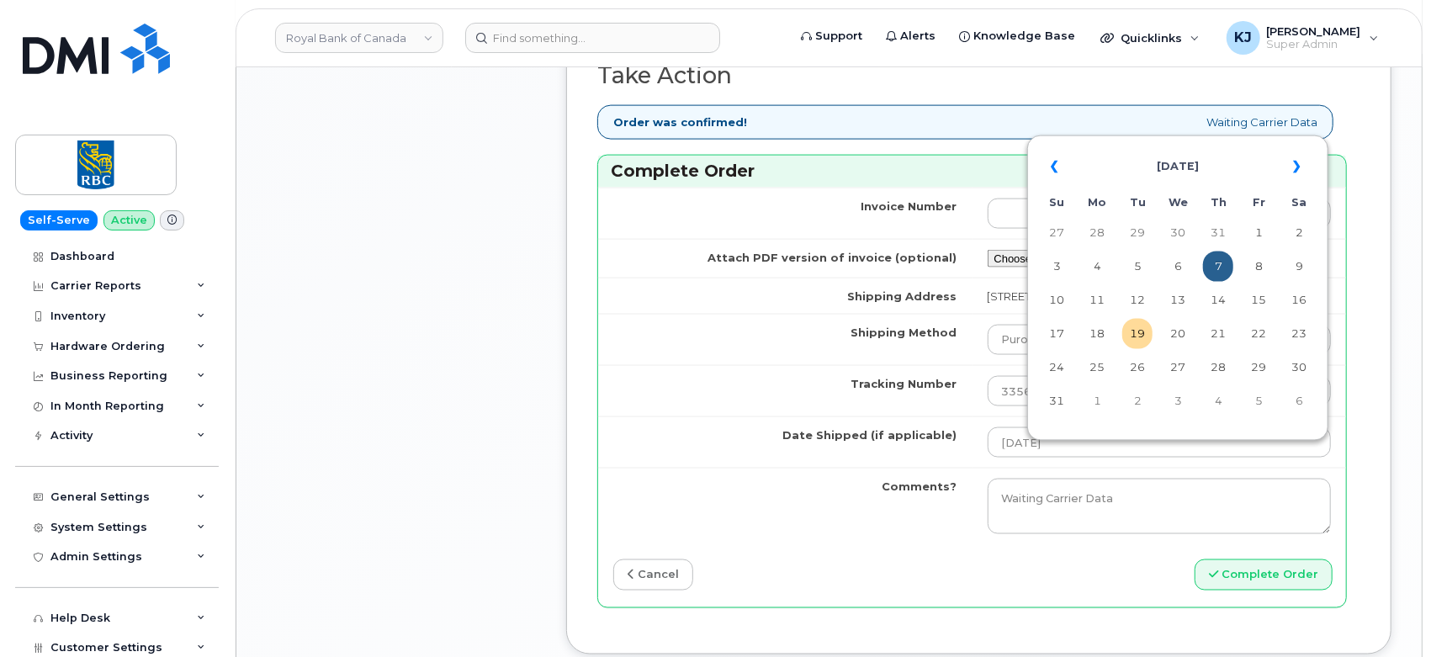
click at [804, 416] on td "Tracking Number" at bounding box center [785, 390] width 374 height 51
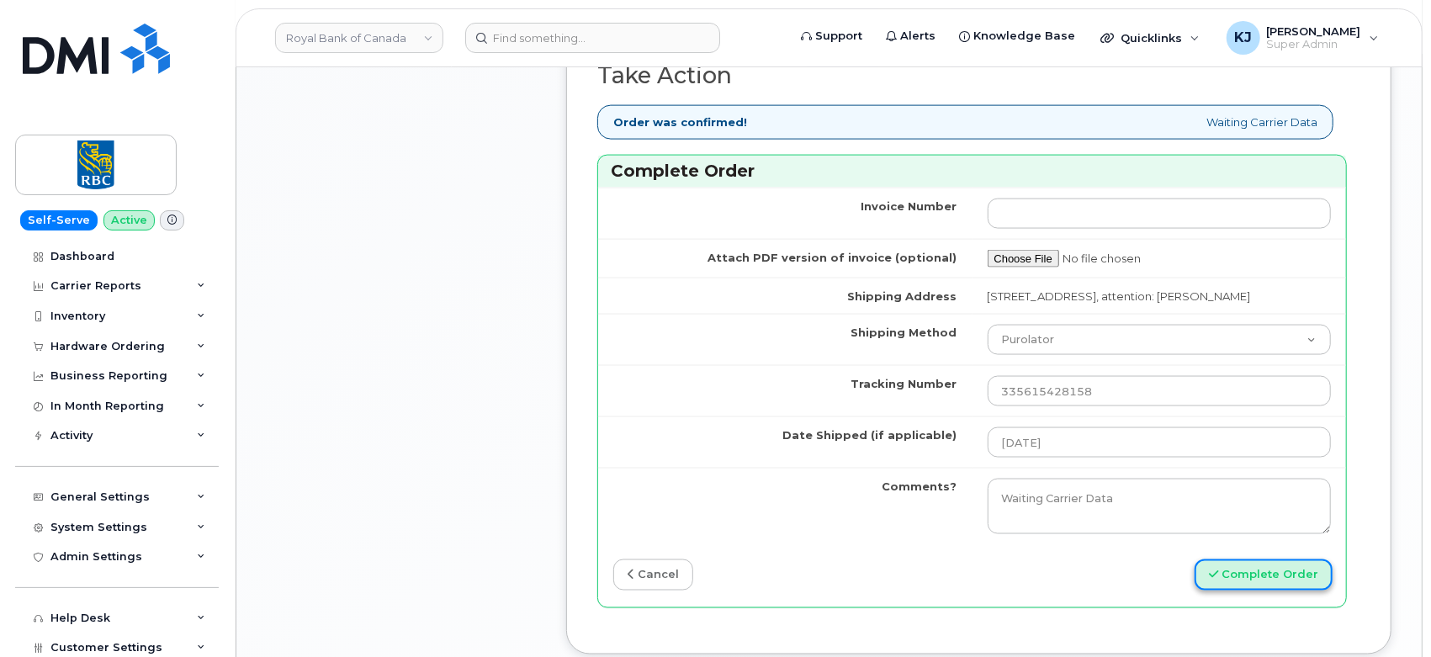
drag, startPoint x: 1242, startPoint y: 587, endPoint x: 1231, endPoint y: 588, distance: 11.0
click at [1241, 588] on button "Complete Order" at bounding box center [1263, 574] width 138 height 31
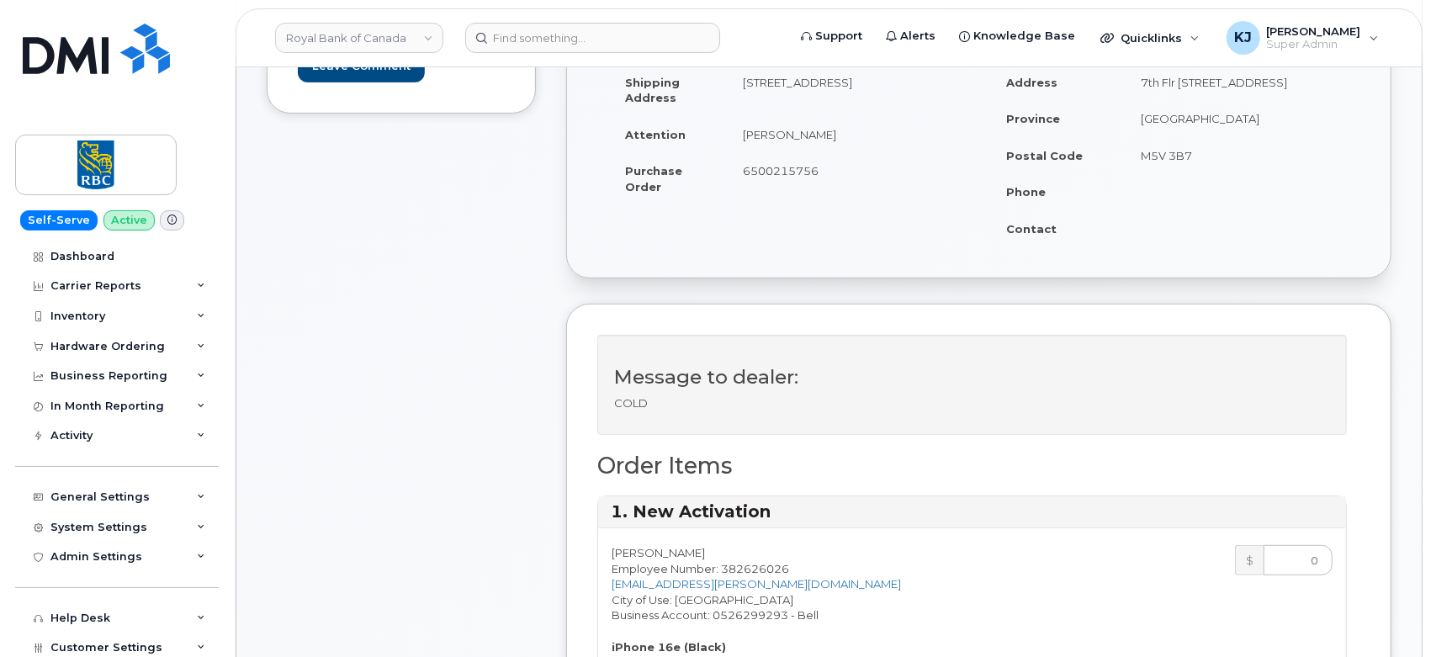
scroll to position [187, 0]
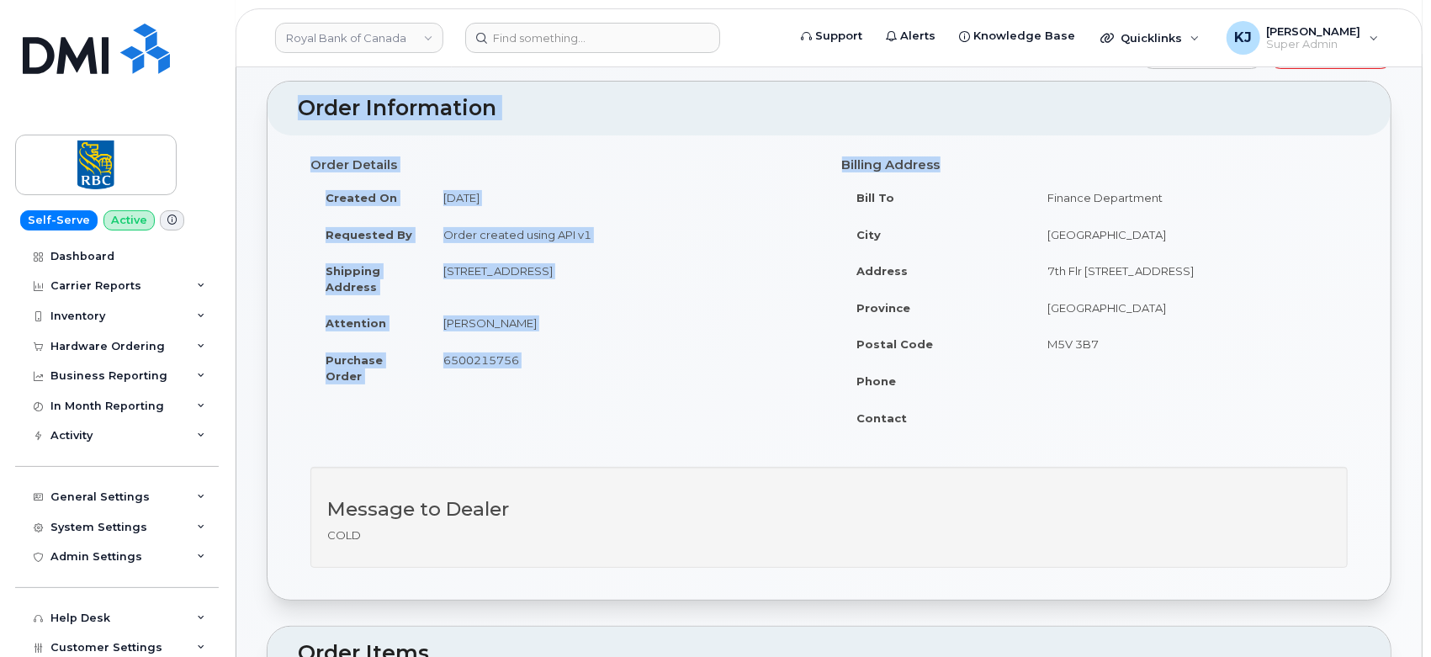
scroll to position [93, 0]
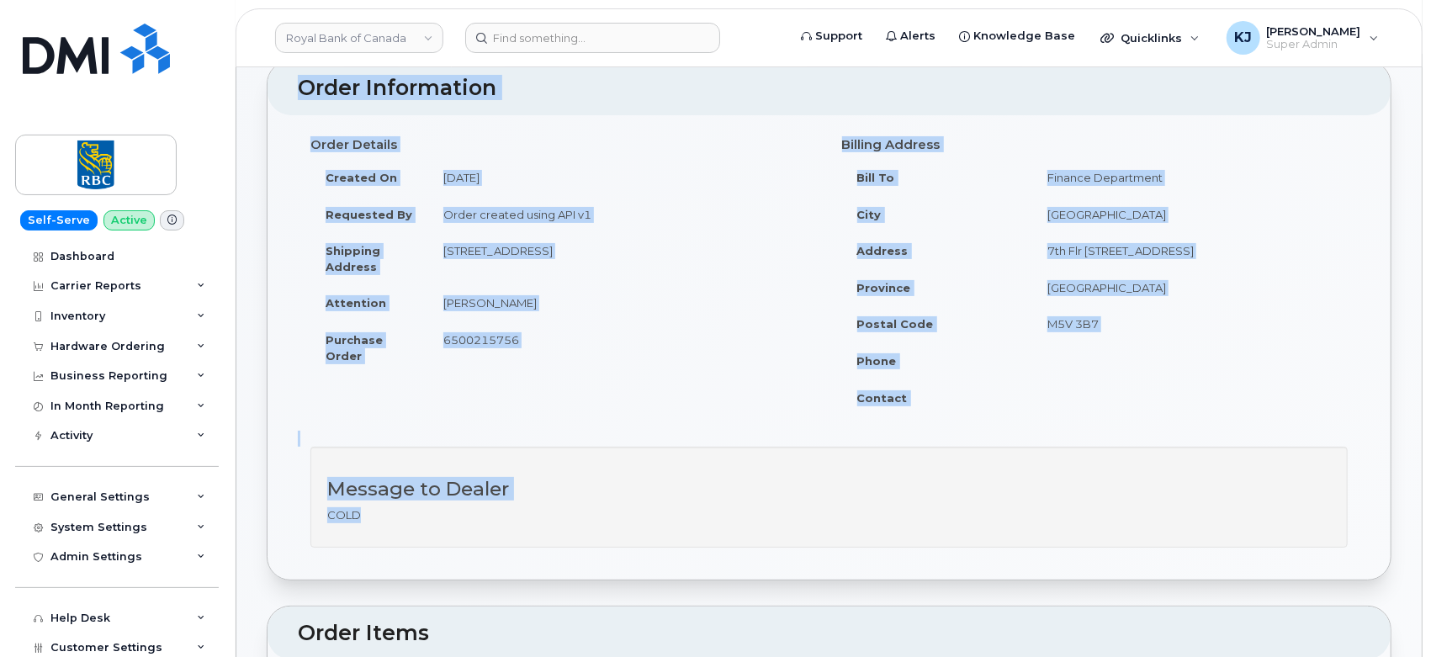
drag, startPoint x: 274, startPoint y: 110, endPoint x: 1072, endPoint y: 508, distance: 891.8
copy div "Order No.296537 (completed) Share Order Cancel Order × Share This Order If you …"
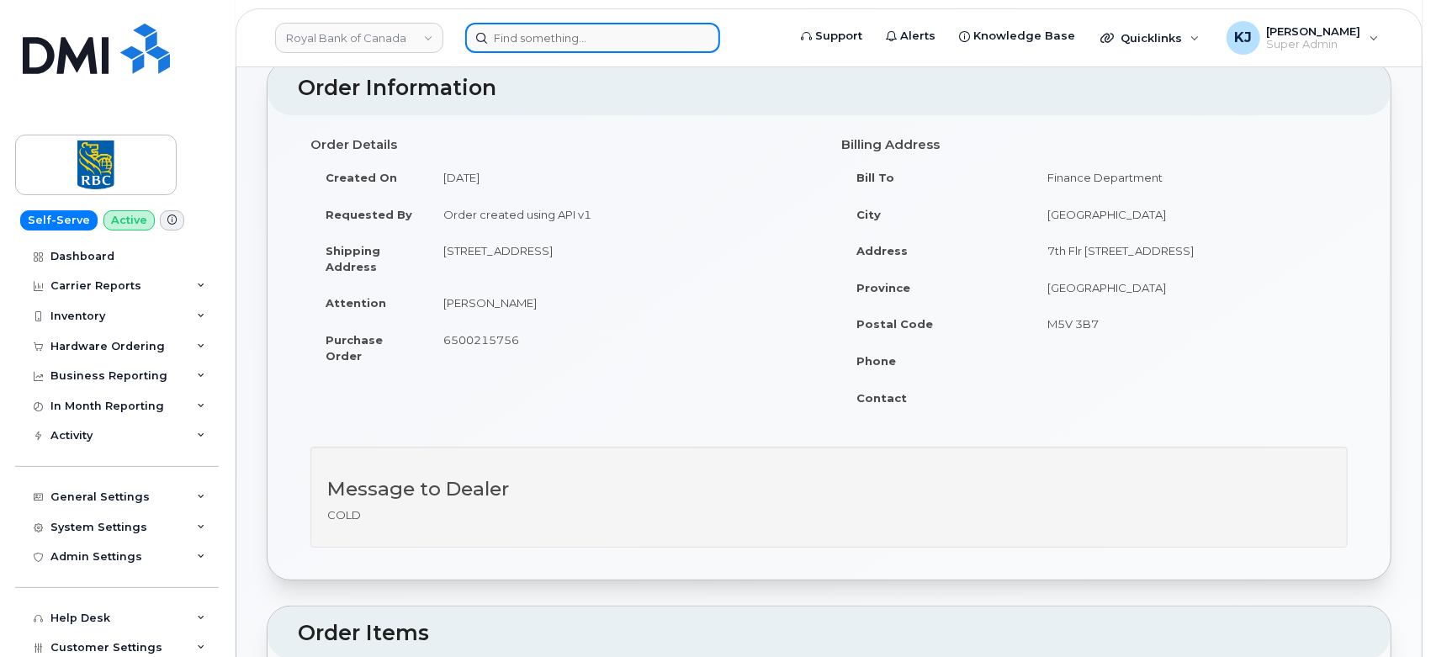
click at [543, 37] on input at bounding box center [592, 38] width 255 height 30
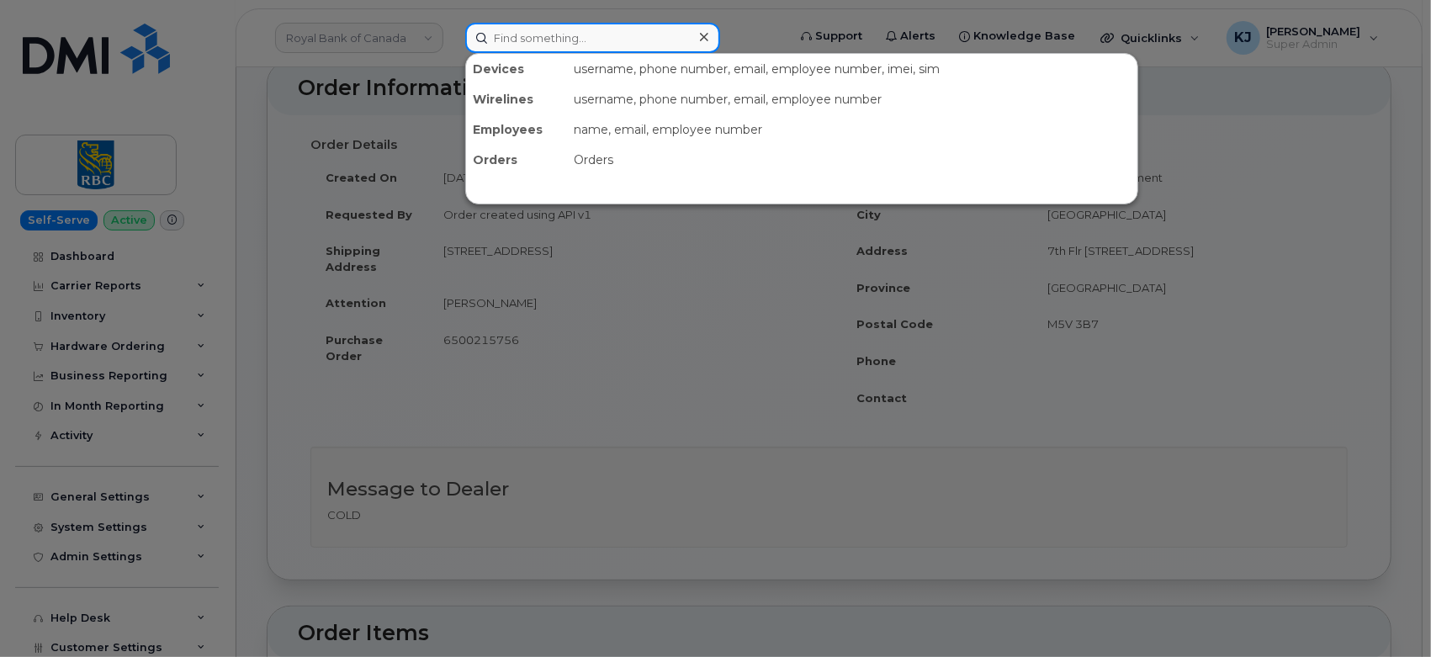
paste input "297258"
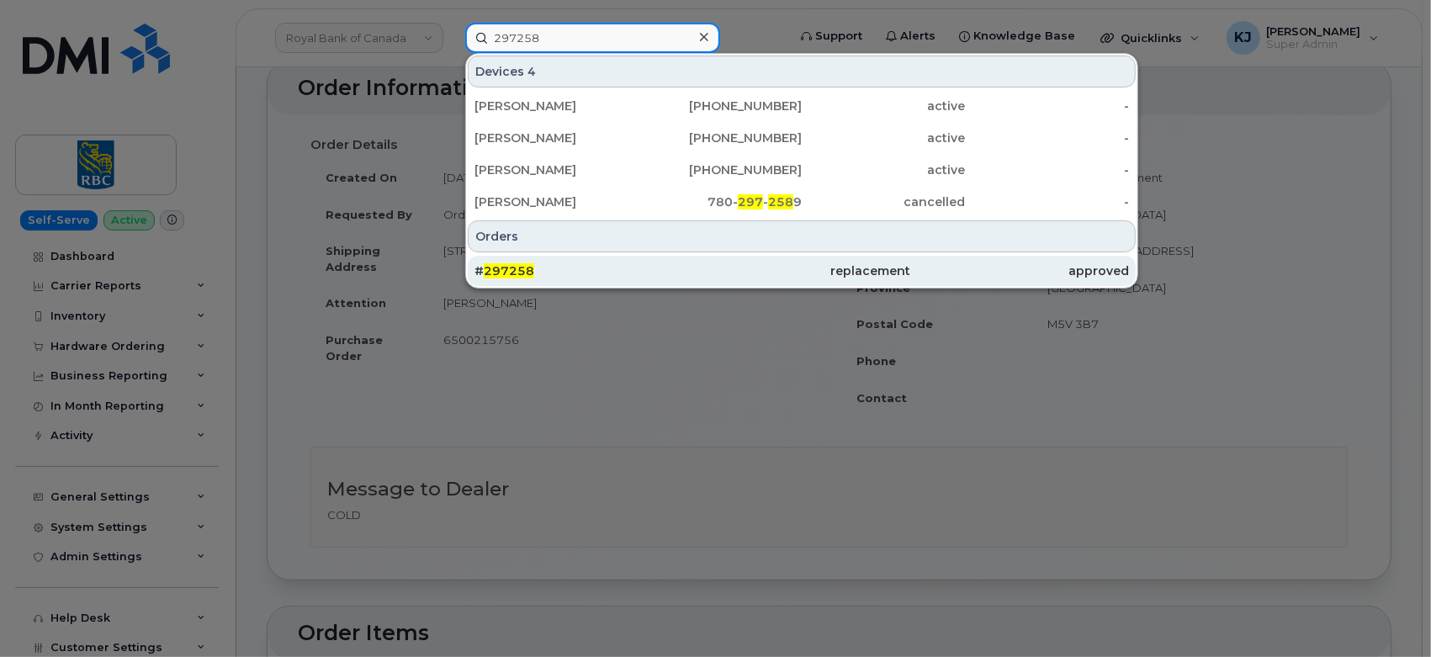
type input "297258"
click at [584, 278] on div "# 297258" at bounding box center [583, 270] width 218 height 17
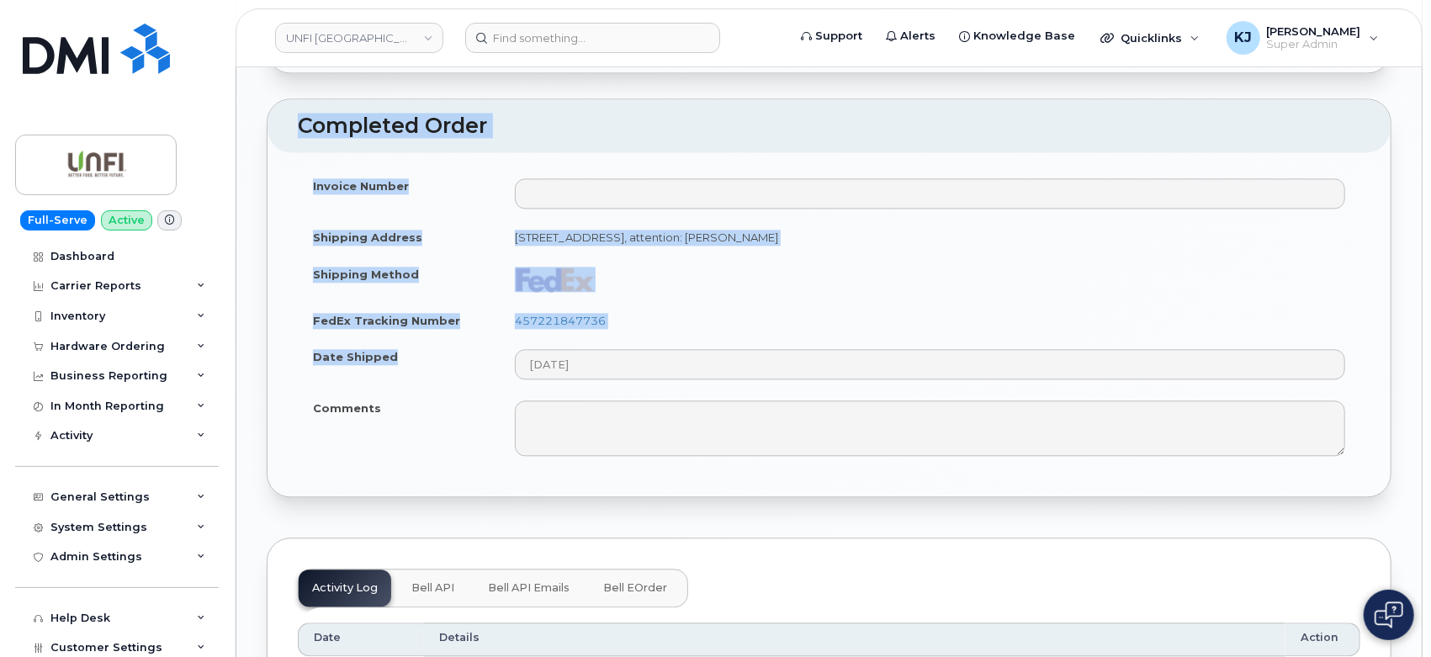
scroll to position [2710, 0]
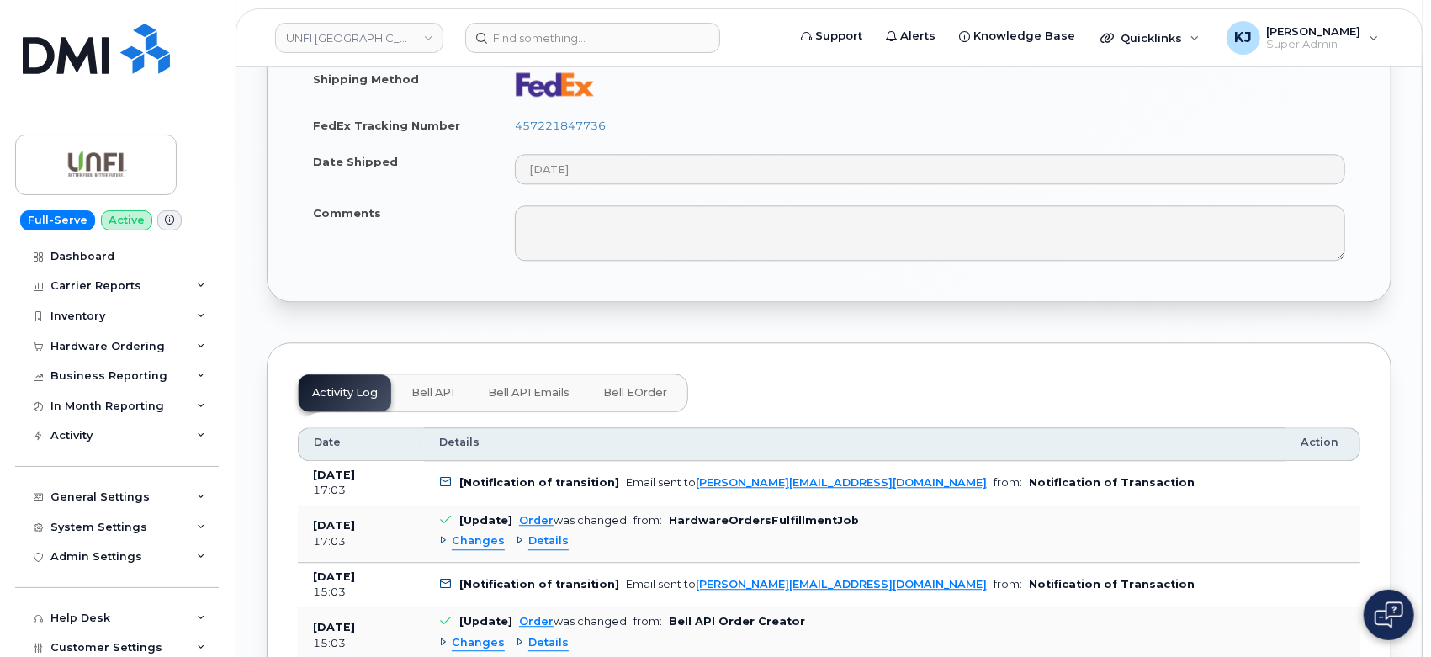
drag, startPoint x: 274, startPoint y: 108, endPoint x: 1306, endPoint y: 287, distance: 1047.2
copy div "Lorem Ip.249412 (dolorsita) Conse Adipi × Elits Doei Tempo In utl etdo ma aliqu…"
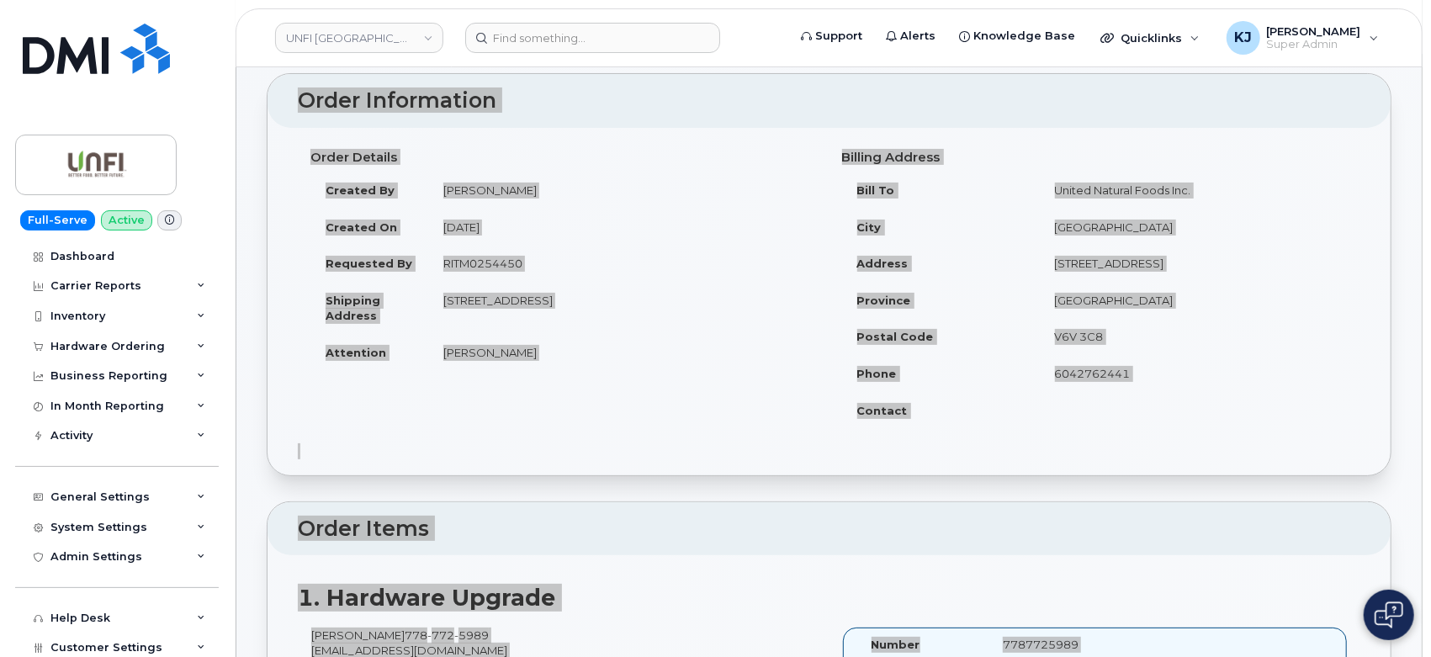
scroll to position [0, 0]
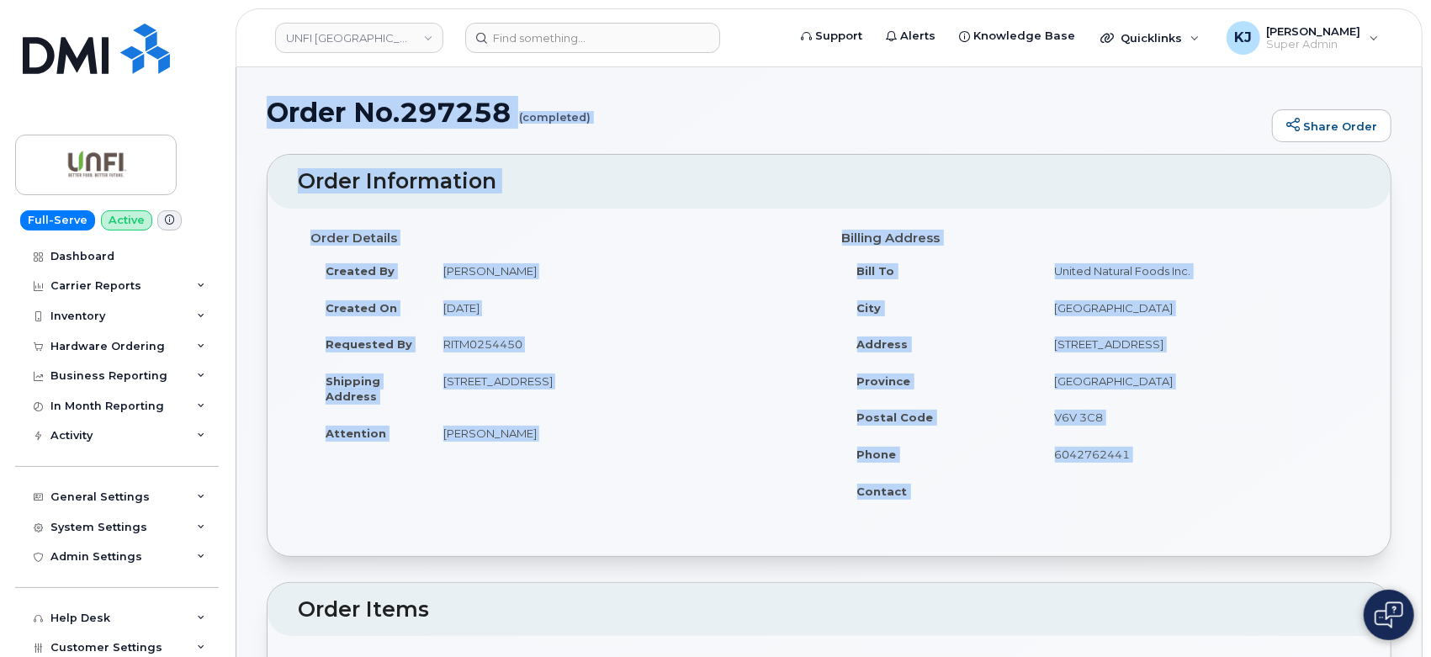
drag, startPoint x: 358, startPoint y: 112, endPoint x: 1188, endPoint y: 487, distance: 910.9
copy div "Order No.297258 (completed) Share Order × Share This Order If you want to allow…"
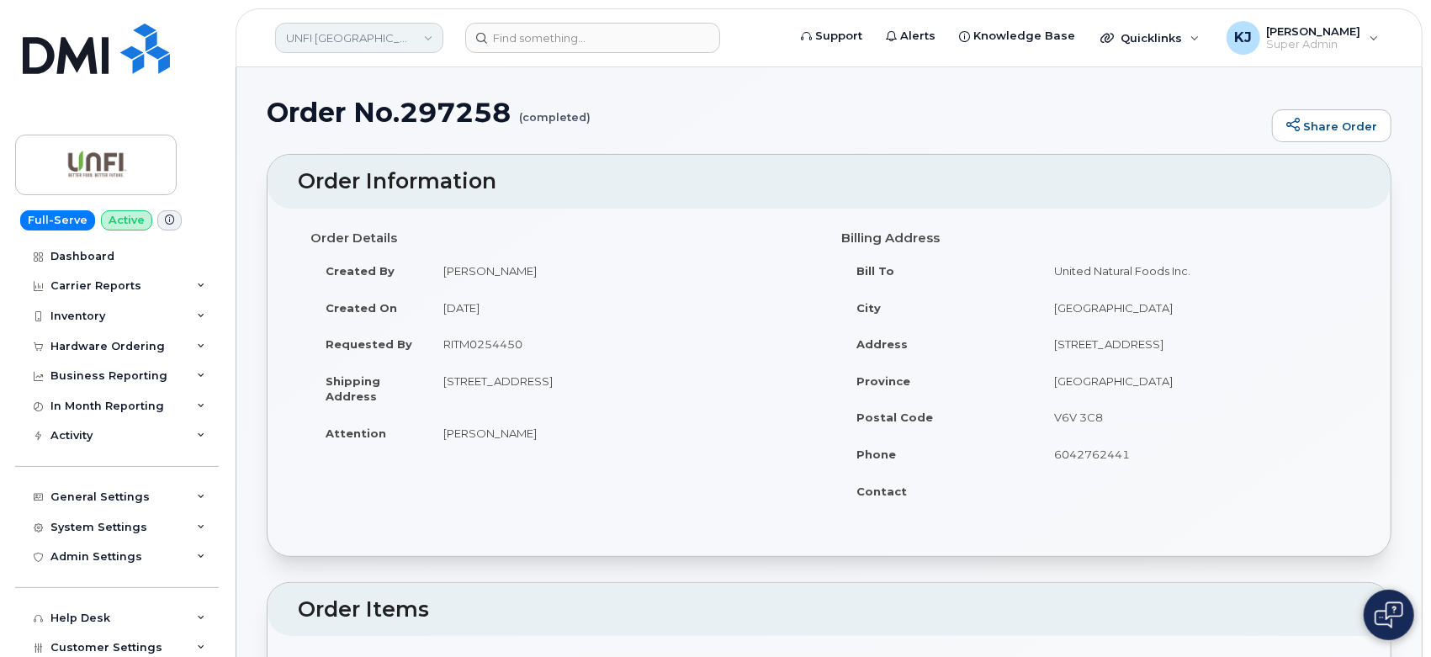
click at [355, 35] on link "UNFI [GEOGRAPHIC_DATA]" at bounding box center [359, 38] width 168 height 30
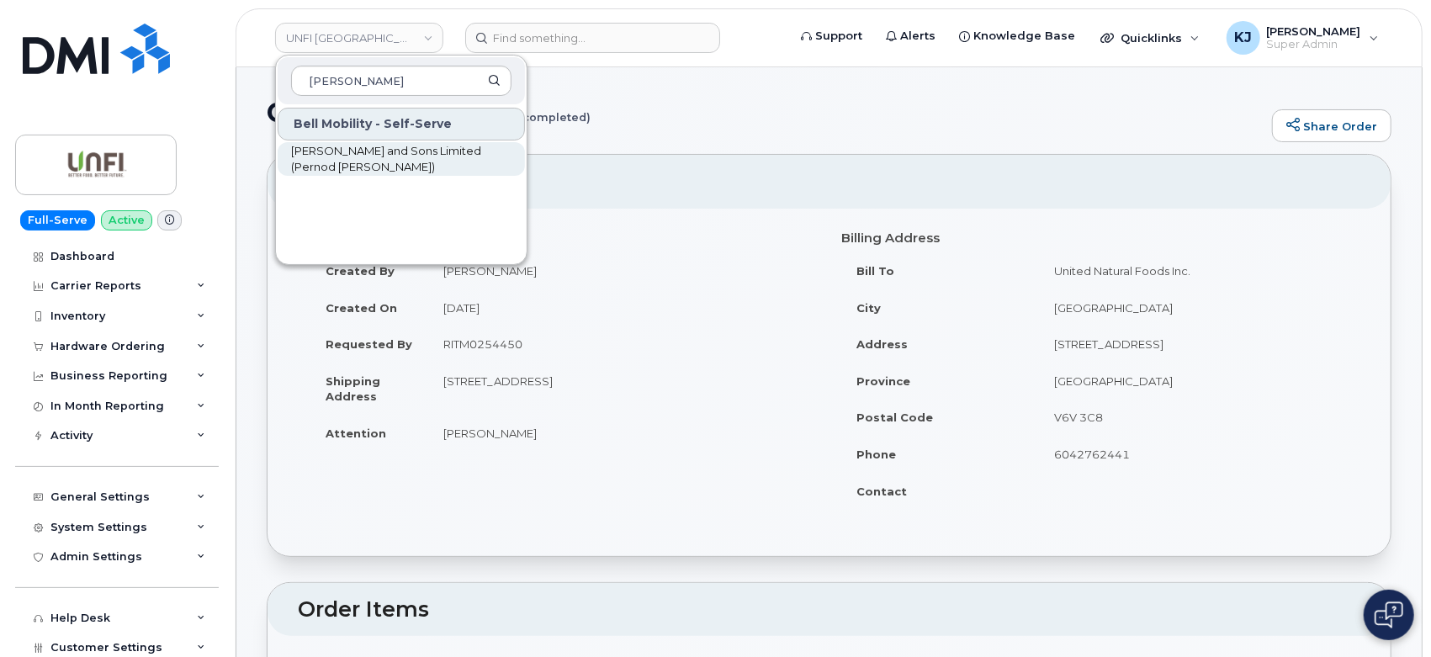
type input "hiram"
click at [418, 156] on span "[PERSON_NAME] and Sons Limited (Pernod [PERSON_NAME])" at bounding box center [387, 159] width 193 height 33
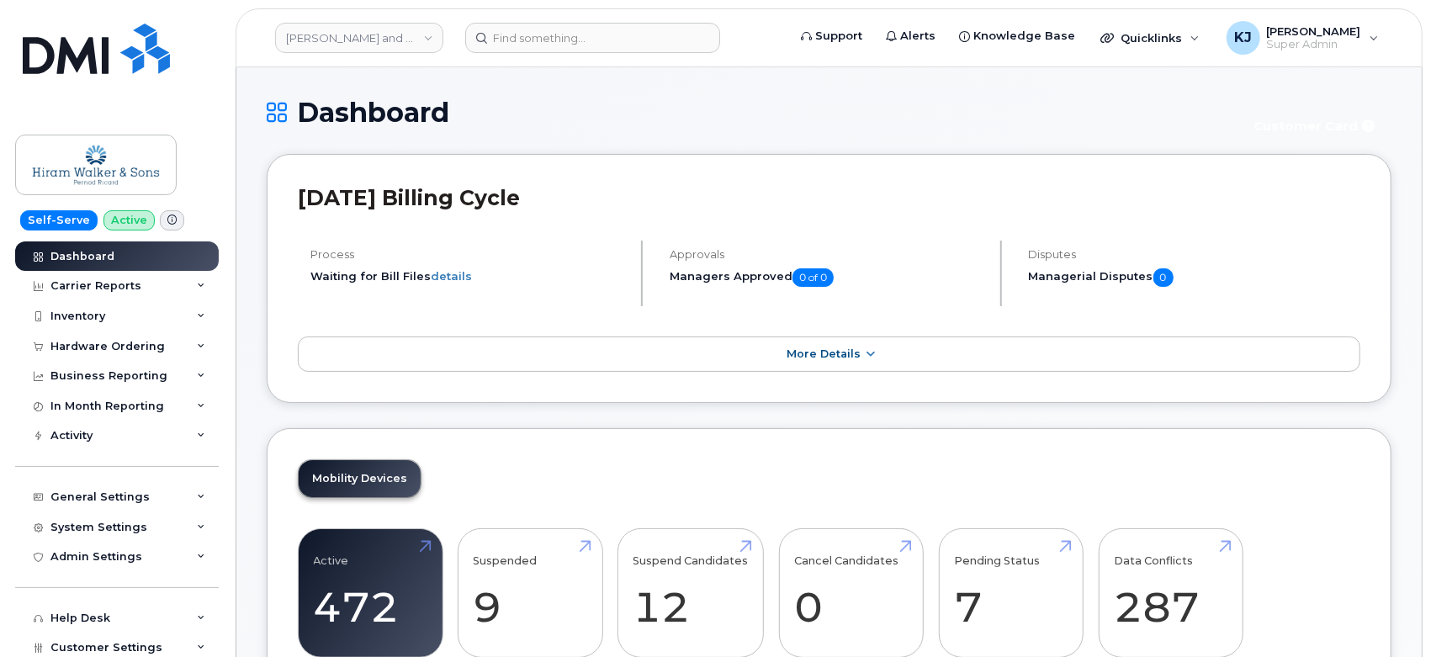
scroll to position [126, 0]
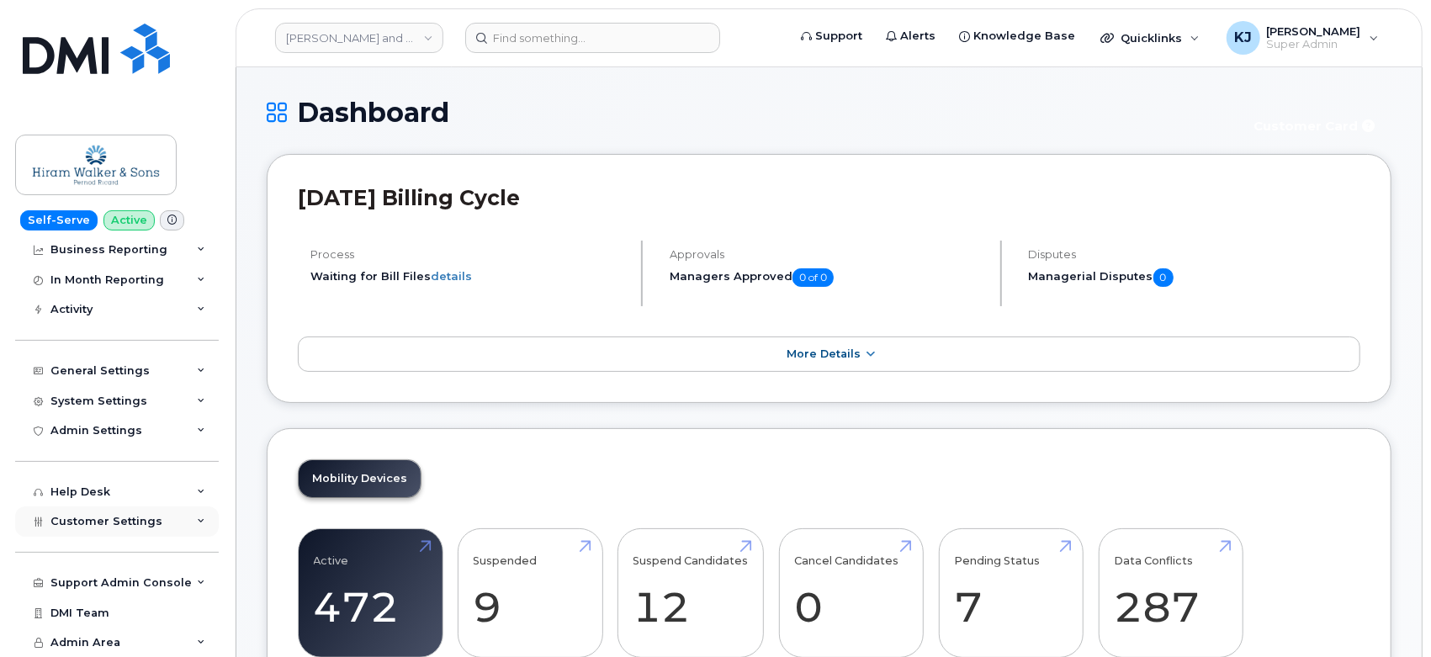
click at [131, 521] on span "Customer Settings" at bounding box center [106, 521] width 112 height 13
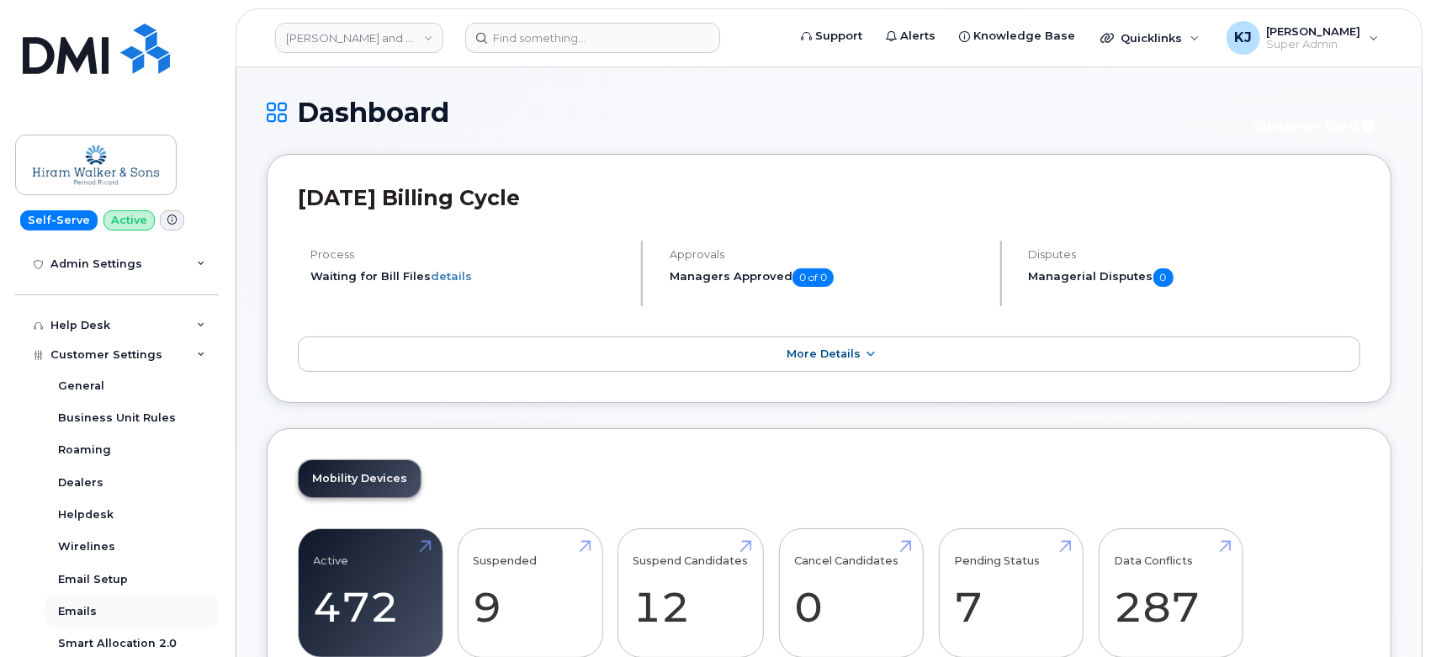
scroll to position [406, 0]
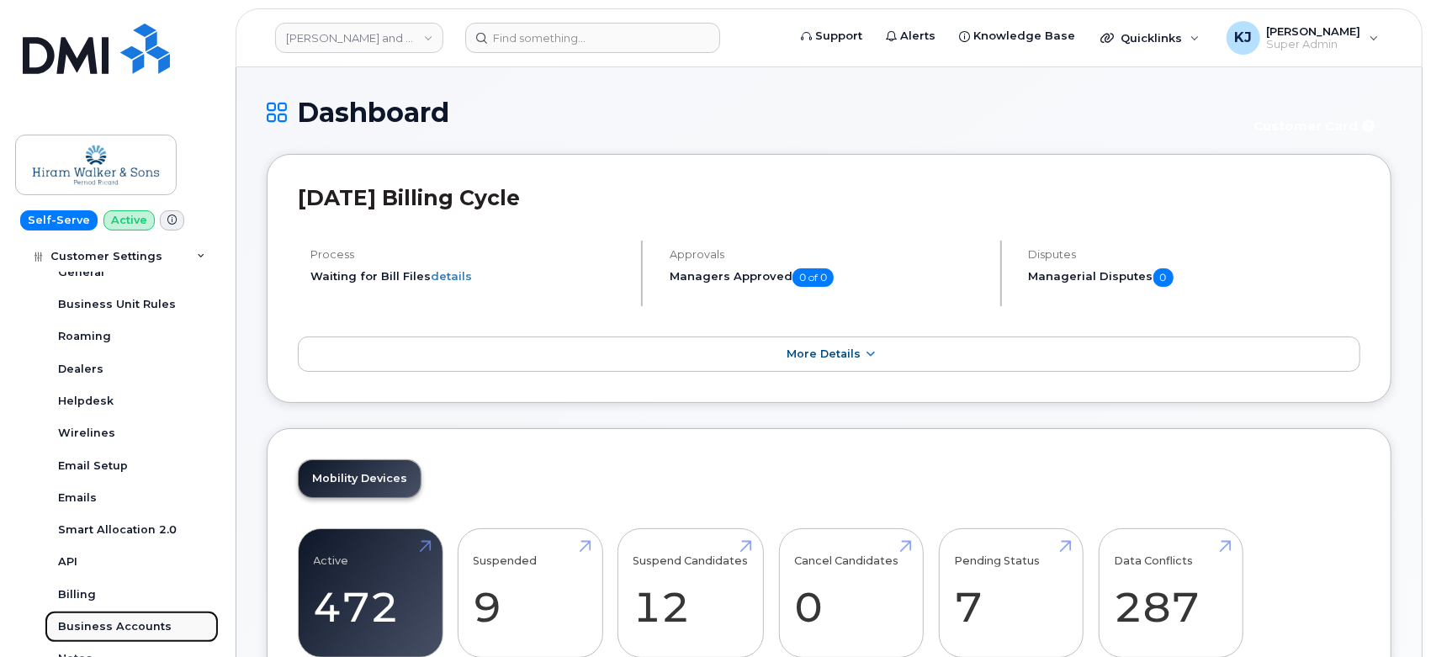
click at [139, 627] on div "Business Accounts" at bounding box center [115, 626] width 114 height 15
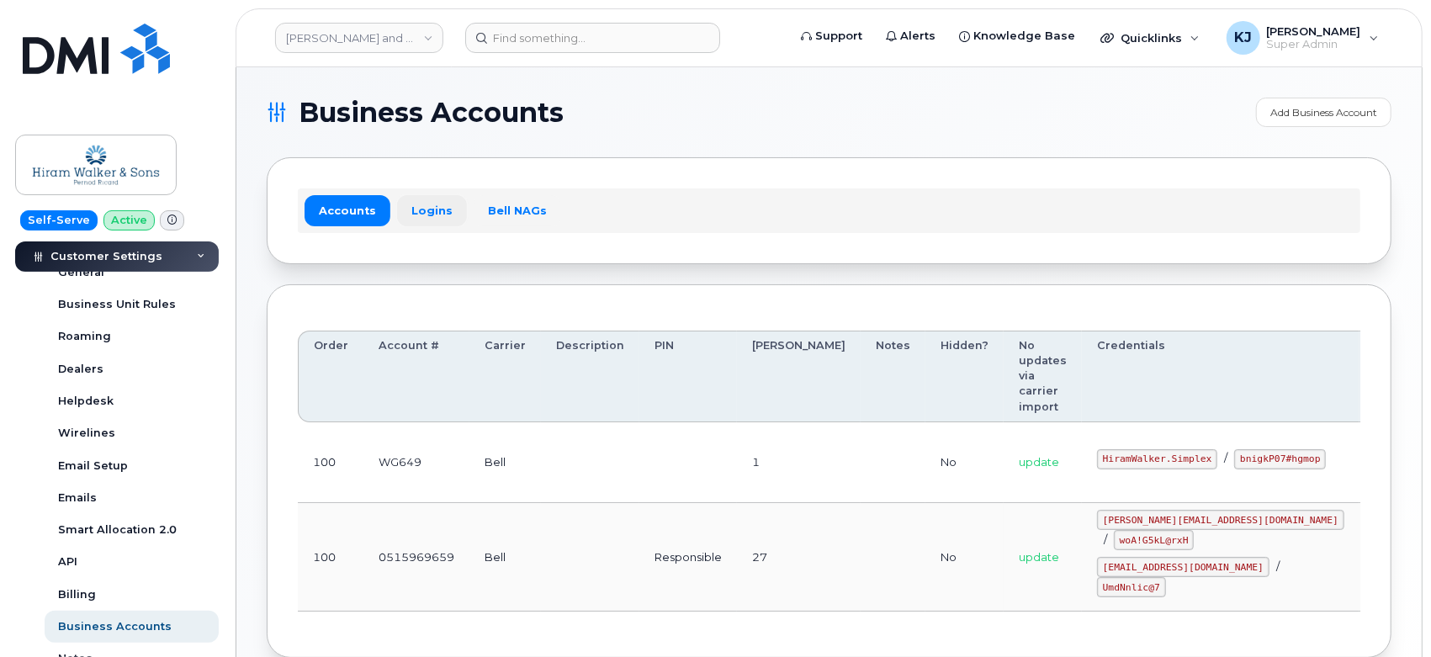
click at [425, 207] on link "Logins" at bounding box center [432, 210] width 70 height 30
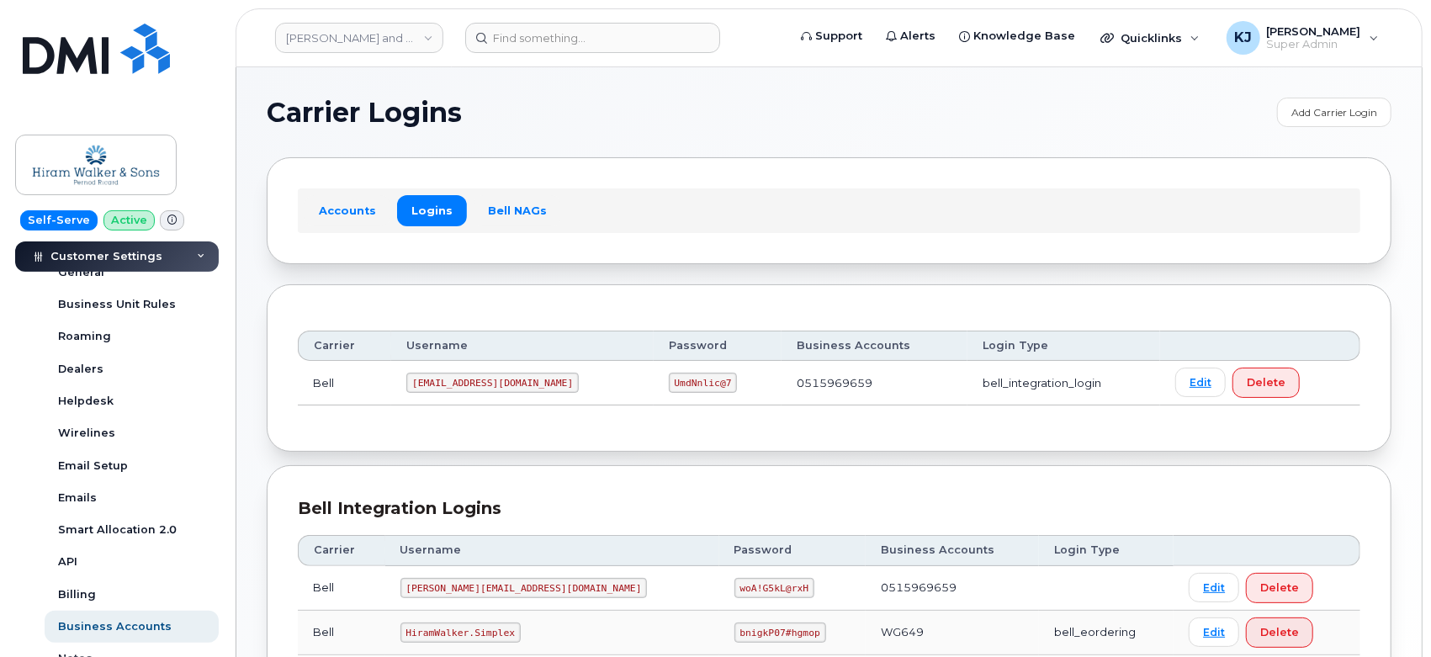
scroll to position [140, 0]
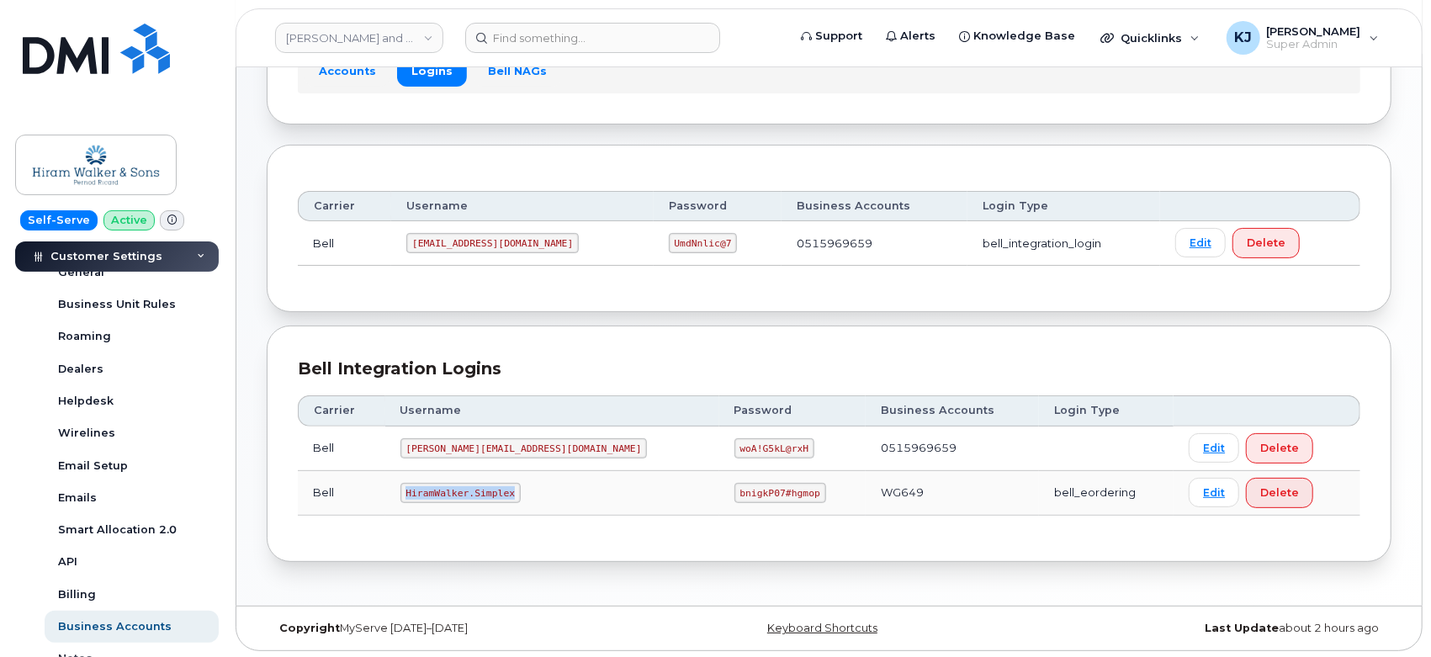
drag, startPoint x: 417, startPoint y: 489, endPoint x: 521, endPoint y: 496, distance: 104.5
click at [521, 496] on code "HiramWalker.Simplex" at bounding box center [460, 493] width 120 height 20
copy code "HiramWalker.Simplex"
drag, startPoint x: 626, startPoint y: 487, endPoint x: 718, endPoint y: 500, distance: 93.4
click at [719, 500] on td "bnigkP07#hgmop" at bounding box center [792, 493] width 147 height 45
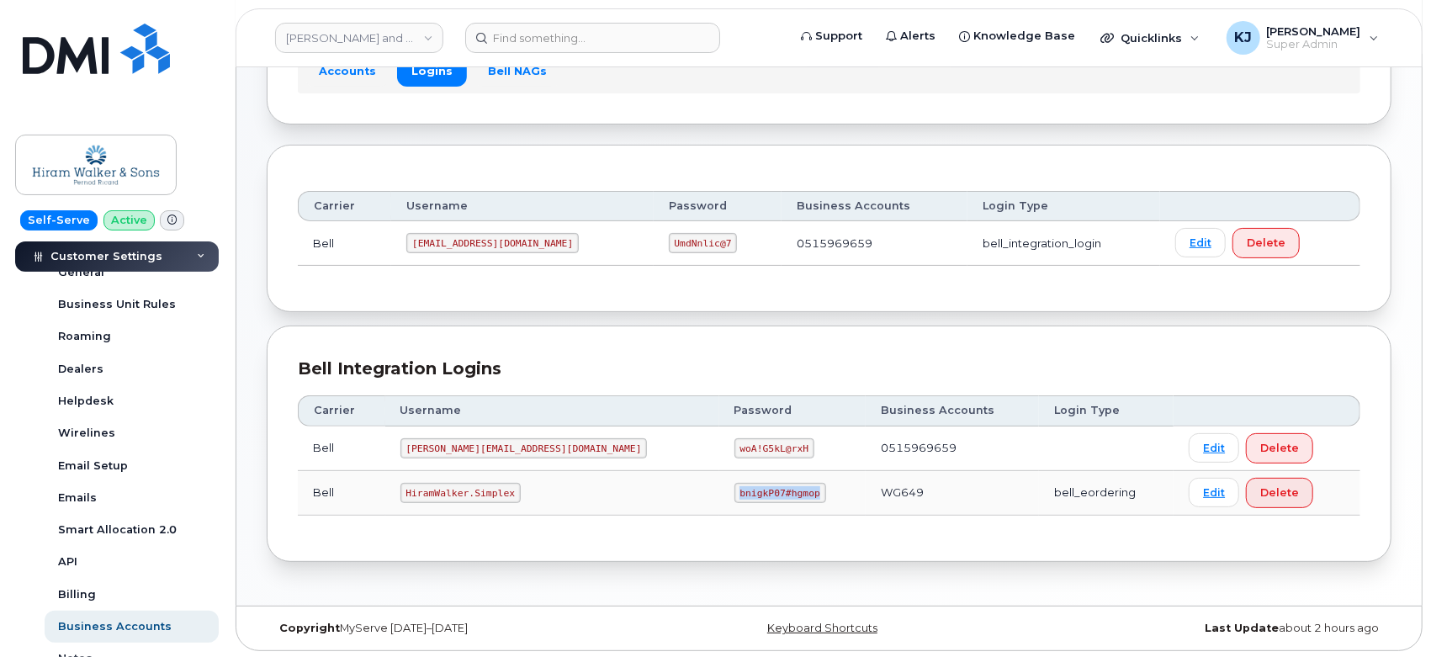
copy code "bnigkP07#hgmop"
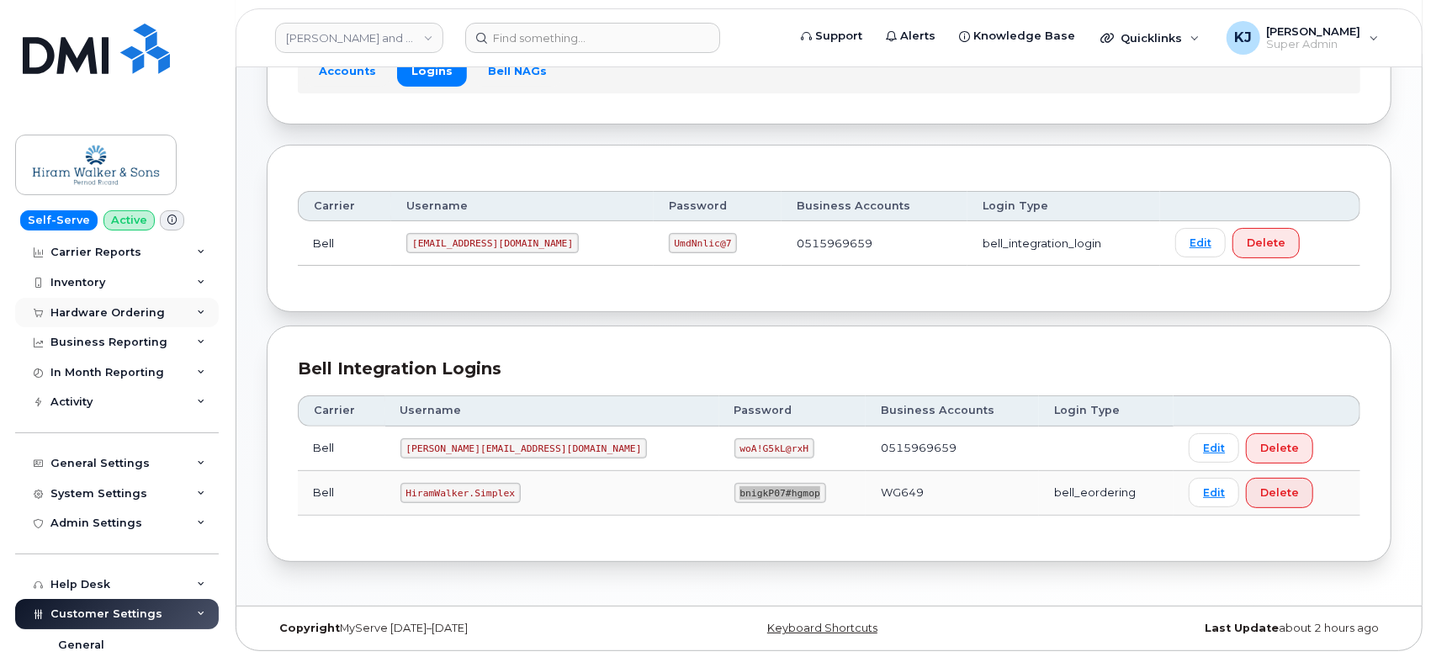
scroll to position [0, 0]
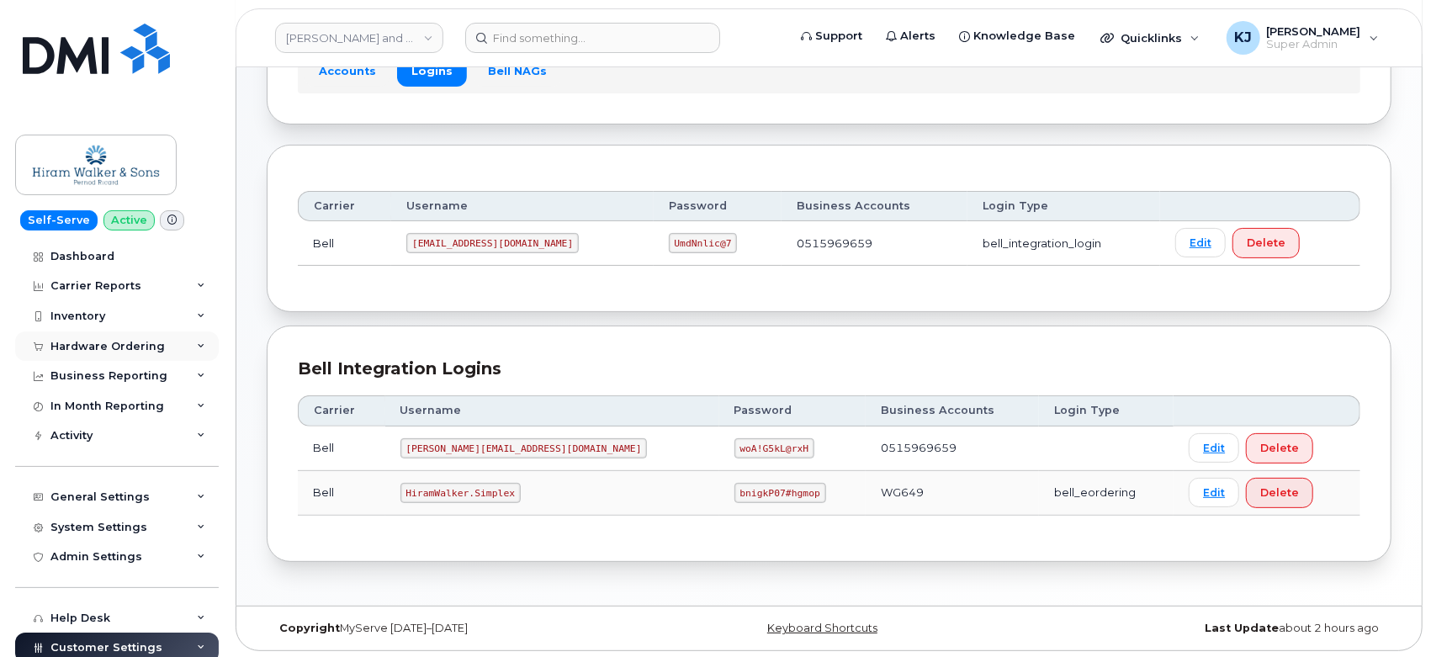
click at [124, 346] on div "Hardware Ordering" at bounding box center [107, 346] width 114 height 13
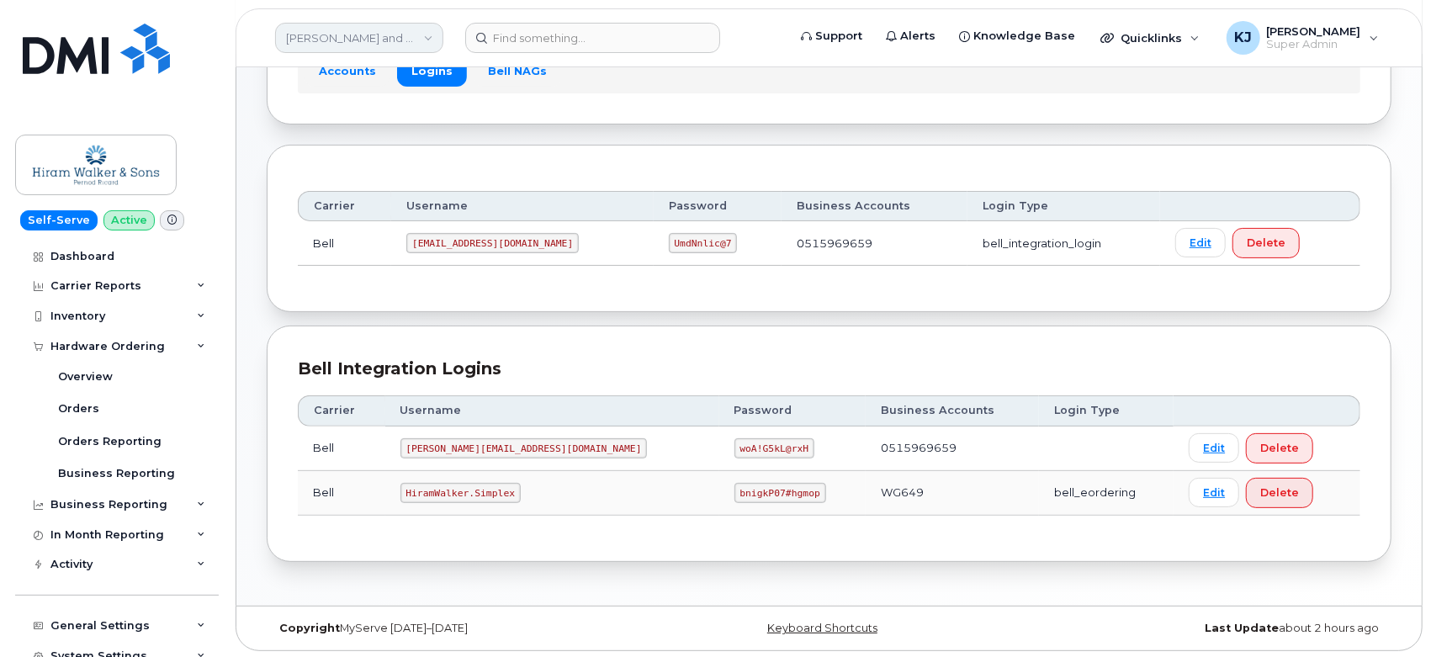
click at [325, 38] on link "[PERSON_NAME] and Sons Limited (Pernod [PERSON_NAME])" at bounding box center [359, 38] width 168 height 30
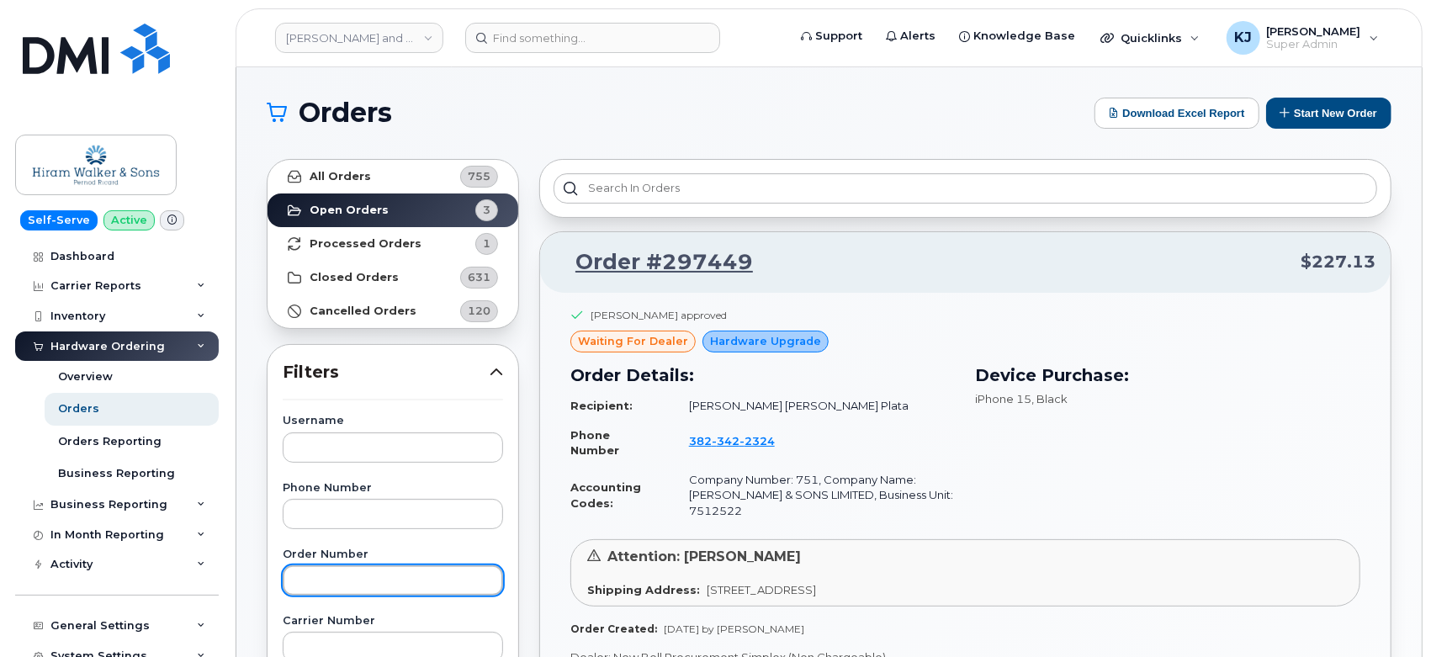
click at [339, 591] on input "text" at bounding box center [393, 580] width 220 height 30
paste input "297205"
type input "297205"
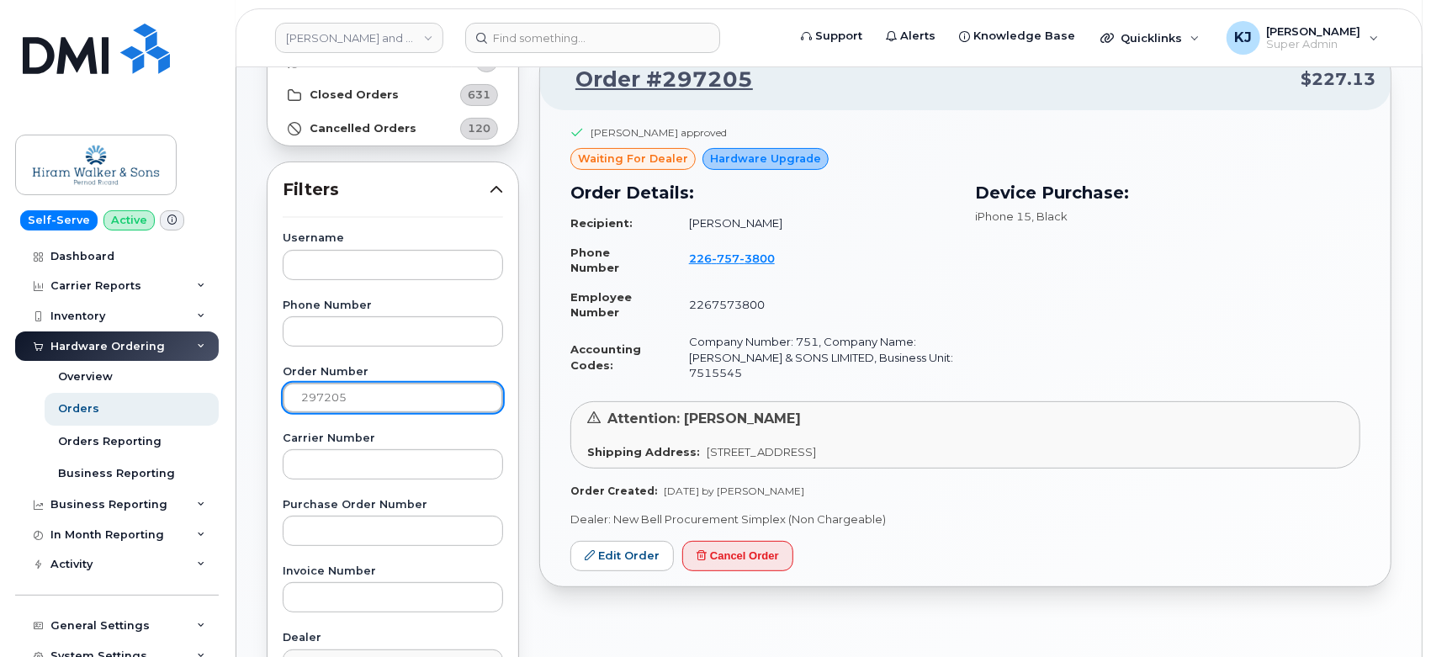
scroll to position [187, 0]
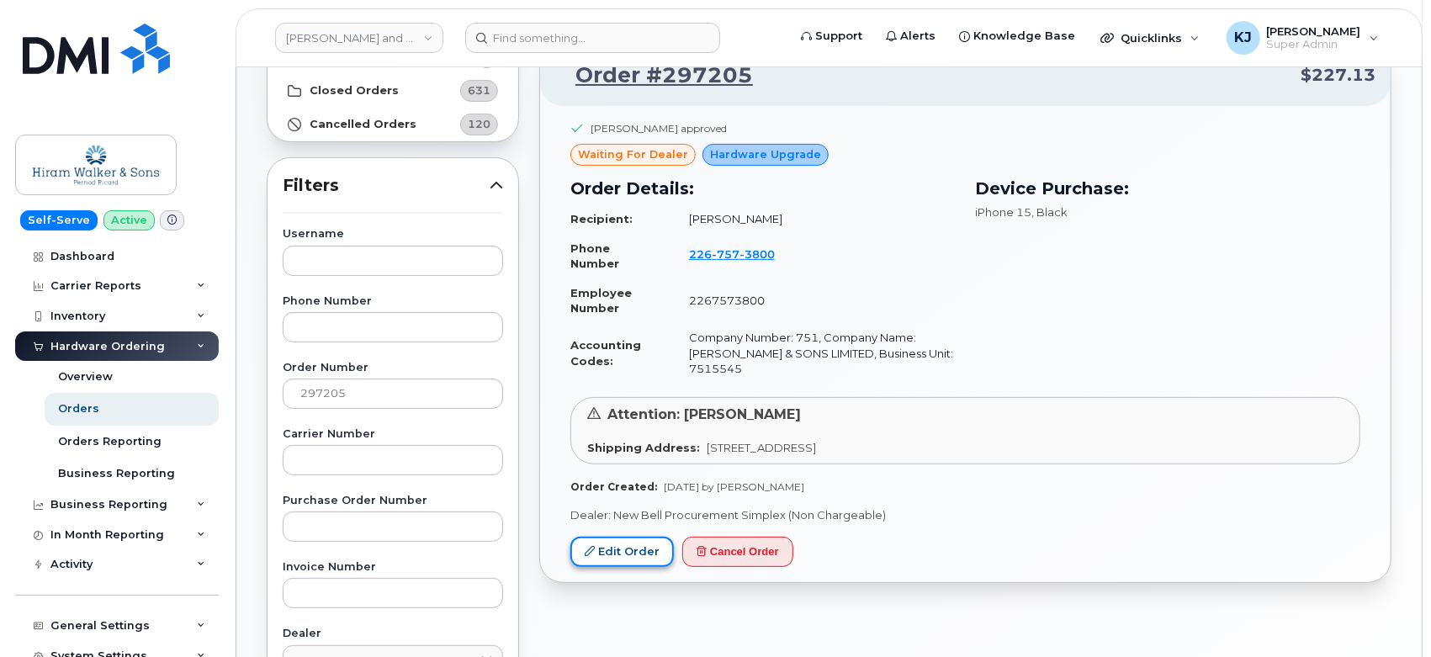
click at [614, 548] on link "Edit Order" at bounding box center [621, 552] width 103 height 31
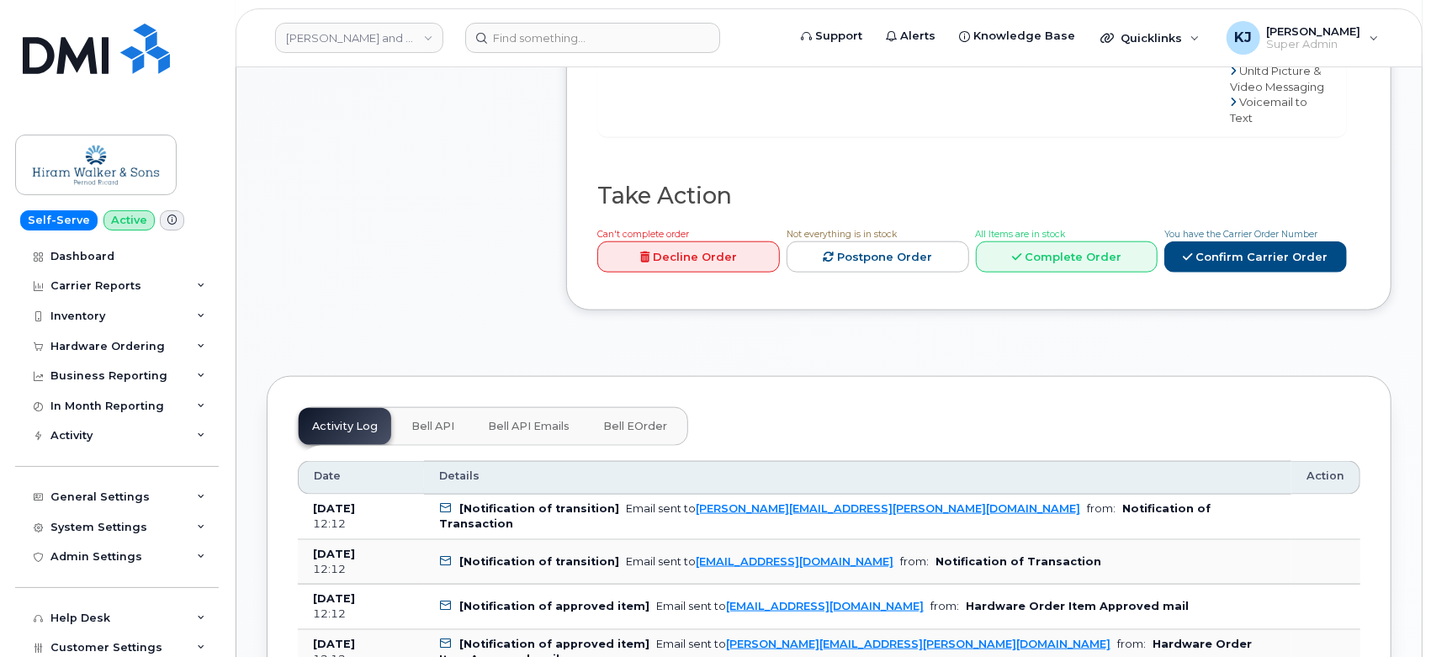
scroll to position [934, 0]
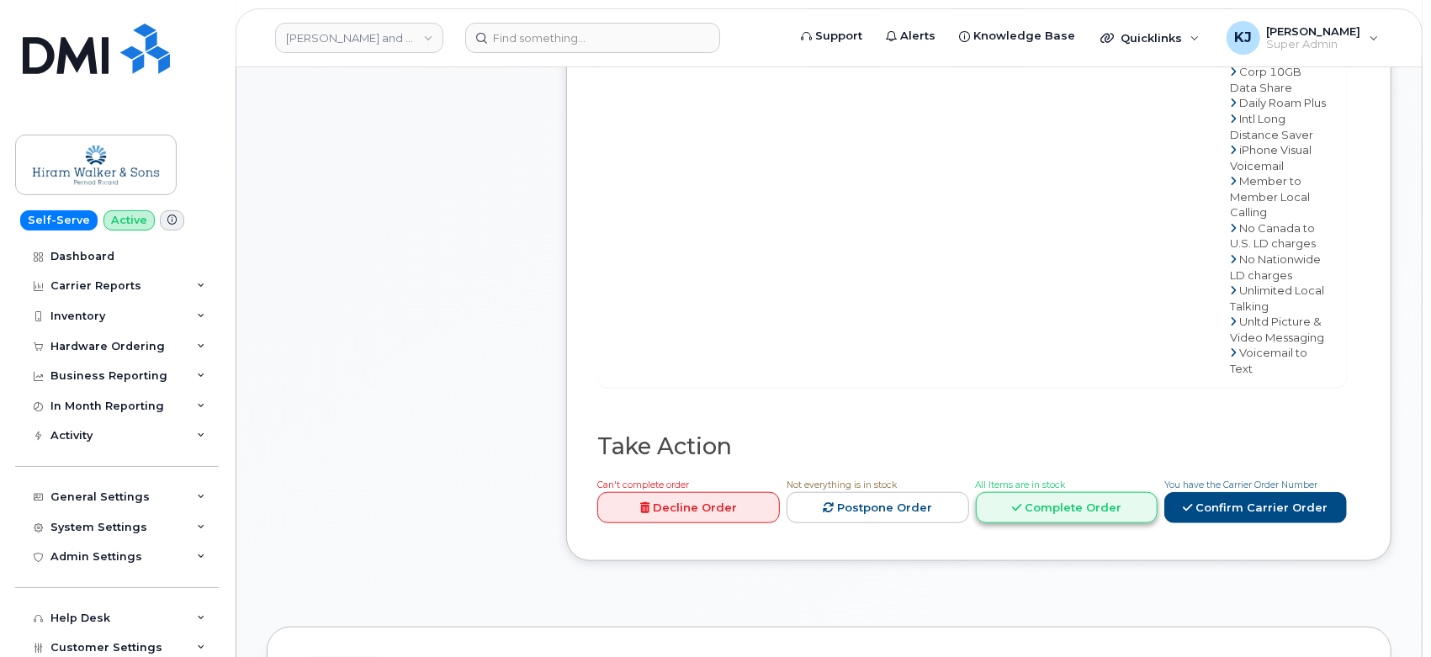
click at [1054, 492] on link "Complete Order" at bounding box center [1067, 507] width 183 height 31
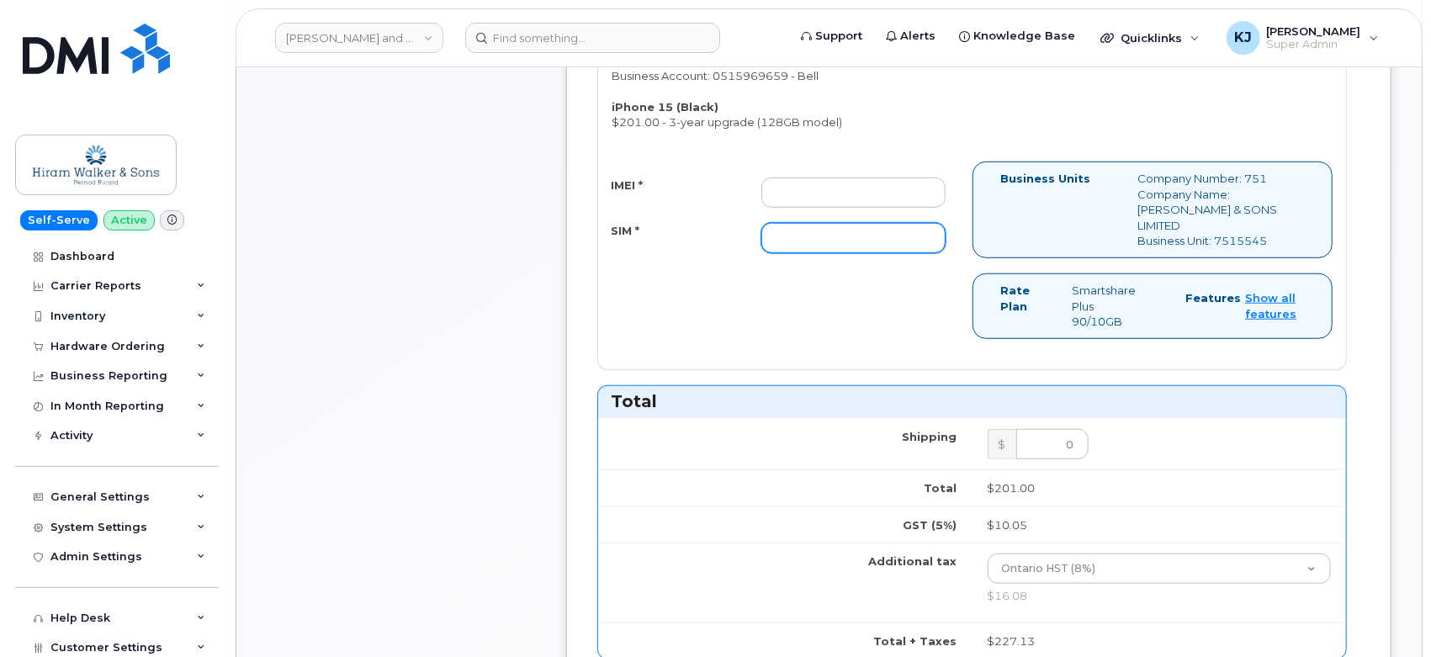
scroll to position [747, 0]
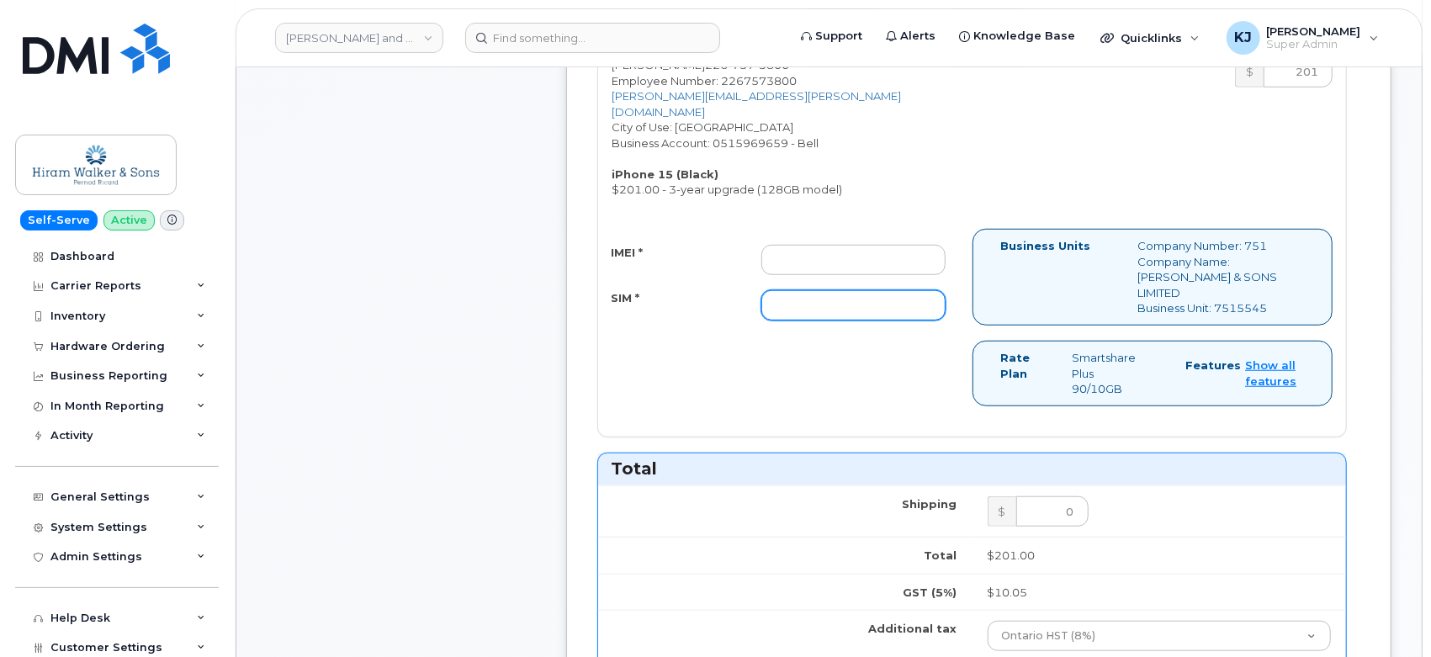
click at [850, 290] on input "SIM *" at bounding box center [853, 305] width 185 height 30
paste input "89302610207725707563"
type input "89302610207725707563"
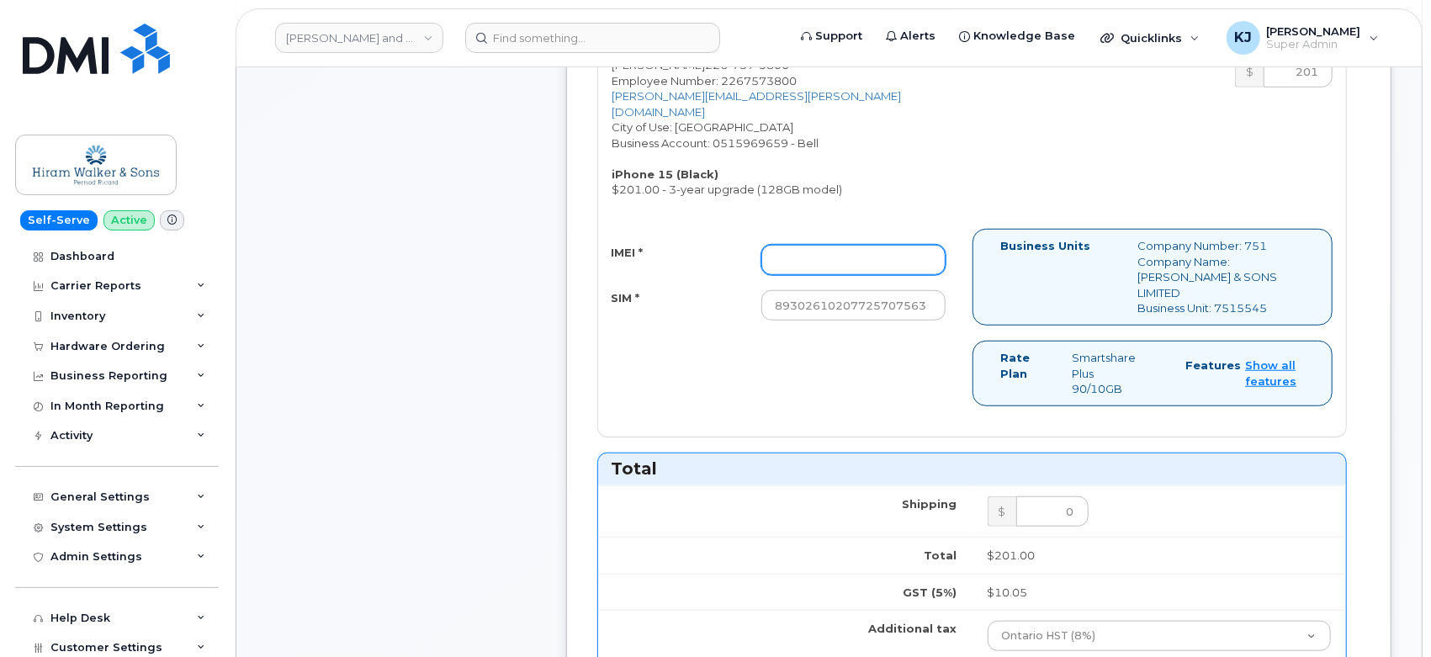
click at [806, 245] on input "IMEI *" at bounding box center [853, 260] width 185 height 30
paste input "359929767724641"
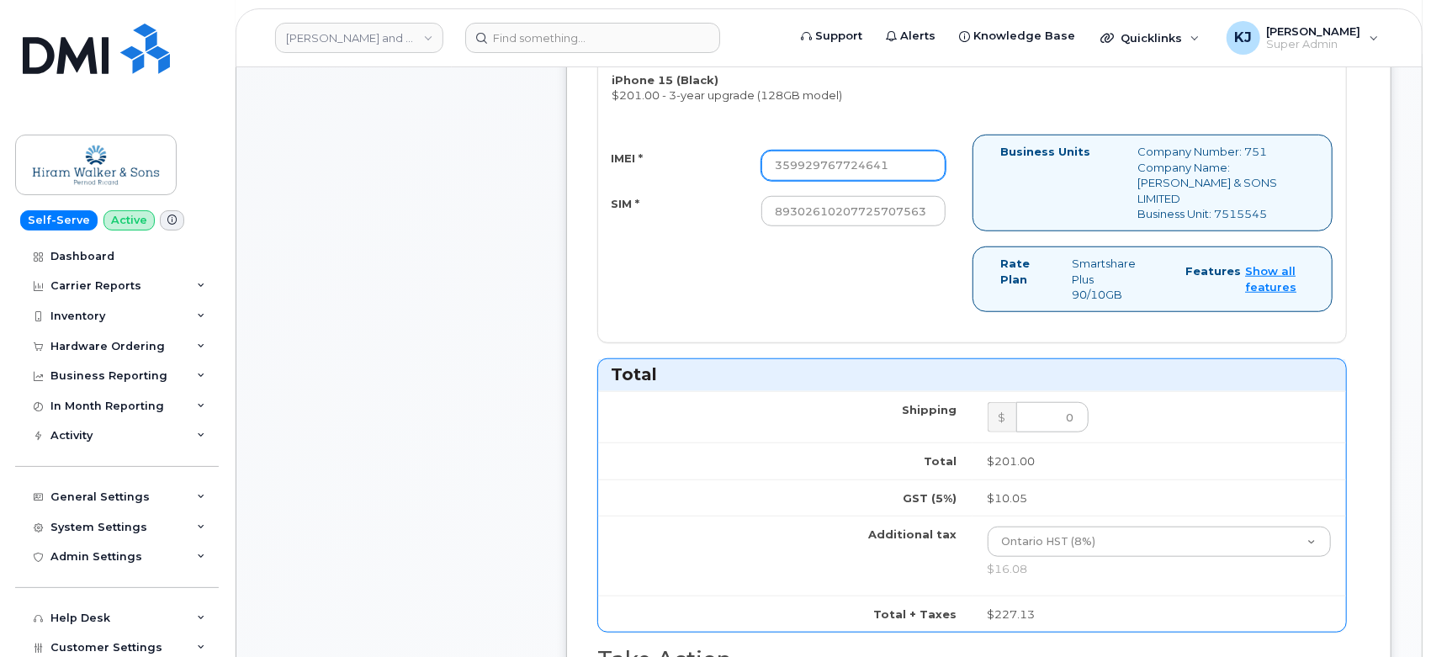
scroll to position [1308, 0]
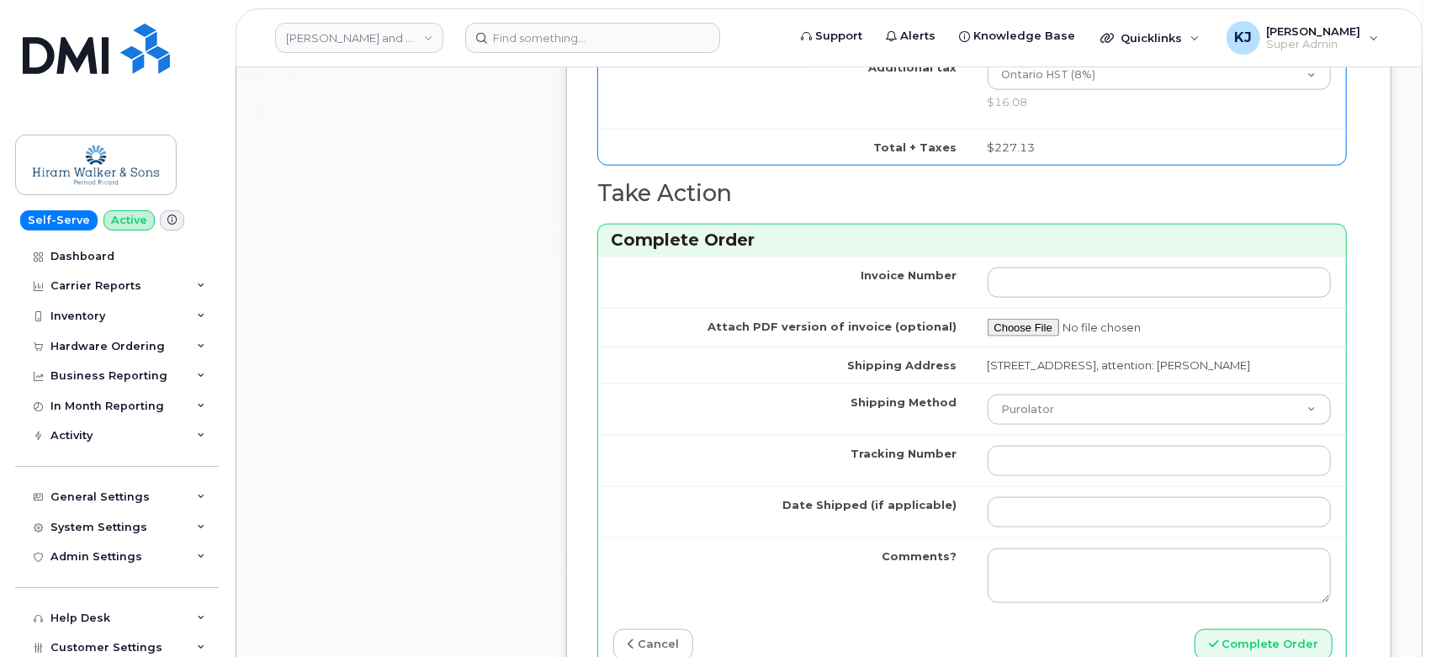
type input "359929767724641"
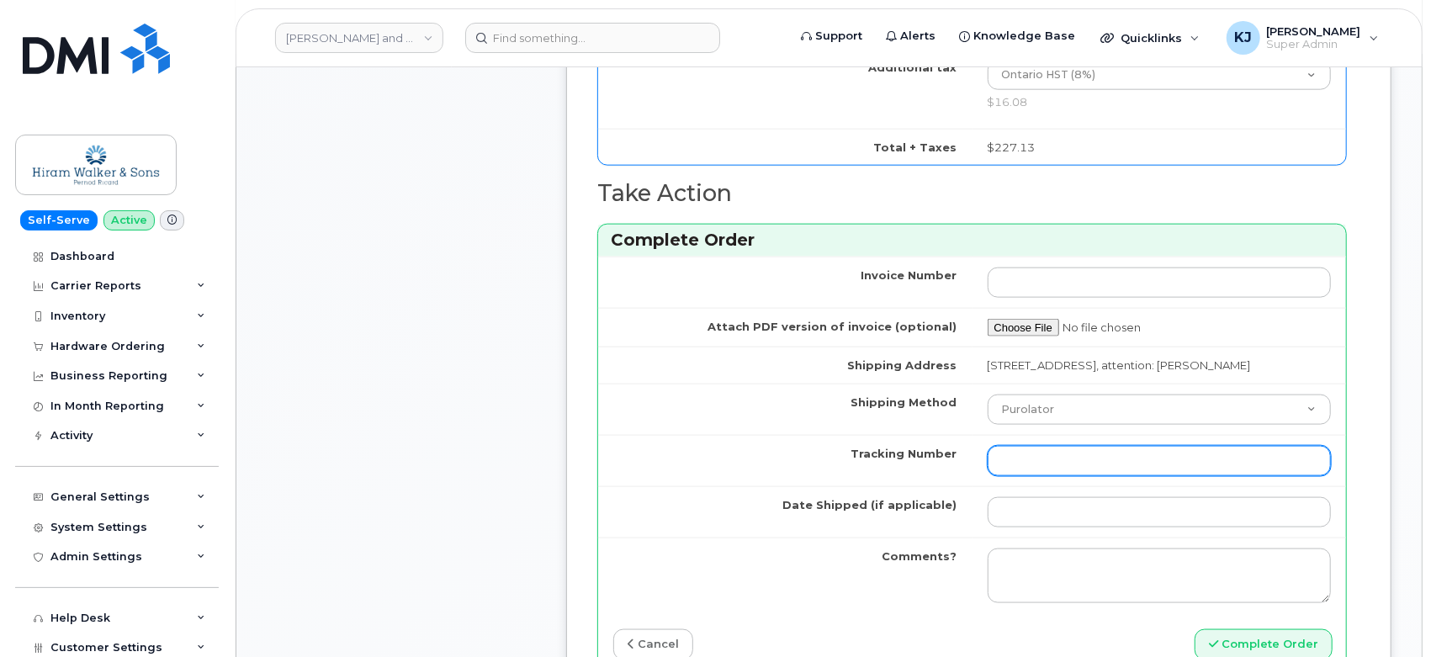
click at [1036, 446] on input "Tracking Number" at bounding box center [1159, 461] width 344 height 30
paste input "335615369451"
type input "335615369451"
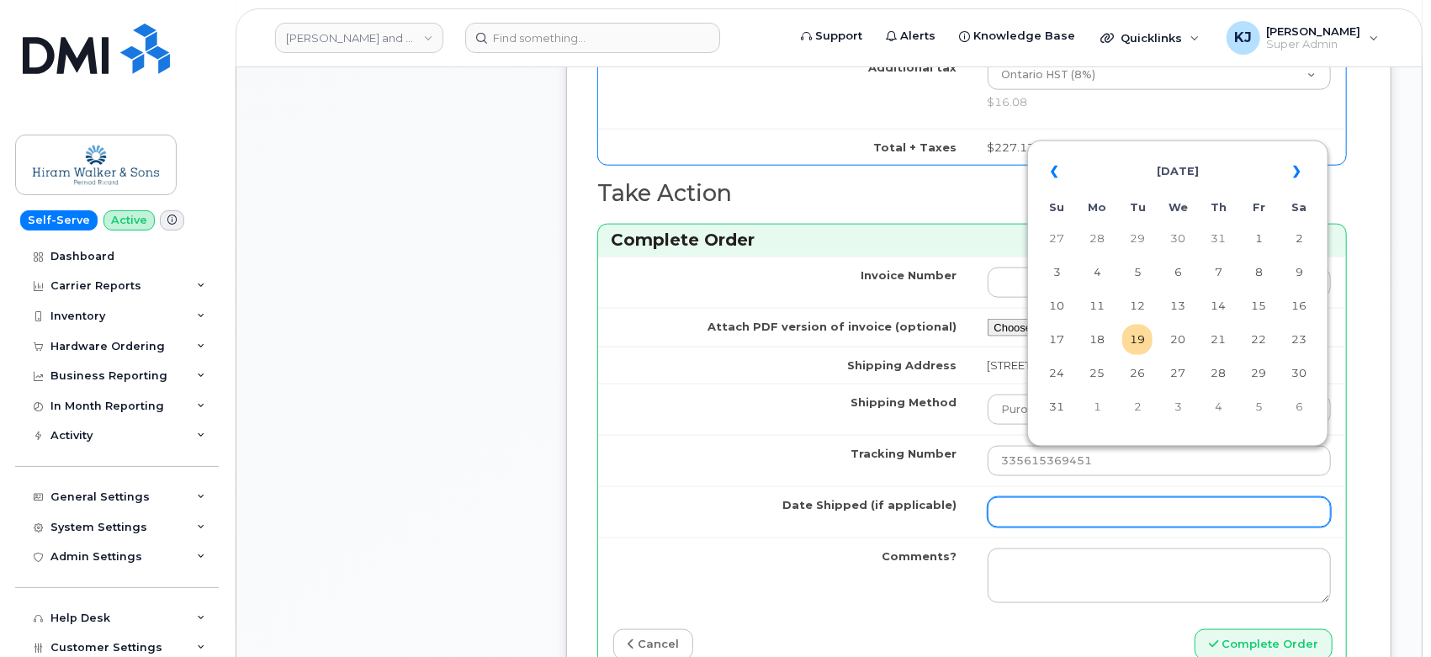
click at [1017, 497] on input "Date Shipped (if applicable)" at bounding box center [1159, 512] width 344 height 30
click at [1137, 281] on td "5" at bounding box center [1137, 272] width 30 height 30
type input "2025-08-05"
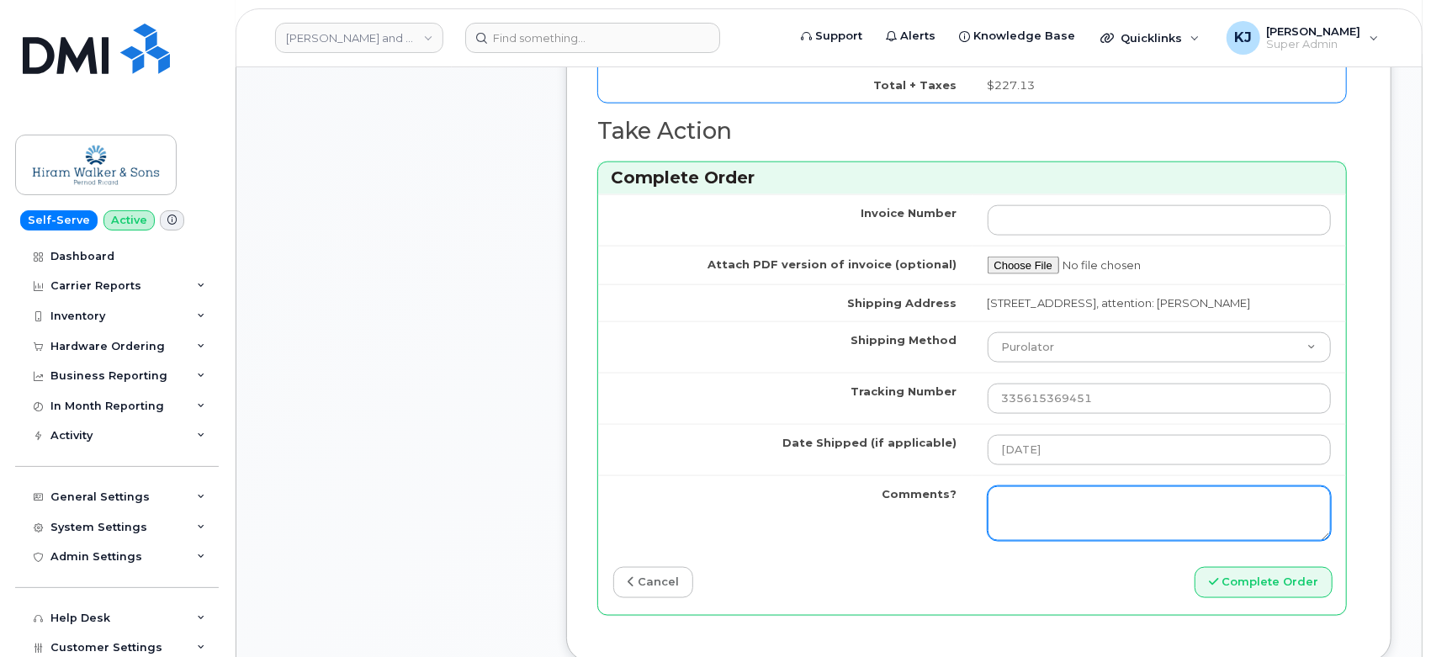
scroll to position [1401, 0]
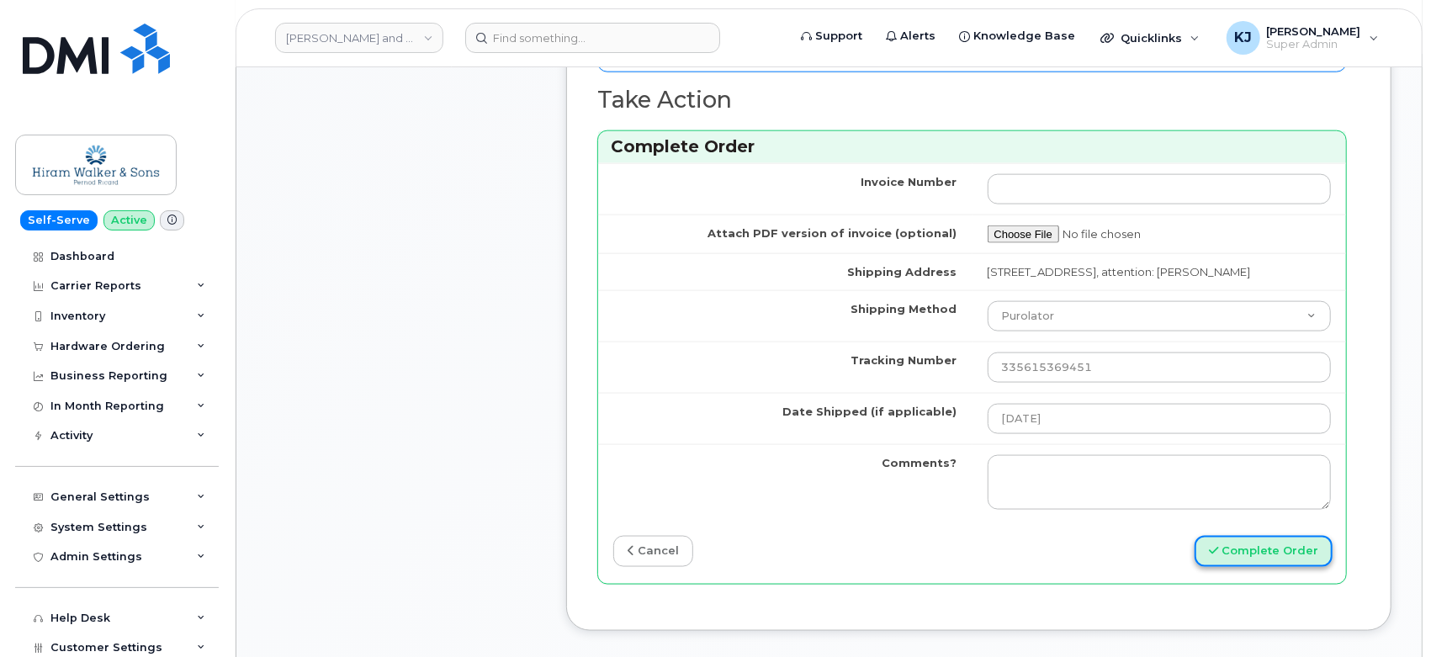
click at [1256, 536] on button "Complete Order" at bounding box center [1263, 551] width 138 height 31
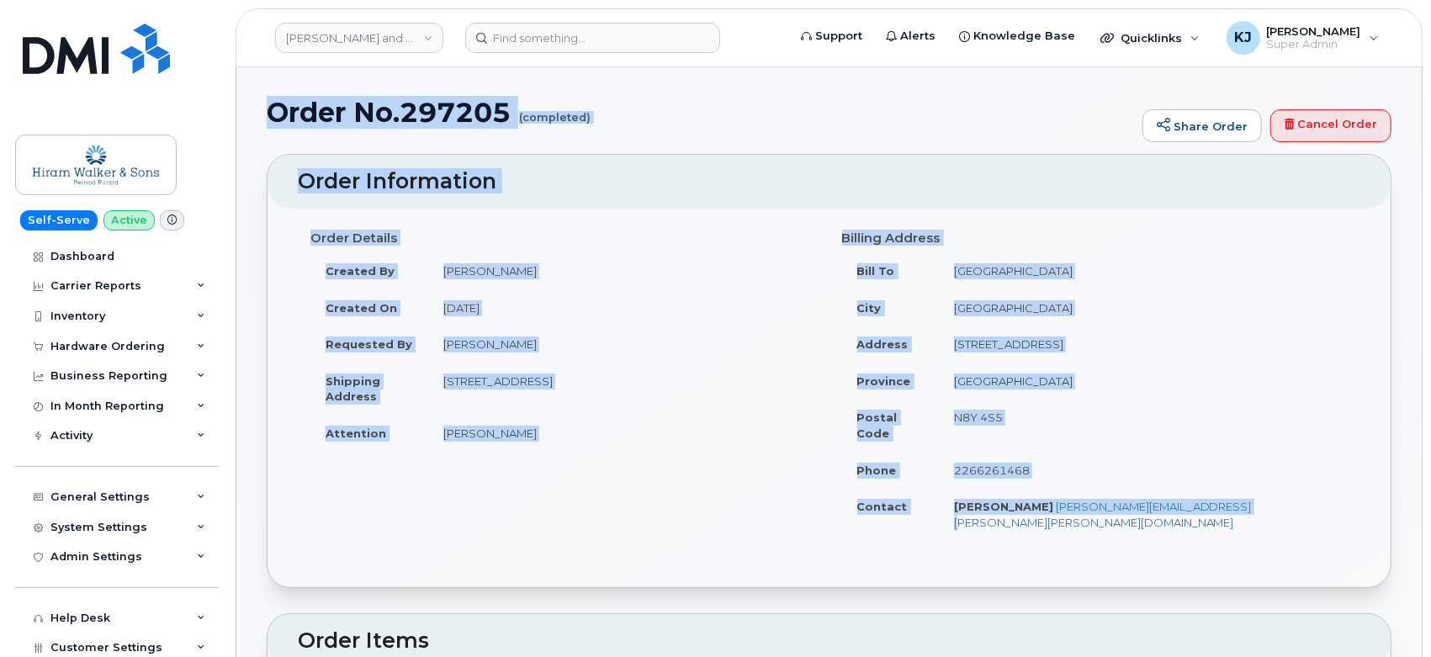
drag, startPoint x: 269, startPoint y: 115, endPoint x: 1313, endPoint y: 489, distance: 1108.8
copy div "Order No.297205 (completed) Share Order Cancel Order × Share This Order If you …"
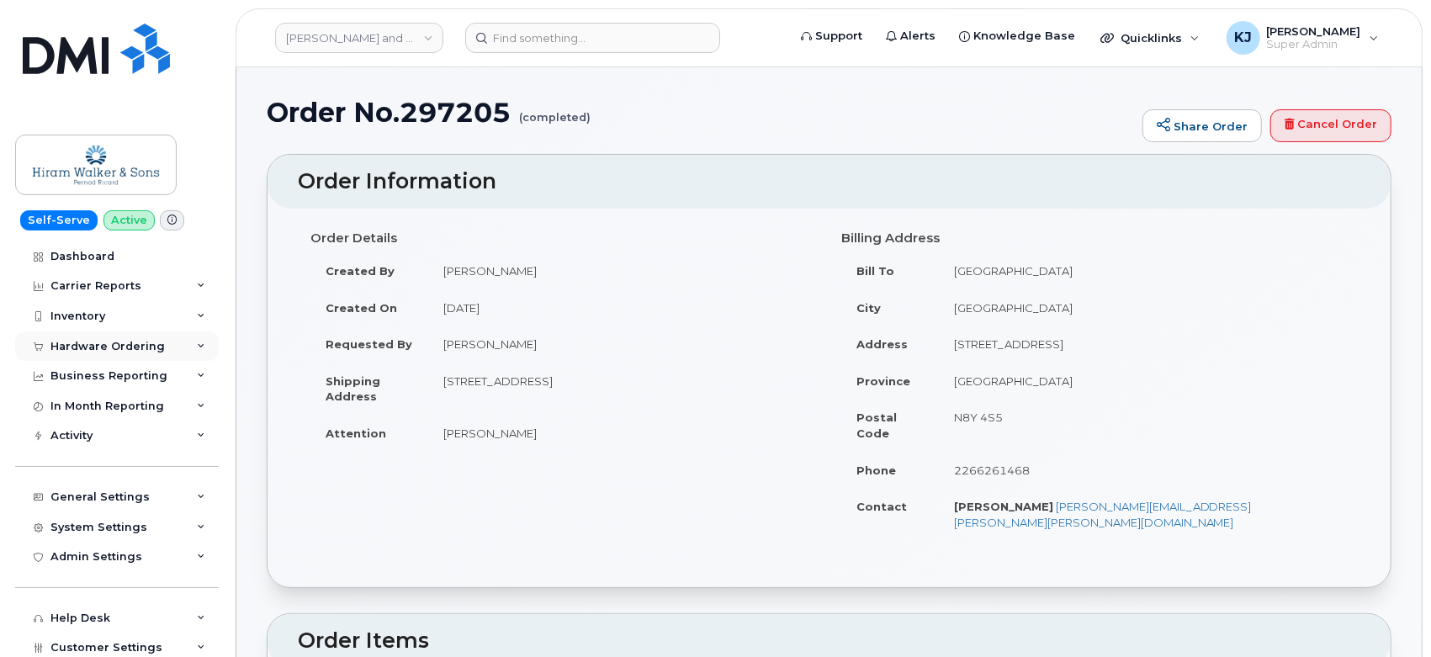
click at [152, 337] on div "Hardware Ordering" at bounding box center [117, 346] width 204 height 30
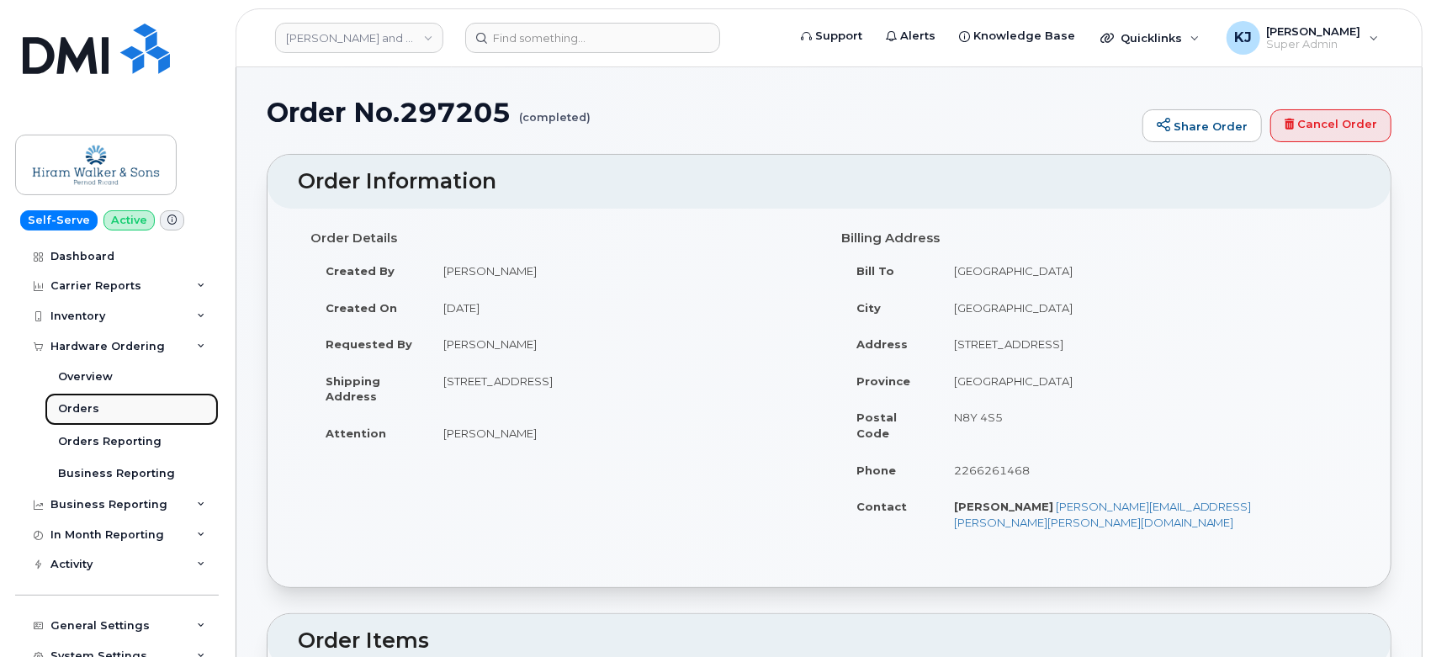
click at [120, 405] on link "Orders" at bounding box center [132, 409] width 174 height 32
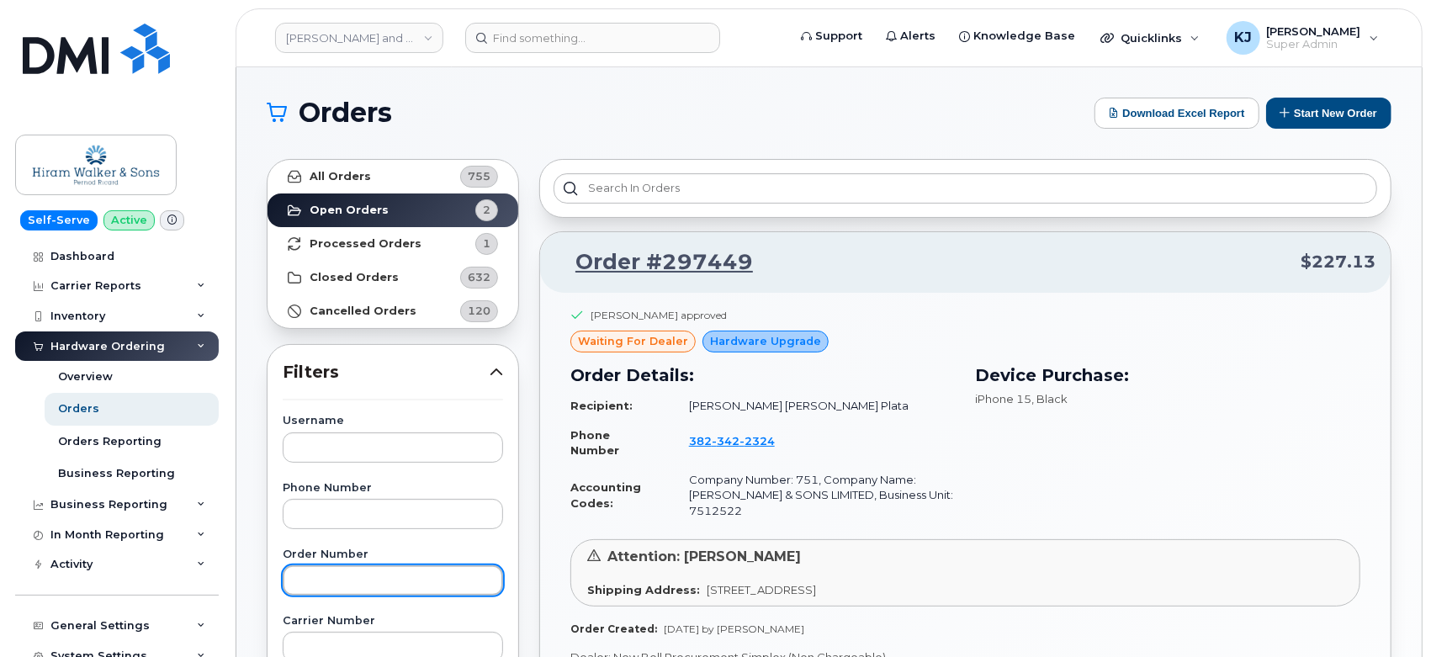
click at [388, 582] on input "text" at bounding box center [393, 580] width 220 height 30
paste input "297326"
type input "297326"
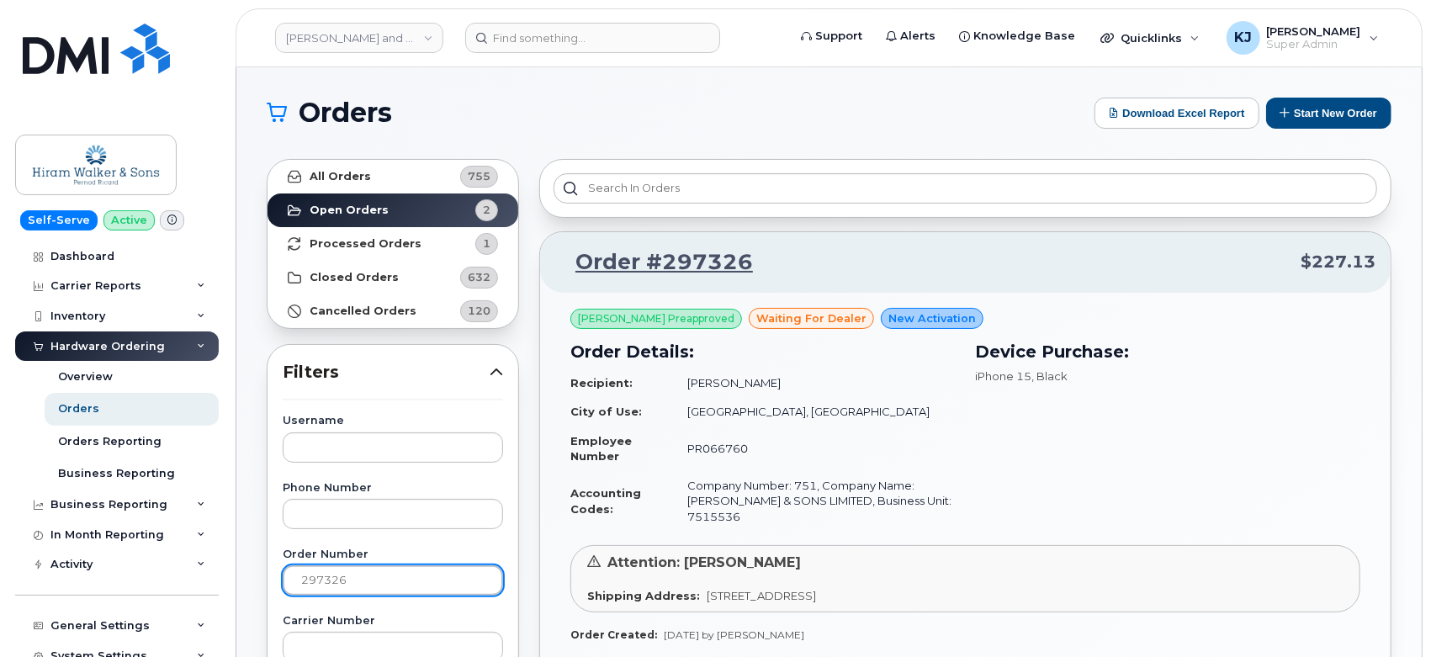
scroll to position [280, 0]
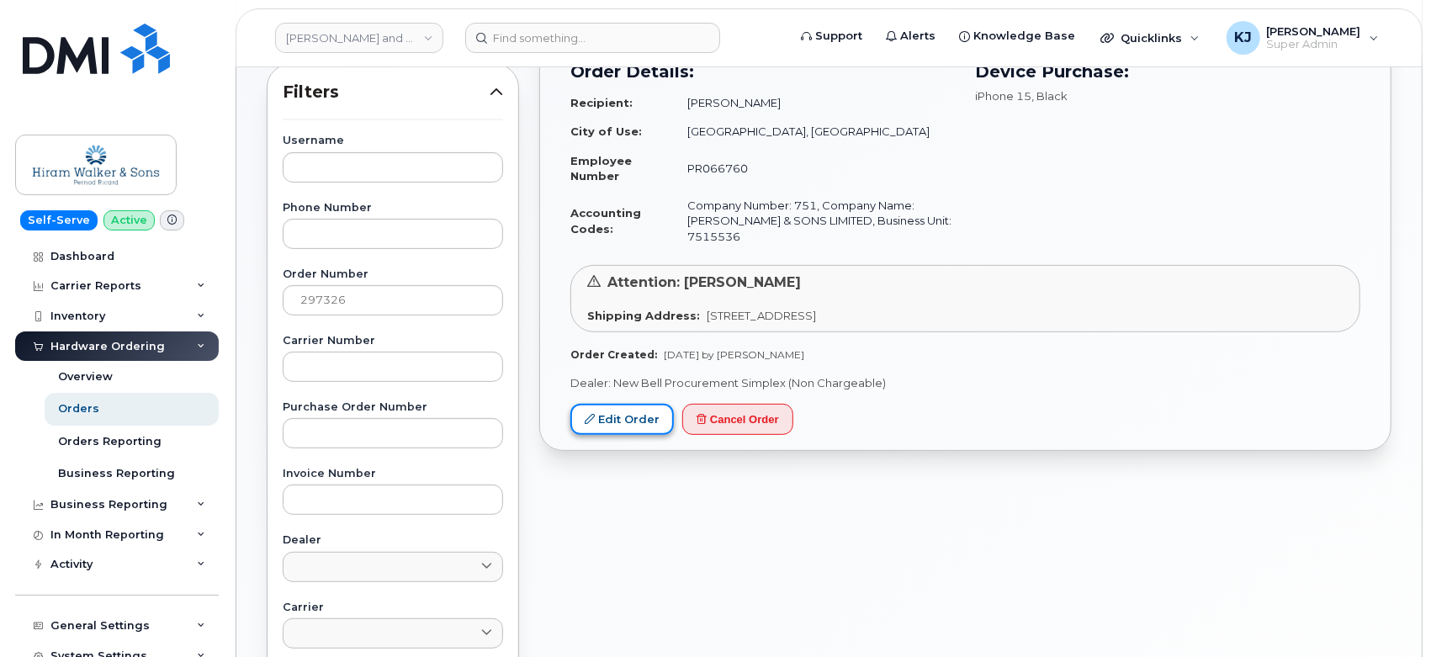
click at [637, 421] on link "Edit Order" at bounding box center [621, 419] width 103 height 31
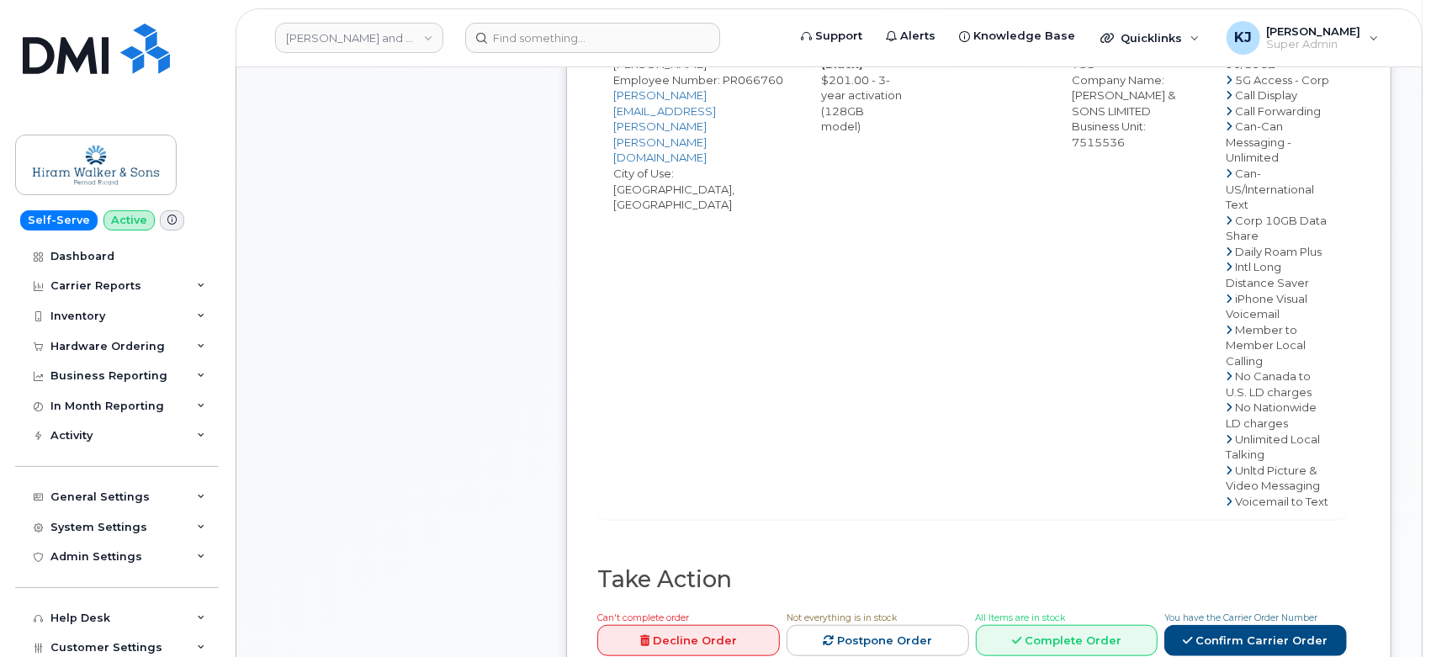
scroll to position [1028, 0]
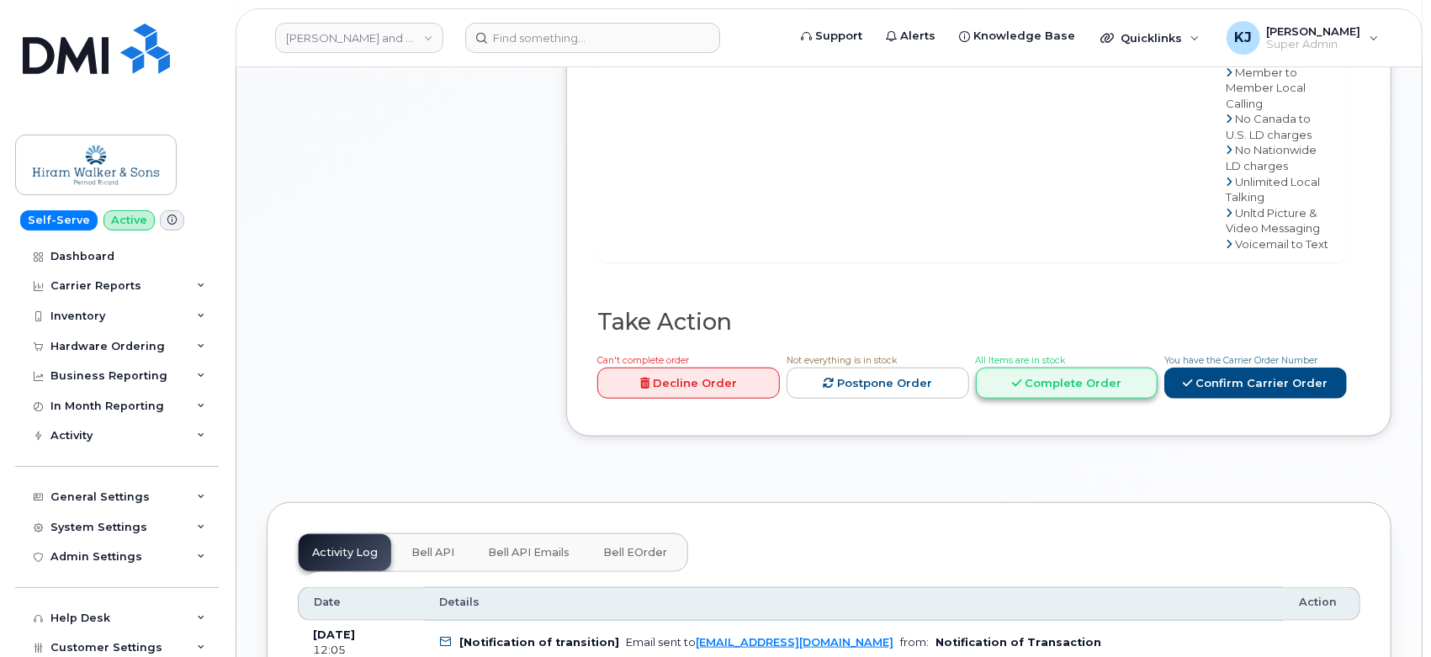
click at [1092, 368] on link "Complete Order" at bounding box center [1067, 383] width 183 height 31
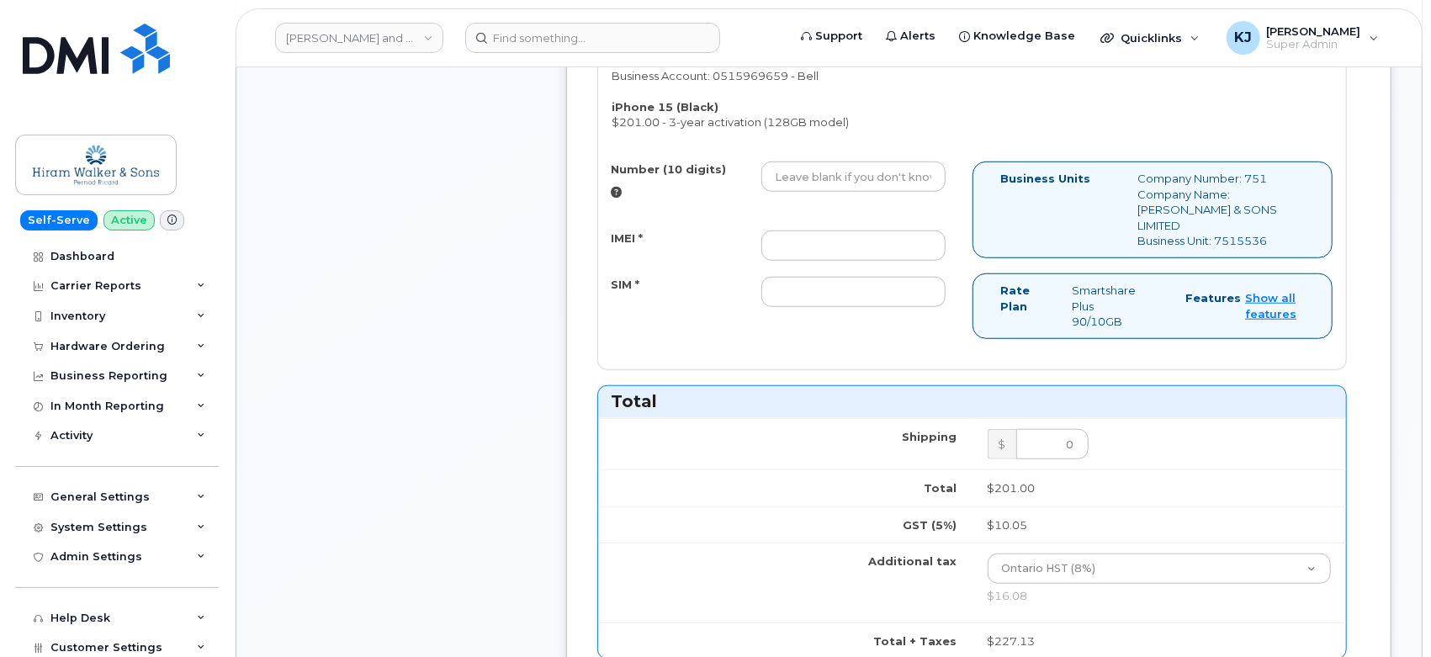
scroll to position [747, 0]
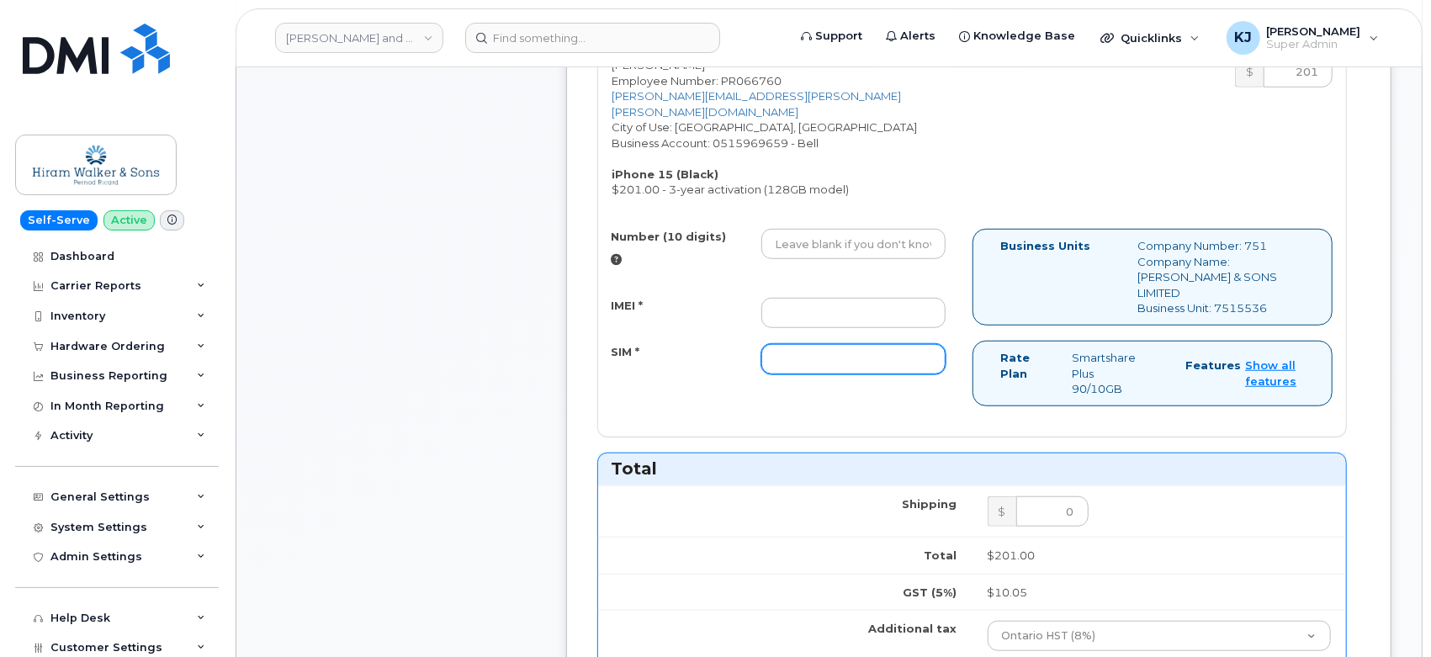
click at [812, 344] on input "SIM *" at bounding box center [853, 359] width 185 height 30
paste input "89302610207725702036"
type input "89302610207725702036"
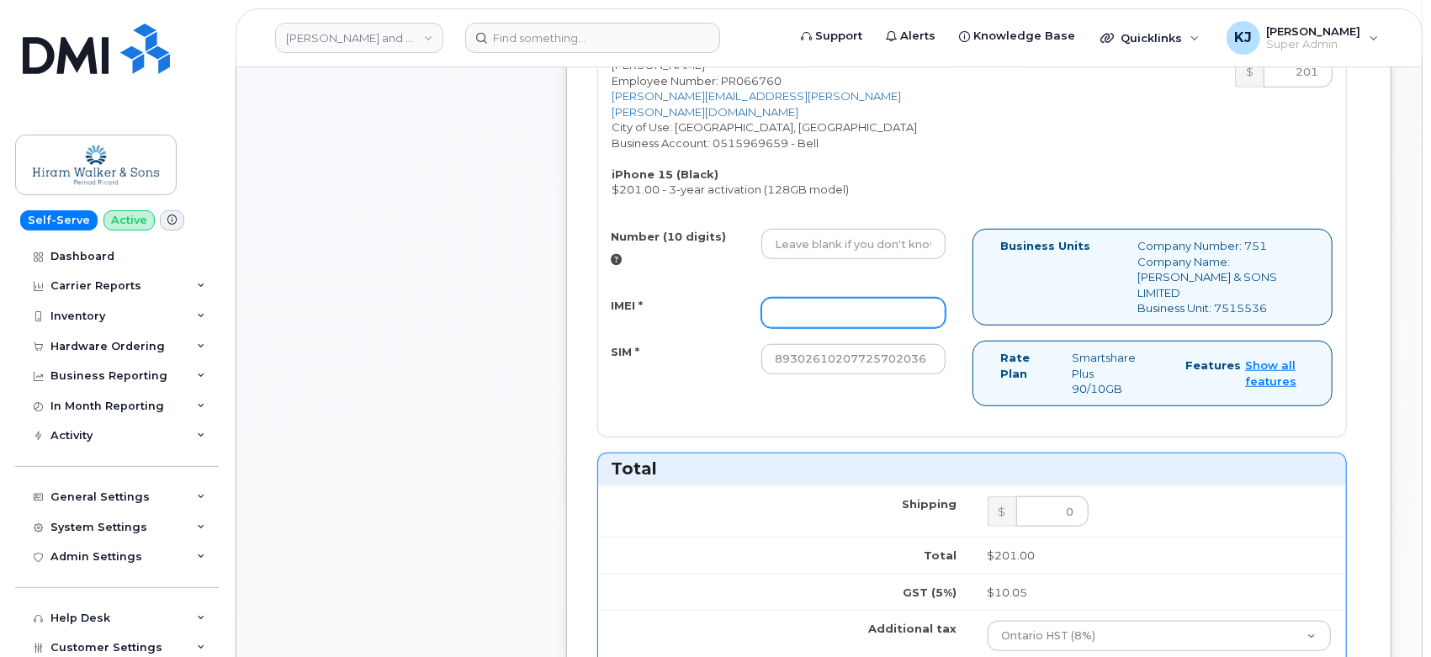
click at [787, 298] on input "IMEI *" at bounding box center [853, 313] width 185 height 30
paste input "356052197641286"
type input "356052197641286"
drag, startPoint x: 839, startPoint y: 214, endPoint x: 839, endPoint y: 203, distance: 10.9
click at [839, 229] on input "Number (10 digits)" at bounding box center [853, 244] width 185 height 30
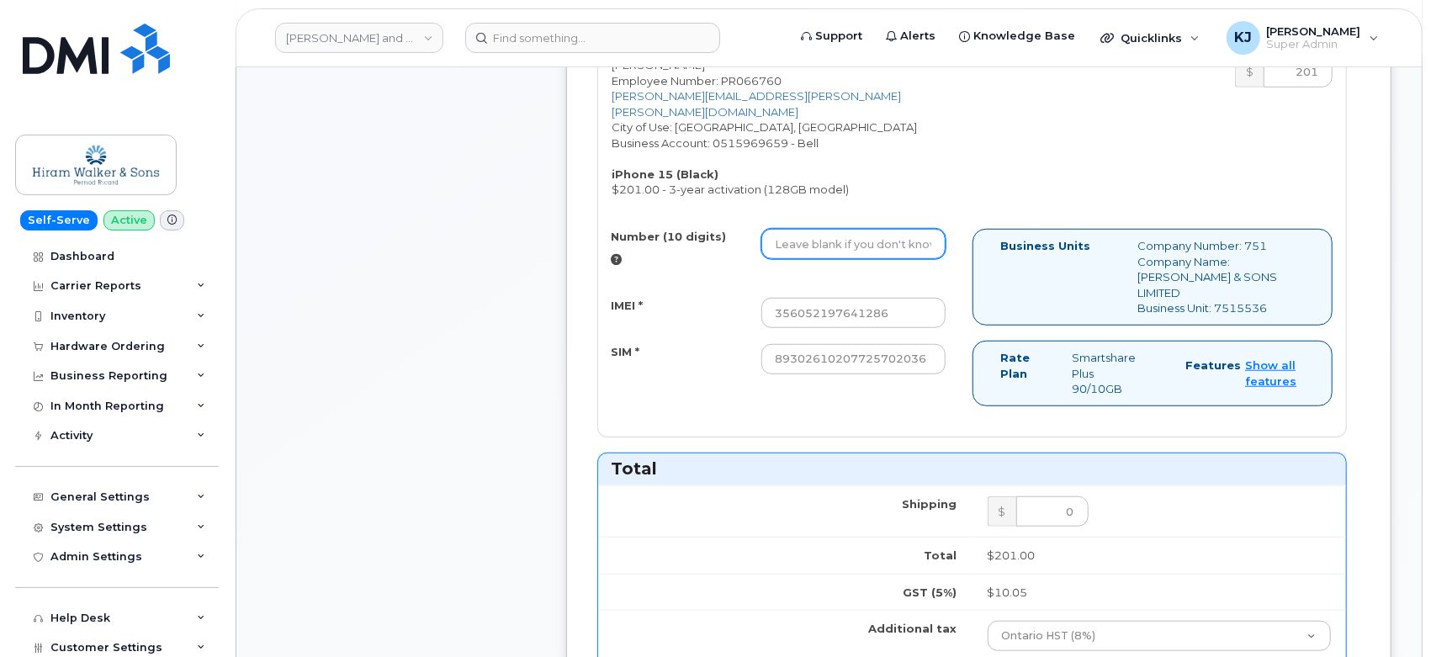
paste input "2267573539"
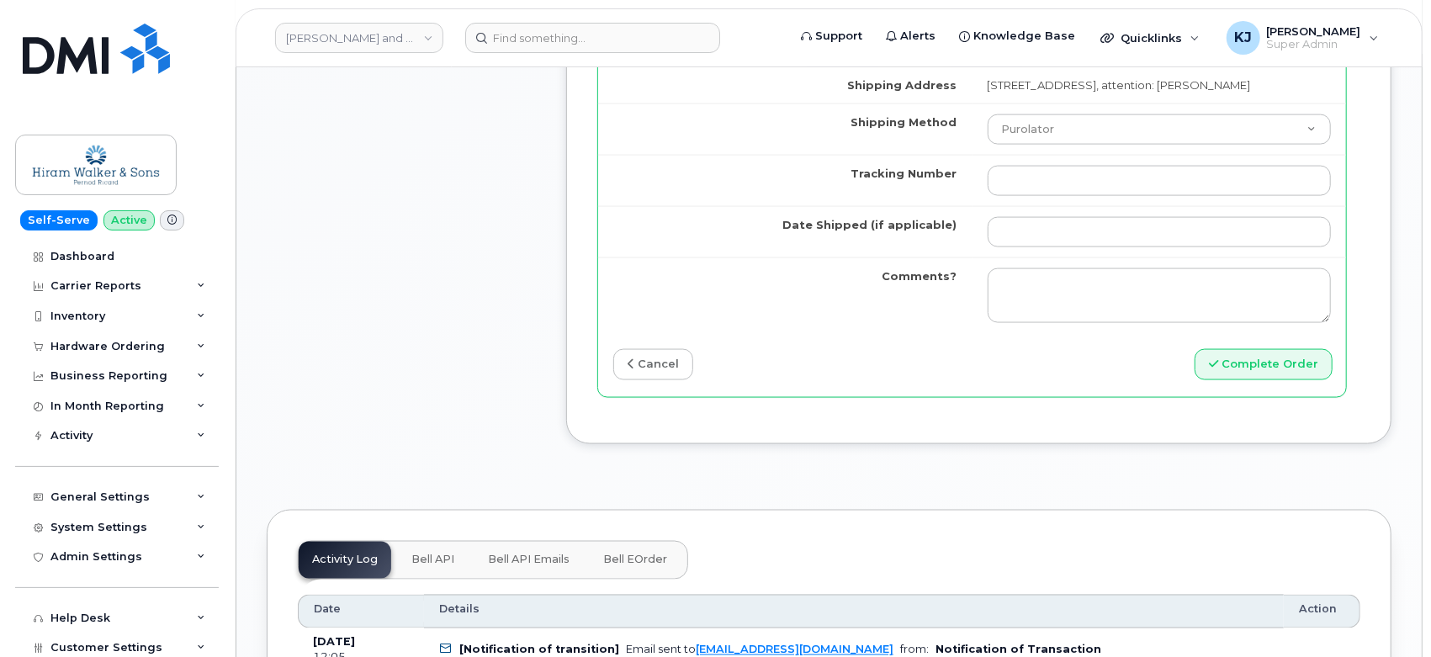
scroll to position [1495, 0]
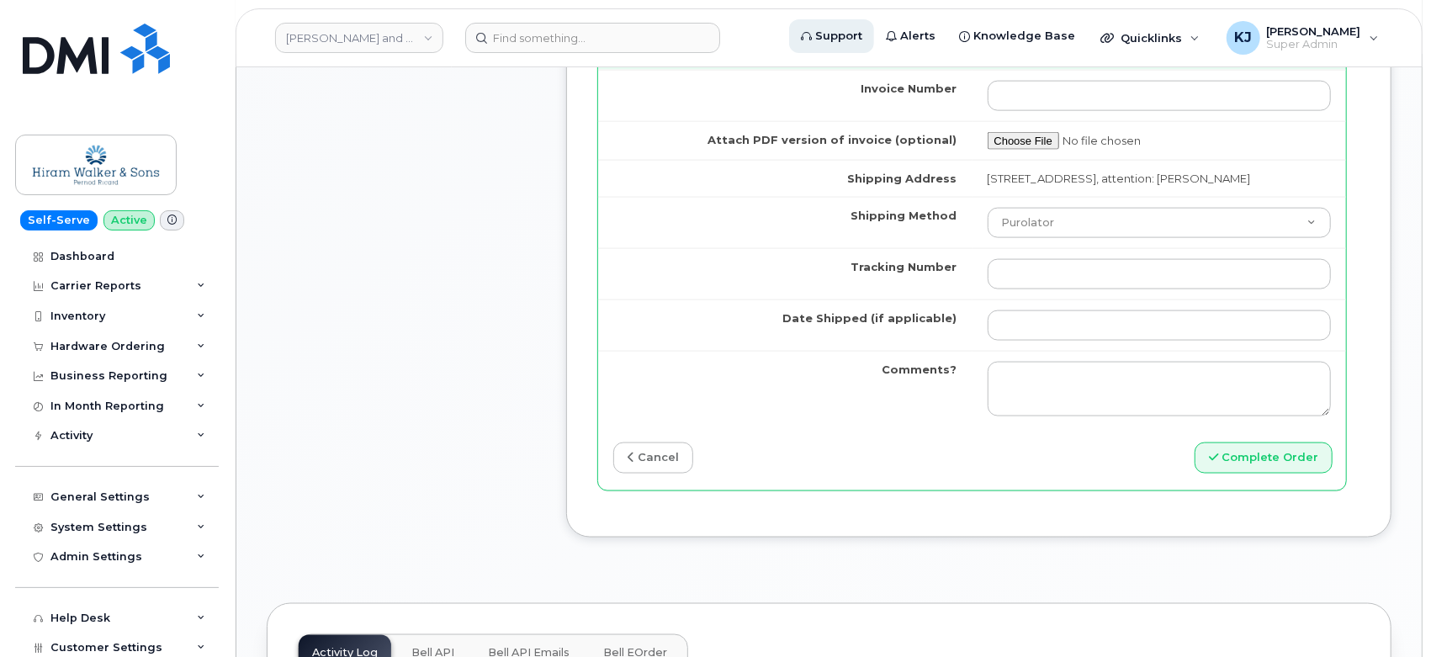
type input "2267573539"
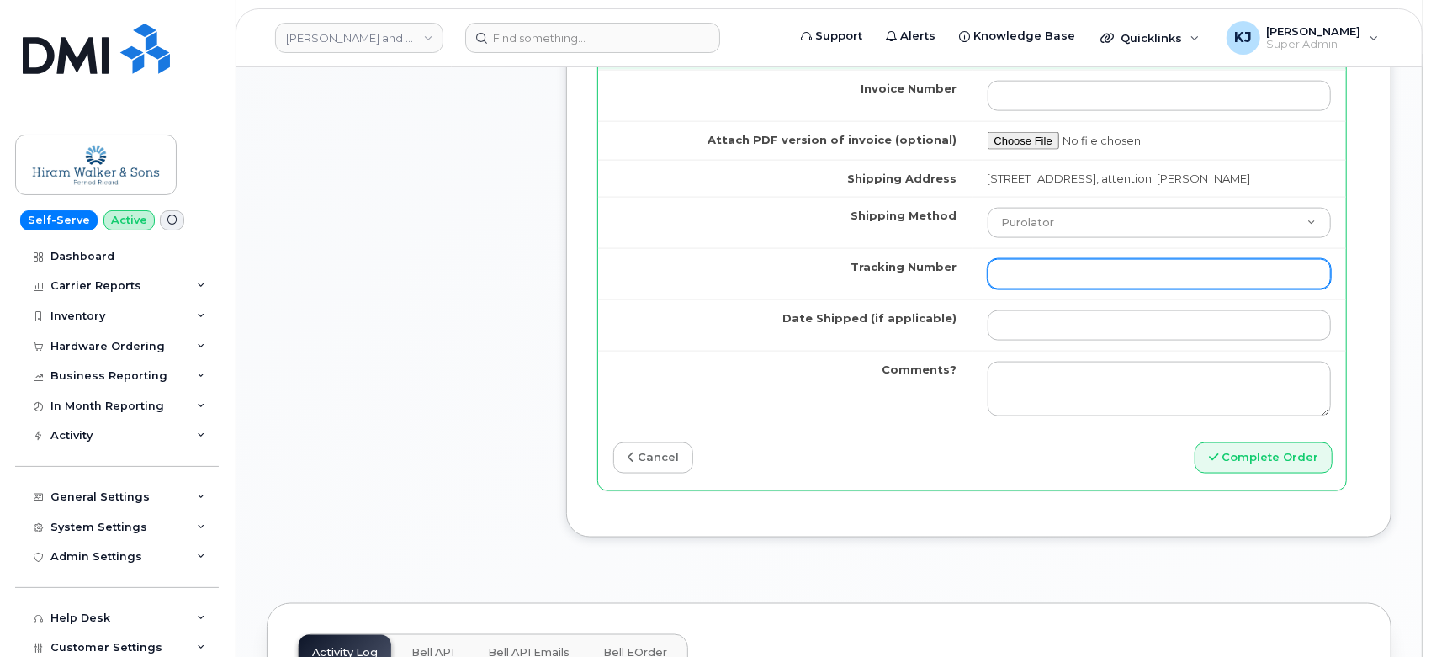
click at [999, 259] on input "Tracking Number" at bounding box center [1159, 274] width 344 height 30
paste input "335615825361"
type input "335615825361"
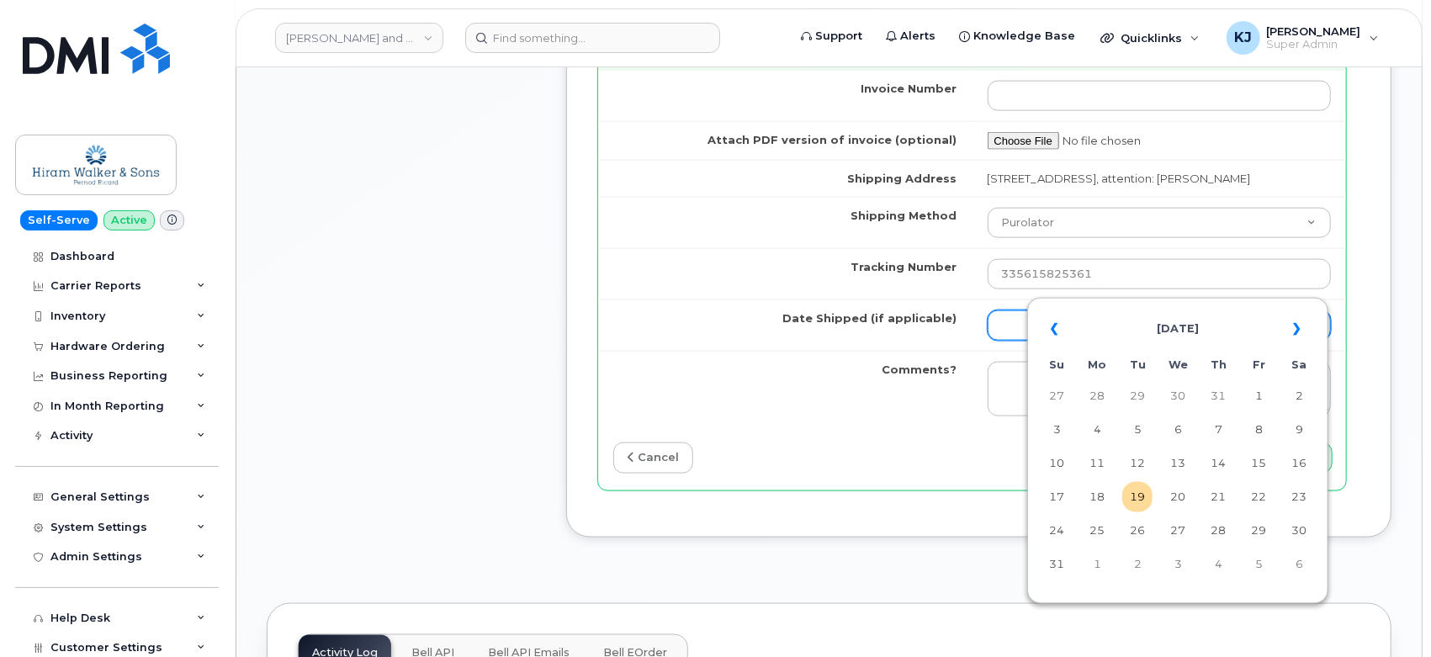
click at [1117, 310] on input "Date Shipped (if applicable)" at bounding box center [1159, 325] width 344 height 30
click at [1183, 436] on td "6" at bounding box center [1177, 430] width 30 height 30
type input "2025-08-06"
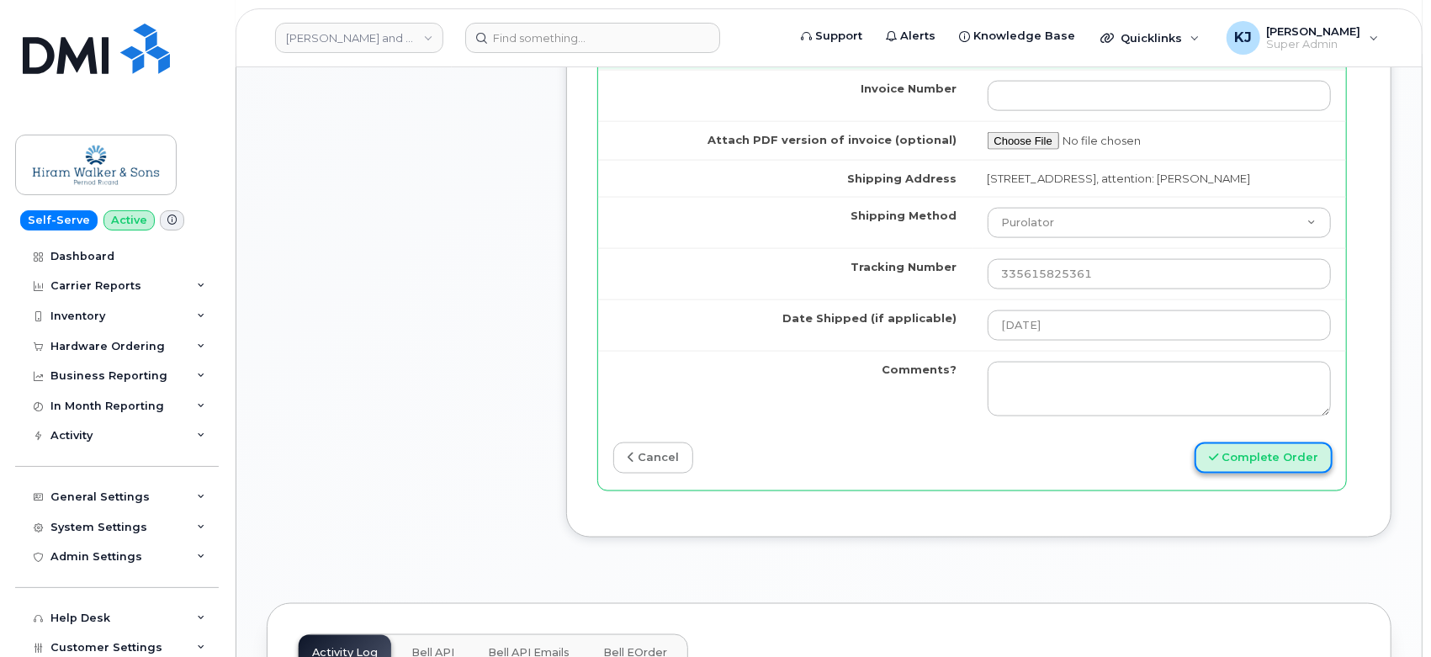
click at [1257, 442] on button "Complete Order" at bounding box center [1263, 457] width 138 height 31
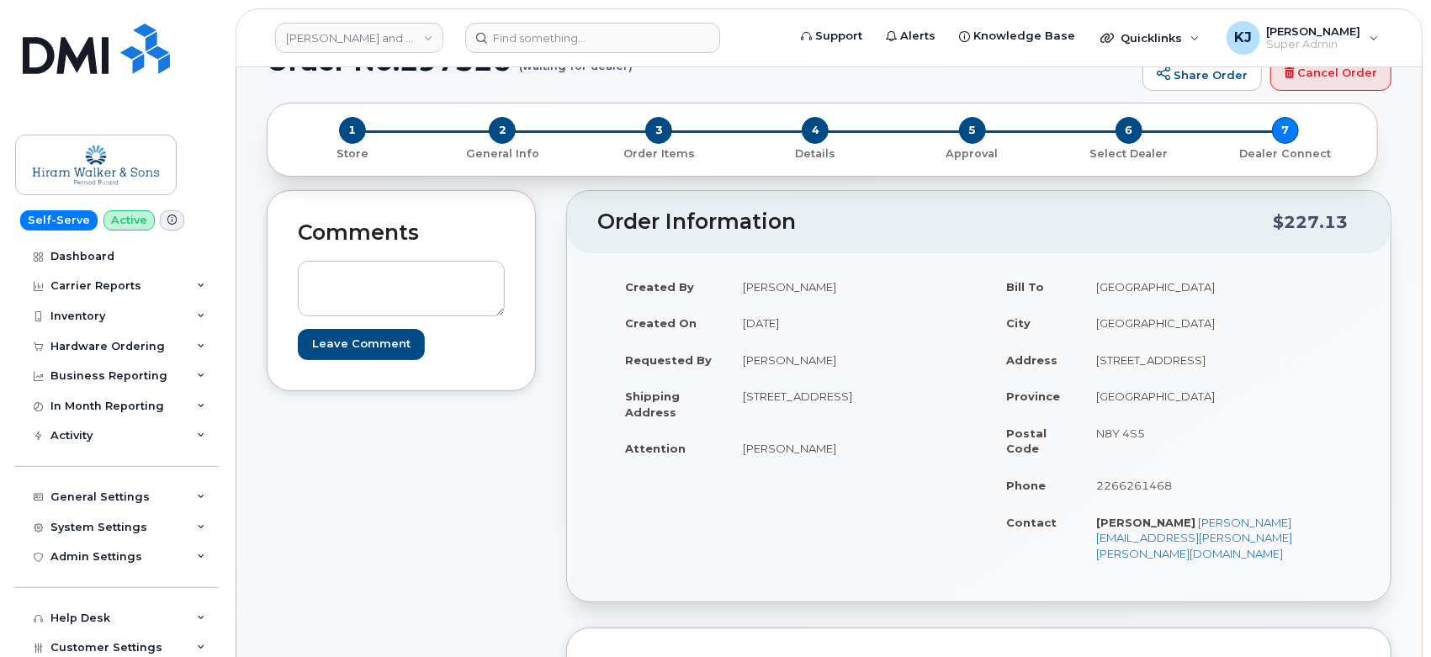
scroll to position [280, 0]
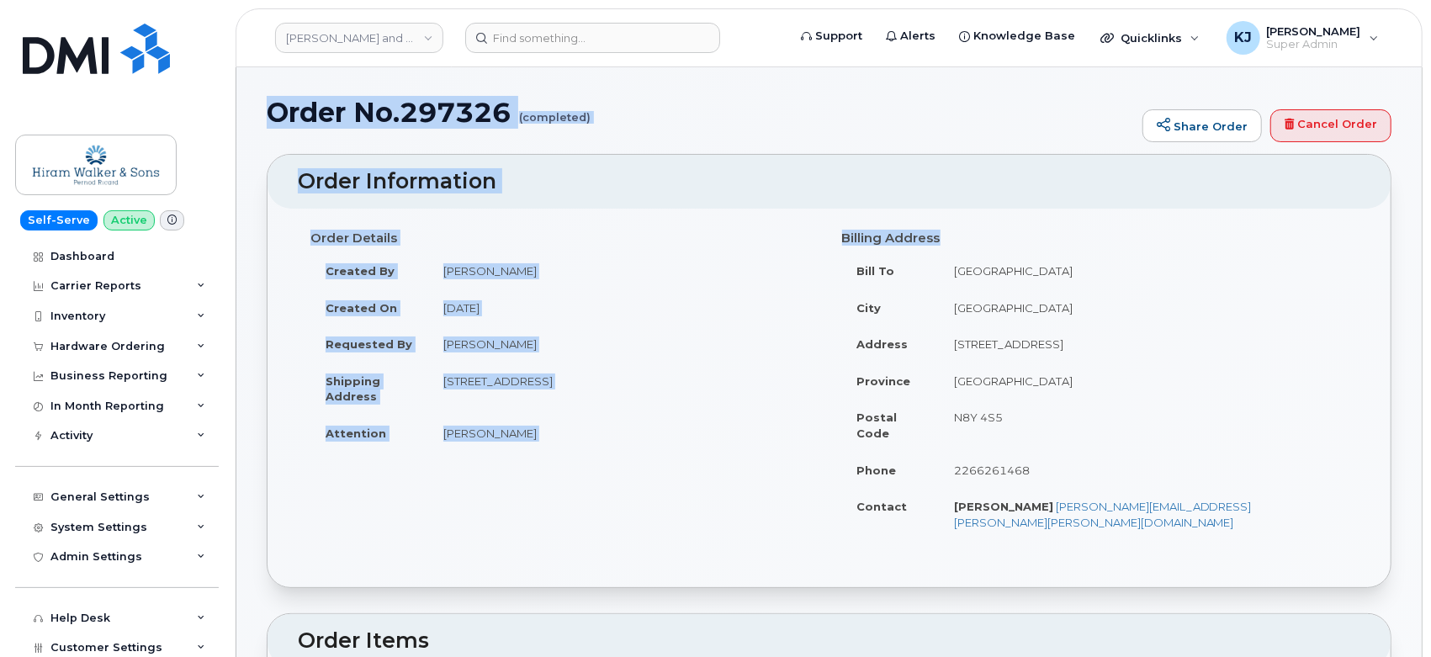
drag, startPoint x: 269, startPoint y: 109, endPoint x: 1267, endPoint y: 510, distance: 1075.6
copy div "Order No.297326 (completed) Share Order Cancel Order × Share This Order If you …"
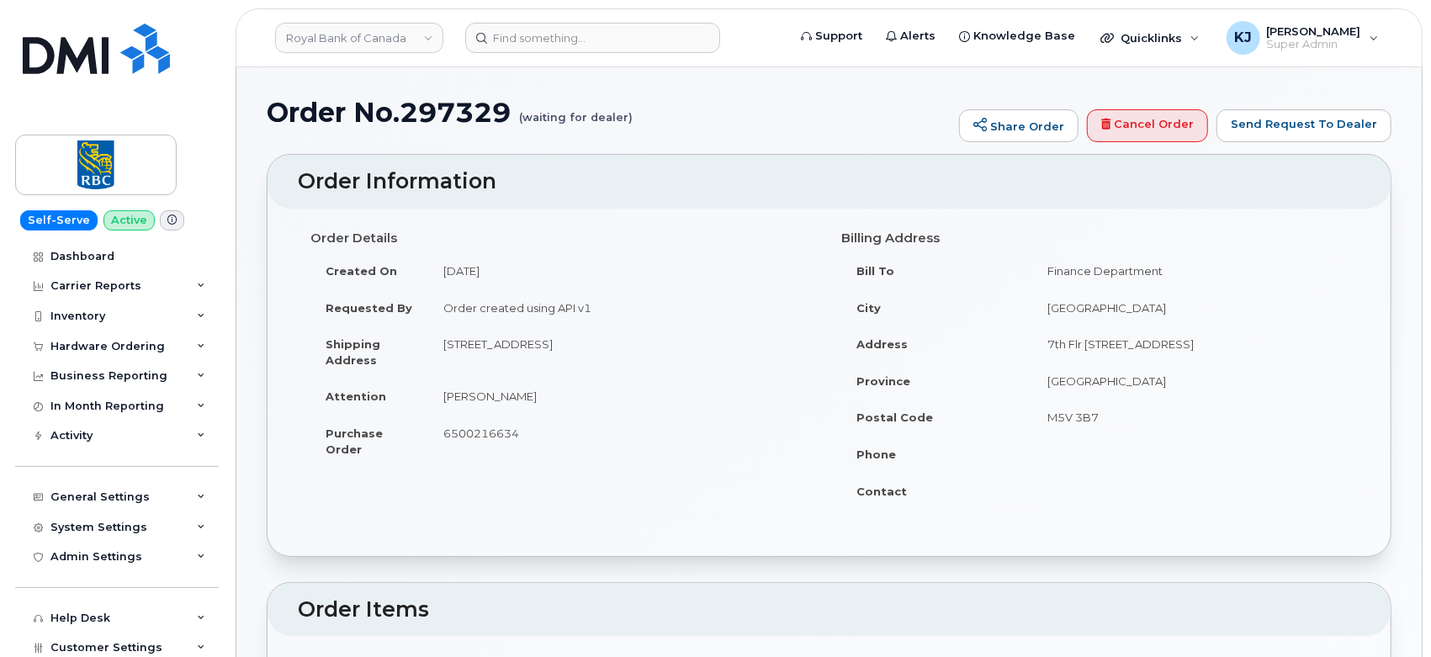
click at [482, 109] on h1 "Order No.297329 (waiting for dealer)" at bounding box center [609, 112] width 684 height 29
copy h1 "297329"
click at [118, 343] on div "Hardware Ordering" at bounding box center [107, 346] width 114 height 13
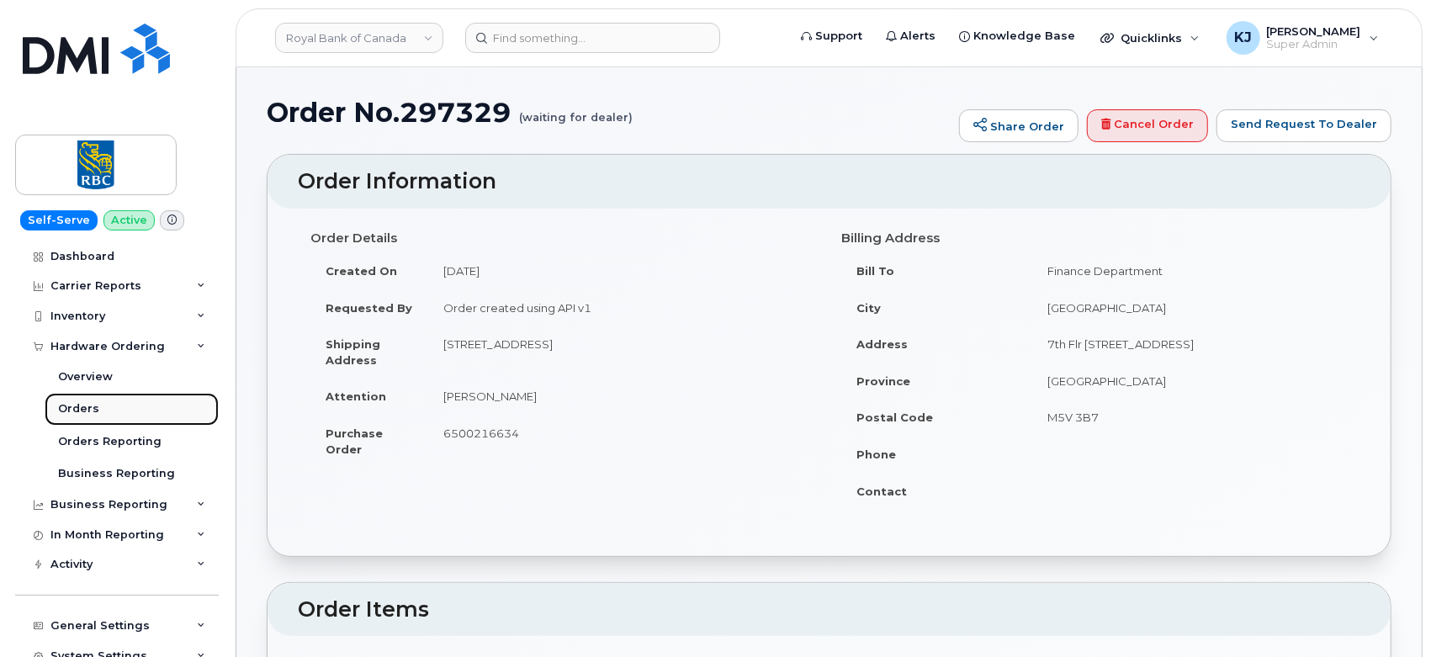
click at [82, 408] on div "Orders" at bounding box center [78, 408] width 41 height 15
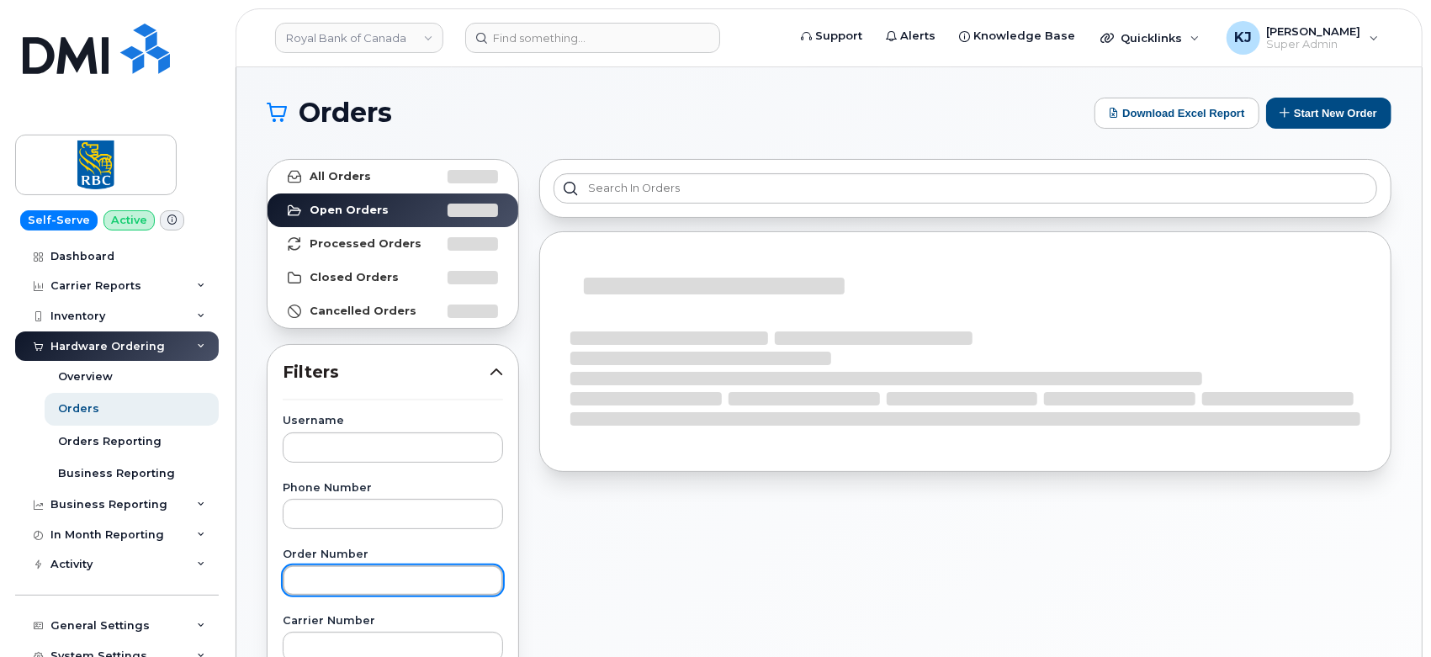
click at [325, 573] on input "text" at bounding box center [393, 580] width 220 height 30
paste input "297329"
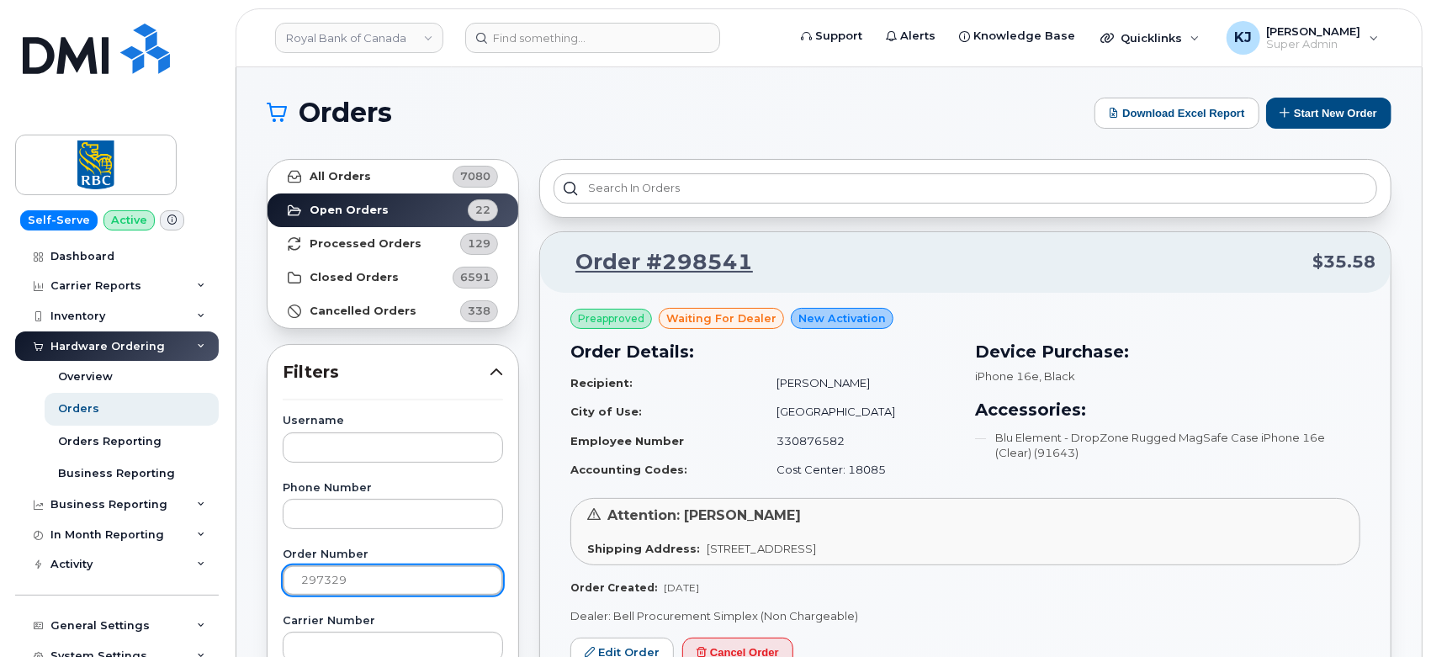
type input "297329"
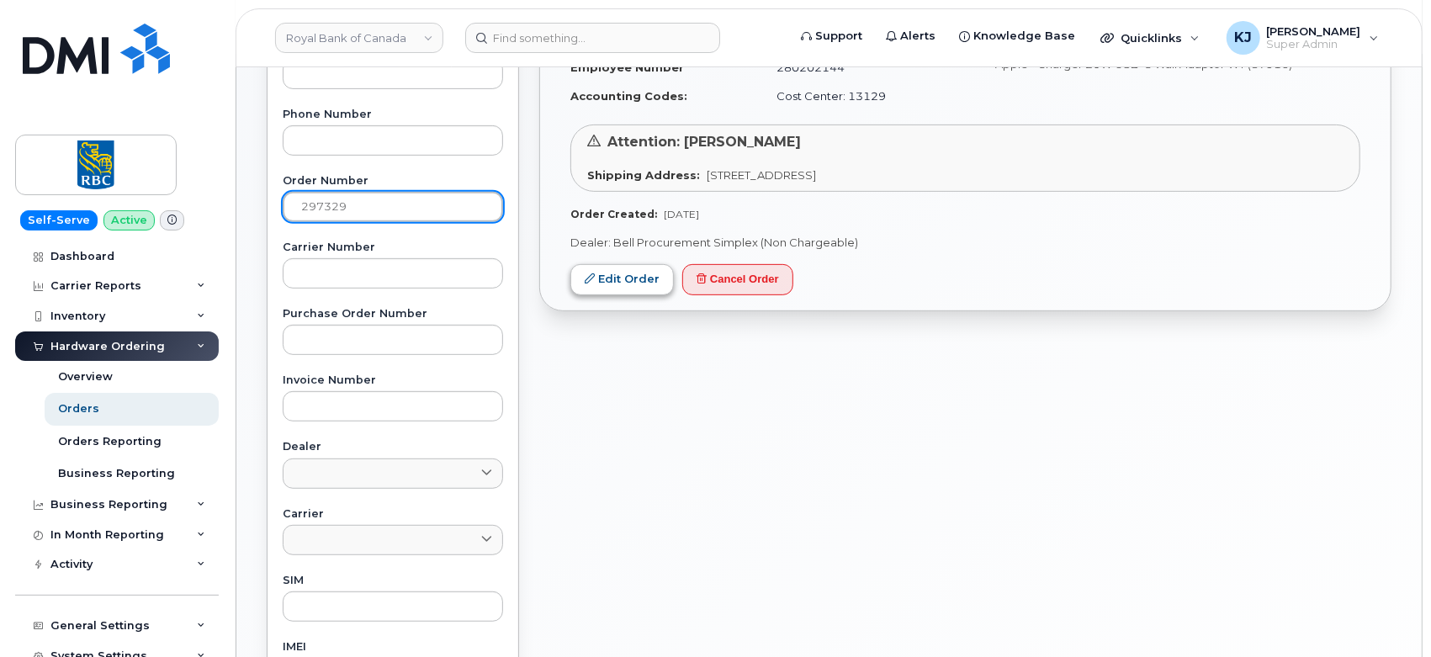
scroll to position [187, 0]
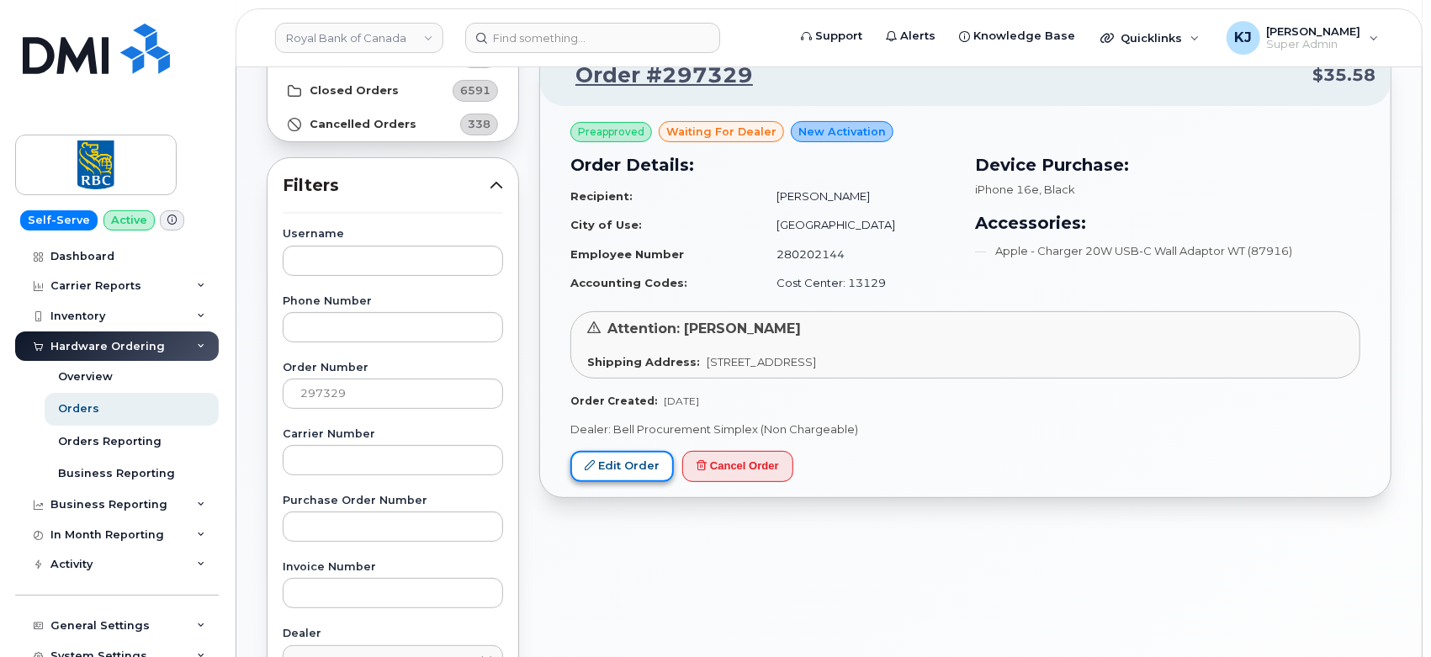
click at [627, 466] on link "Edit Order" at bounding box center [621, 466] width 103 height 31
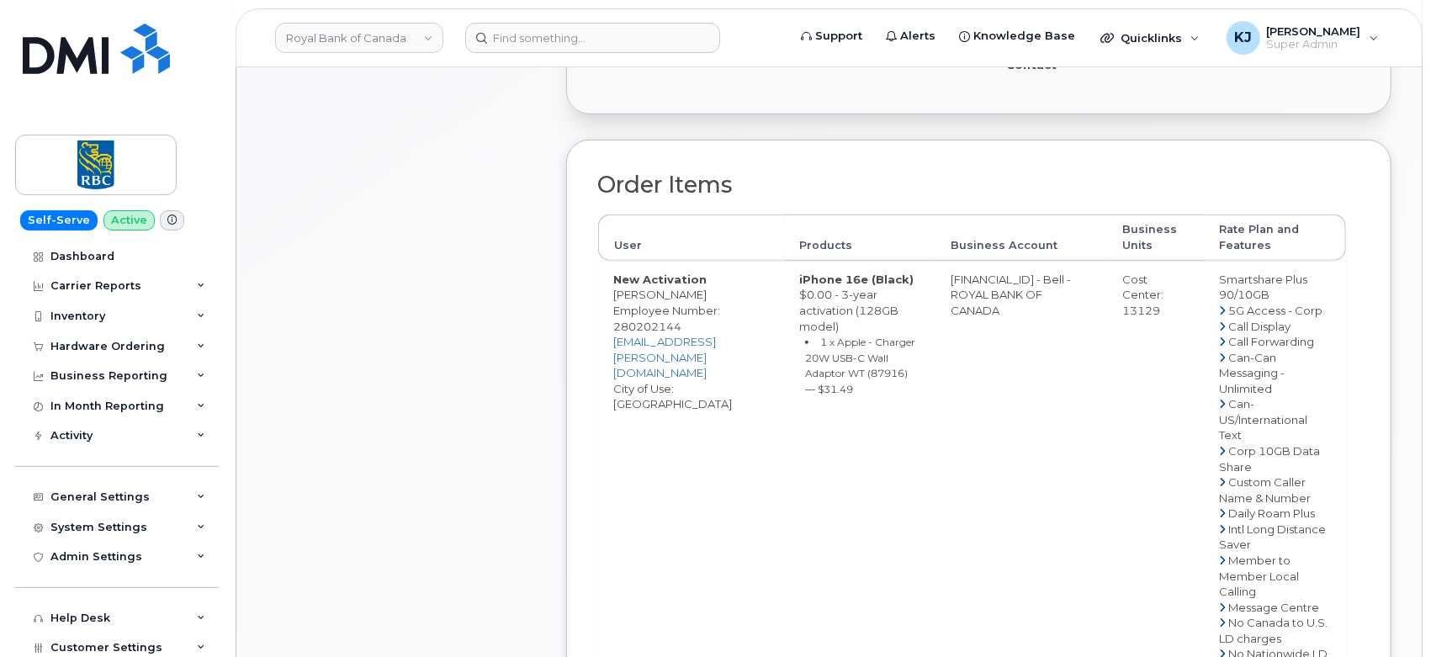
scroll to position [1121, 0]
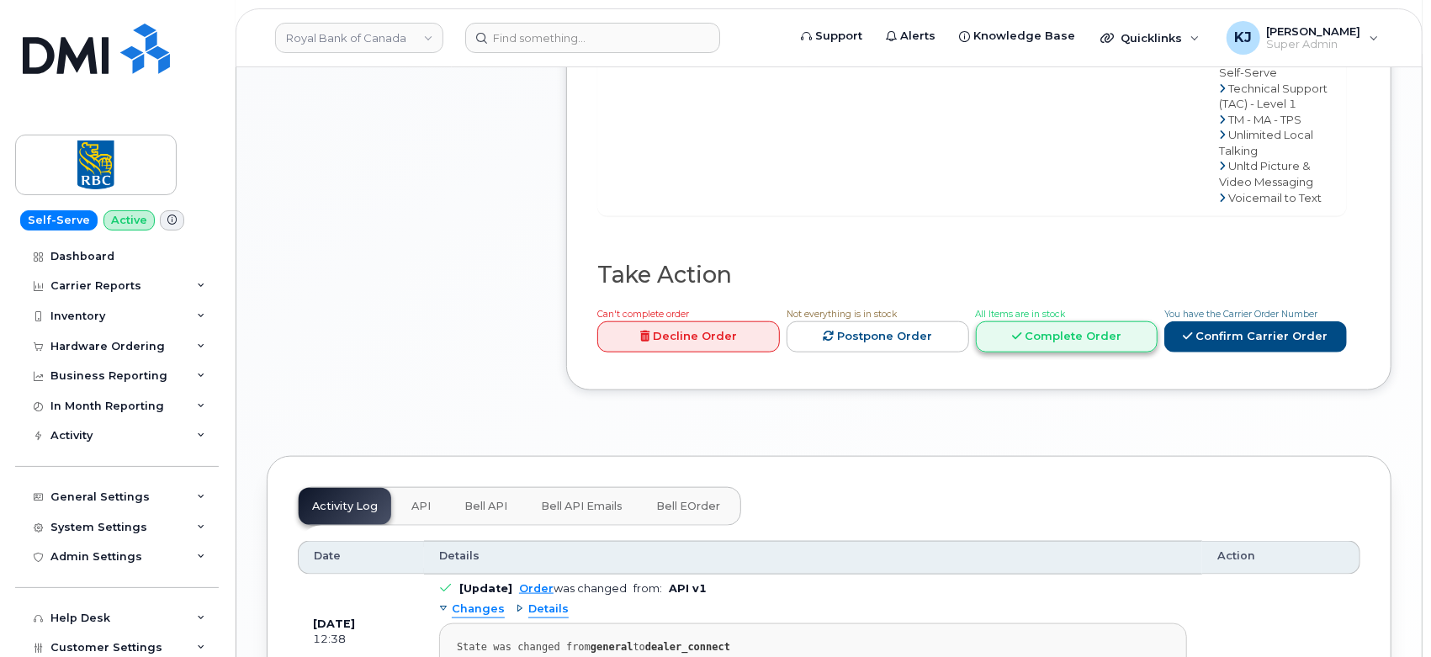
click at [1029, 321] on link "Complete Order" at bounding box center [1067, 336] width 183 height 31
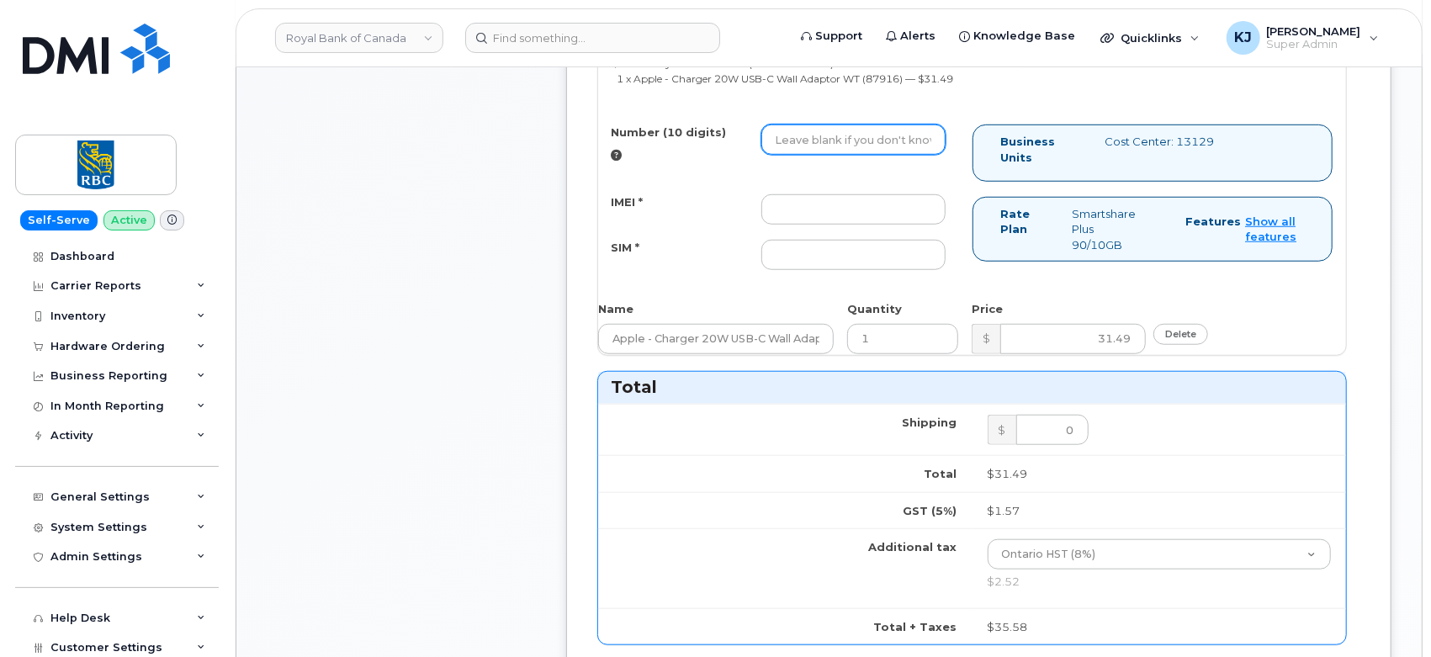
scroll to position [653, 0]
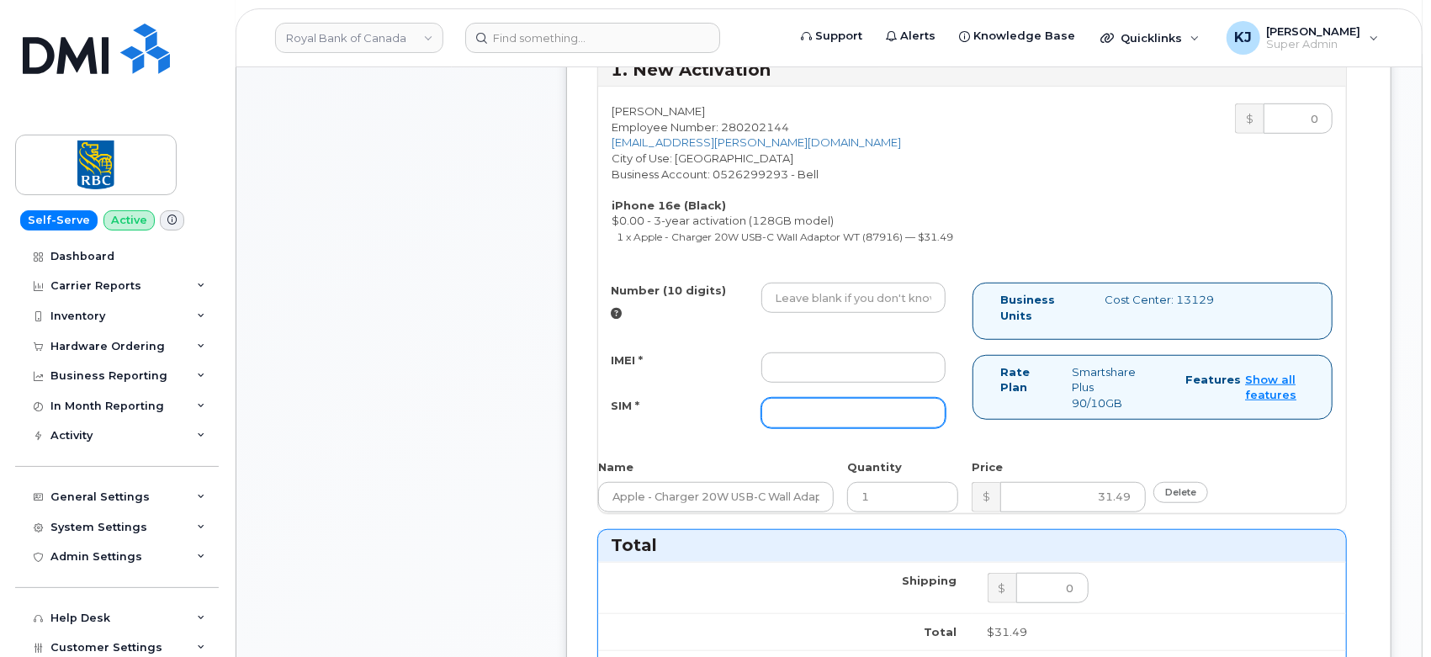
drag, startPoint x: 840, startPoint y: 420, endPoint x: 841, endPoint y: 409, distance: 11.0
click at [840, 420] on input "SIM *" at bounding box center [853, 413] width 185 height 30
paste input "89302610207417578827"
type input "89302610207417578827"
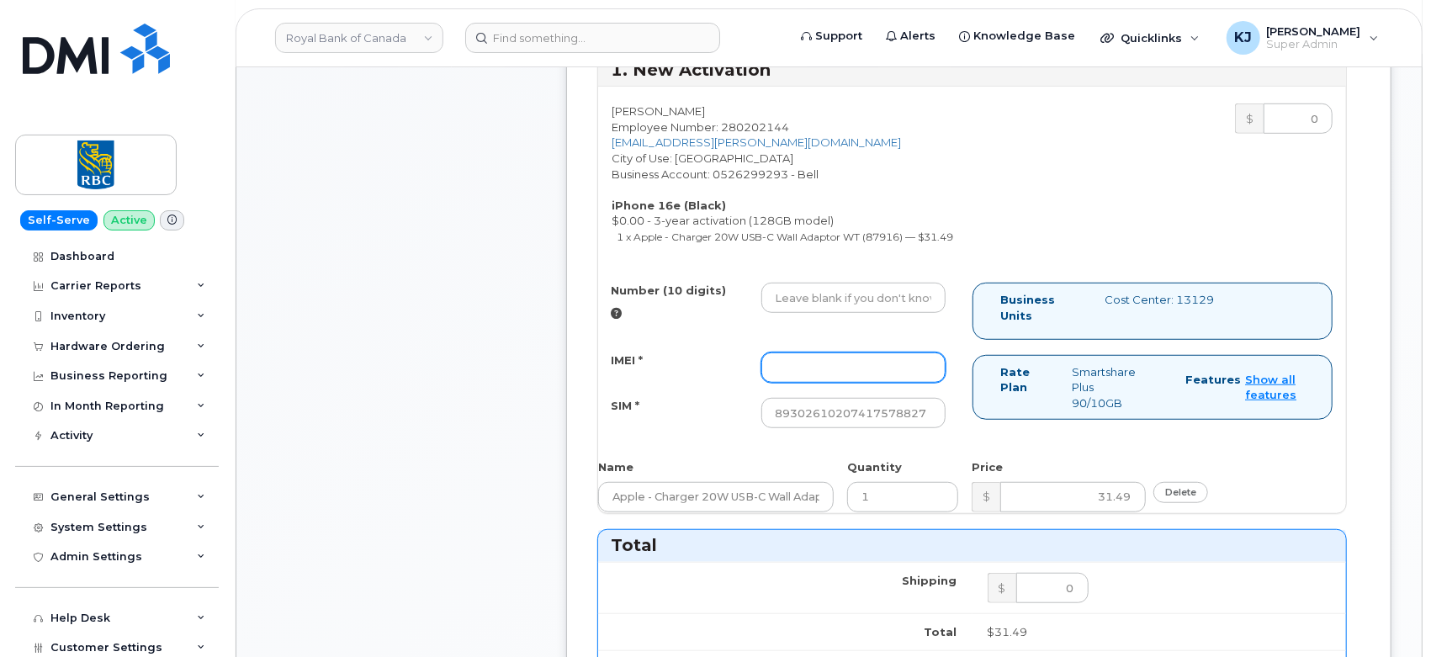
drag, startPoint x: 819, startPoint y: 376, endPoint x: 819, endPoint y: 348, distance: 27.8
click at [819, 377] on input "IMEI *" at bounding box center [853, 367] width 185 height 30
paste input "353927601269266"
type input "353927601269266"
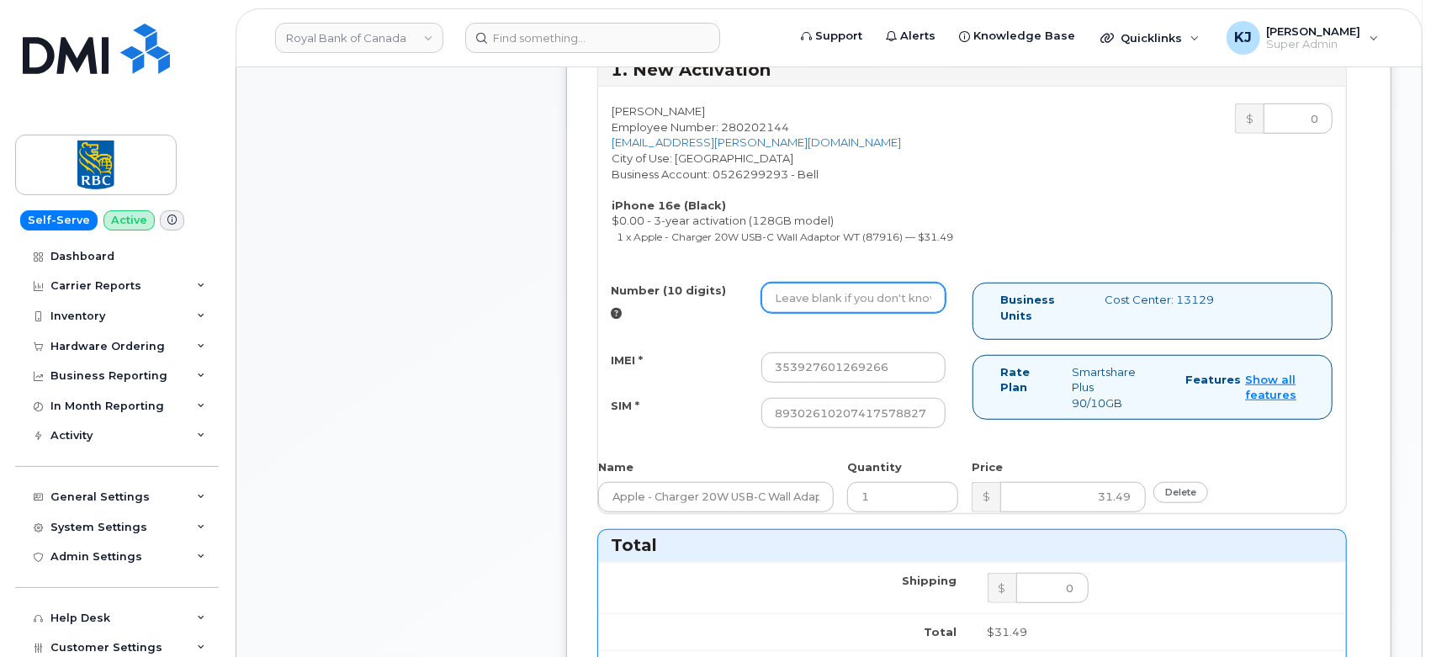
click at [861, 305] on input "Number (10 digits)" at bounding box center [853, 298] width 185 height 30
paste input "4165293907"
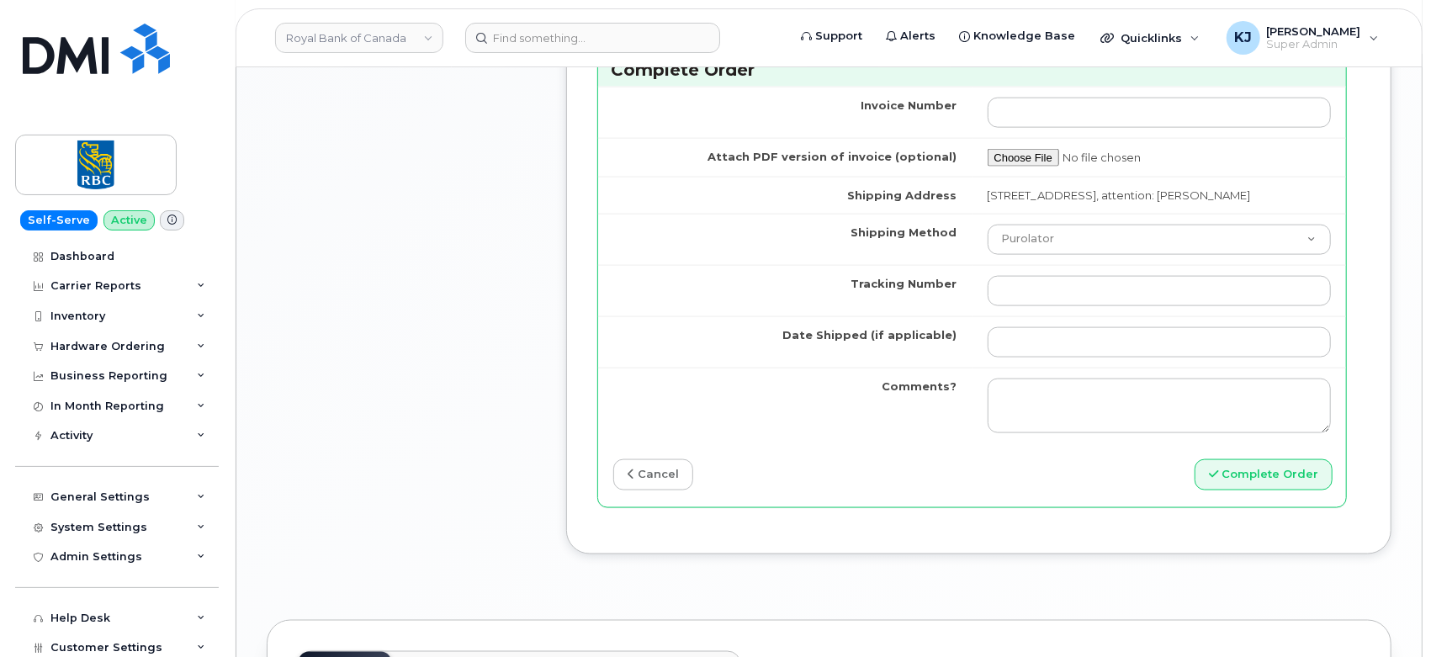
scroll to position [1588, 0]
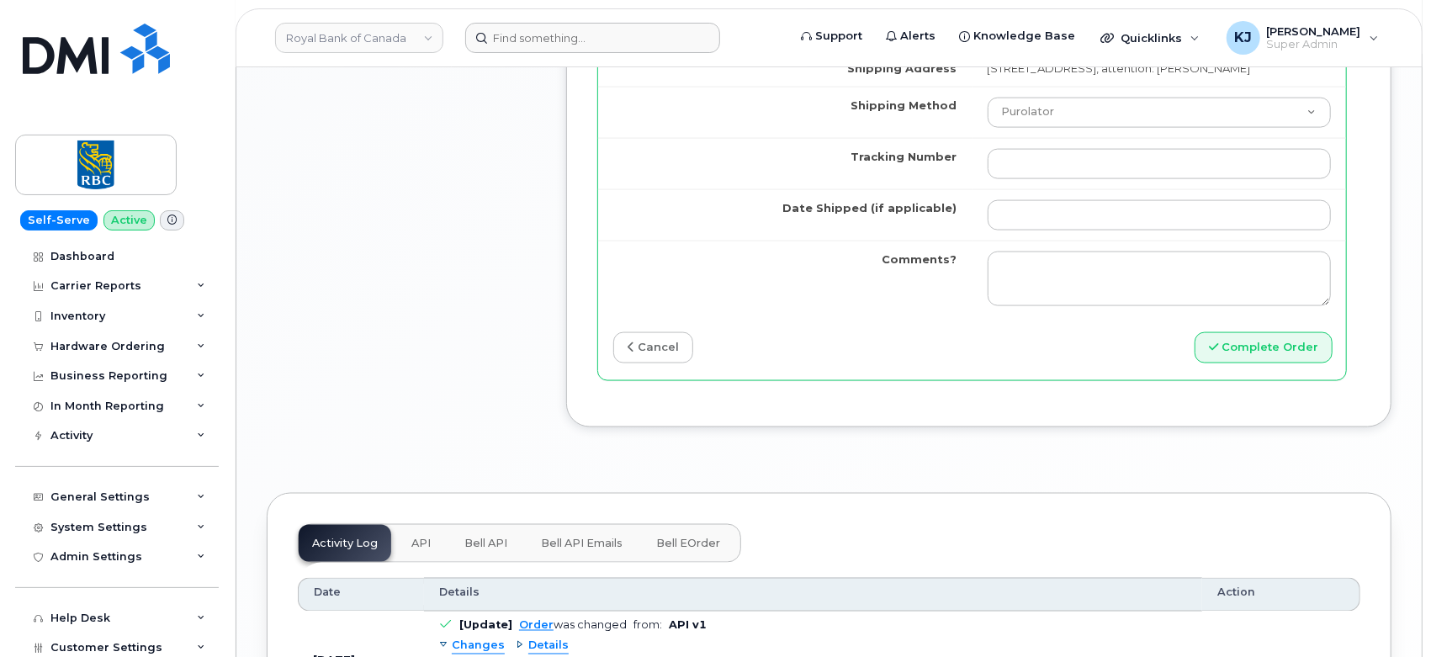
type input "4165293907"
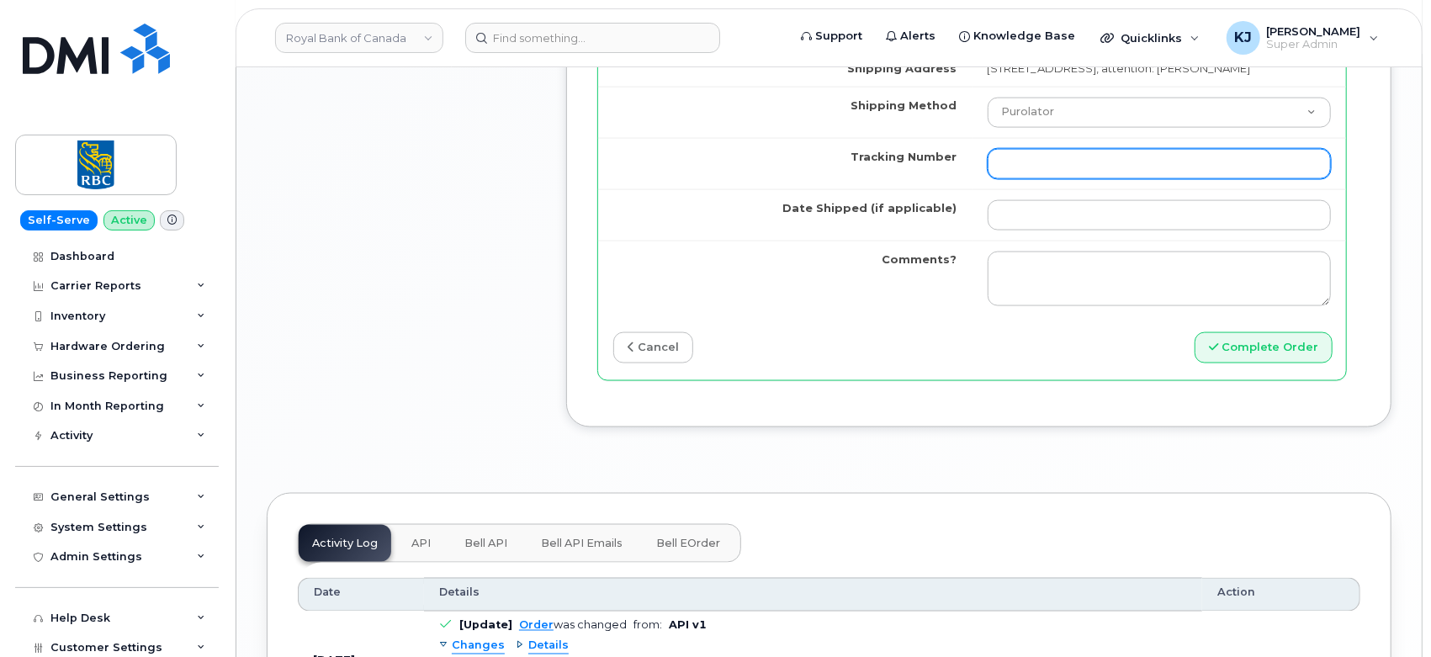
click at [1073, 179] on input "Tracking Number" at bounding box center [1159, 164] width 344 height 30
paste input "335616515458"
type input "335616515458"
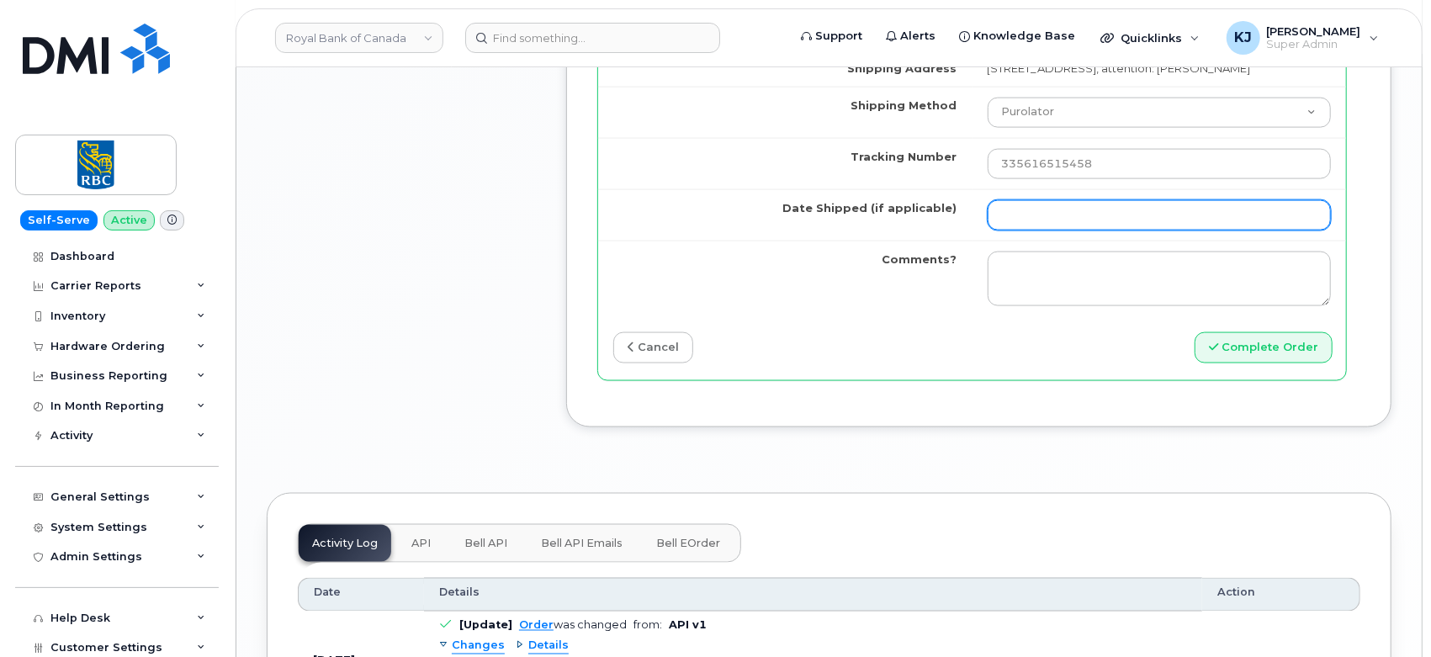
click at [1058, 226] on input "Date Shipped (if applicable)" at bounding box center [1159, 215] width 344 height 30
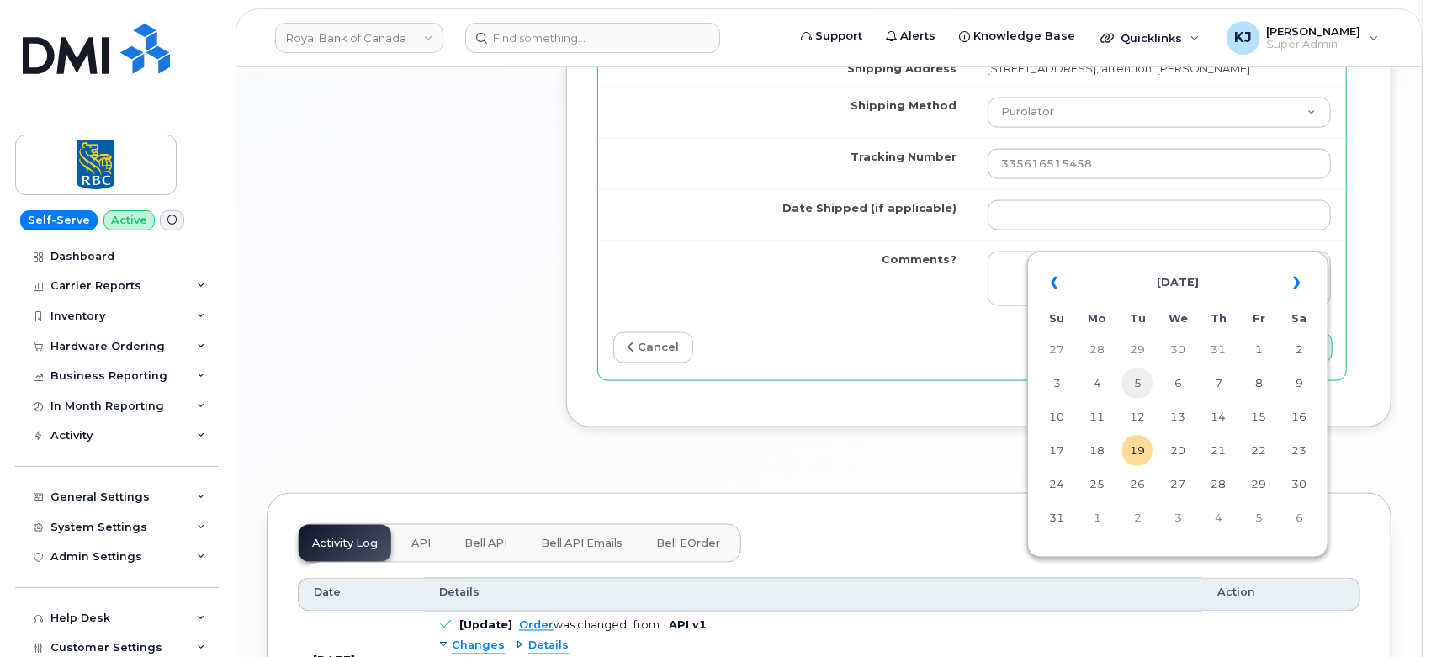
click at [1132, 383] on td "5" at bounding box center [1137, 383] width 30 height 30
type input "2025-08-05"
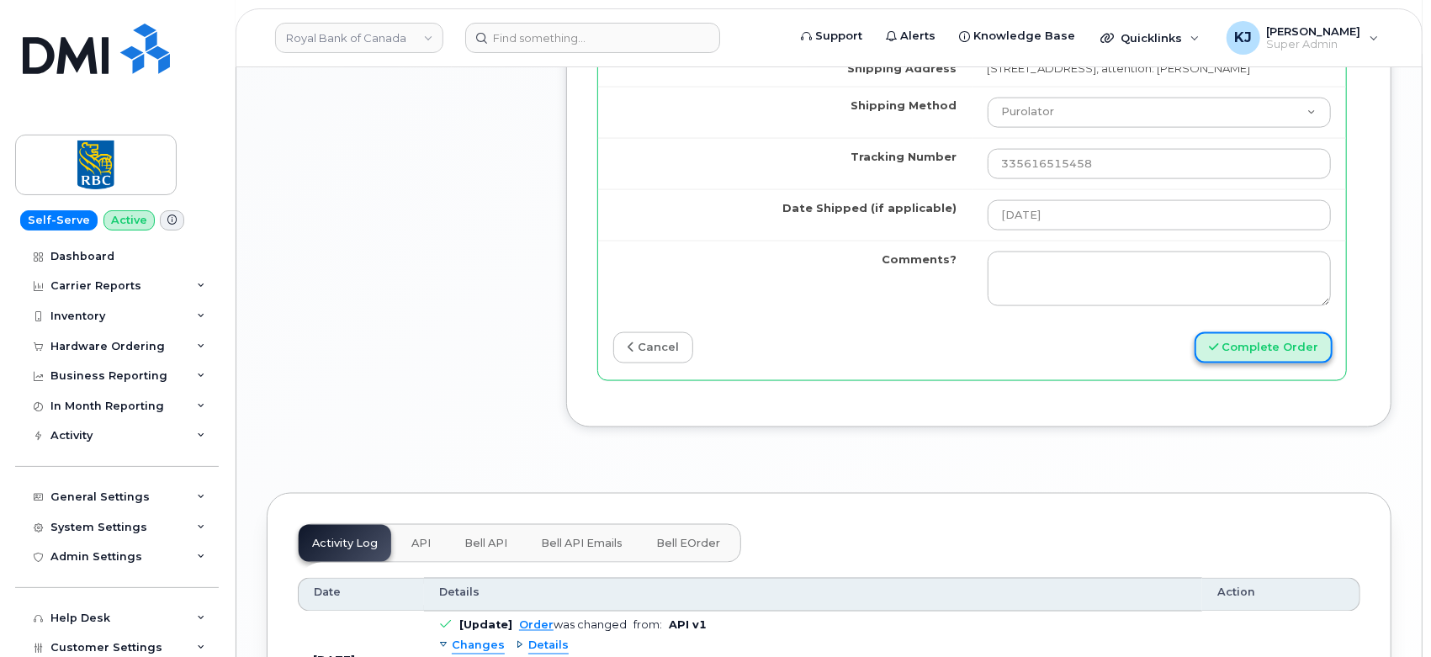
click at [1257, 363] on button "Complete Order" at bounding box center [1263, 347] width 138 height 31
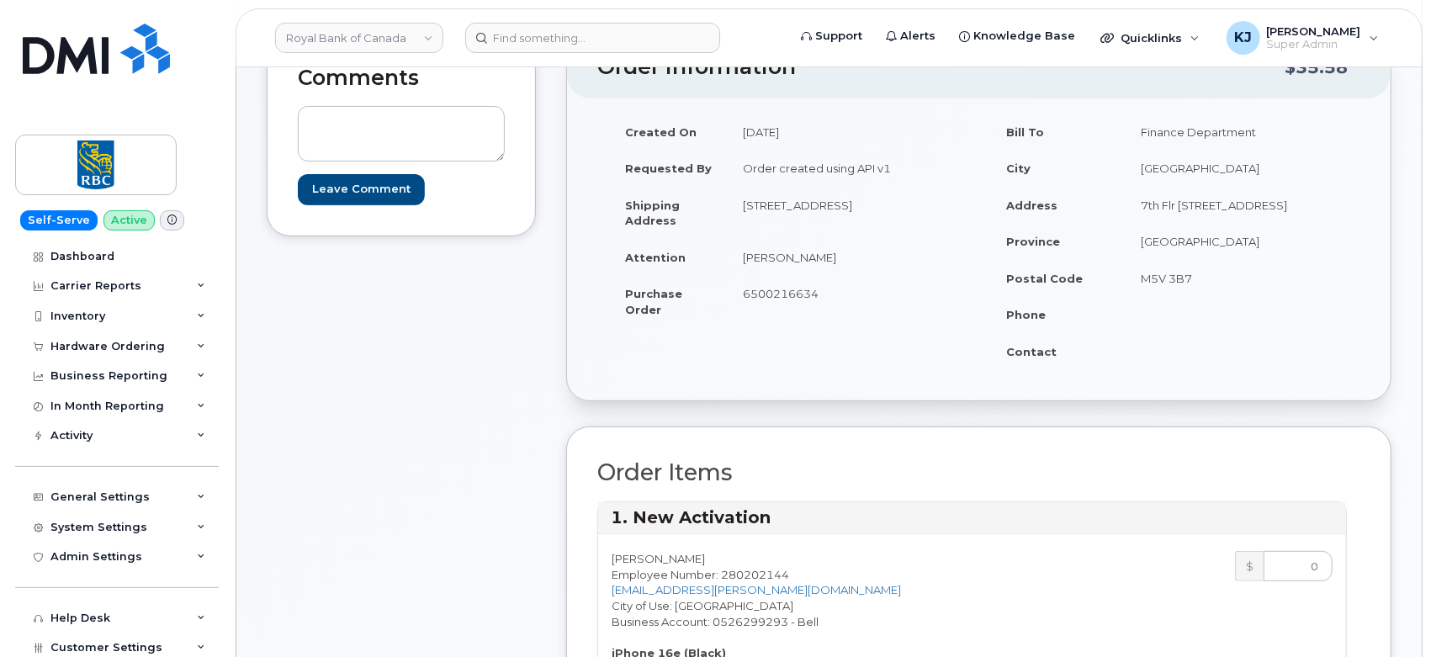
scroll to position [373, 0]
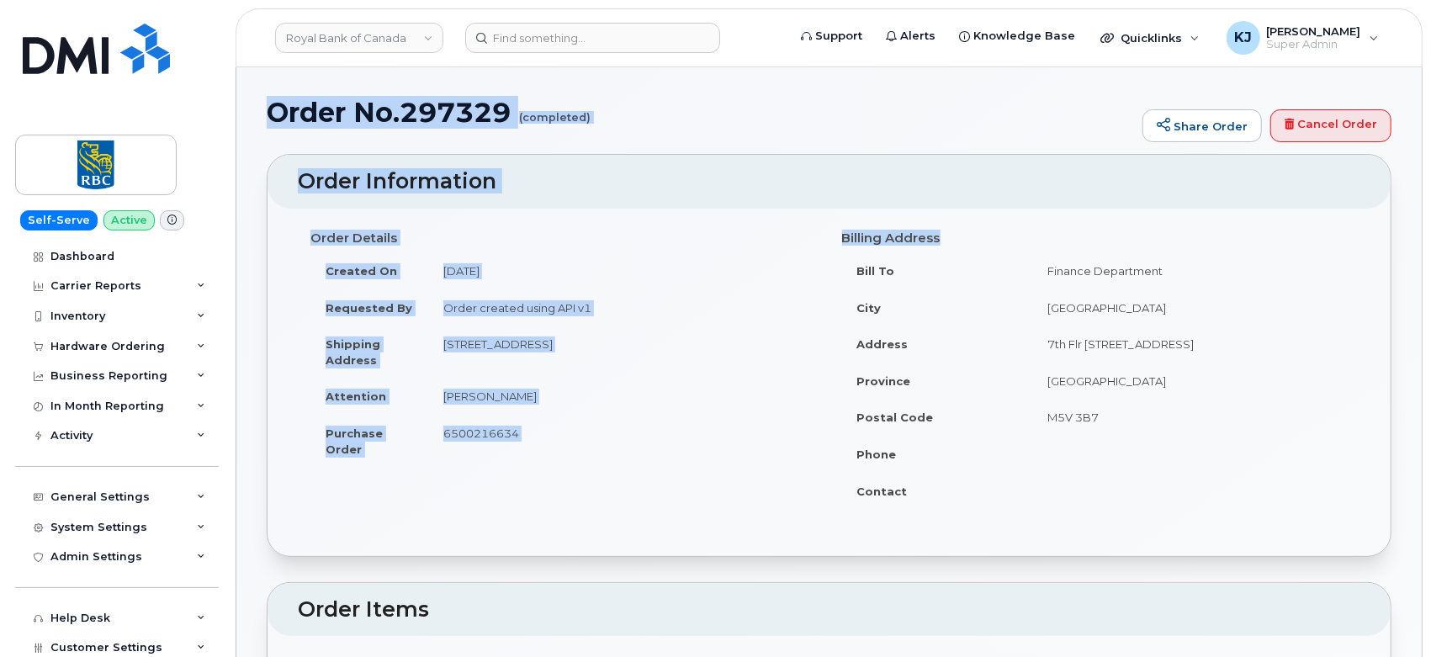
drag, startPoint x: 270, startPoint y: 113, endPoint x: 1217, endPoint y: 510, distance: 1026.8
copy div "Order No.297329 (completed) Share Order Cancel Order × Share This Order If you …"
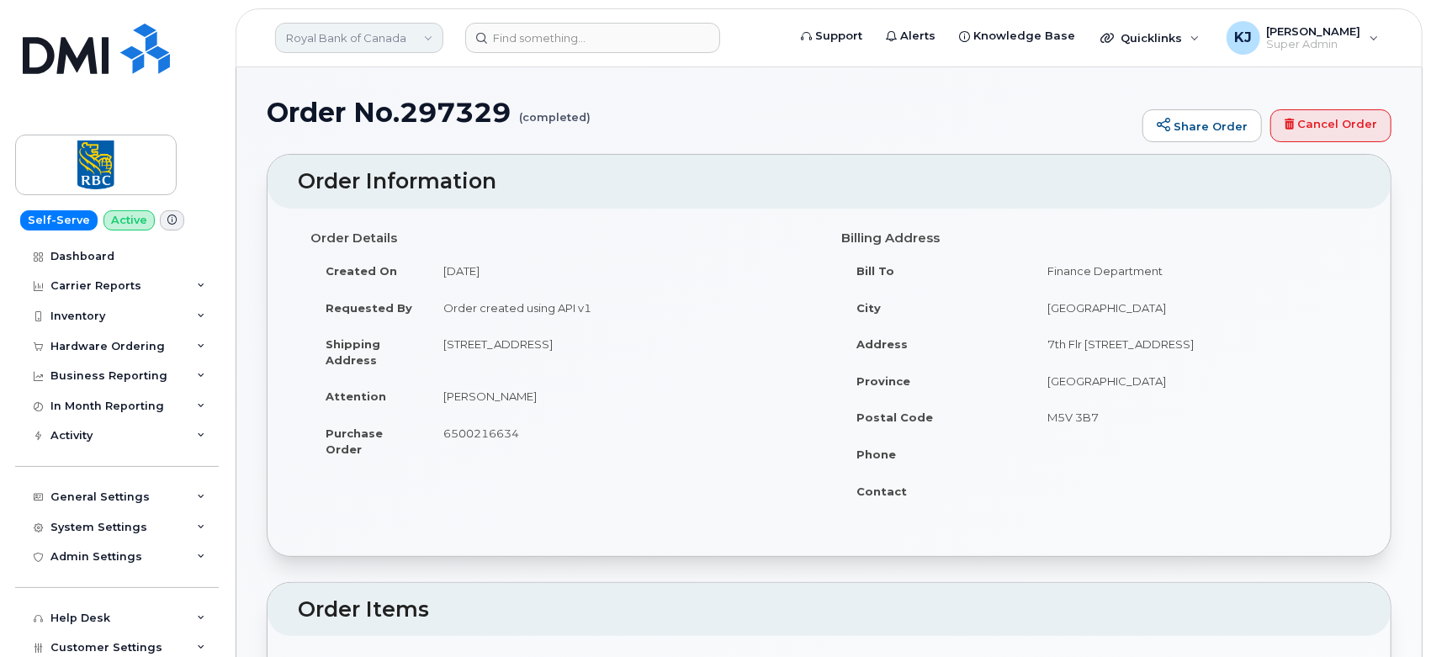
click at [366, 29] on link "Royal Bank of Canada" at bounding box center [359, 38] width 168 height 30
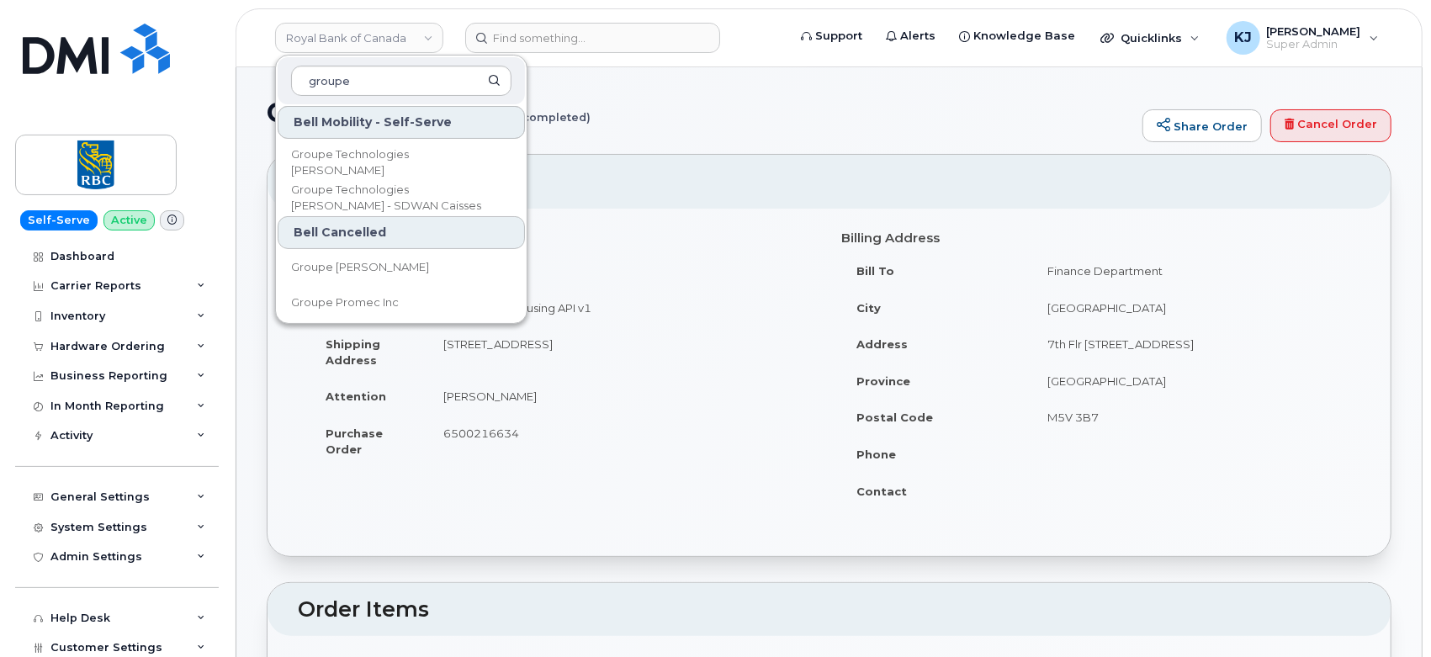
scroll to position [176, 0]
type input "groupe"
click at [396, 156] on span "Groupe Technologies Desjardins" at bounding box center [387, 159] width 193 height 33
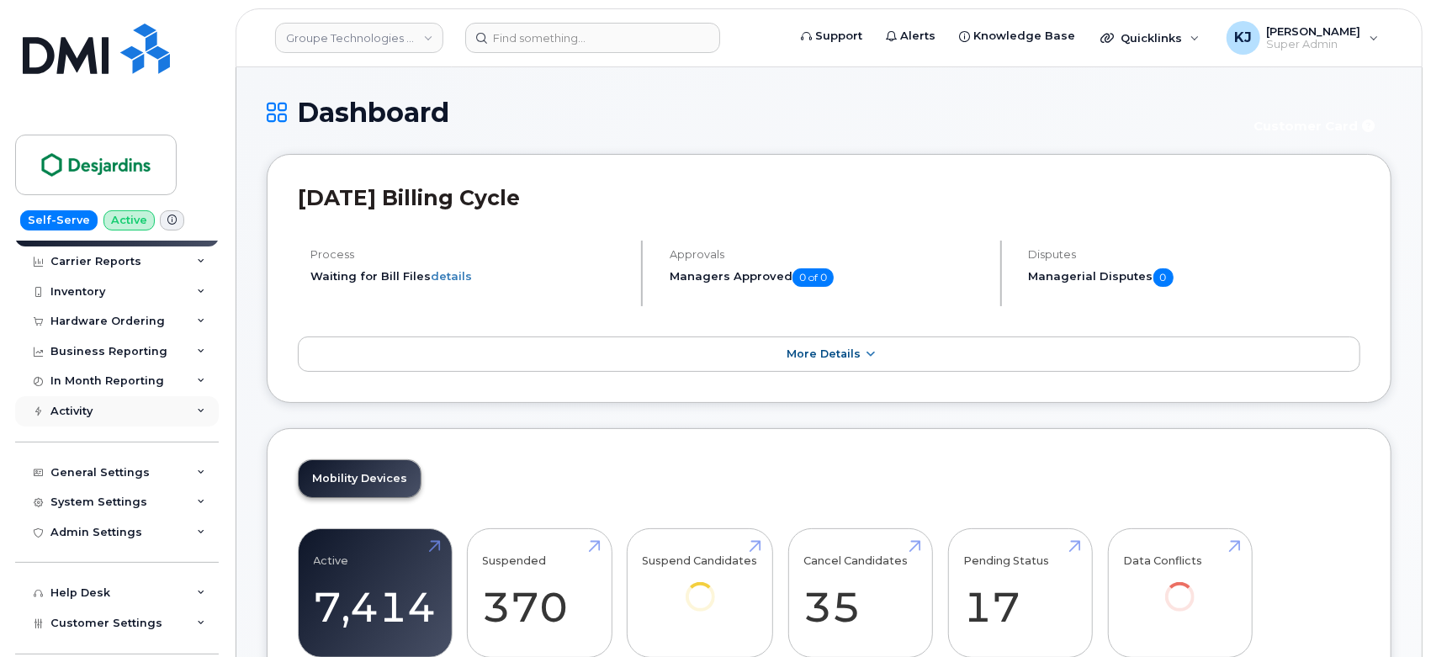
scroll to position [156, 0]
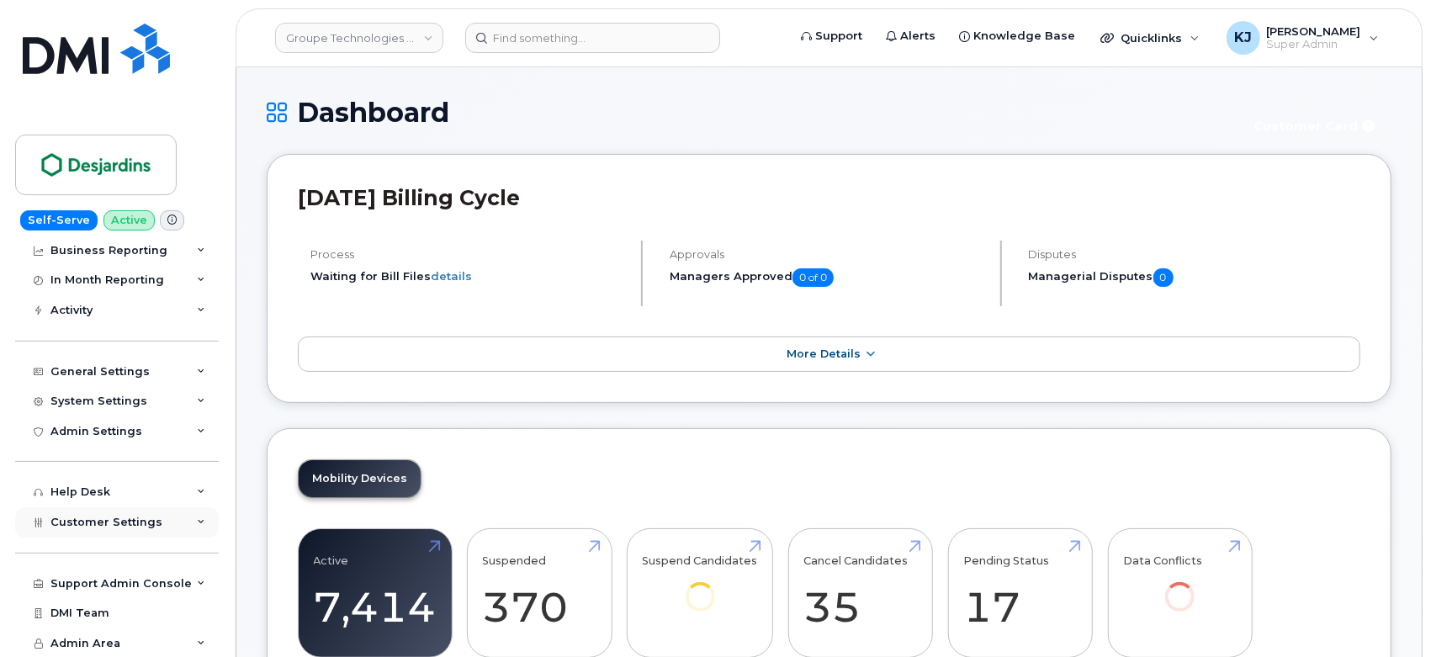
click at [153, 521] on span "Customer Settings" at bounding box center [106, 522] width 112 height 13
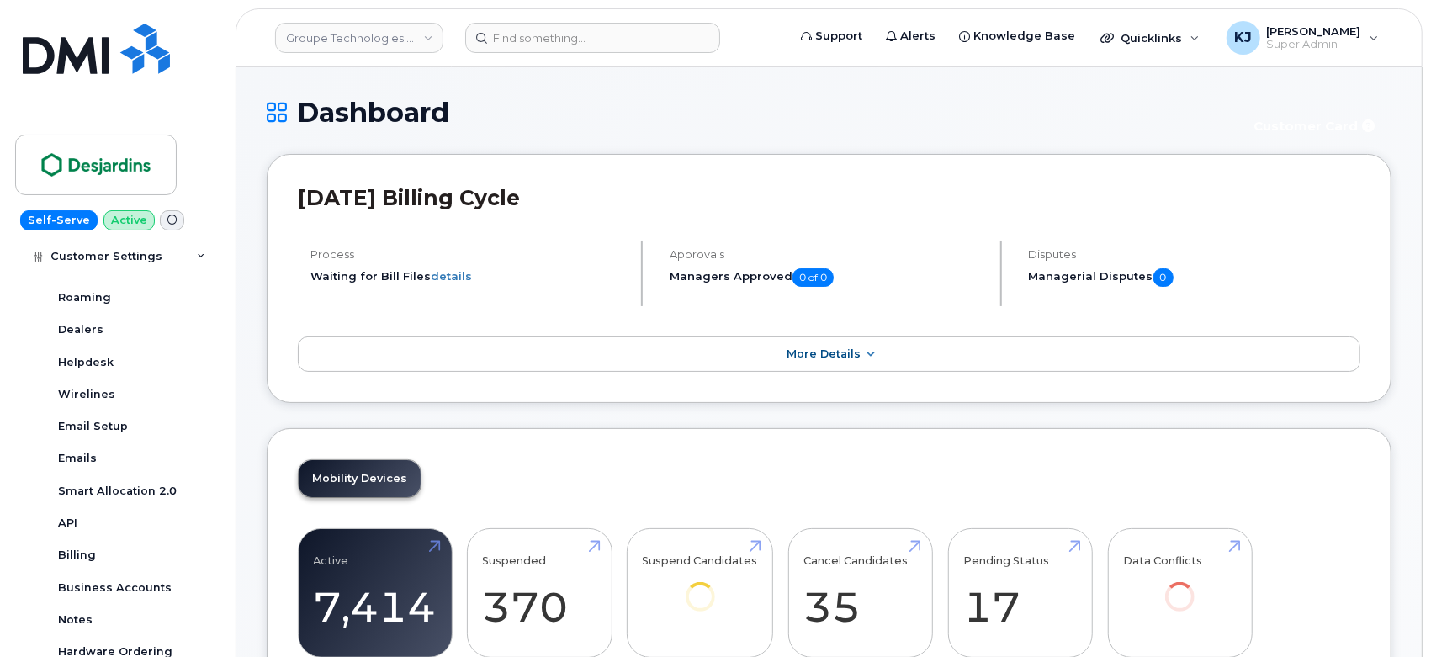
scroll to position [671, 0]
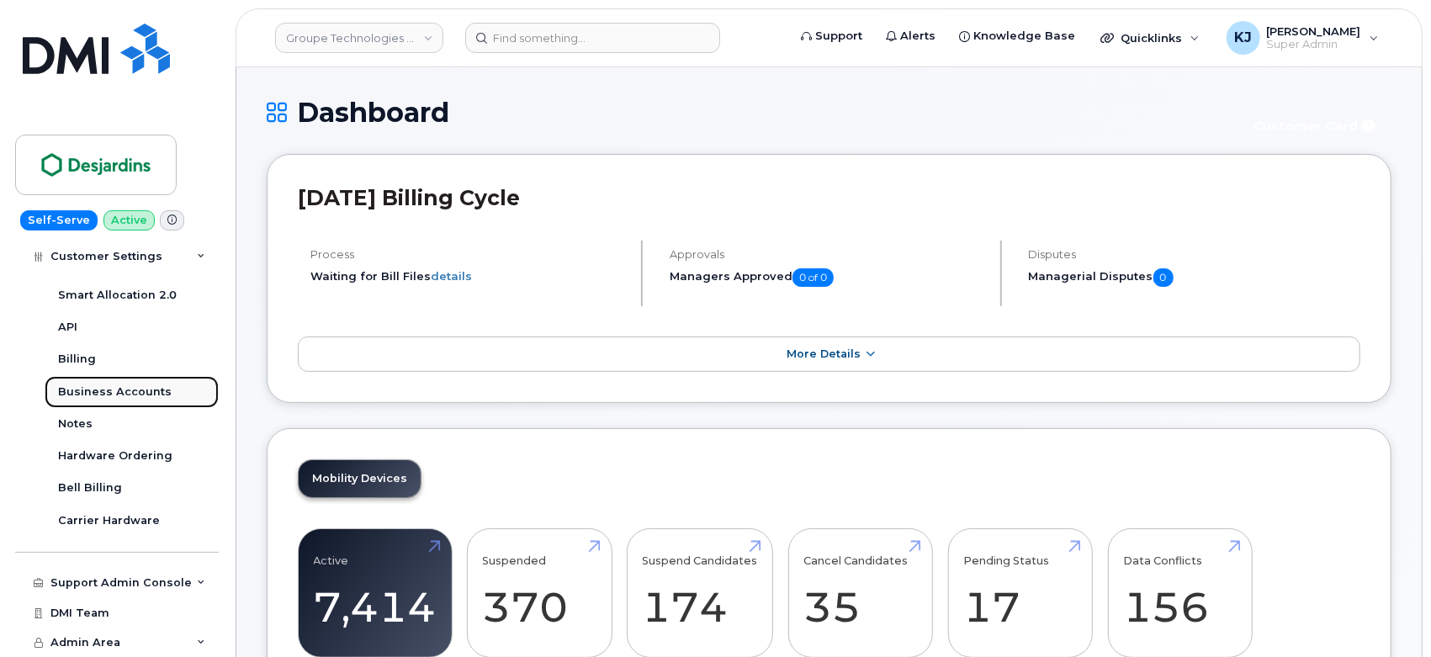
click at [148, 380] on link "Business Accounts" at bounding box center [132, 392] width 174 height 32
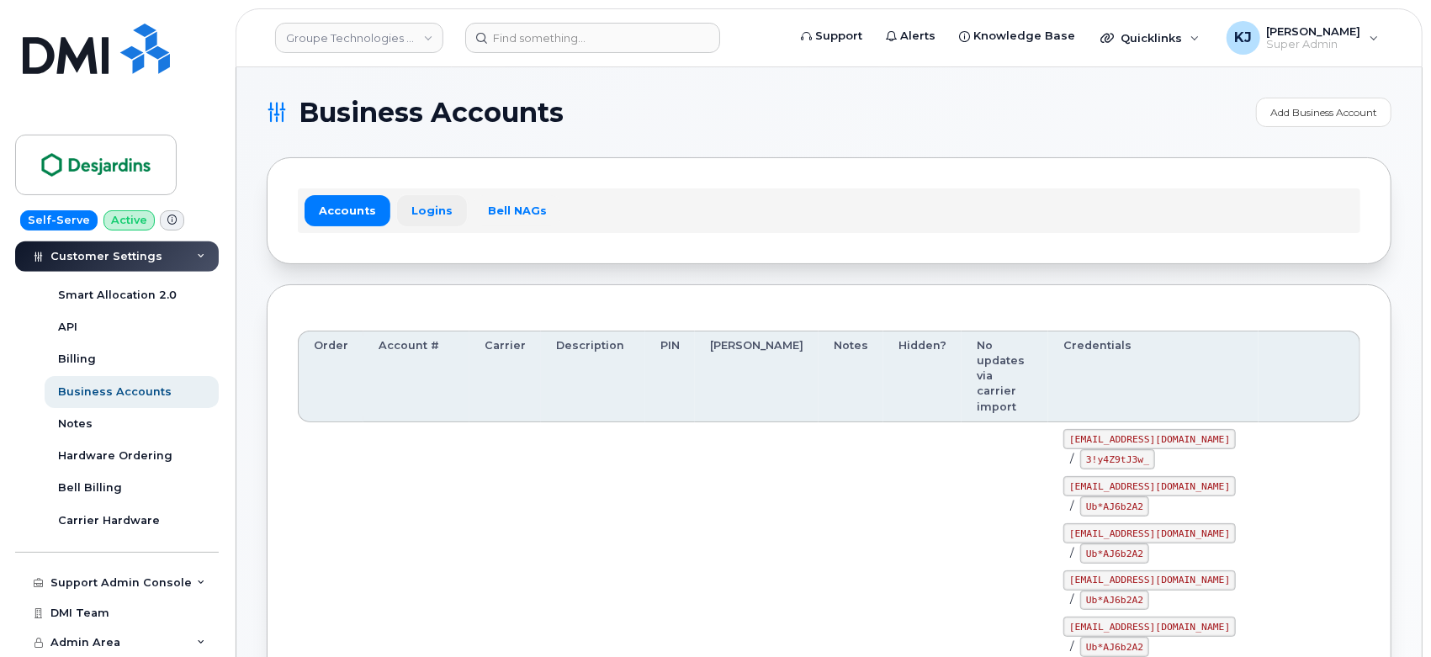
click at [426, 207] on link "Logins" at bounding box center [432, 210] width 70 height 30
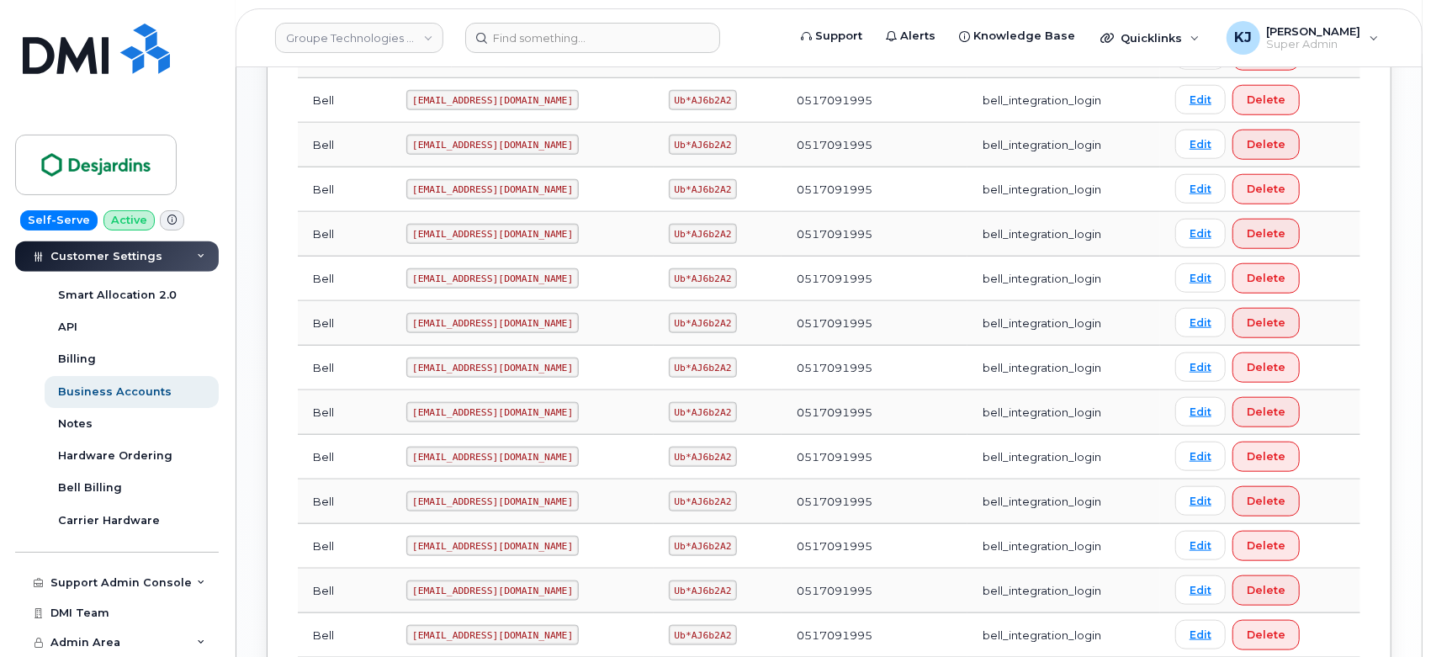
scroll to position [841, 0]
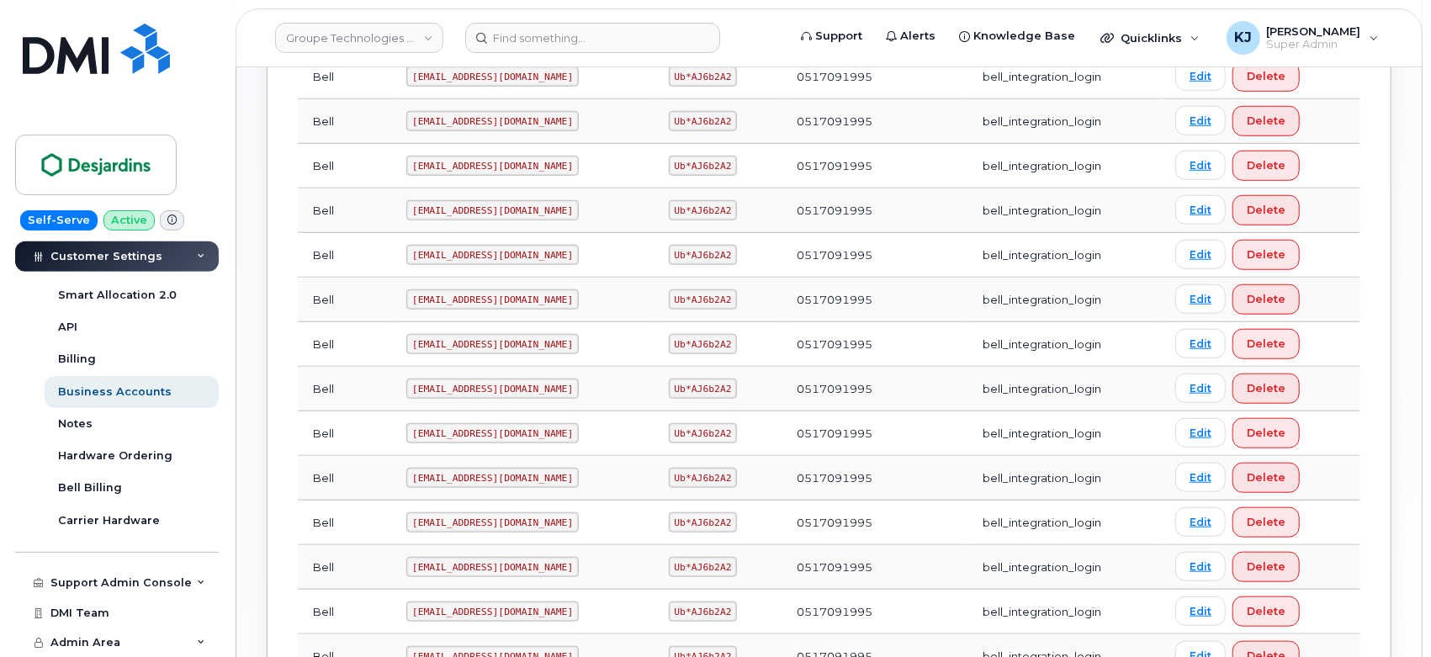
click at [531, 203] on code "simplexdesj1@myserve.ca" at bounding box center [492, 210] width 172 height 20
drag, startPoint x: 534, startPoint y: 206, endPoint x: 409, endPoint y: 204, distance: 125.3
click at [409, 204] on code "simplexdesj1@myserve.ca" at bounding box center [492, 210] width 172 height 20
copy code "simplexdesj1@myserve.ca"
drag, startPoint x: 646, startPoint y: 206, endPoint x: 706, endPoint y: 210, distance: 60.7
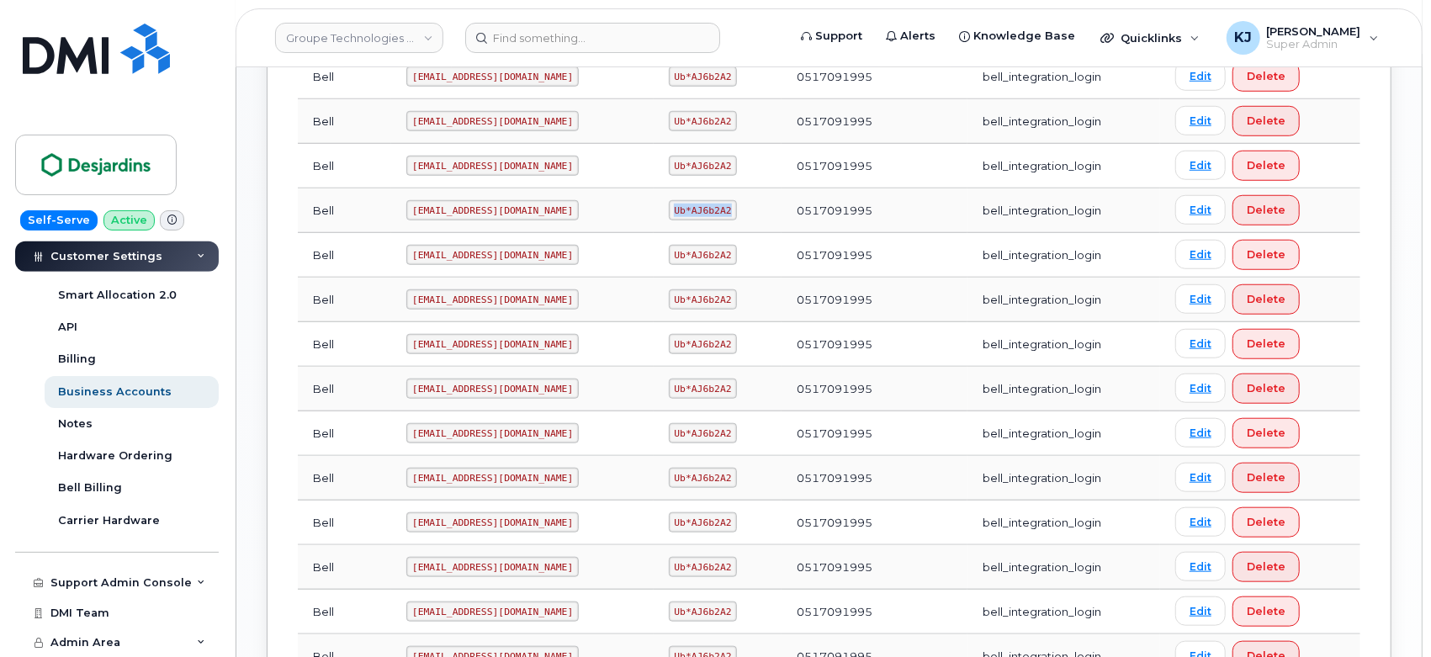
click at [706, 210] on td "Ub*AJ6b2A2" at bounding box center [717, 210] width 128 height 45
copy code "Ub*AJ6b2A2"
drag, startPoint x: 311, startPoint y: 47, endPoint x: 311, endPoint y: 35, distance: 11.8
click at [311, 48] on link "Groupe Technologies [PERSON_NAME]" at bounding box center [359, 38] width 168 height 30
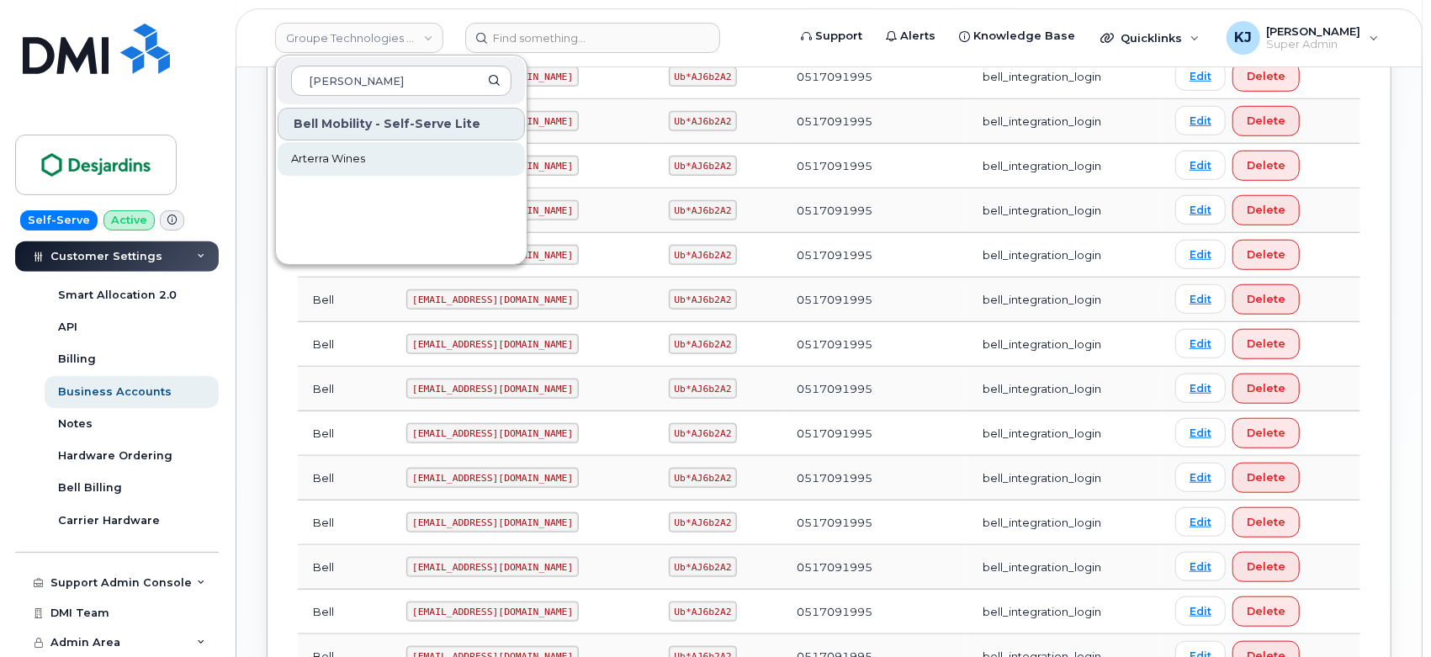
type input "arter"
click at [330, 166] on span "Arterra Wines" at bounding box center [328, 159] width 74 height 17
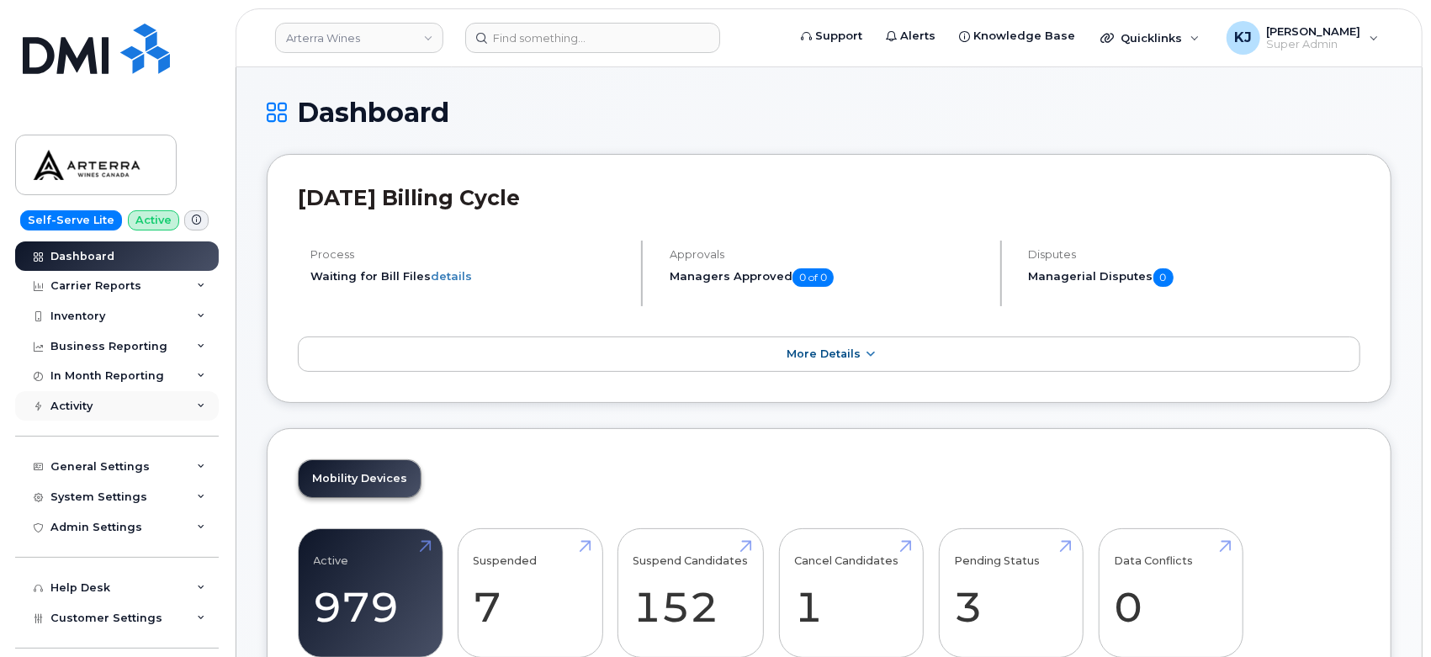
scroll to position [96, 0]
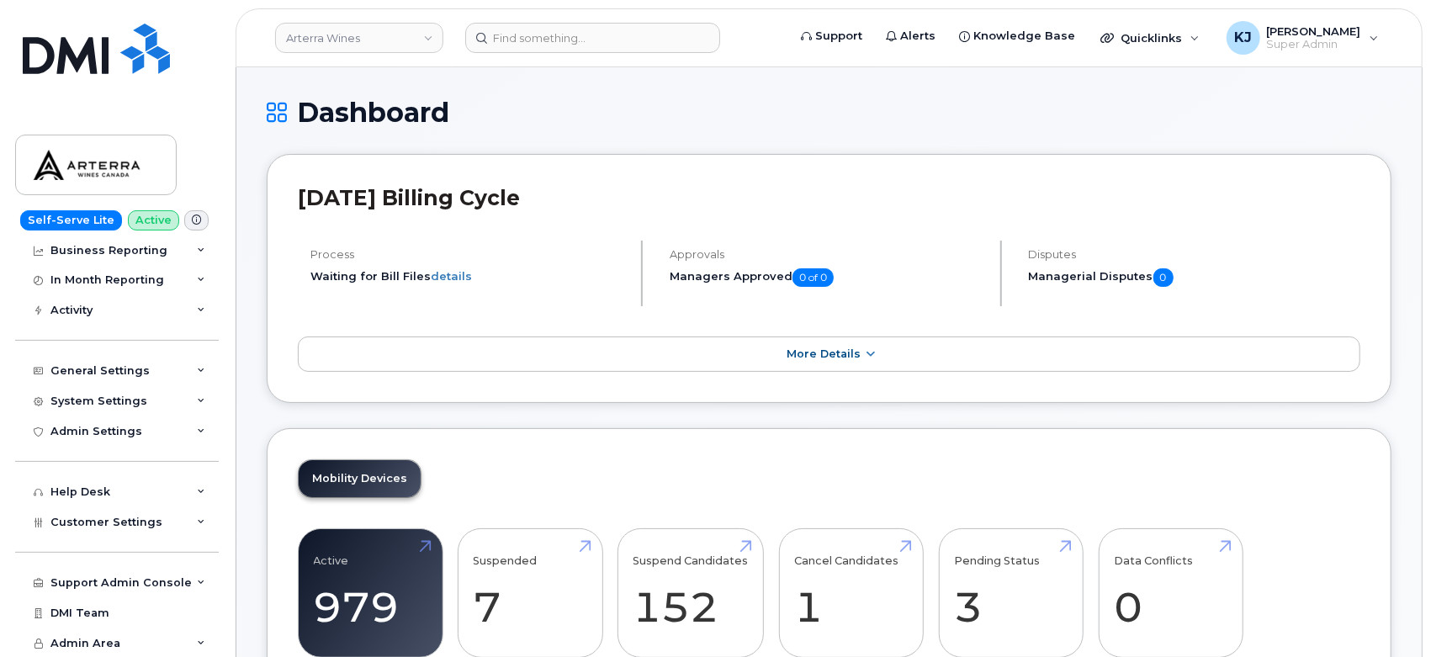
click at [130, 537] on div "Support Admin Console Add New Customer Customer Prospects Emails Sms Messages D…" at bounding box center [119, 567] width 208 height 61
click at [139, 517] on span "Customer Settings" at bounding box center [106, 522] width 112 height 13
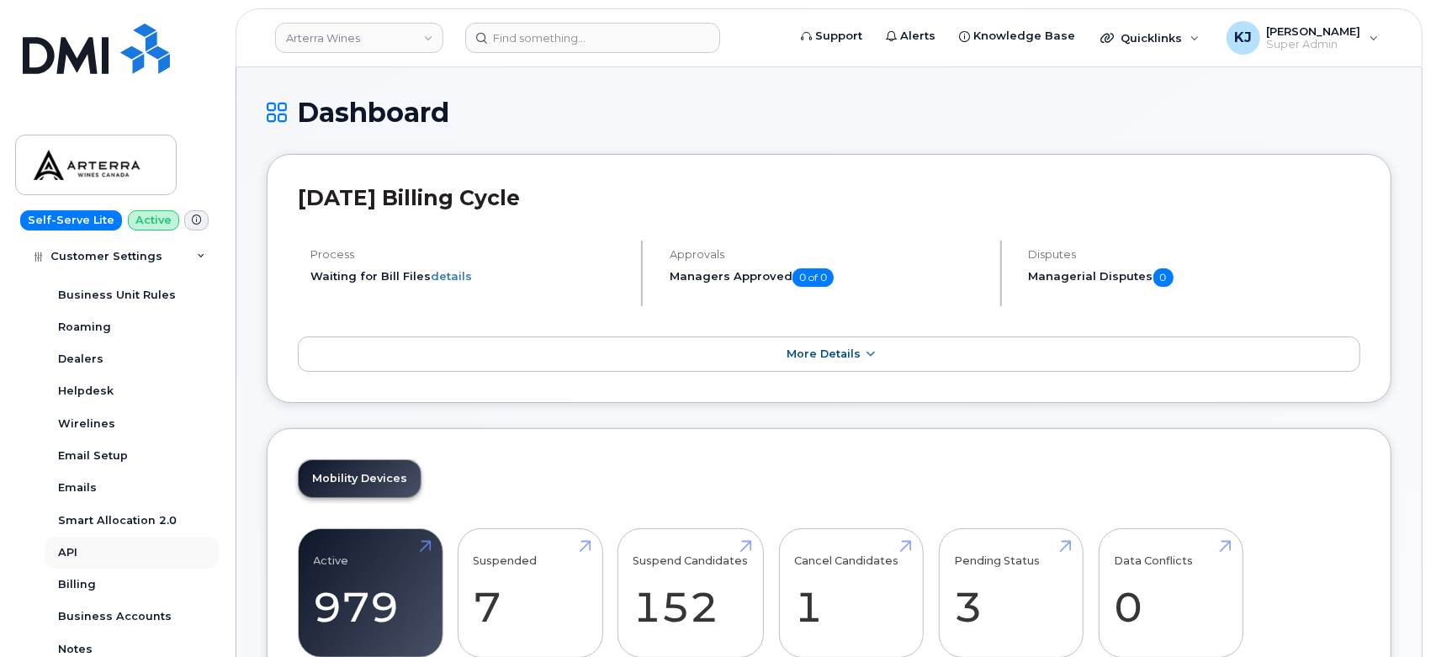
scroll to position [470, 0]
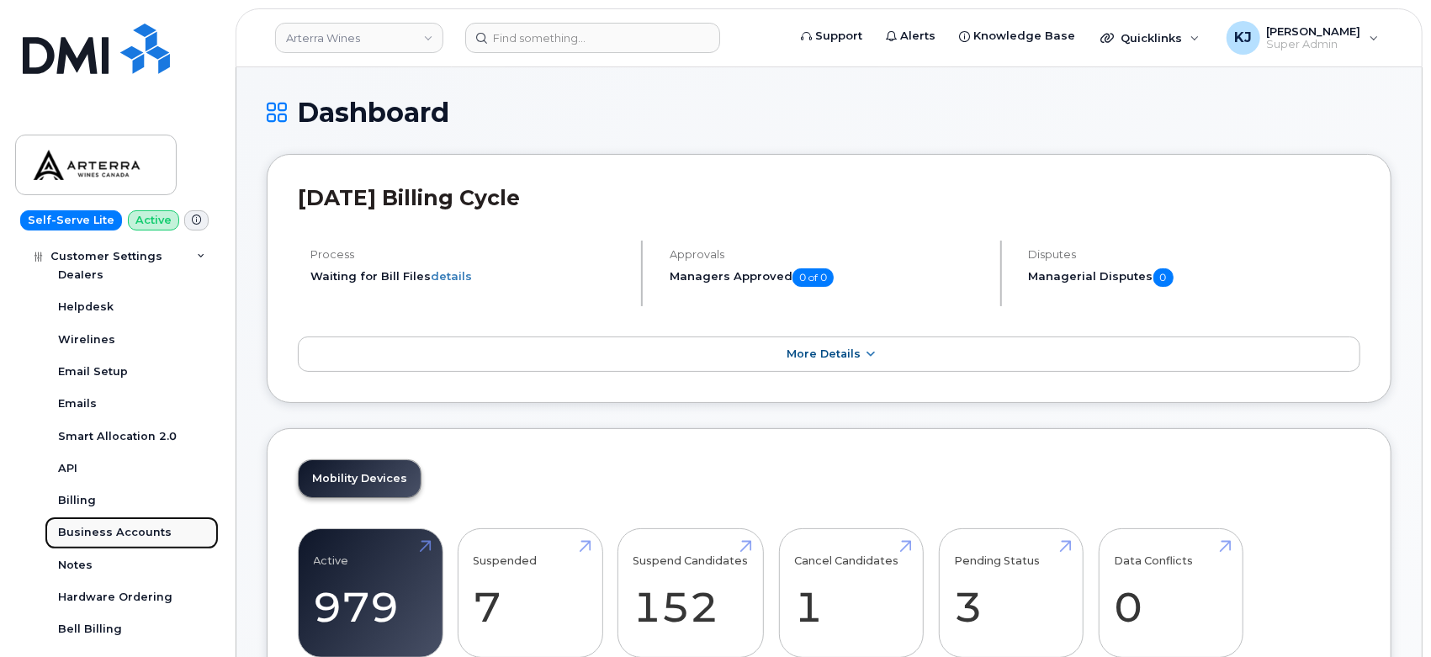
click at [137, 528] on div "Business Accounts" at bounding box center [115, 532] width 114 height 15
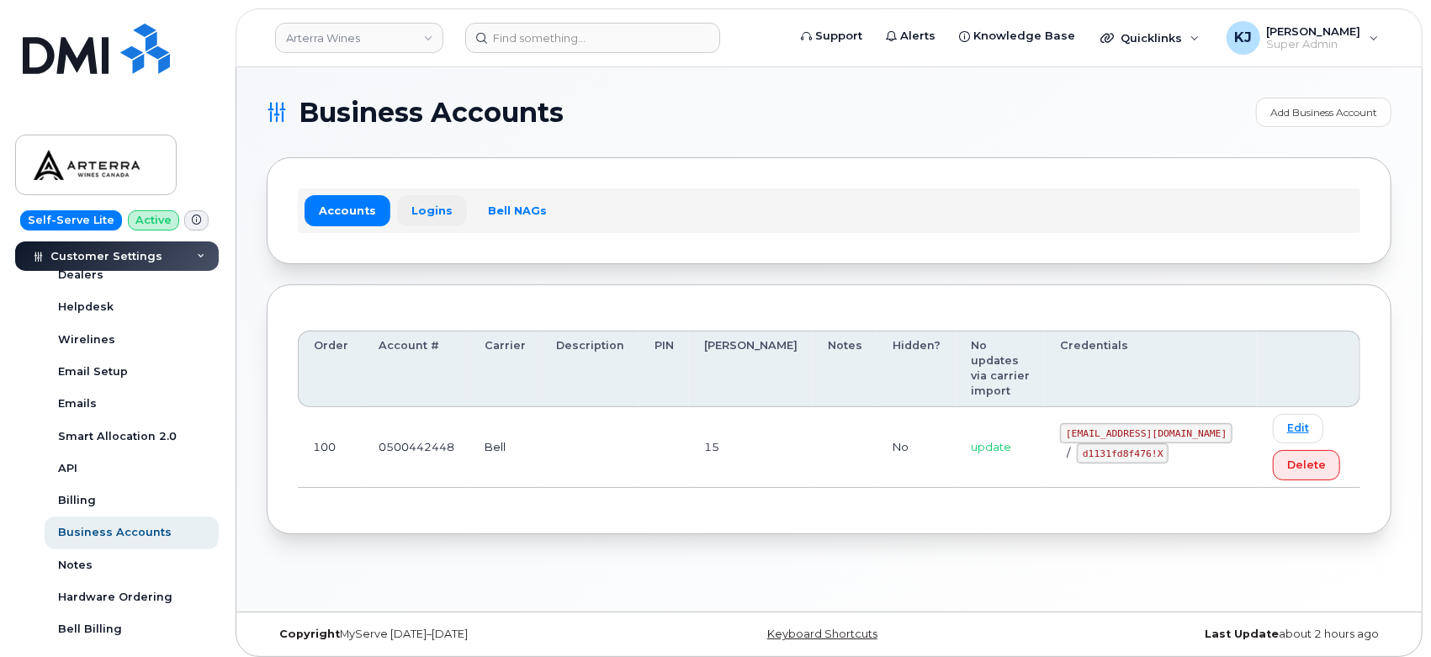
click at [429, 220] on link "Logins" at bounding box center [432, 210] width 70 height 30
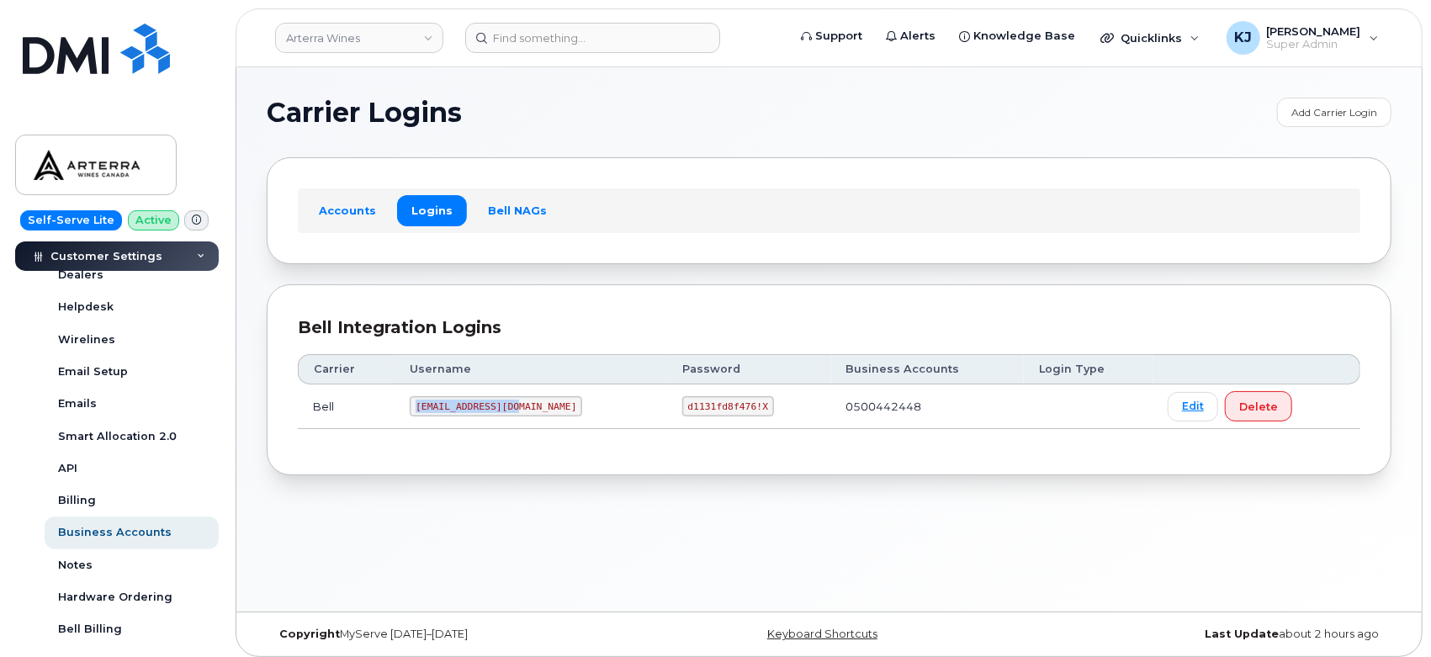
drag, startPoint x: 519, startPoint y: 405, endPoint x: 409, endPoint y: 403, distance: 110.2
click at [409, 405] on td "arterra@myserve.ca" at bounding box center [530, 406] width 272 height 45
copy code "arterra@myserve.ca"
drag, startPoint x: 628, startPoint y: 408, endPoint x: 703, endPoint y: 413, distance: 75.0
click at [703, 413] on code "d1131fd8f476!X" at bounding box center [728, 406] width 92 height 20
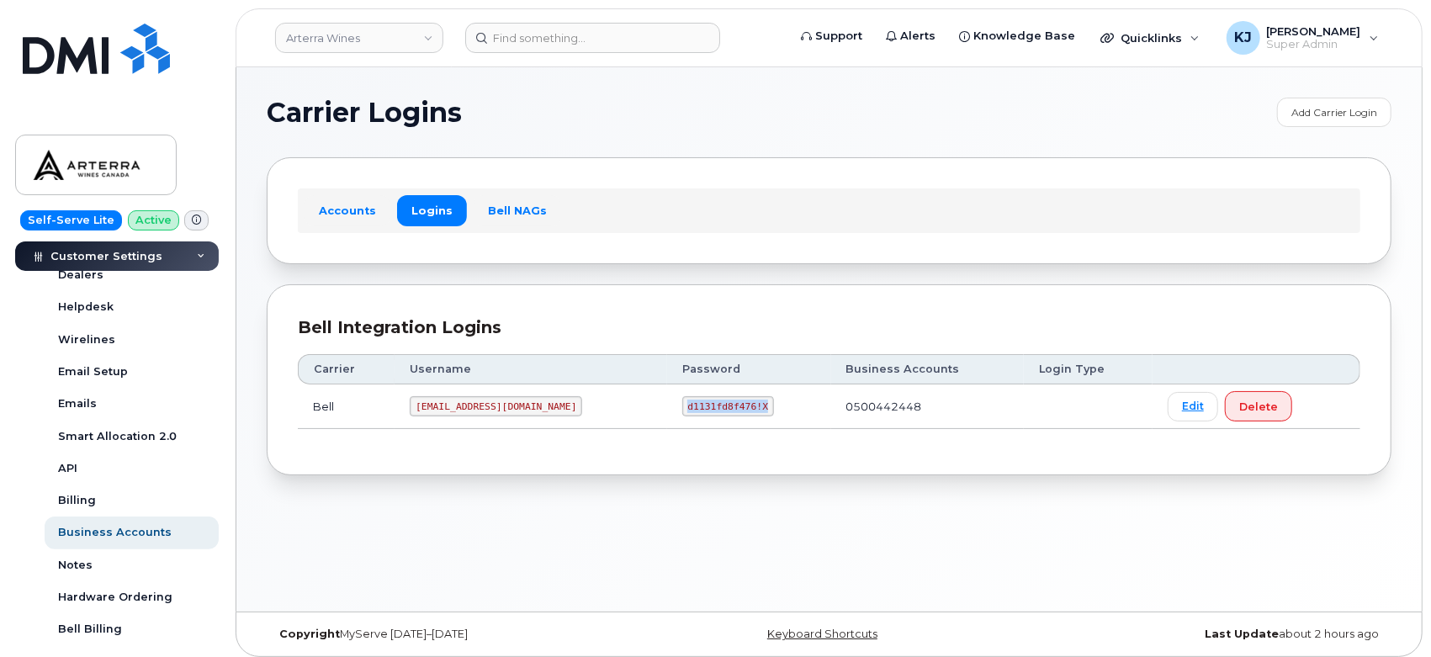
copy code "d1131fd8f476!X"
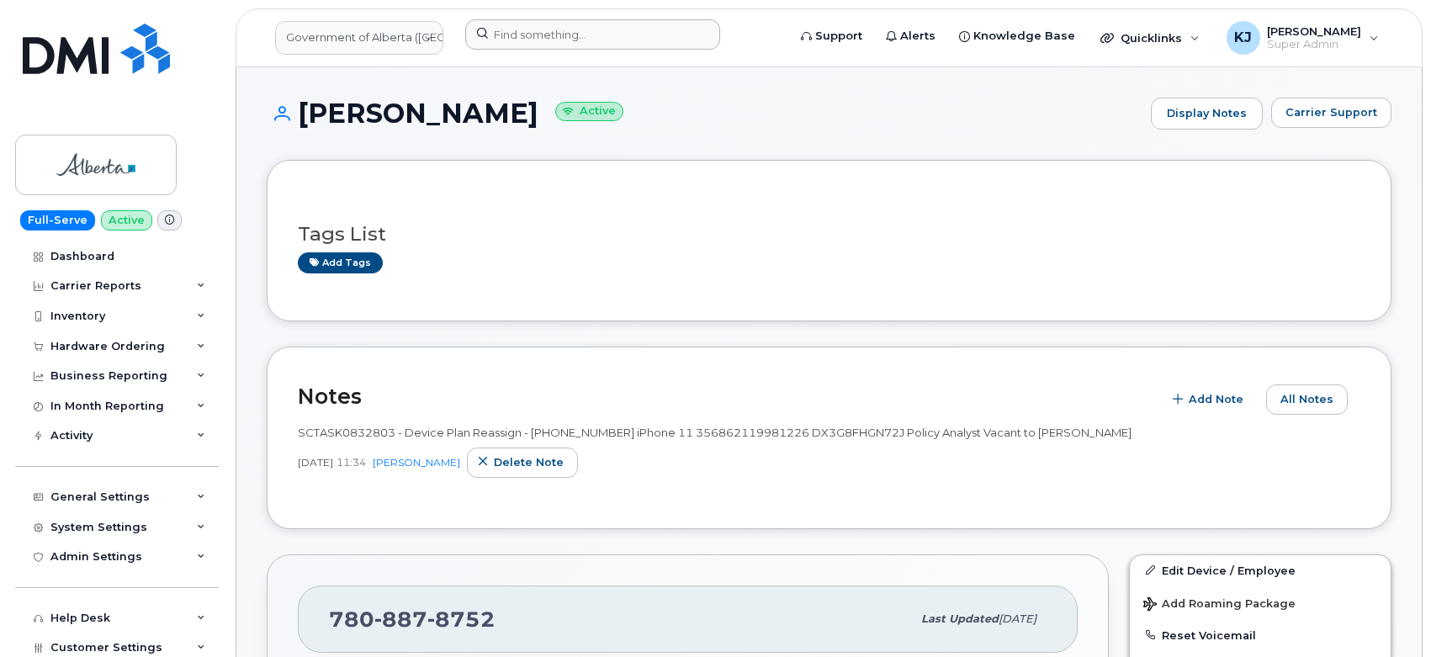
scroll to position [280, 0]
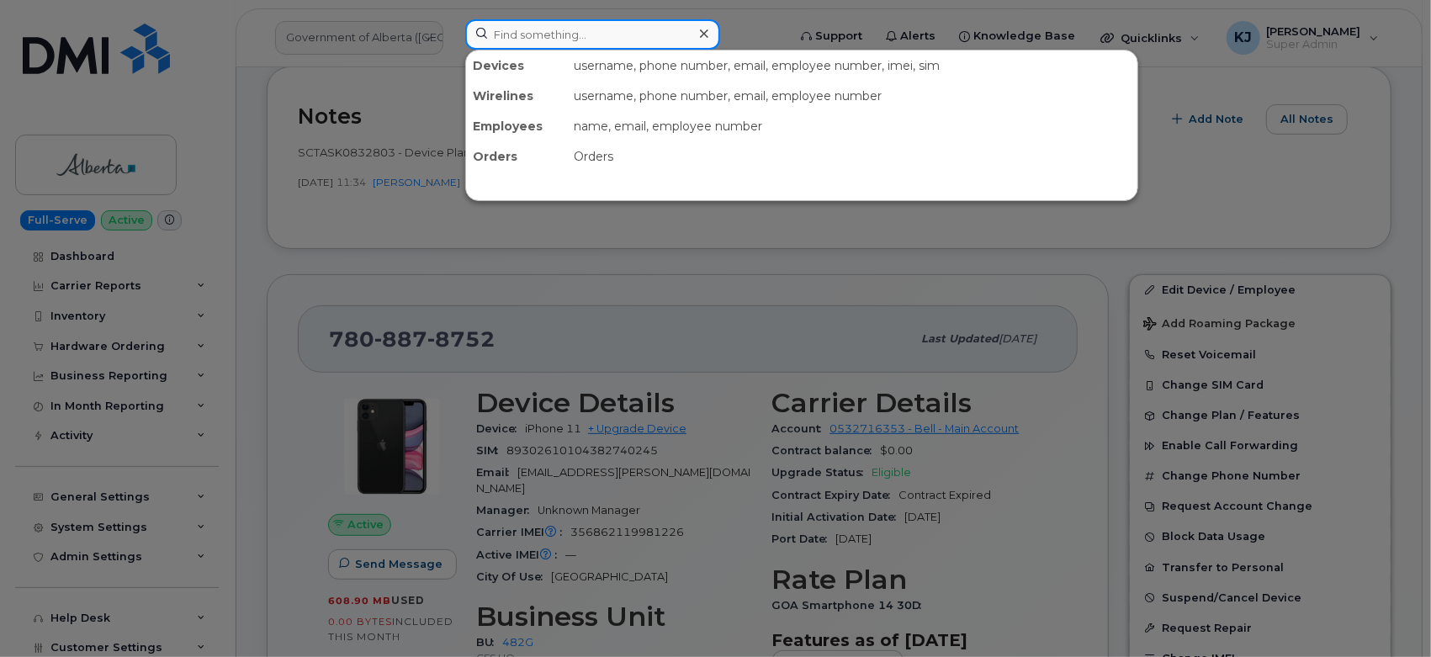
click at [544, 34] on input at bounding box center [592, 34] width 255 height 30
paste input "4166028859"
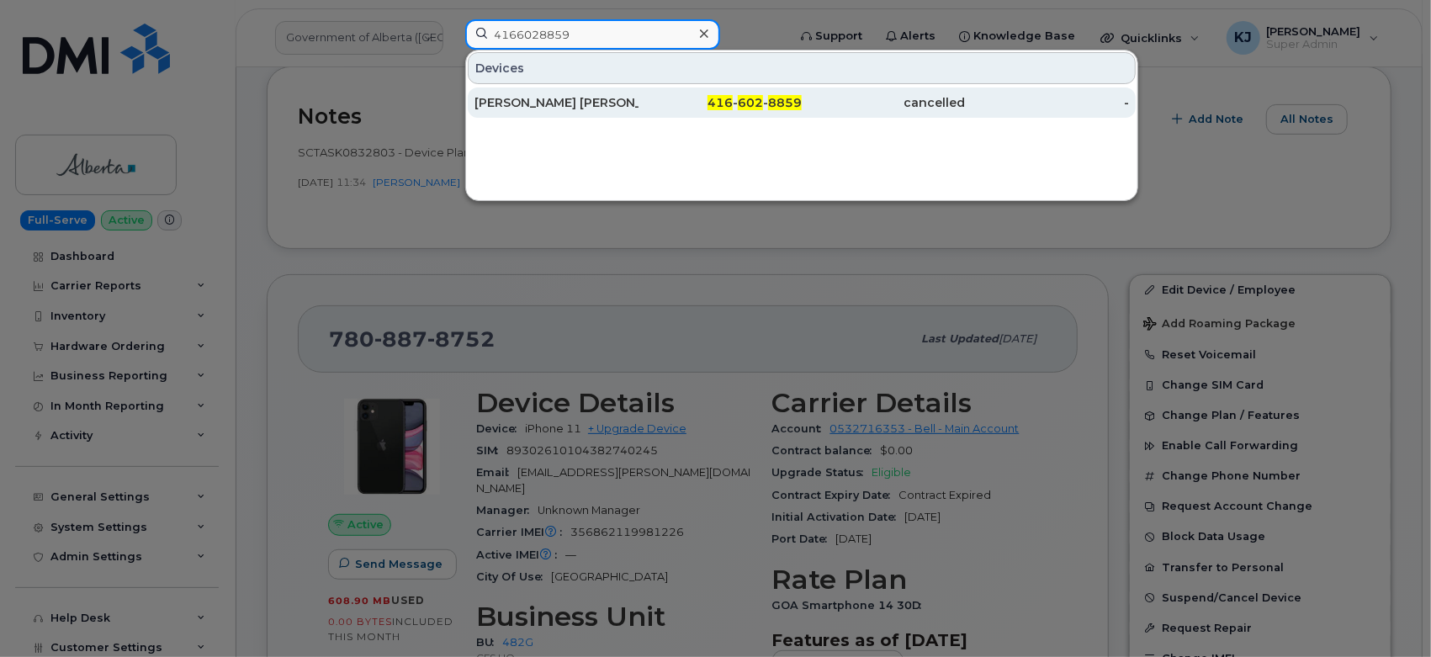
type input "4166028859"
click at [630, 105] on div "[PERSON_NAME] [PERSON_NAME]" at bounding box center [556, 102] width 164 height 17
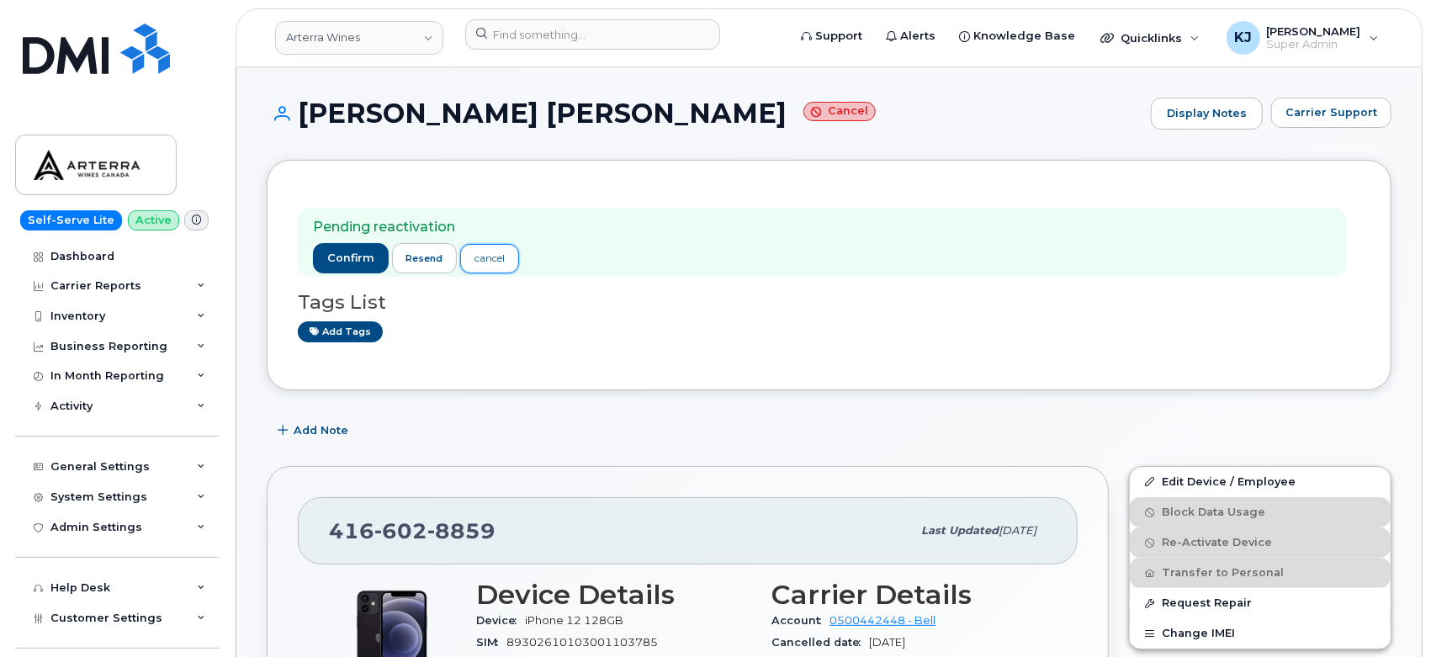
drag, startPoint x: 489, startPoint y: 245, endPoint x: 491, endPoint y: 277, distance: 32.1
click at [489, 245] on link "cancel" at bounding box center [489, 258] width 59 height 29
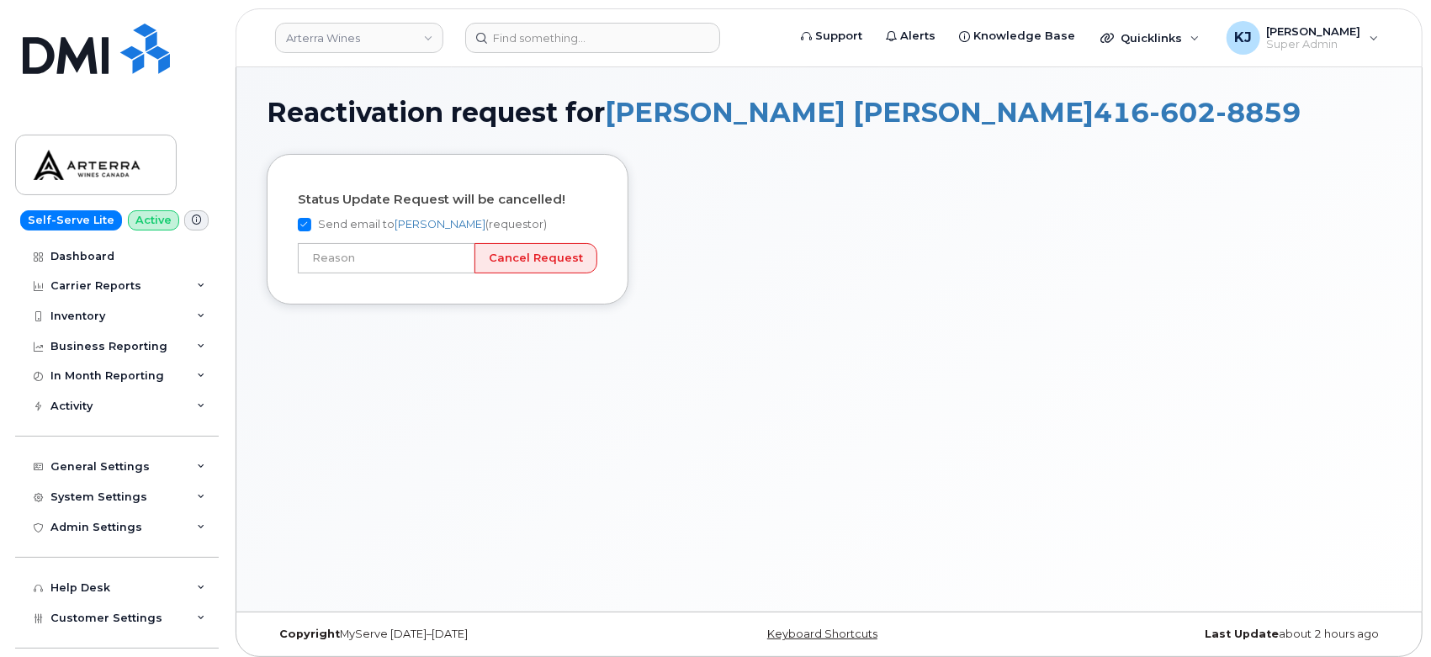
click at [303, 228] on input "Send email to Karla Adams (requestor)" at bounding box center [304, 224] width 13 height 13
checkbox input "false"
click at [451, 266] on input "text" at bounding box center [386, 258] width 177 height 30
click at [325, 259] on input "text" at bounding box center [386, 258] width 177 height 30
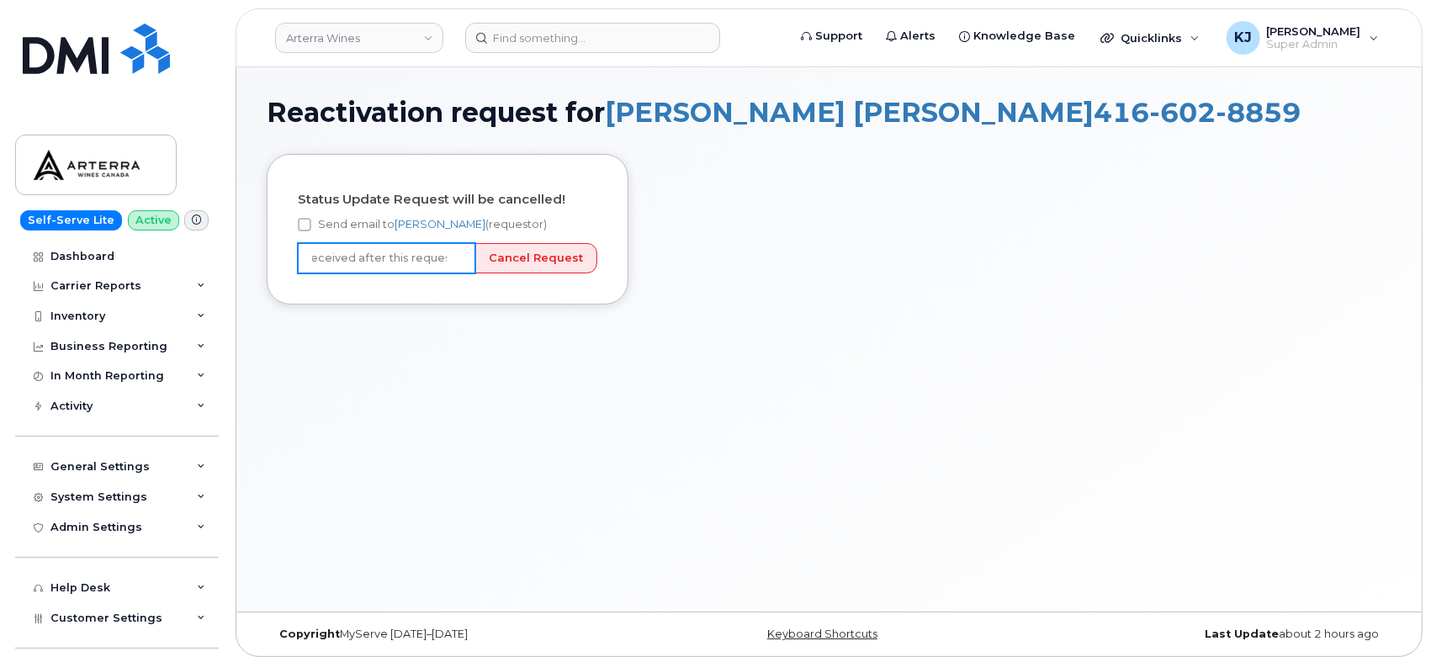
type input "Cancellation received after this request."
click at [526, 267] on input "Cancel Request" at bounding box center [535, 258] width 123 height 31
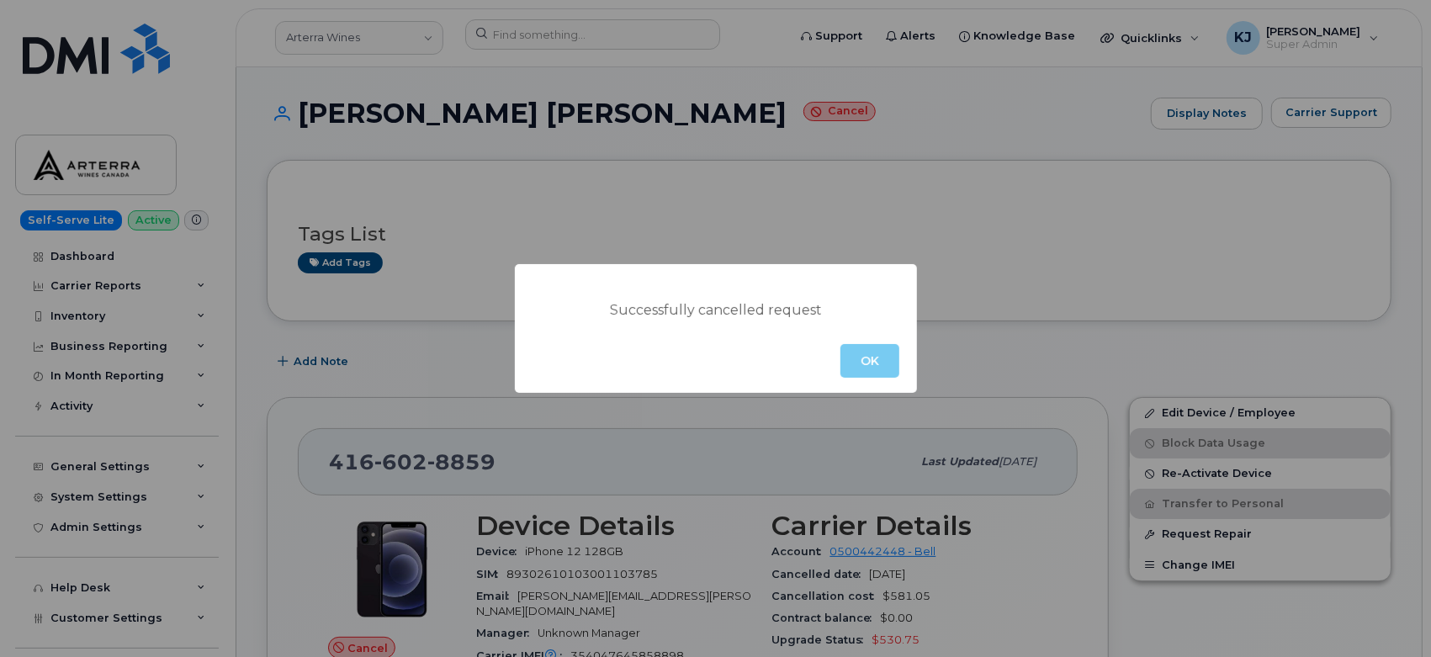
click at [873, 363] on button "OK" at bounding box center [869, 361] width 59 height 34
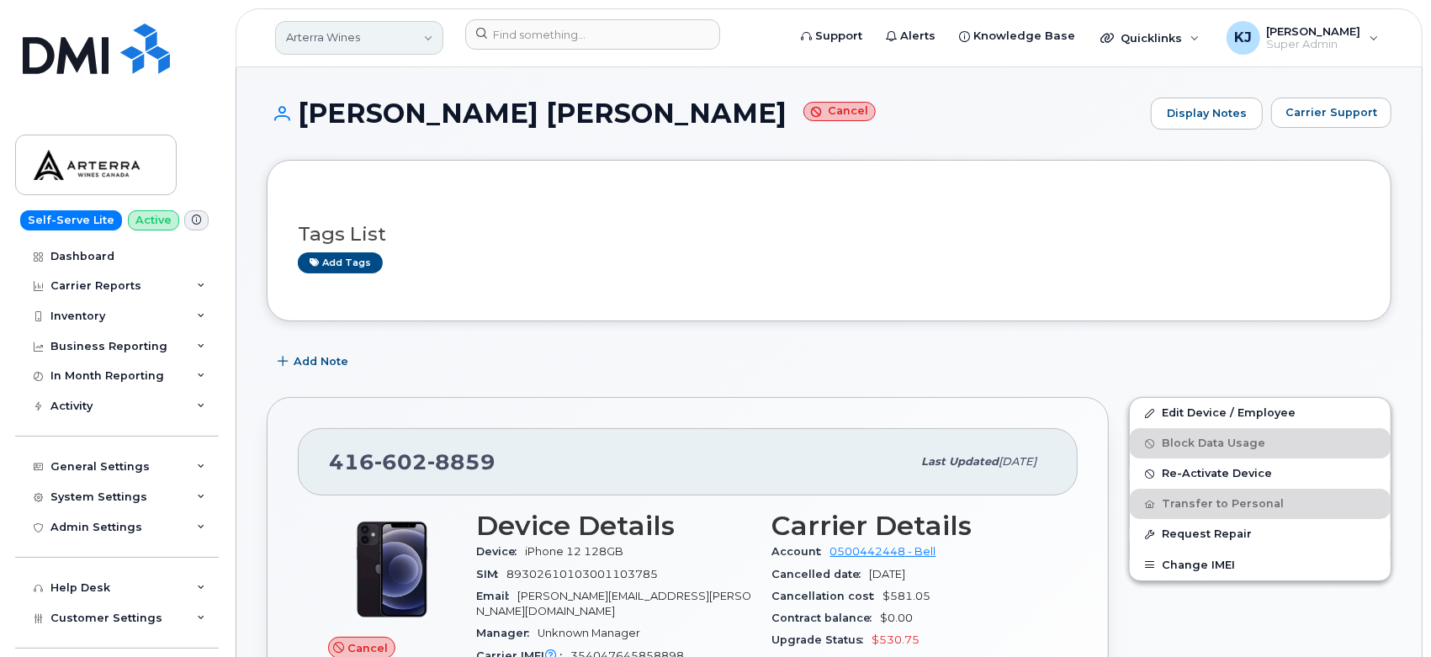
click at [365, 40] on link "Arterra Wines" at bounding box center [359, 38] width 168 height 34
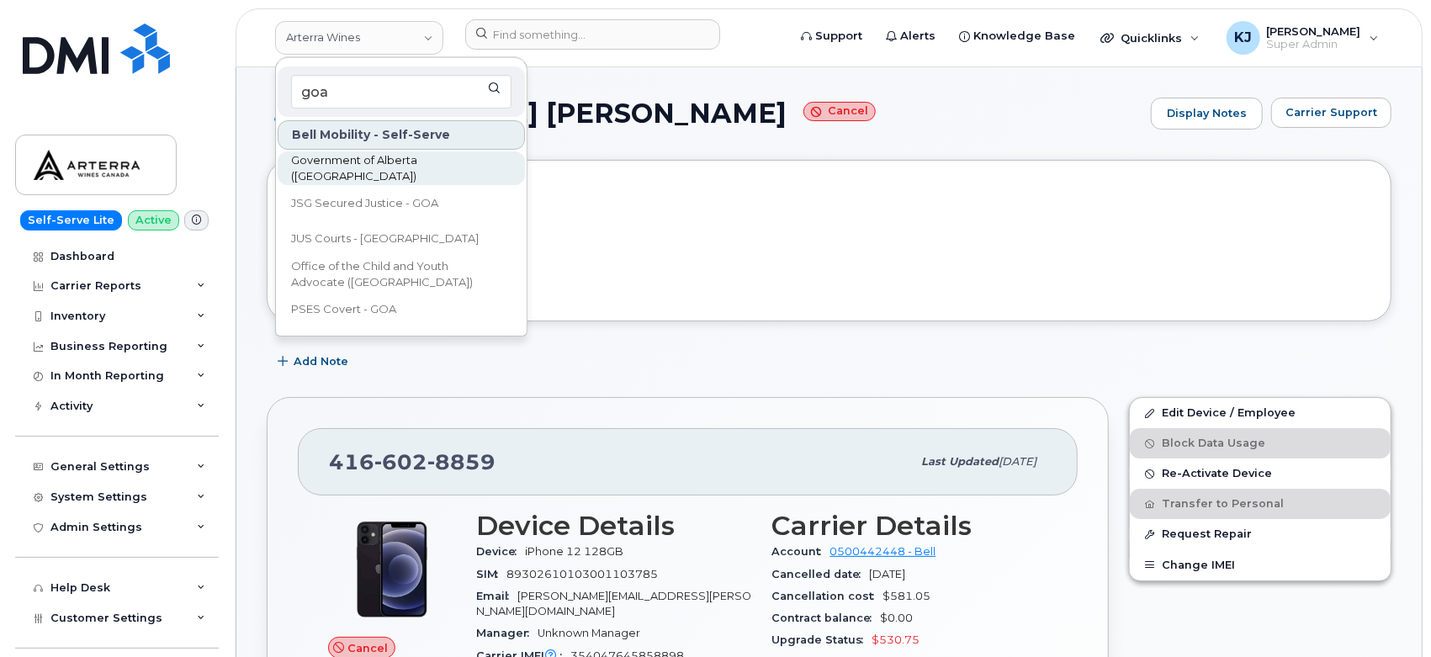
type input "goa"
click at [426, 173] on span "Government of Alberta ([GEOGRAPHIC_DATA])" at bounding box center [387, 168] width 193 height 33
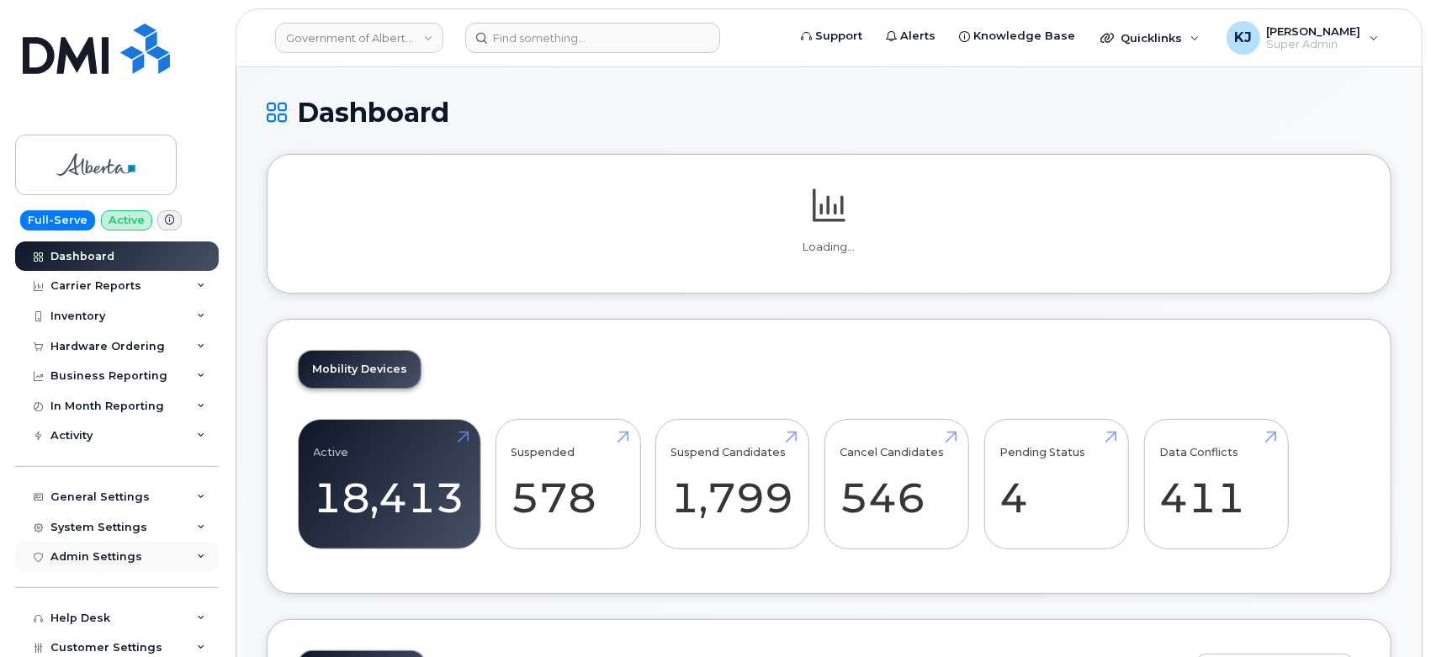
scroll to position [126, 0]
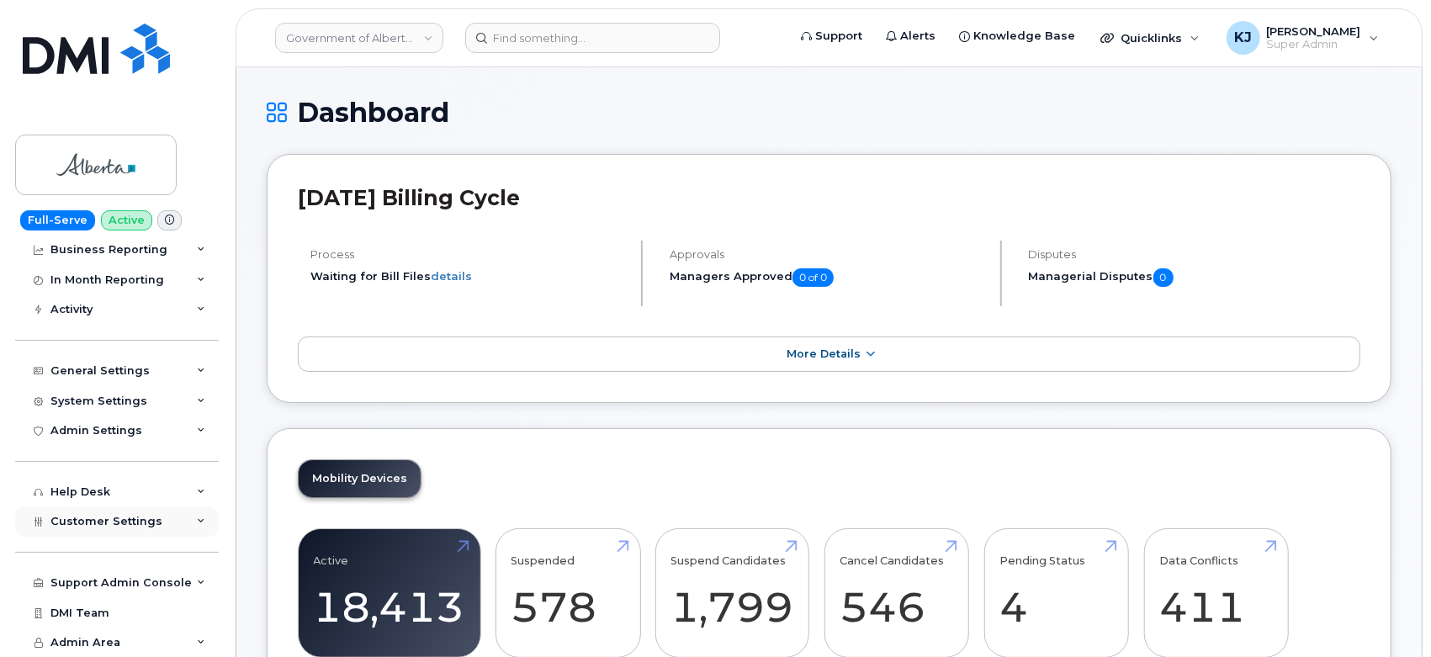
click at [124, 525] on span "Customer Settings" at bounding box center [106, 521] width 112 height 13
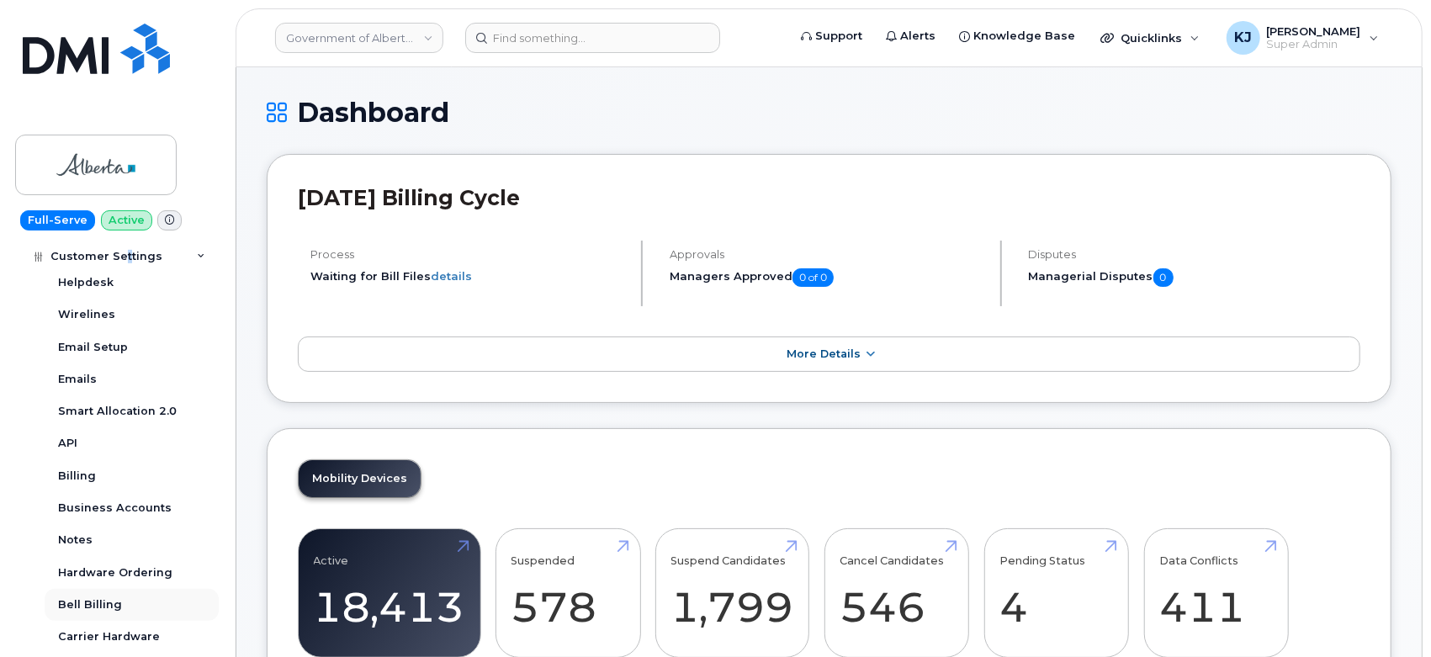
scroll to position [641, 0]
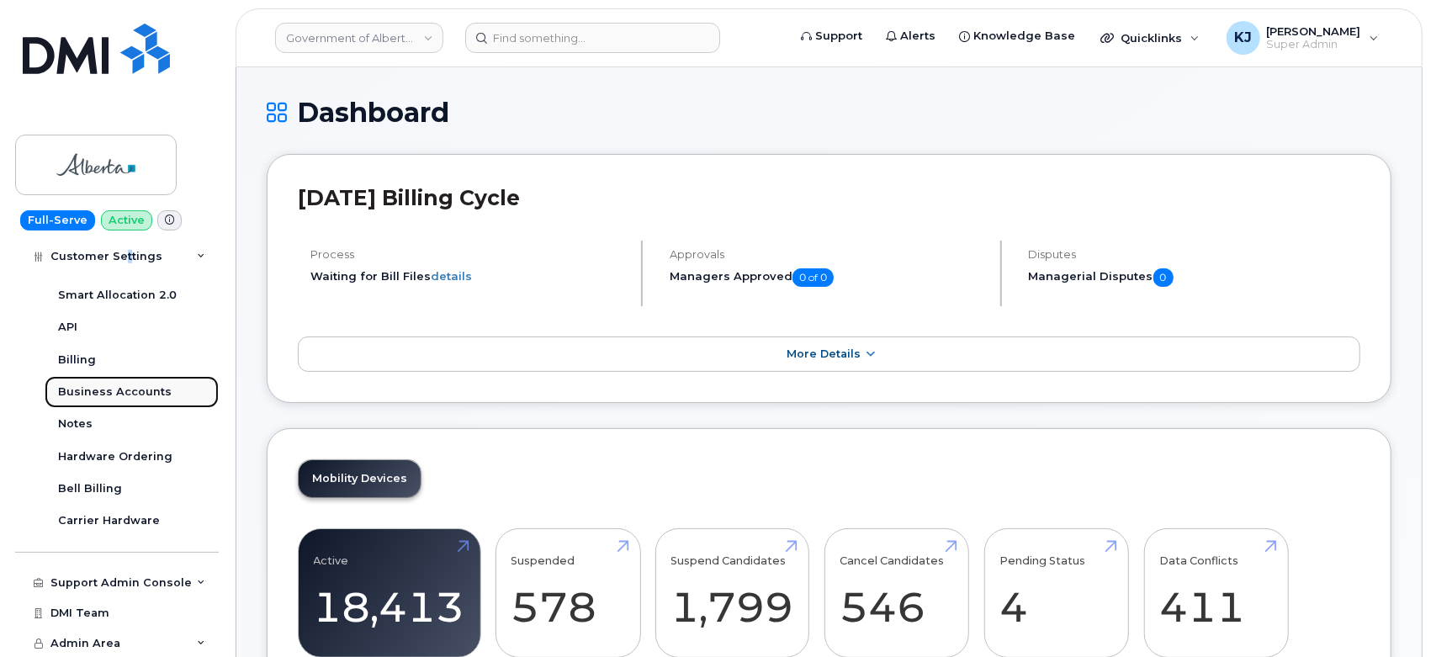
click at [134, 384] on div "Business Accounts" at bounding box center [115, 391] width 114 height 15
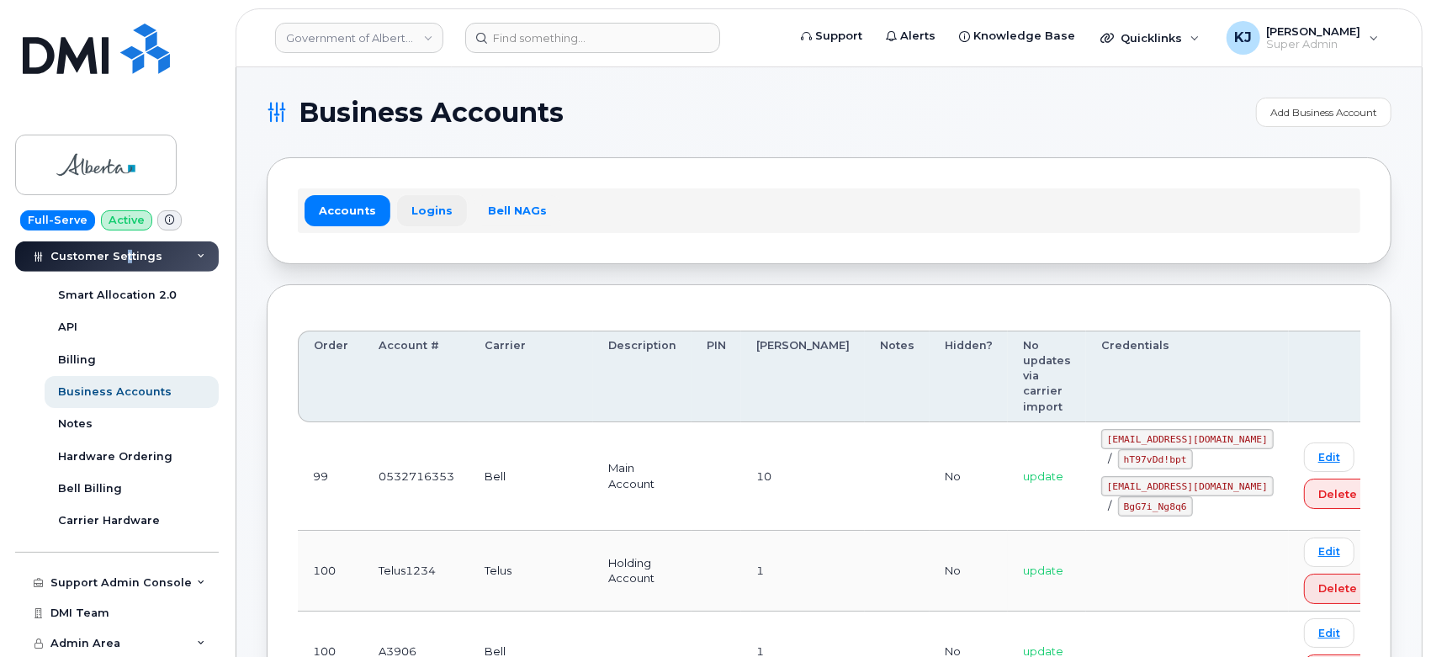
click at [431, 223] on link "Logins" at bounding box center [432, 210] width 70 height 30
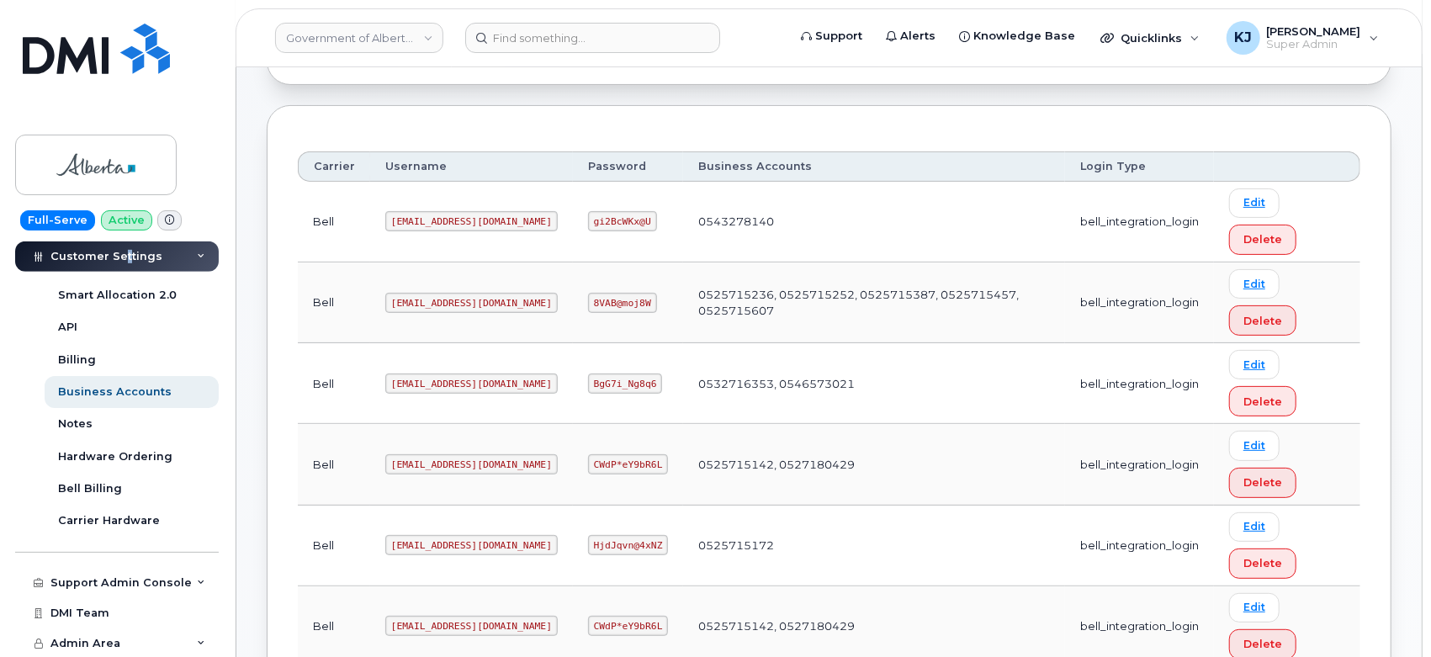
scroll to position [280, 0]
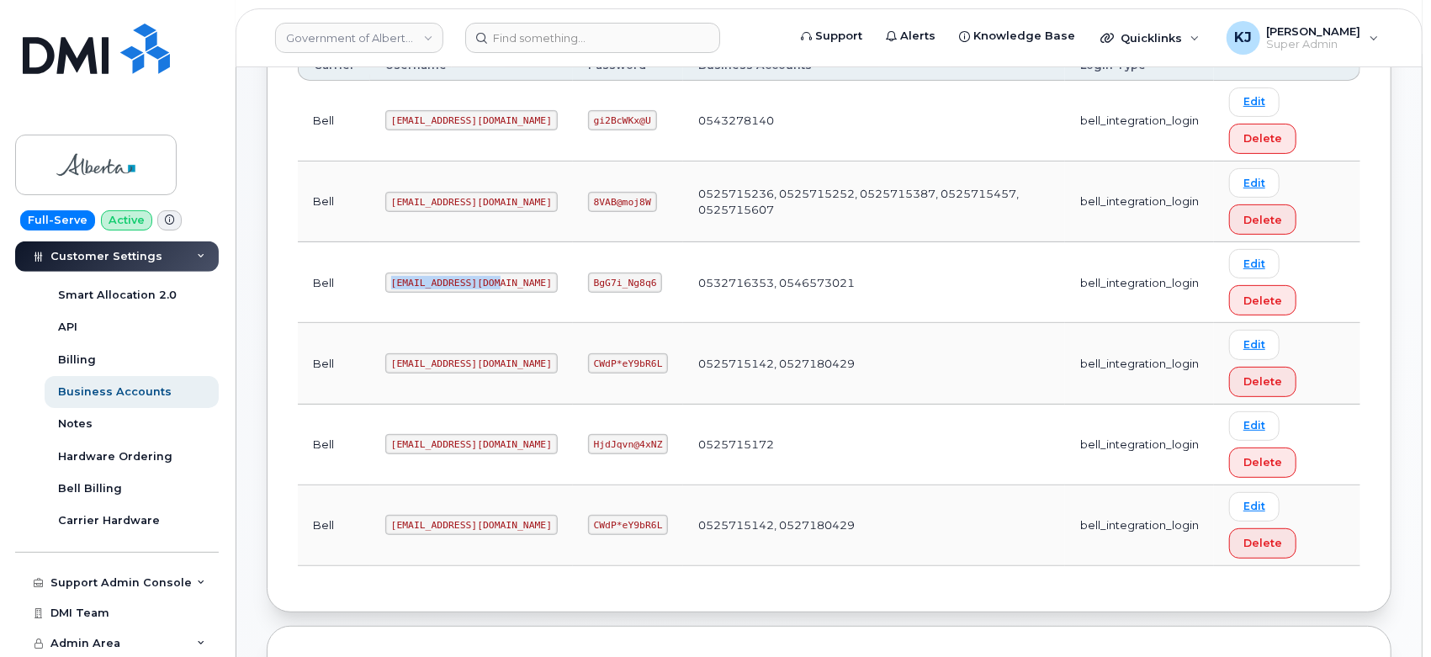
drag, startPoint x: 489, startPoint y: 283, endPoint x: 364, endPoint y: 284, distance: 124.5
click at [364, 284] on tr "Bell goa482E2@myserve.ca BgG7i_Ng8q6 0532716353, 0546573021 bell_integration_lo…" at bounding box center [829, 282] width 1062 height 81
copy tr "goa482E2@myserve.ca"
drag, startPoint x: 543, startPoint y: 280, endPoint x: 620, endPoint y: 283, distance: 76.6
click at [620, 283] on td "BgG7i_Ng8q6" at bounding box center [628, 282] width 110 height 81
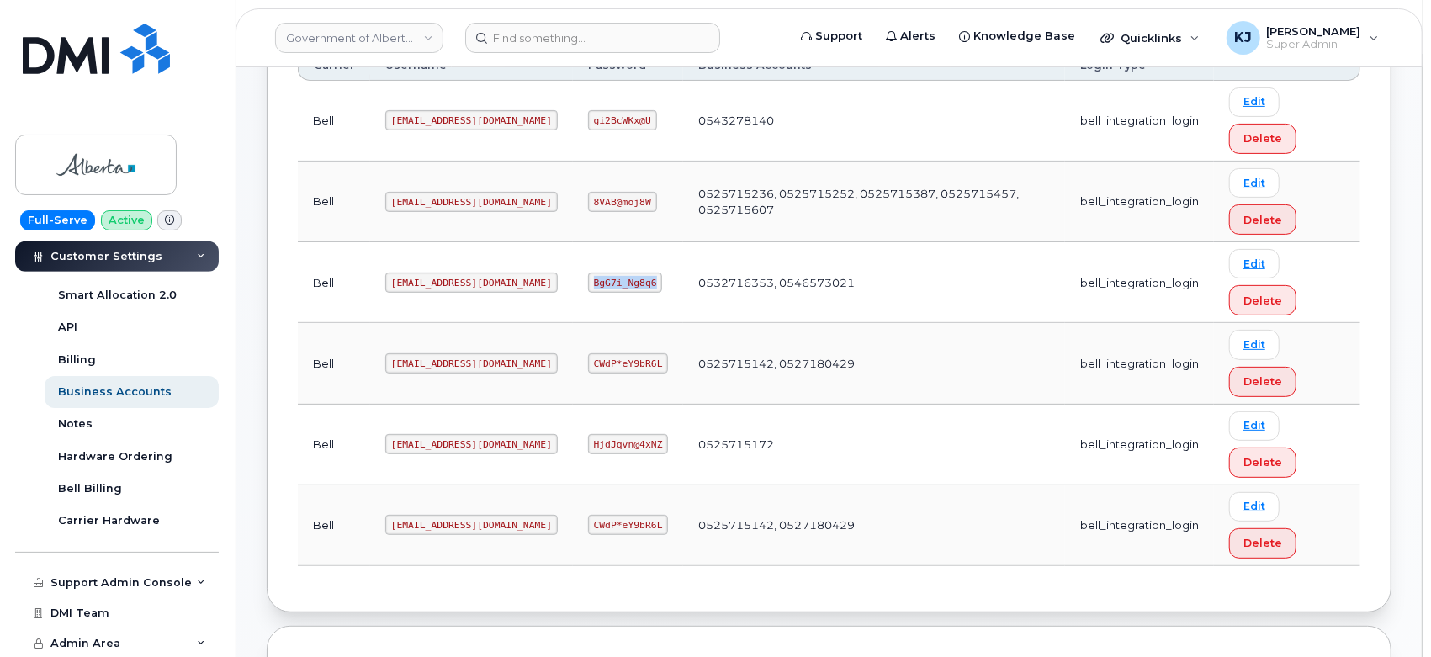
copy code "BgG7i_Ng8q6"
click at [348, 40] on link "Government of Alberta ([GEOGRAPHIC_DATA])" at bounding box center [359, 38] width 168 height 30
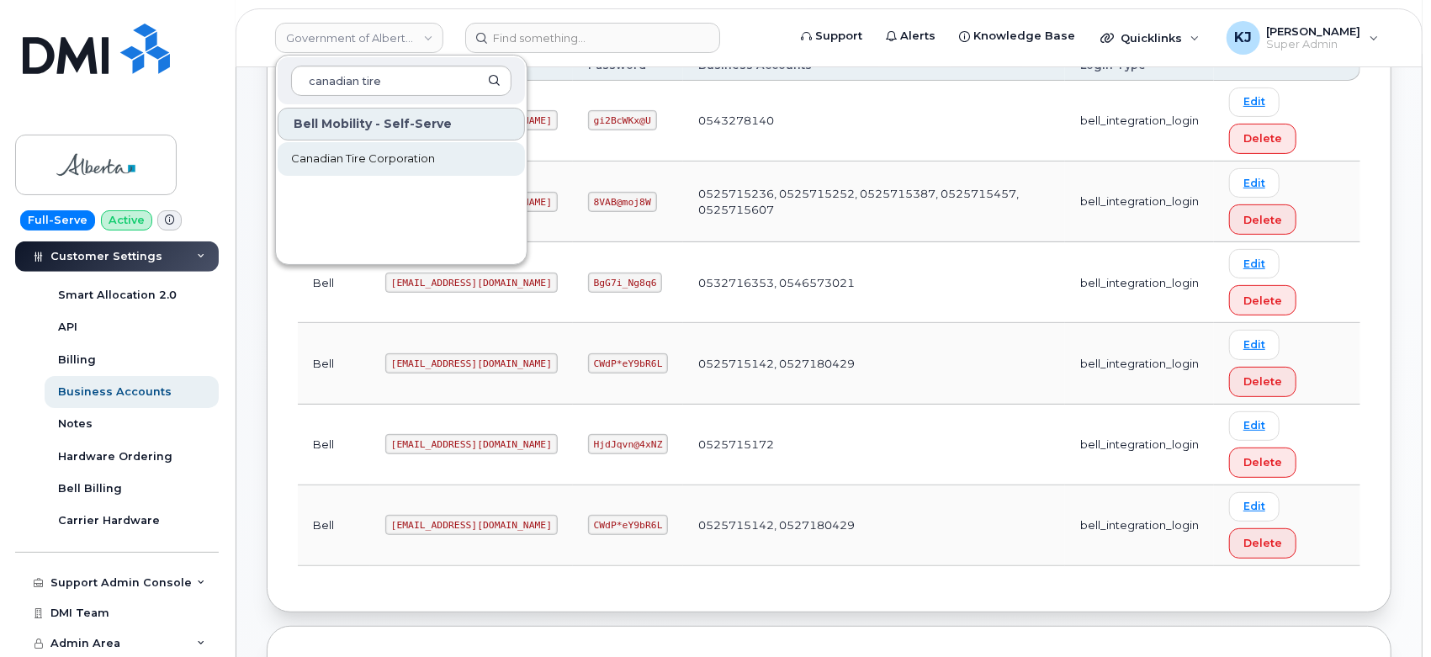
type input "canadian tire"
click at [382, 164] on span "Canadian Tire Corporation" at bounding box center [363, 159] width 144 height 17
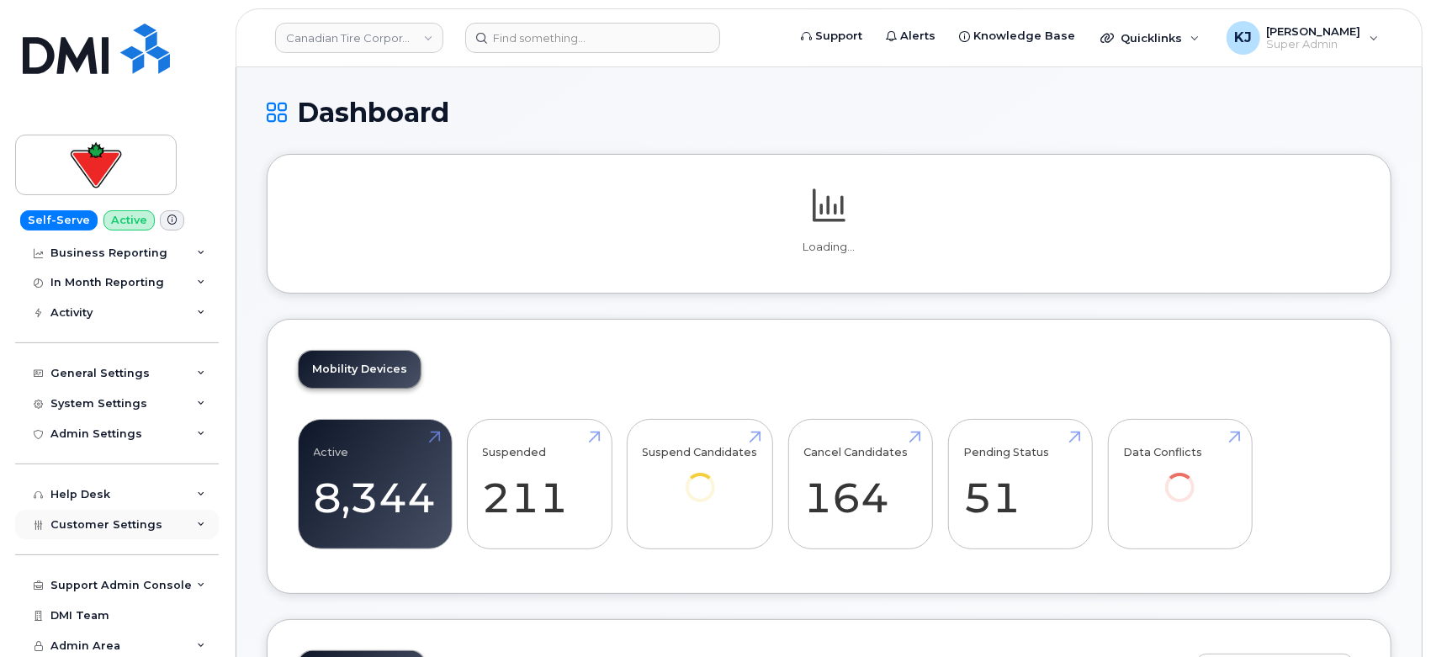
click at [135, 533] on div "Customer Settings" at bounding box center [117, 525] width 204 height 30
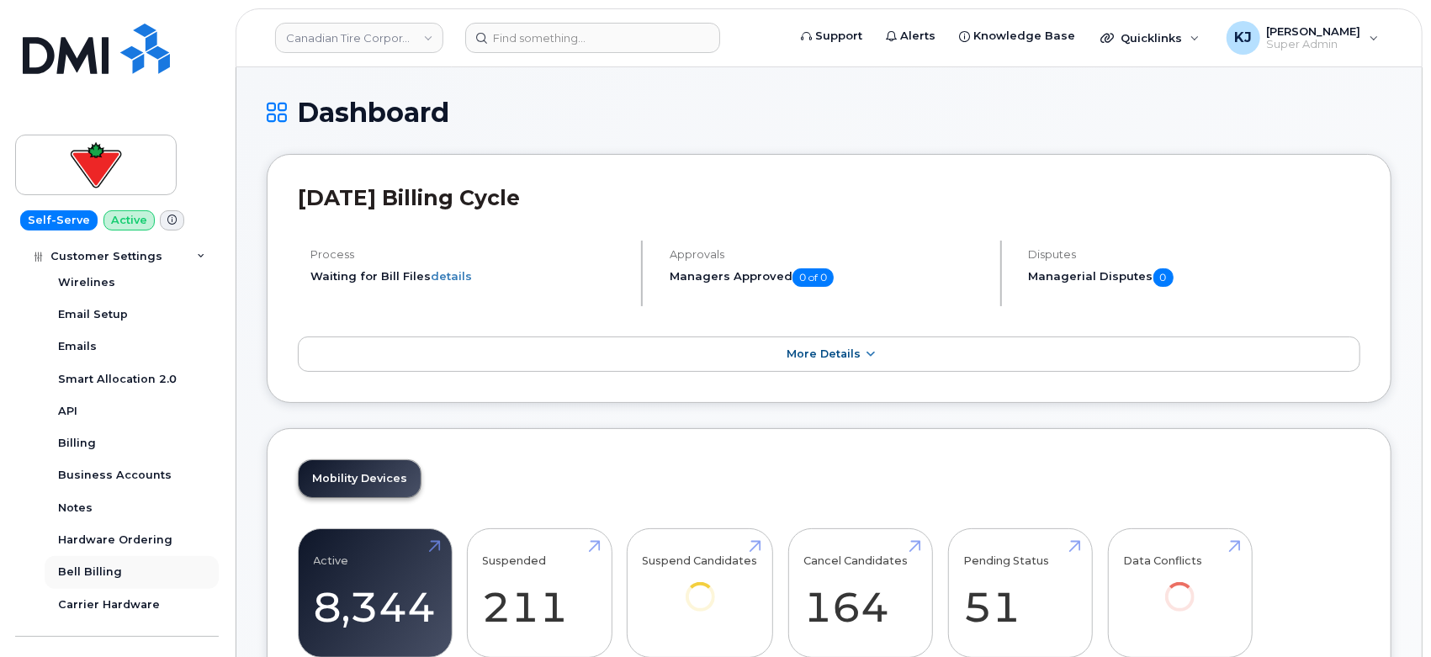
scroll to position [560, 0]
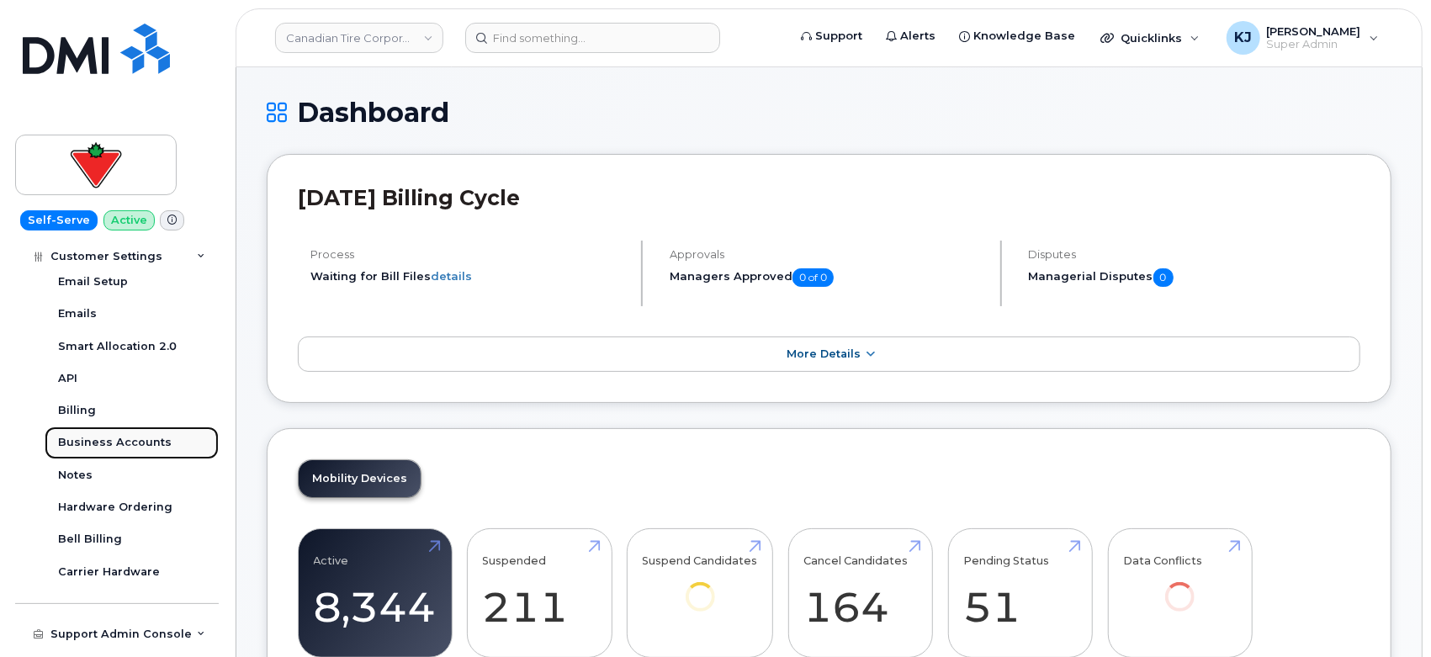
click at [124, 442] on div "Business Accounts" at bounding box center [115, 442] width 114 height 15
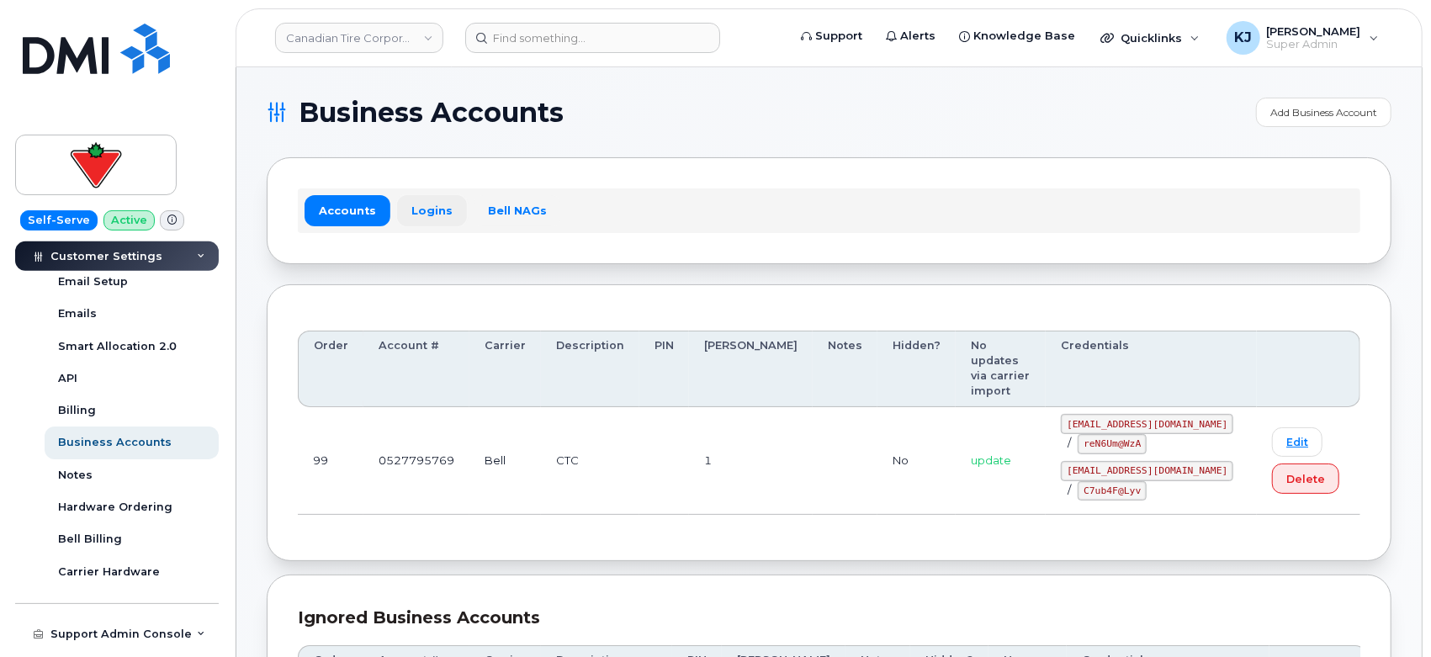
click at [421, 221] on link "Logins" at bounding box center [432, 210] width 70 height 30
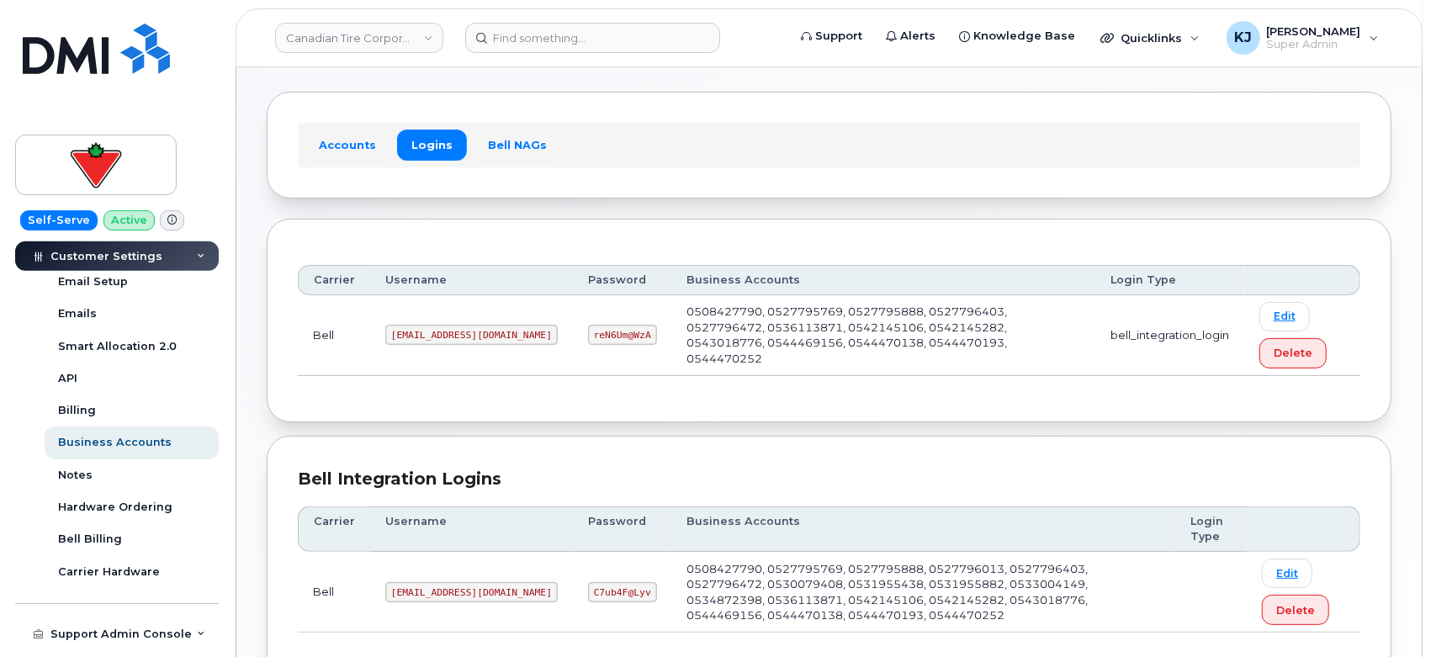
scroll to position [93, 0]
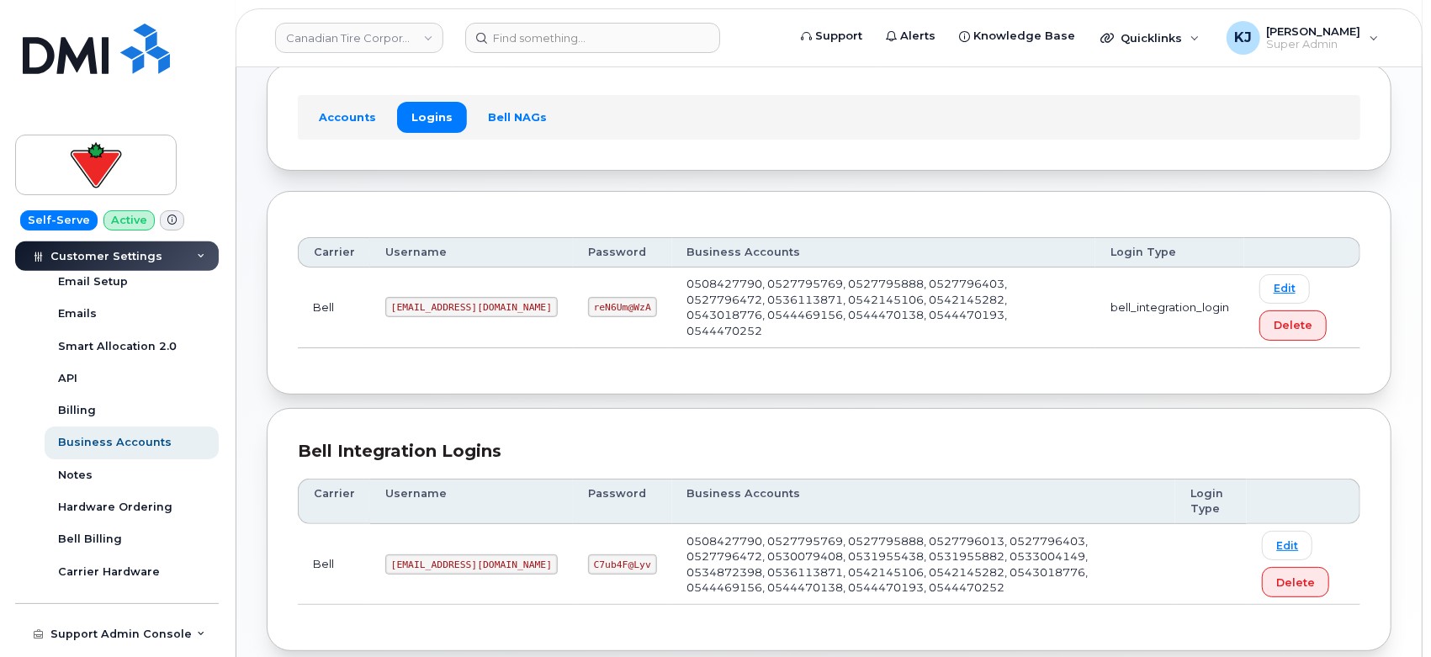
drag, startPoint x: 384, startPoint y: 306, endPoint x: 588, endPoint y: 310, distance: 203.6
click at [573, 310] on td "1CanadianTireCorporation@myserve.ca" at bounding box center [471, 307] width 203 height 81
copy code "1CanadianTireCorporation@myserve.ca"
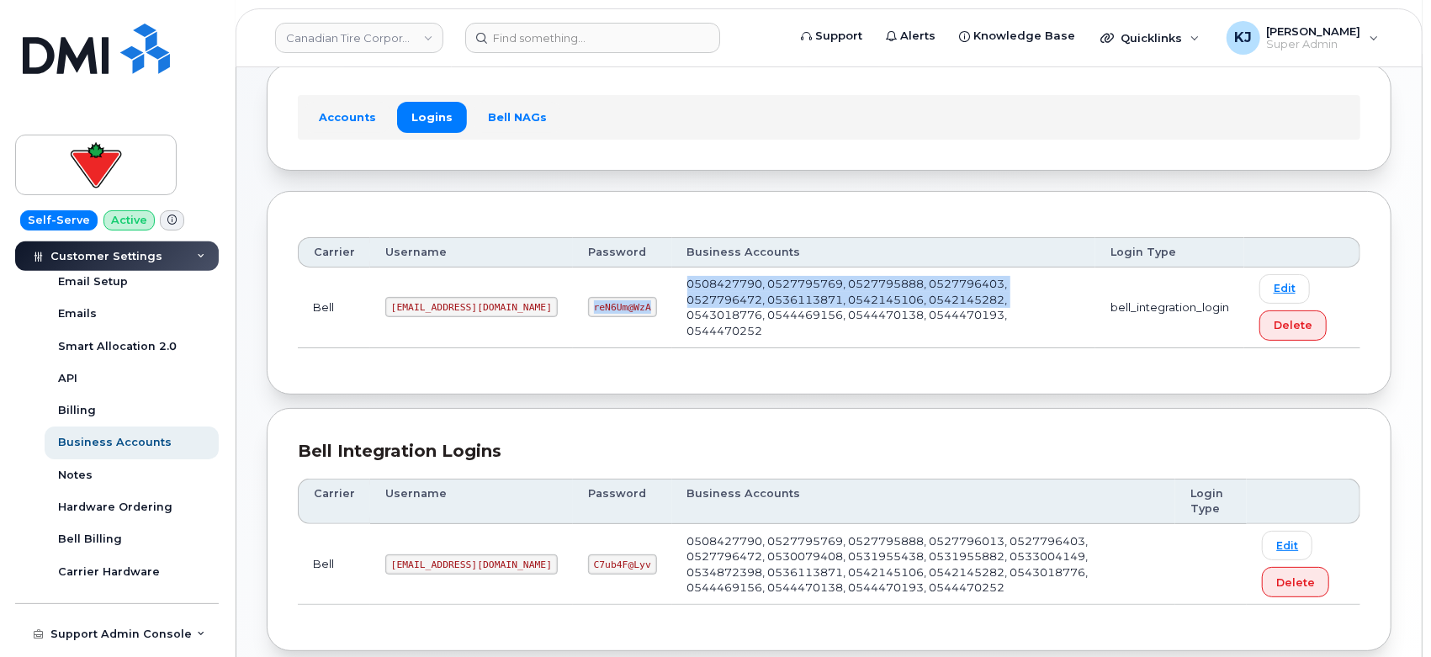
drag, startPoint x: 611, startPoint y: 307, endPoint x: 687, endPoint y: 309, distance: 75.7
click at [687, 309] on tr "Bell 1CanadianTireCorporation@myserve.ca reN6Um@WzA 0508427790, 0527795769, 052…" at bounding box center [829, 307] width 1062 height 81
copy tr "reN6Um@WzA 0508427790, 0527795769, 0527795888, 0527796403, 0527796472, 05361138…"
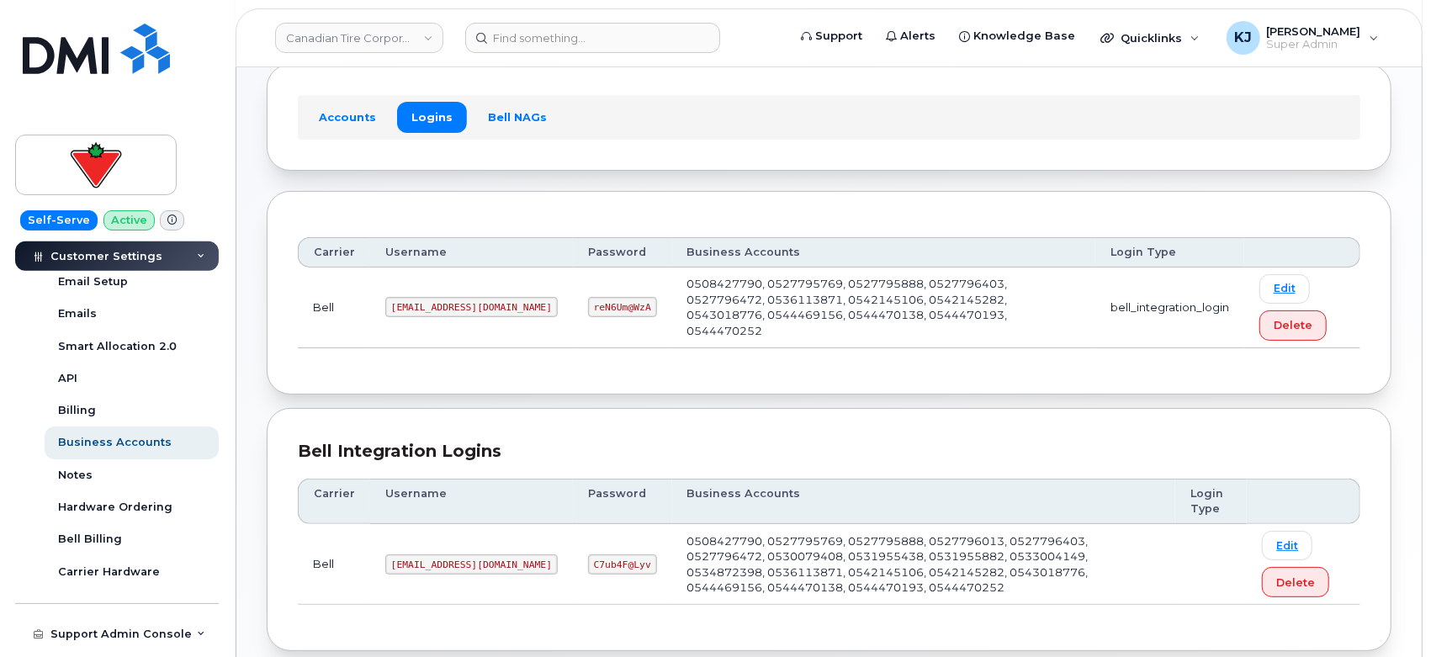
click at [591, 313] on td "reN6Um@WzA" at bounding box center [622, 307] width 99 height 81
drag, startPoint x: 612, startPoint y: 306, endPoint x: 673, endPoint y: 309, distance: 60.6
click at [672, 309] on td "reN6Um@WzA" at bounding box center [622, 307] width 99 height 81
copy code "reN6Um@WzA"
click at [311, 31] on link "Canadian Tire Corporation" at bounding box center [359, 38] width 168 height 30
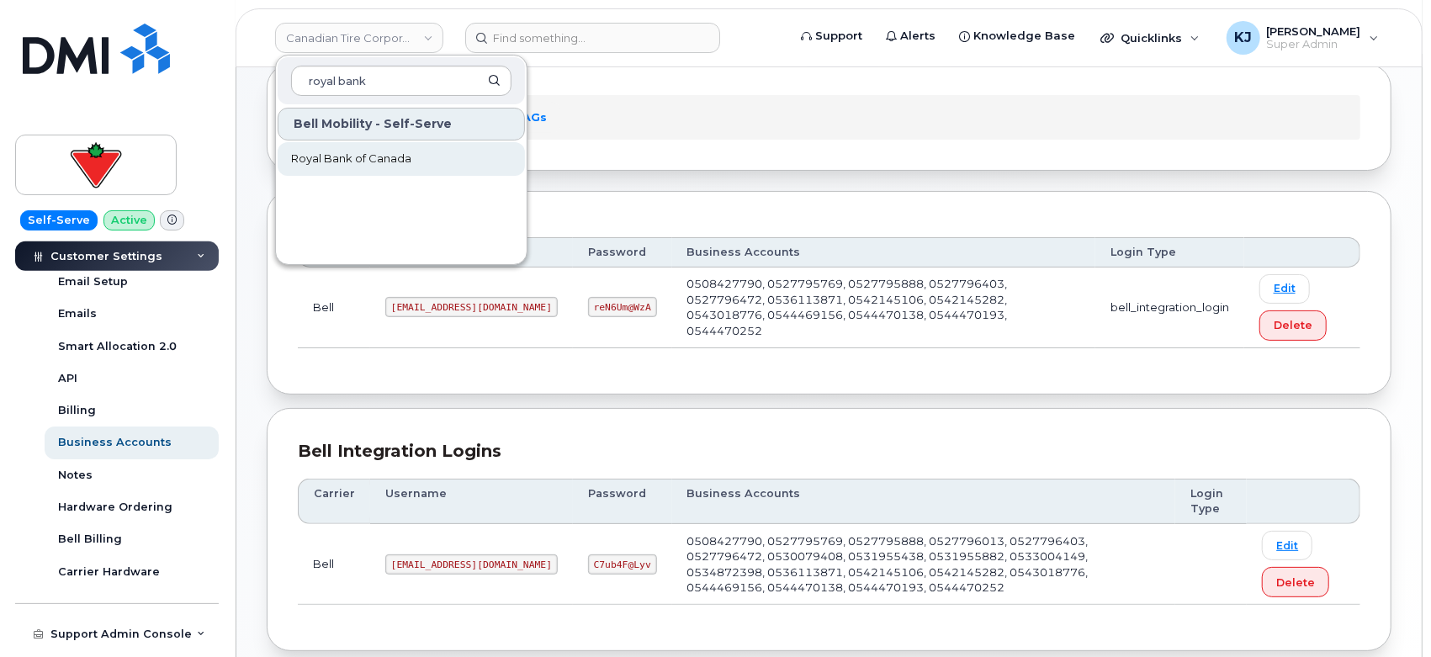
type input "royal bank"
click at [362, 151] on span "Royal Bank of Canada" at bounding box center [351, 159] width 120 height 17
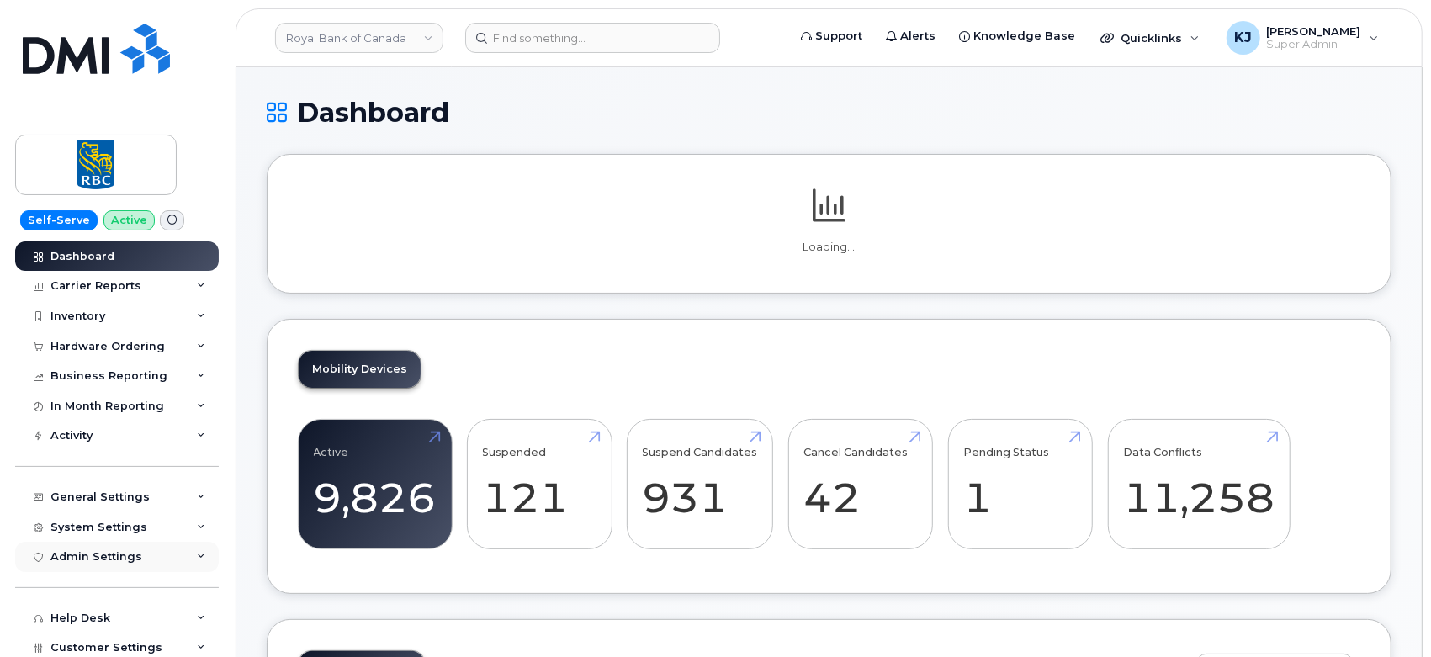
scroll to position [126, 0]
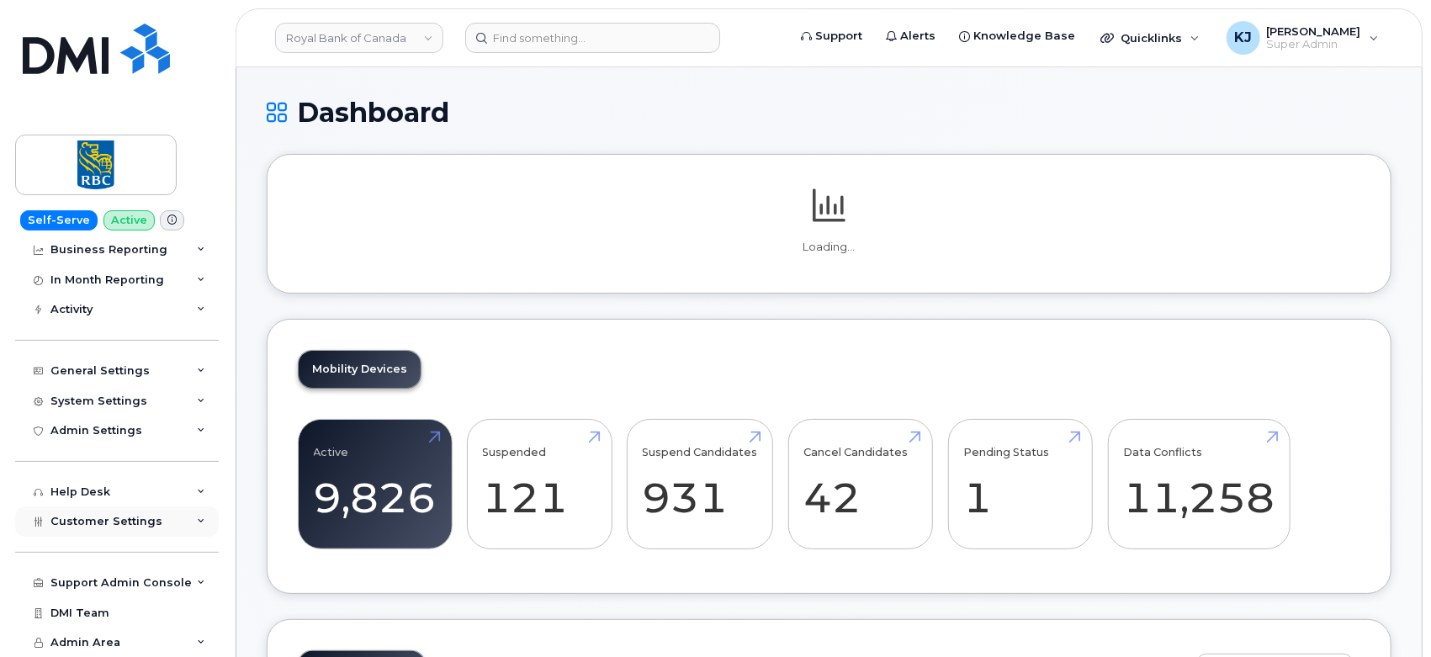
click at [137, 522] on span "Customer Settings" at bounding box center [106, 521] width 112 height 13
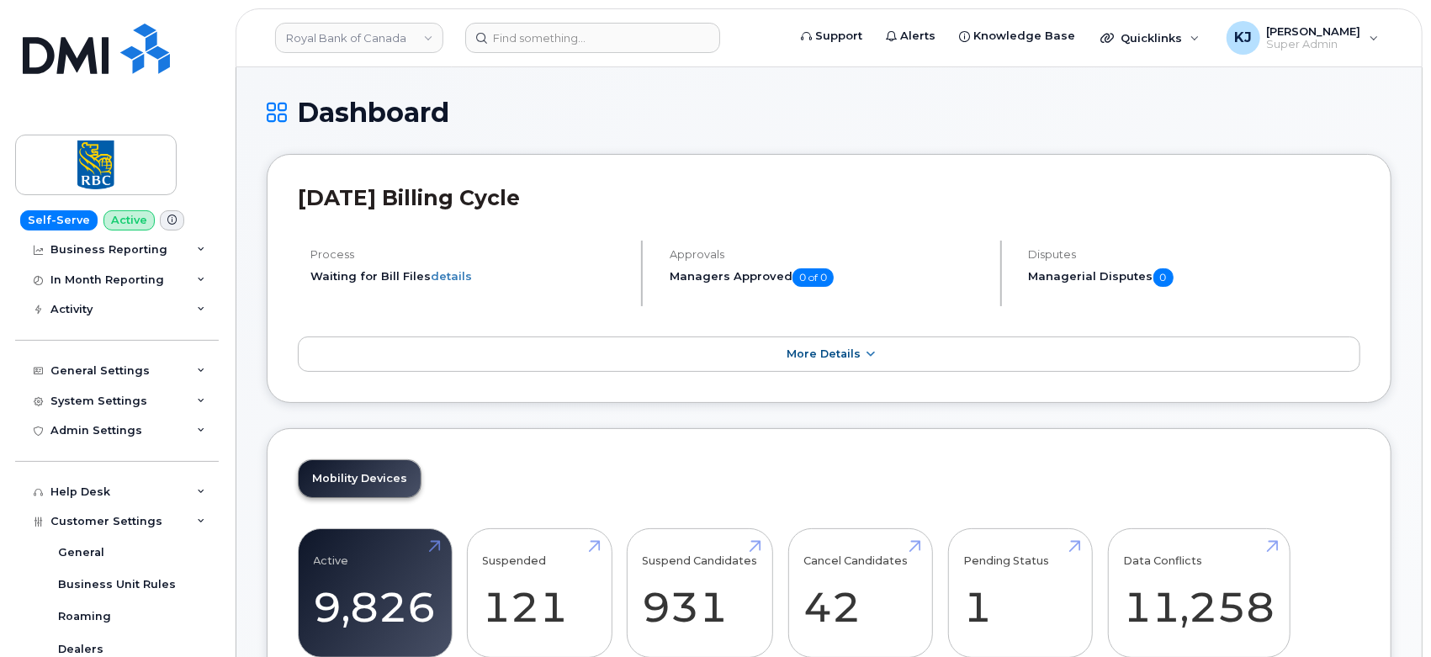
scroll to position [641, 0]
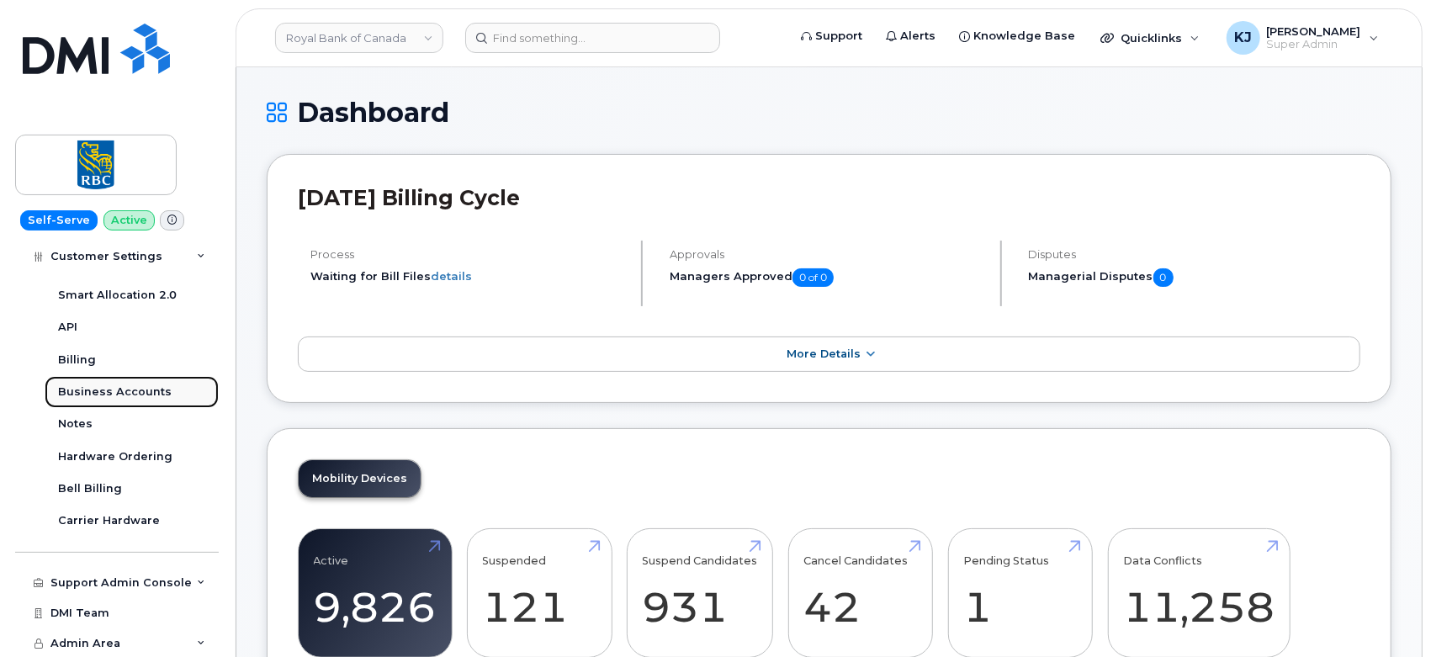
click at [121, 395] on div "Business Accounts" at bounding box center [115, 391] width 114 height 15
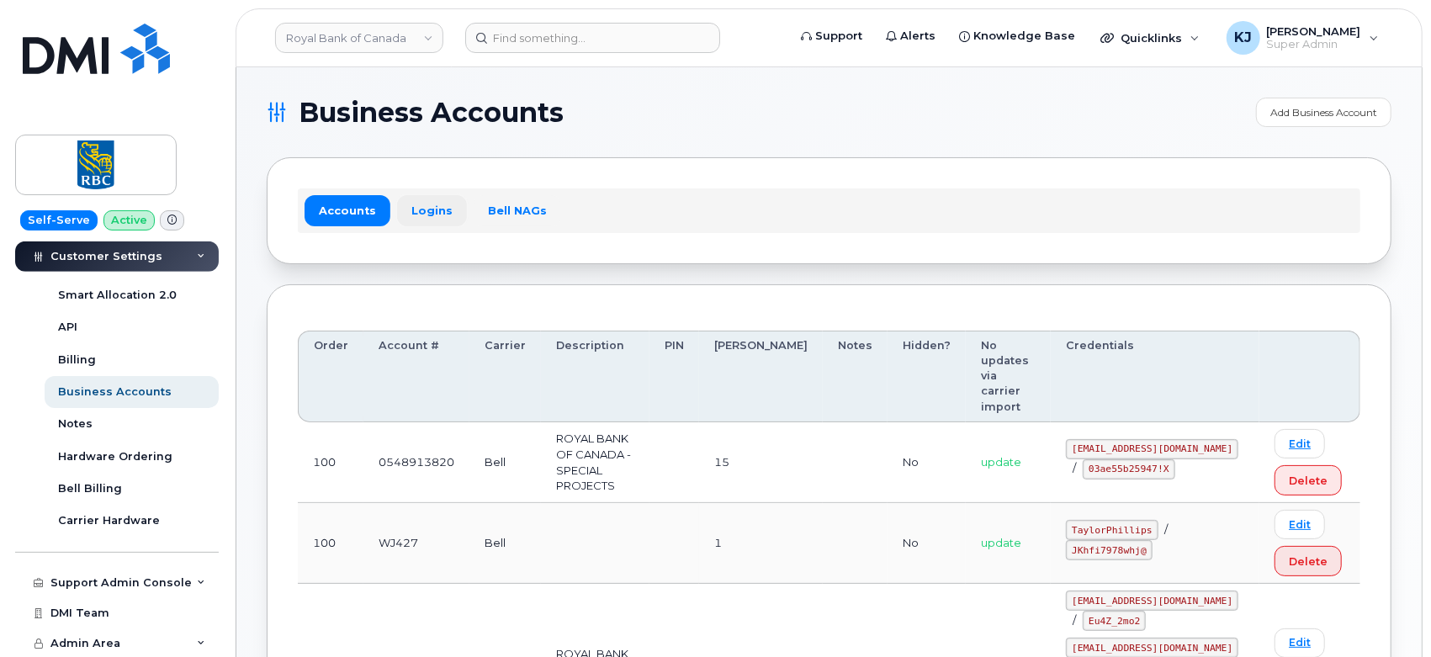
click at [428, 220] on link "Logins" at bounding box center [432, 210] width 70 height 30
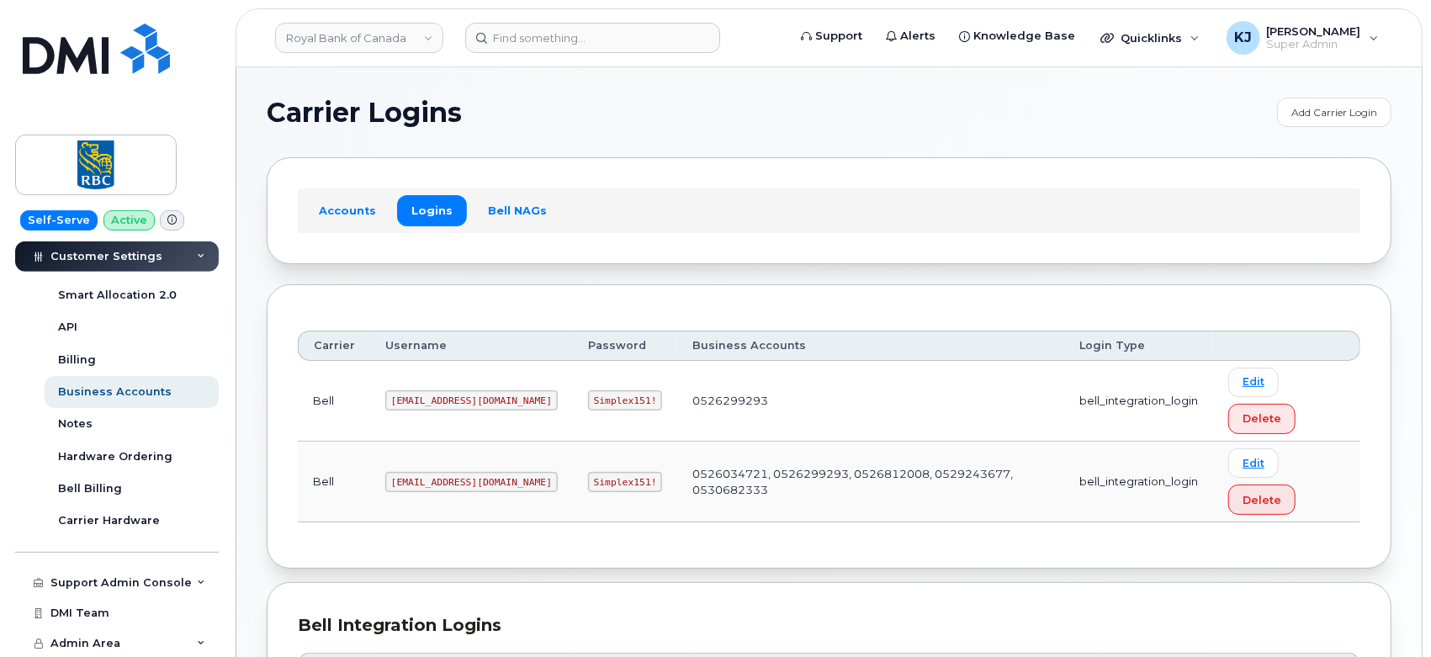
scroll to position [187, 0]
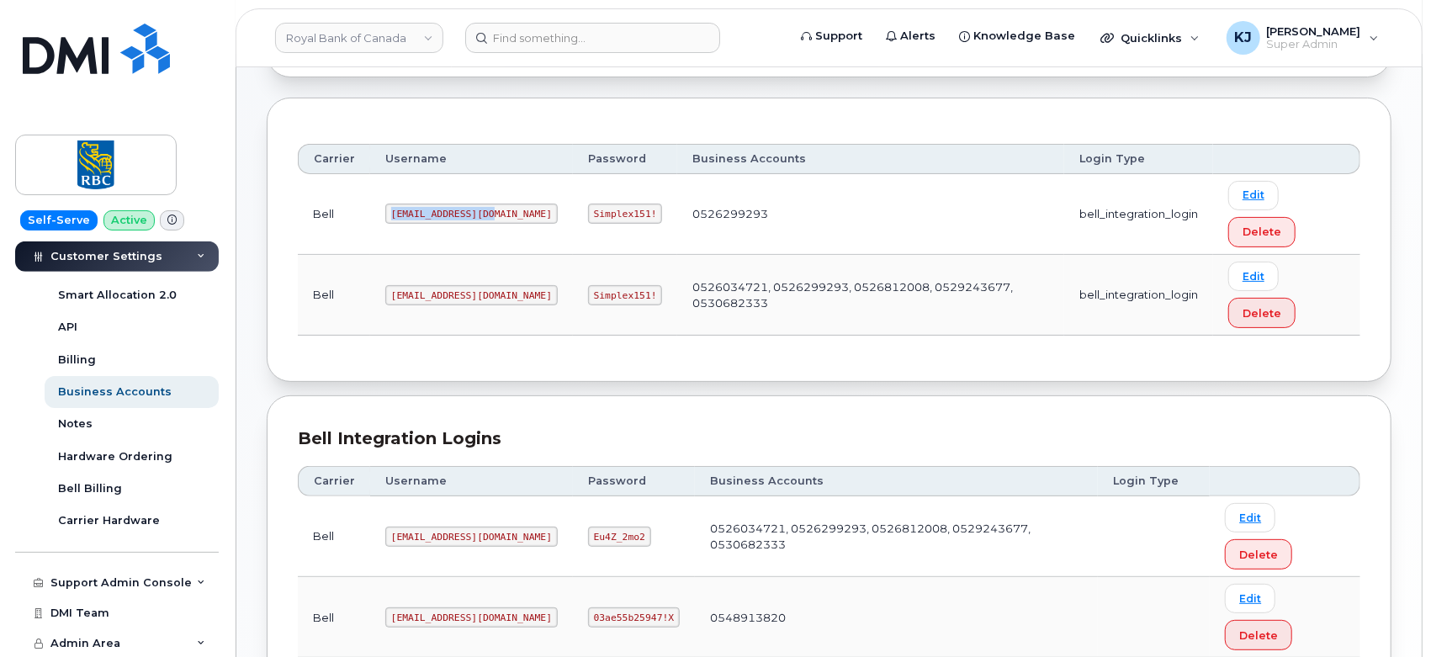
drag, startPoint x: 480, startPoint y: 193, endPoint x: 339, endPoint y: 193, distance: 141.3
click at [339, 193] on tr "Bell 1RoyalB@myserve.ca Simplex151! 0526299293 bell_integration_login Edit Dele…" at bounding box center [829, 214] width 1062 height 81
copy tr "1RoyalB@myserve.ca"
drag, startPoint x: 536, startPoint y: 192, endPoint x: 592, endPoint y: 194, distance: 56.4
click at [592, 204] on code "Simplex151!" at bounding box center [625, 214] width 75 height 20
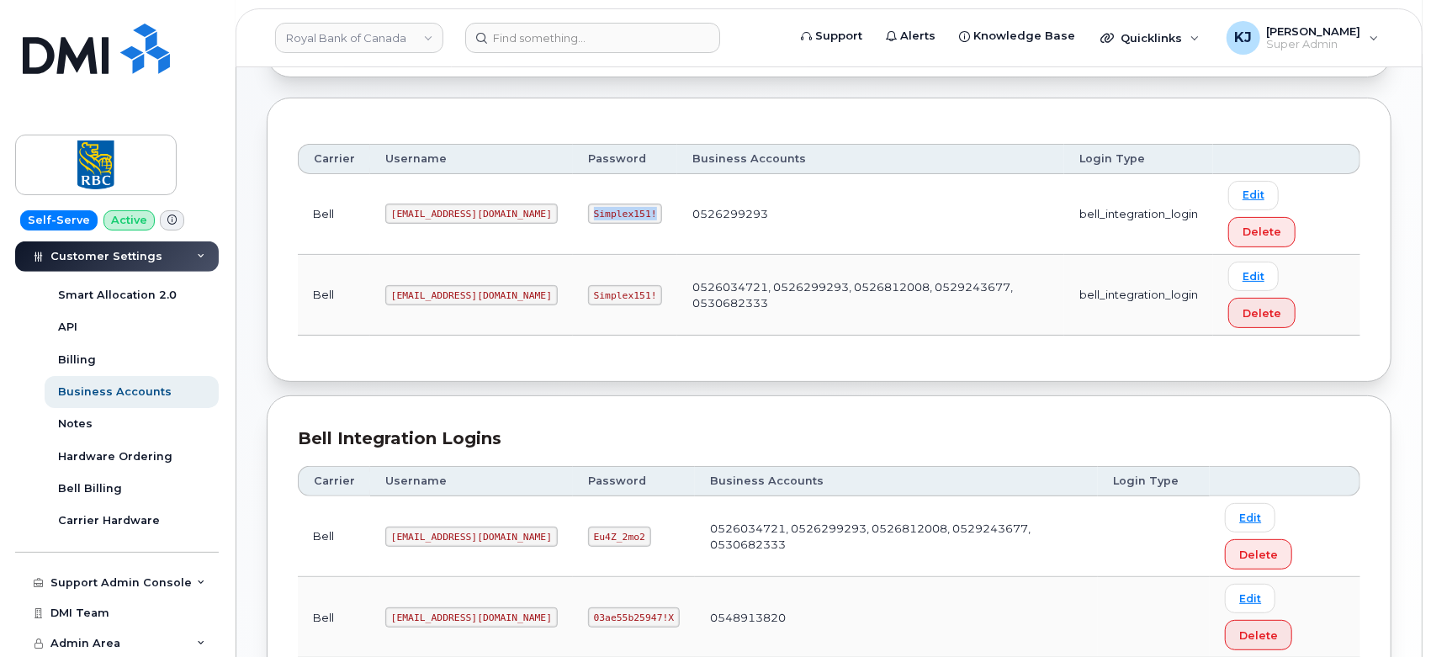
copy code "Simplex151!"
click at [410, 34] on link "Royal Bank of Canada" at bounding box center [359, 38] width 168 height 30
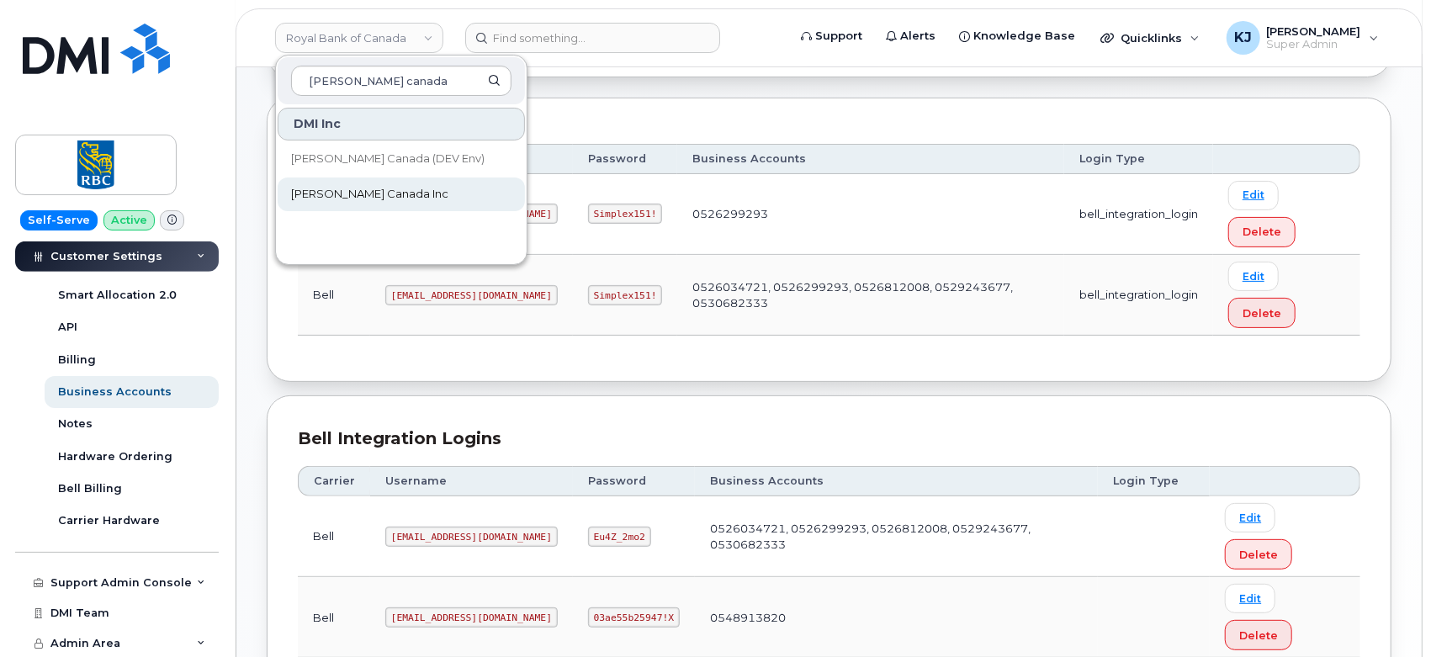
type input "kiewit canada"
click at [359, 194] on span "Kiewit Canada Inc" at bounding box center [369, 194] width 157 height 17
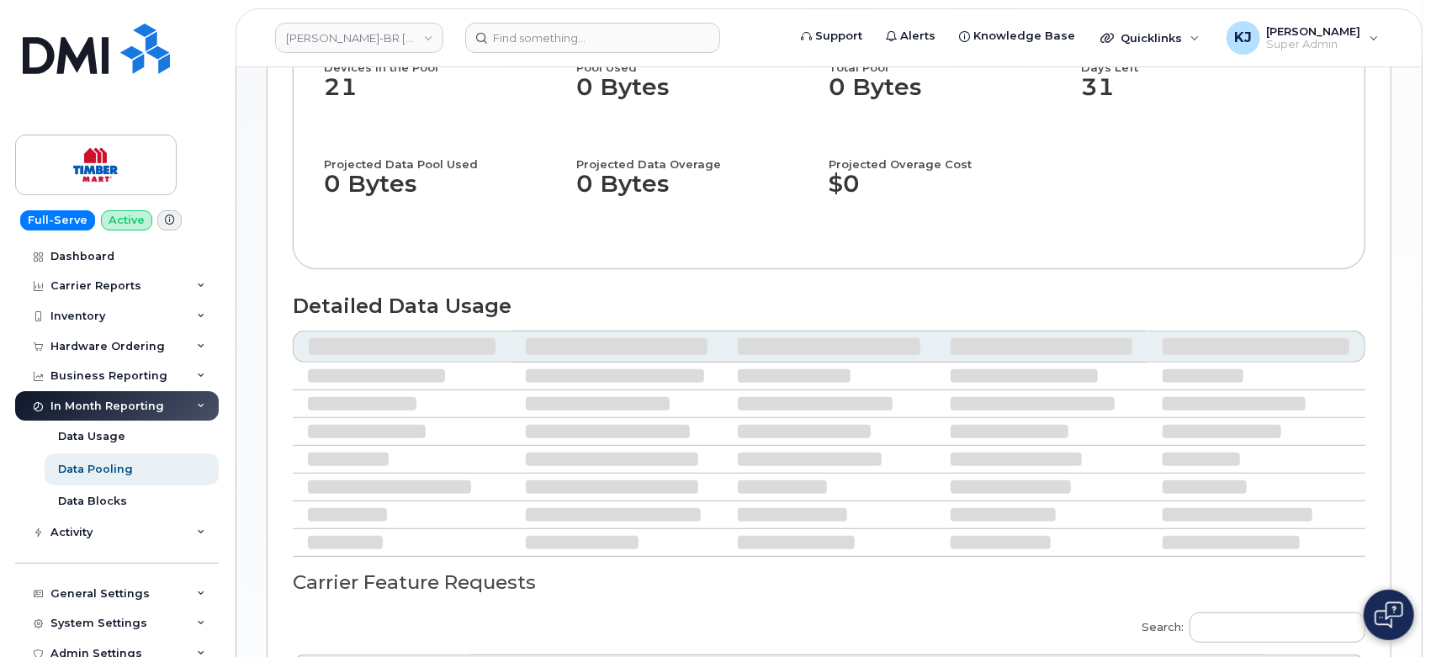
scroll to position [222, 0]
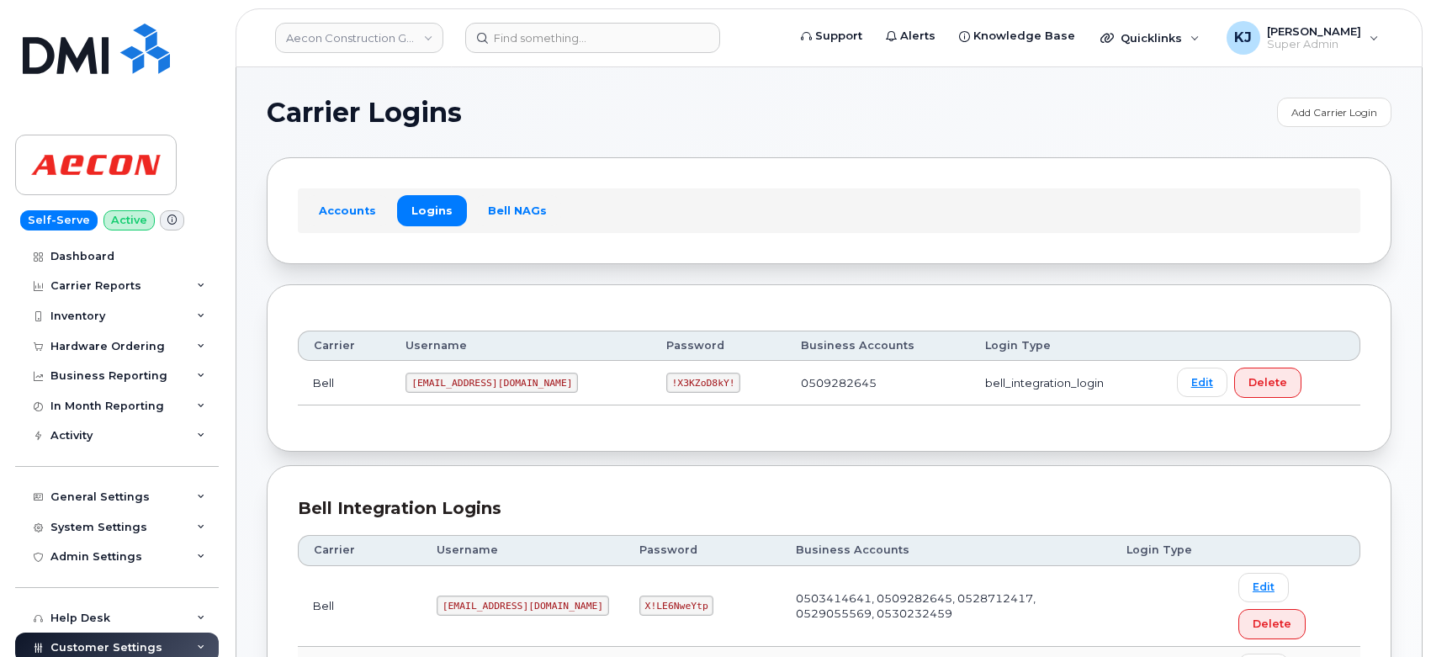
scroll to position [461, 0]
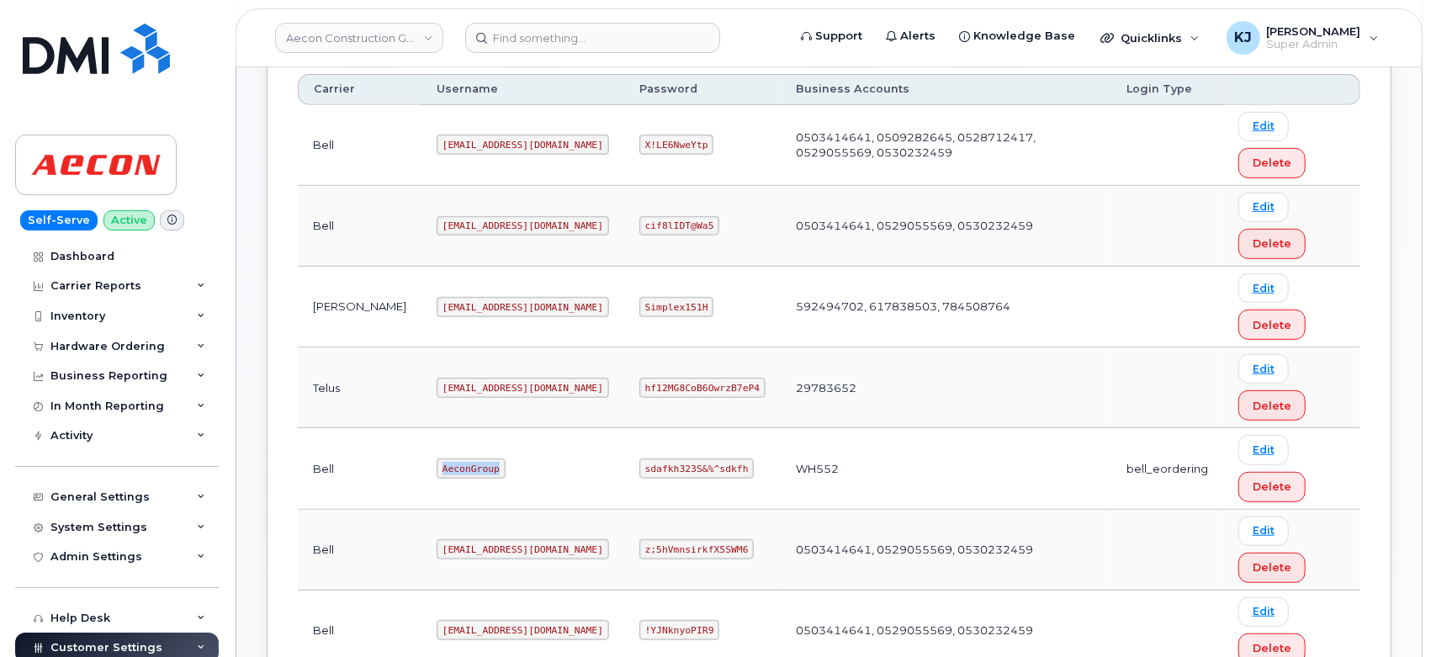
drag, startPoint x: 437, startPoint y: 466, endPoint x: 361, endPoint y: 458, distance: 76.9
click at [360, 510] on tr "Bell AeconGroup sdafkh323S&%^sdkfh WH552 bell_eordering Edit Delete" at bounding box center [829, 550] width 1062 height 81
copy tr "AeconGroup"
drag, startPoint x: 611, startPoint y: 468, endPoint x: 713, endPoint y: 475, distance: 102.9
click at [713, 475] on td "sdafkh323S&%^sdkfh" at bounding box center [702, 468] width 156 height 81
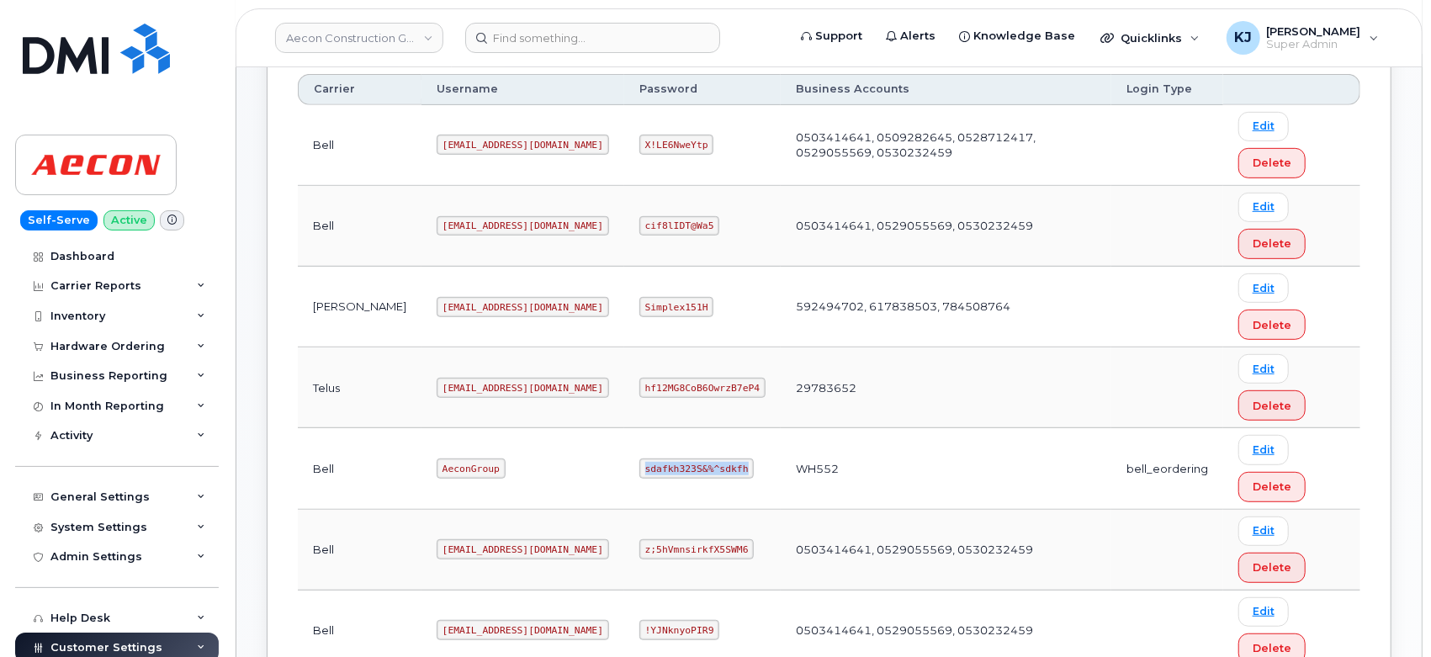
copy code "sdafkh323S&%^sdkfh"
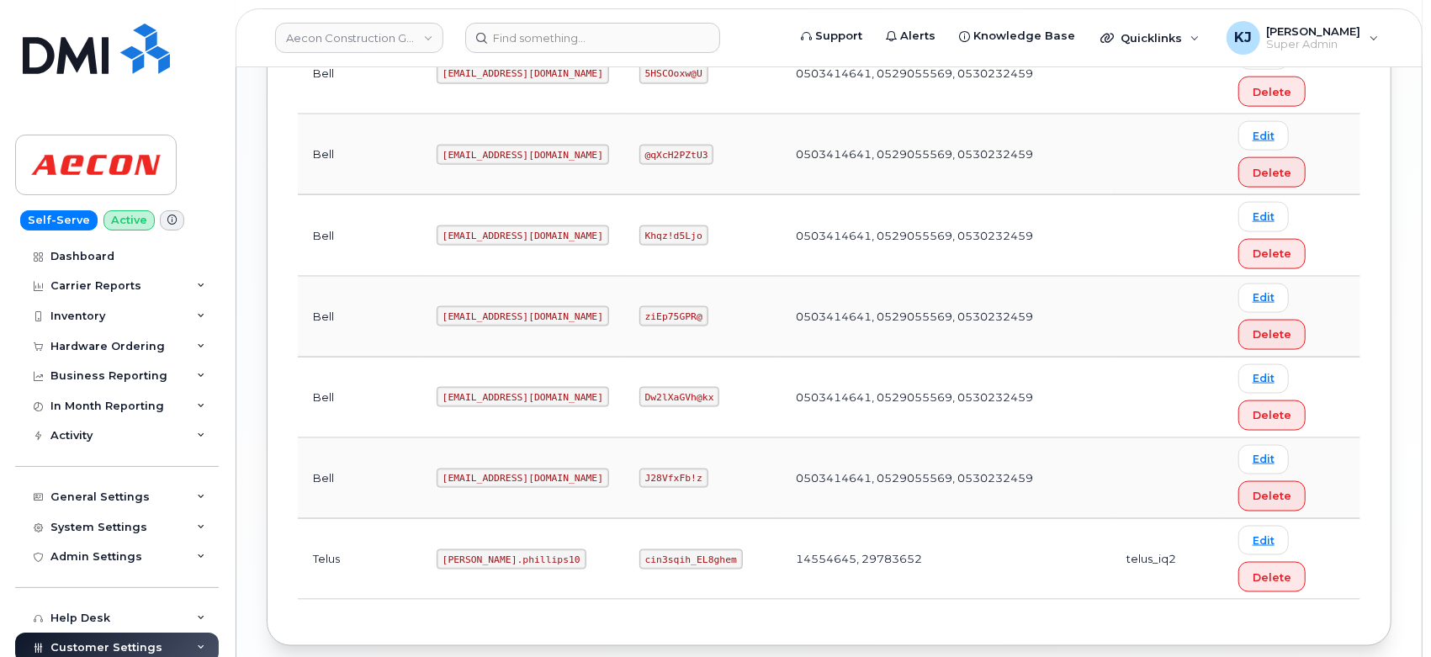
scroll to position [1582, 0]
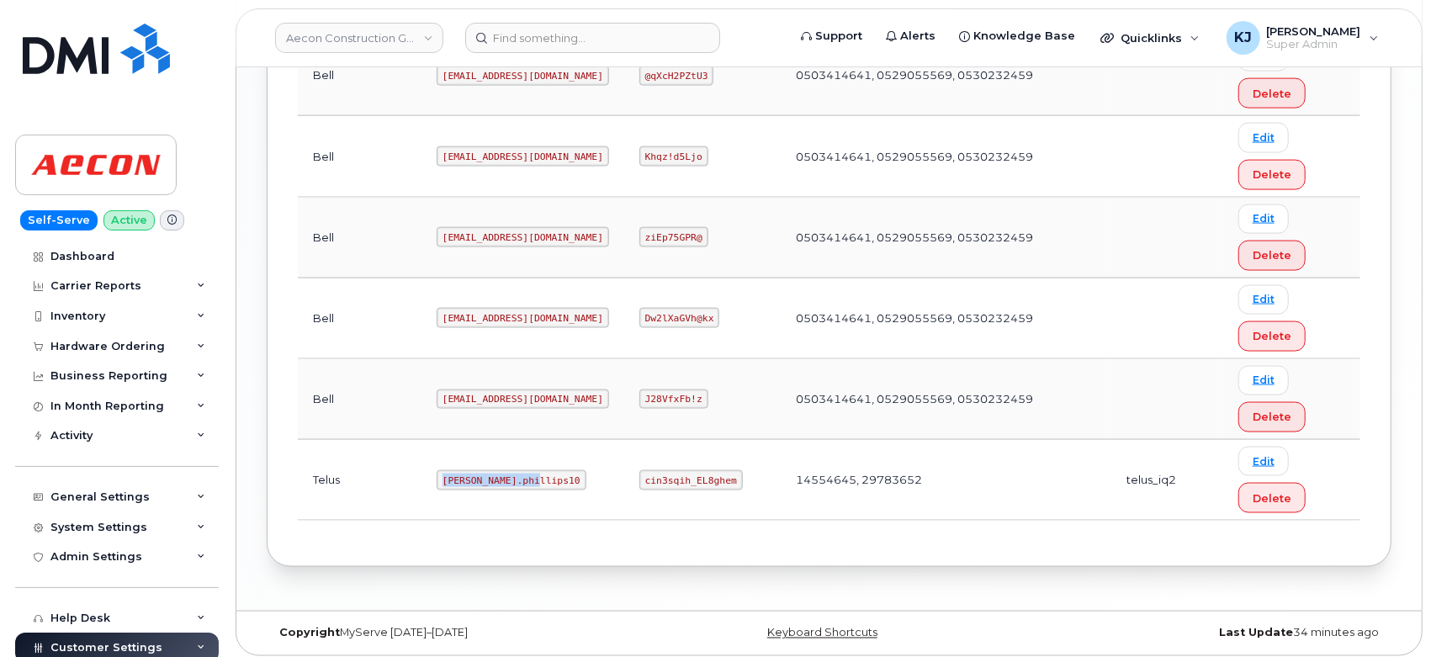
drag, startPoint x: 477, startPoint y: 471, endPoint x: 384, endPoint y: 469, distance: 93.4
click at [436, 470] on code "[PERSON_NAME].phillips10" at bounding box center [511, 480] width 150 height 20
copy code "[PERSON_NAME].phillips10"
drag, startPoint x: 611, startPoint y: 474, endPoint x: 695, endPoint y: 474, distance: 84.1
click at [695, 474] on code "cin3sqih_EL8ghem" at bounding box center [690, 480] width 103 height 20
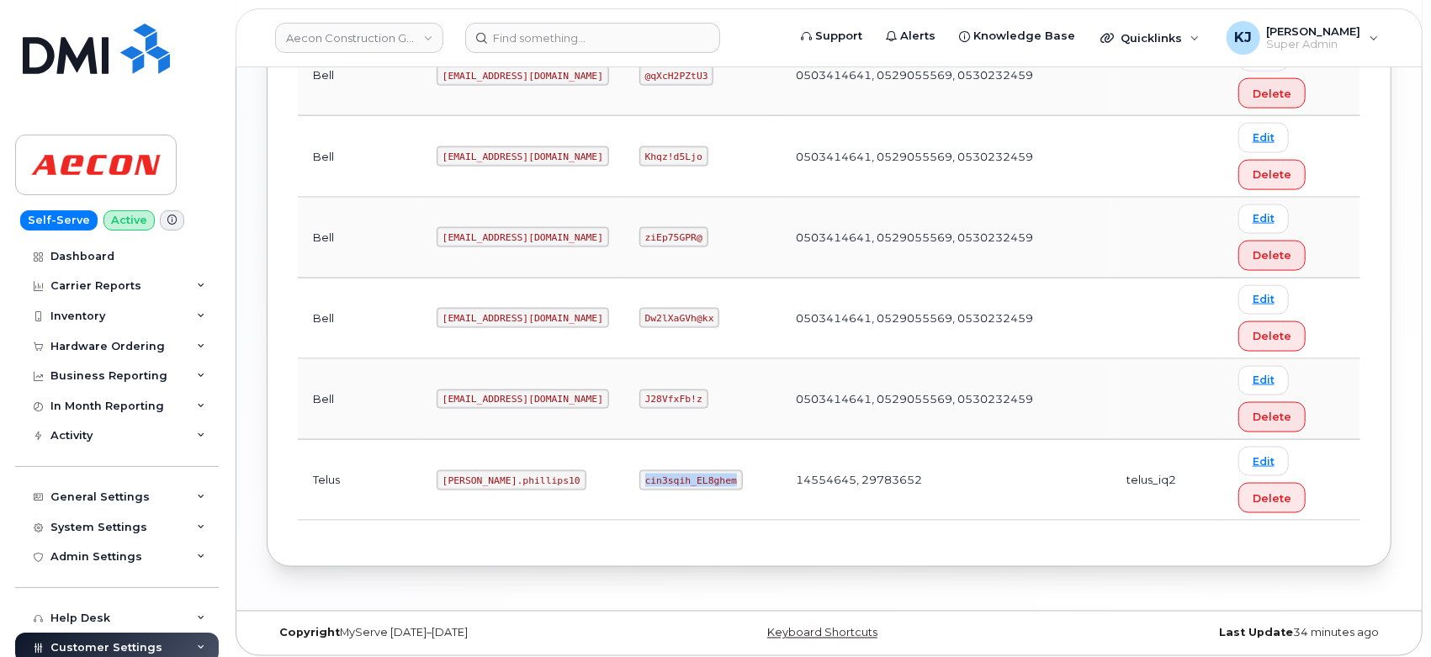
copy code "cin3sqih_EL8ghem"
